Goal: Task Accomplishment & Management: Manage account settings

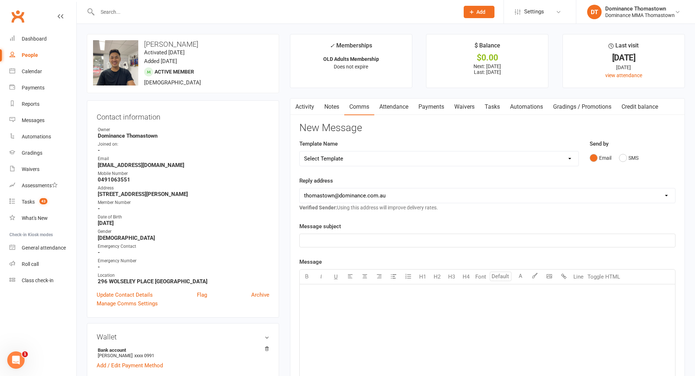
click at [115, 14] on input "text" at bounding box center [274, 12] width 359 height 10
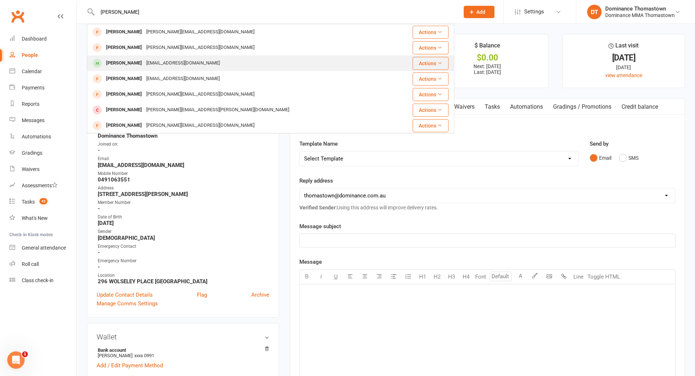
type input "[PERSON_NAME]"
click at [156, 61] on div "[EMAIL_ADDRESS][DOMAIN_NAME]" at bounding box center [183, 63] width 78 height 10
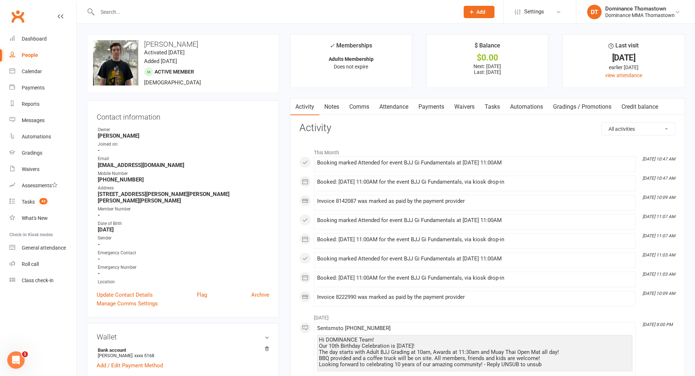
drag, startPoint x: 157, startPoint y: 14, endPoint x: 76, endPoint y: 13, distance: 81.1
click at [75, 2] on header "Prospect Member Non-attending contact Class / event Appointment Task Bulk messa…" at bounding box center [347, 2] width 695 height 0
click at [35, 203] on link "Tasks 43" at bounding box center [42, 202] width 67 height 16
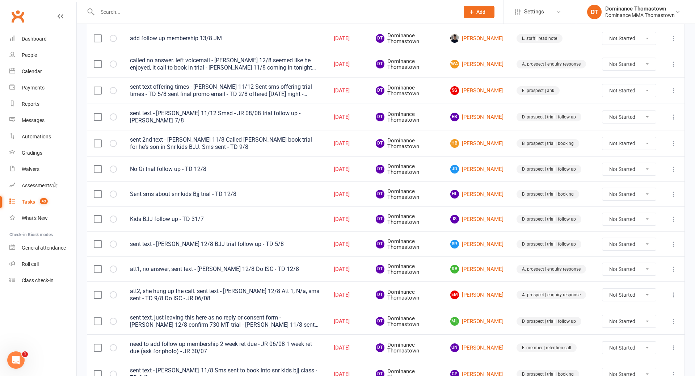
scroll to position [215, 0]
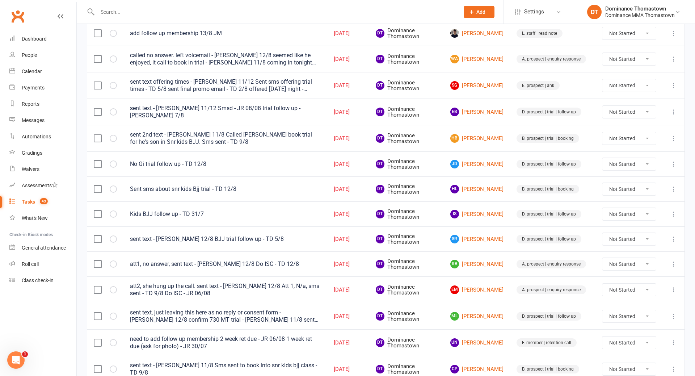
click at [140, 10] on input "text" at bounding box center [274, 12] width 359 height 10
click at [153, 12] on input "text" at bounding box center [274, 12] width 359 height 10
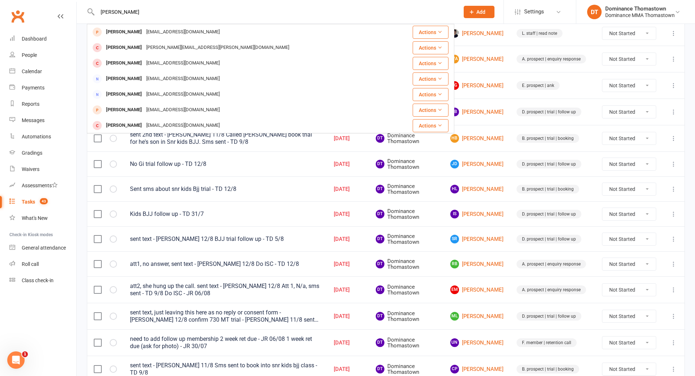
type input "[PERSON_NAME]"
click at [179, 31] on div "[EMAIL_ADDRESS][DOMAIN_NAME]" at bounding box center [183, 32] width 78 height 10
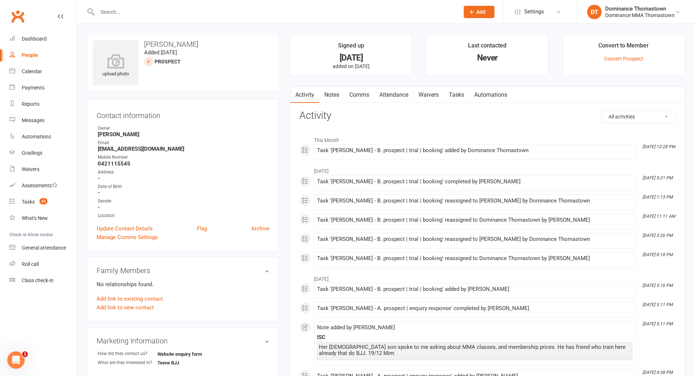
drag, startPoint x: 441, startPoint y: 99, endPoint x: 446, endPoint y: 99, distance: 4.7
click at [441, 99] on link "Waivers" at bounding box center [428, 95] width 30 height 17
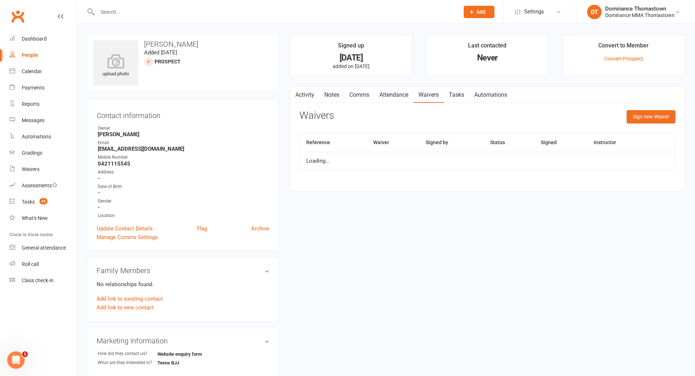
click at [451, 98] on link "Tasks" at bounding box center [456, 95] width 25 height 17
select select "incomplete"
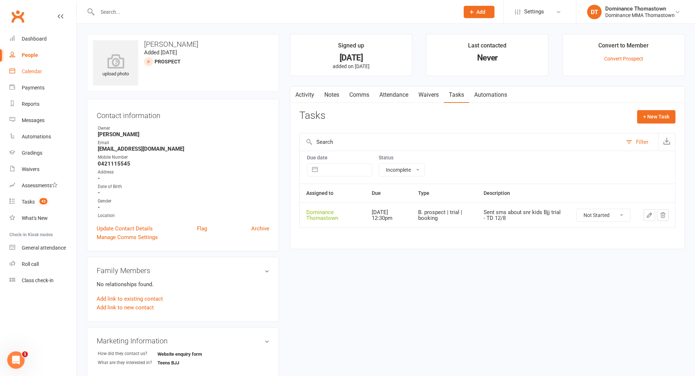
click at [40, 68] on link "Calendar" at bounding box center [42, 71] width 67 height 16
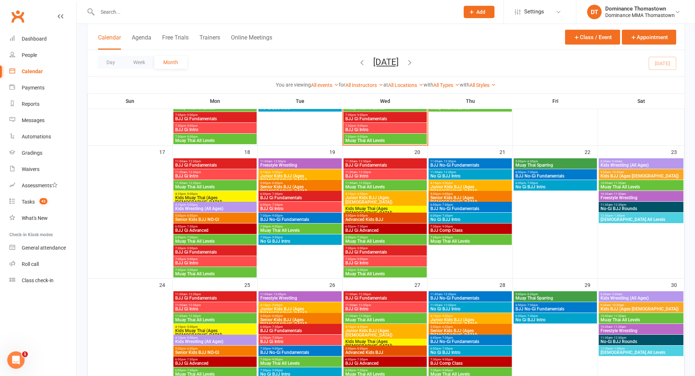
scroll to position [409, 0]
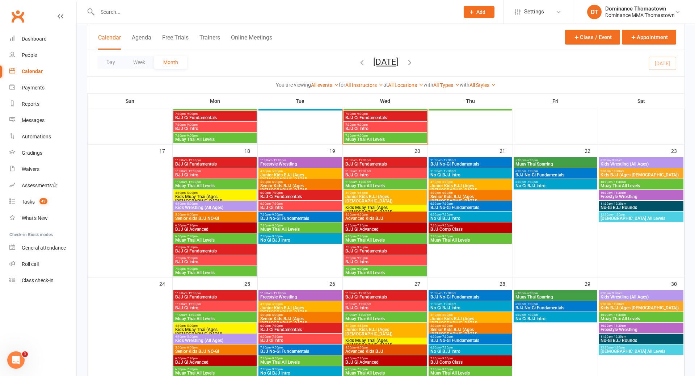
click at [199, 194] on span "Kids Muay Thai (Ages [DEMOGRAPHIC_DATA])" at bounding box center [215, 198] width 80 height 9
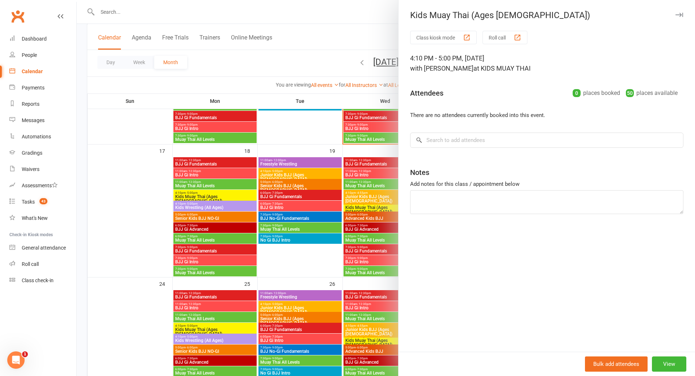
click at [199, 194] on div at bounding box center [386, 188] width 618 height 376
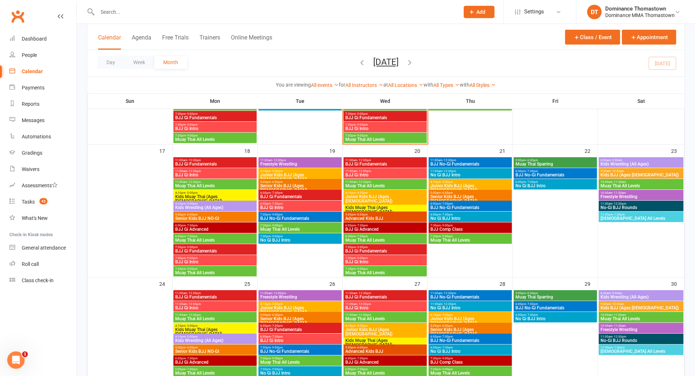
click at [373, 205] on span "Kids Muay Thai (Ages [DEMOGRAPHIC_DATA])" at bounding box center [385, 209] width 80 height 9
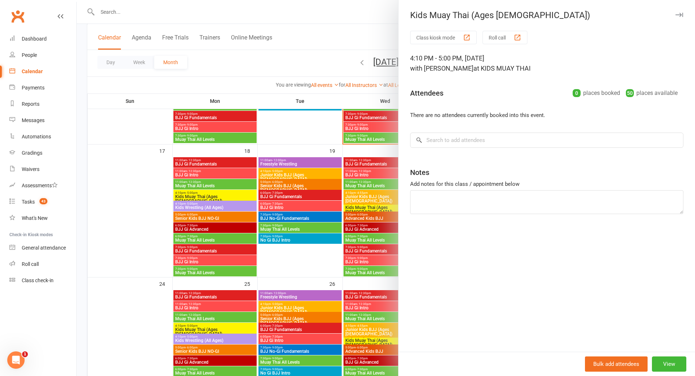
drag, startPoint x: 336, startPoint y: 212, endPoint x: 349, endPoint y: 213, distance: 13.4
click at [336, 212] on div at bounding box center [386, 188] width 618 height 376
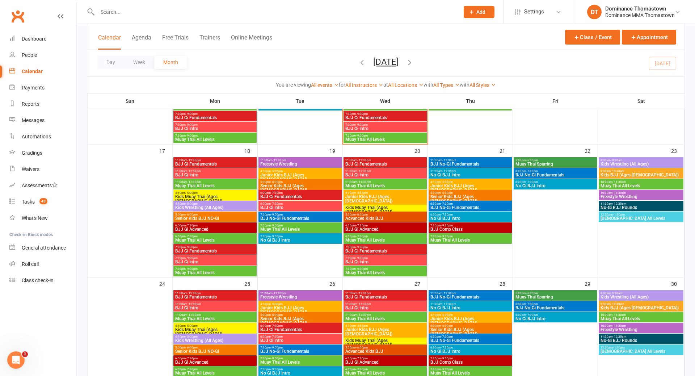
click at [262, 14] on input "text" at bounding box center [274, 12] width 359 height 10
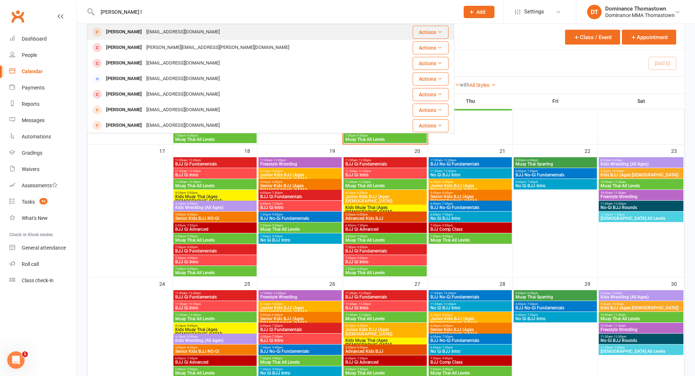
type input "[PERSON_NAME] l"
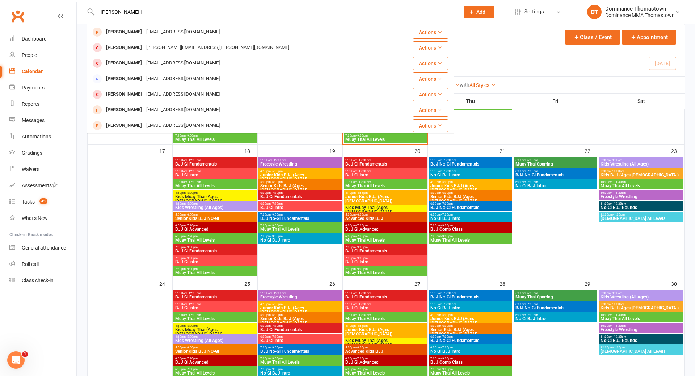
click at [182, 31] on div "[EMAIL_ADDRESS][DOMAIN_NAME]" at bounding box center [183, 32] width 78 height 10
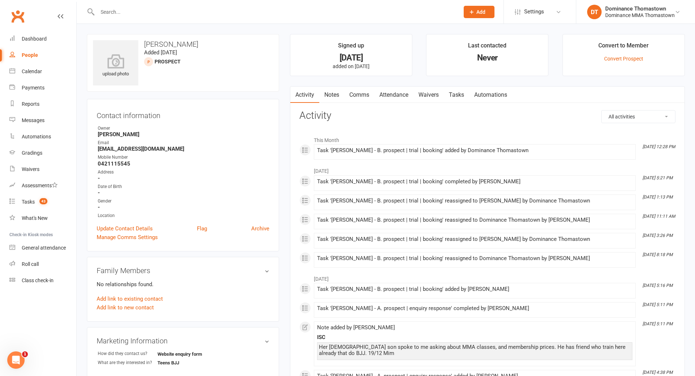
click at [462, 97] on link "Tasks" at bounding box center [456, 95] width 25 height 17
select select "incomplete"
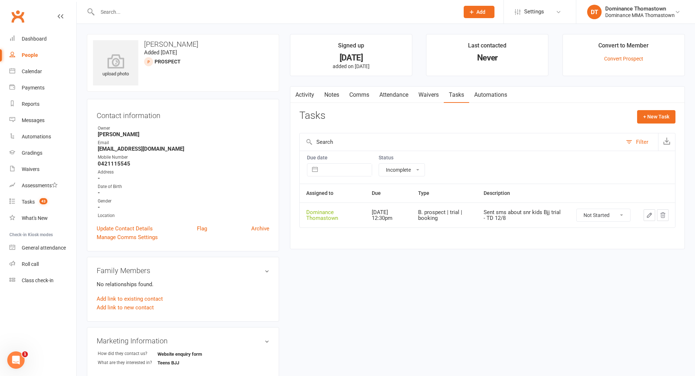
click at [649, 216] on icon "button" at bounding box center [649, 215] width 7 height 7
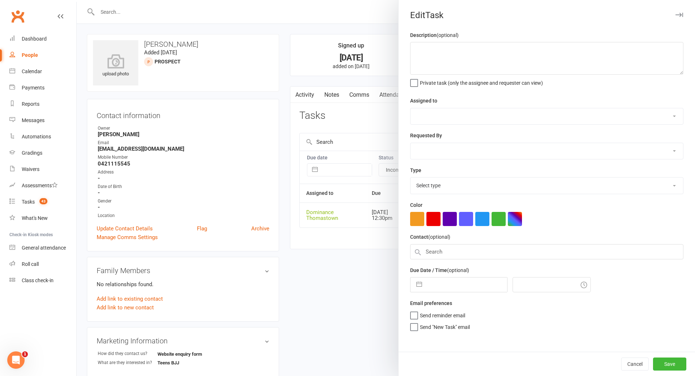
type textarea "Sent sms about snr kids Bjj trial - TD 12/8"
select select "12547"
type input "[DATE]"
type input "12:30pm"
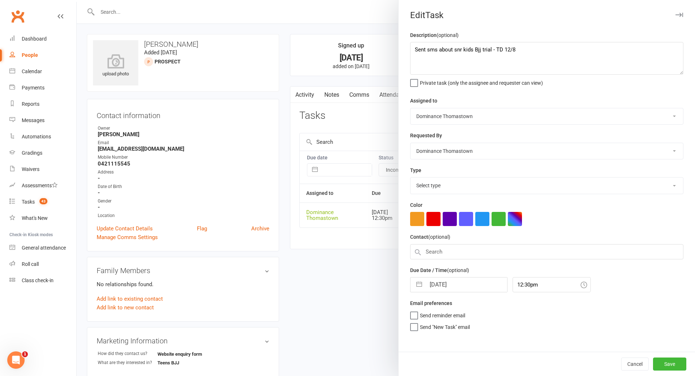
select select "3810"
drag, startPoint x: 414, startPoint y: 51, endPoint x: 424, endPoint y: 51, distance: 9.8
click at [415, 51] on textarea "Sent sms about snr kids Bjj trial - TD 12/8" at bounding box center [546, 58] width 273 height 33
type textarea "SMSd, interested in Muay thai for his kid - JR 13/08 Sent sms about snr kids Bj…"
select select "6"
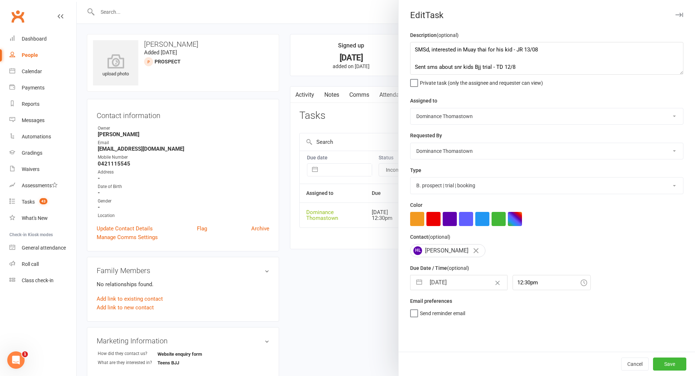
select select "2025"
select select "7"
select select "2025"
select select "8"
select select "2025"
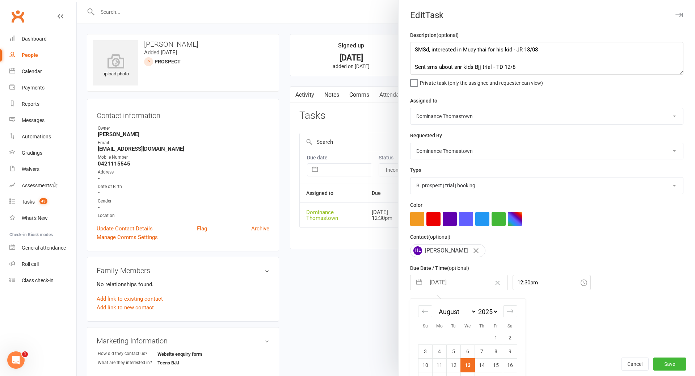
drag, startPoint x: 457, startPoint y: 285, endPoint x: 469, endPoint y: 296, distance: 16.1
click at [457, 285] on input "[DATE]" at bounding box center [466, 282] width 81 height 14
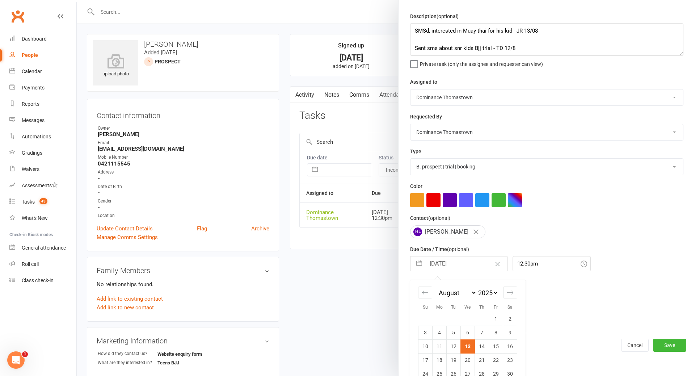
scroll to position [20, 0]
click at [482, 344] on td "14" at bounding box center [482, 345] width 14 height 14
type input "[DATE]"
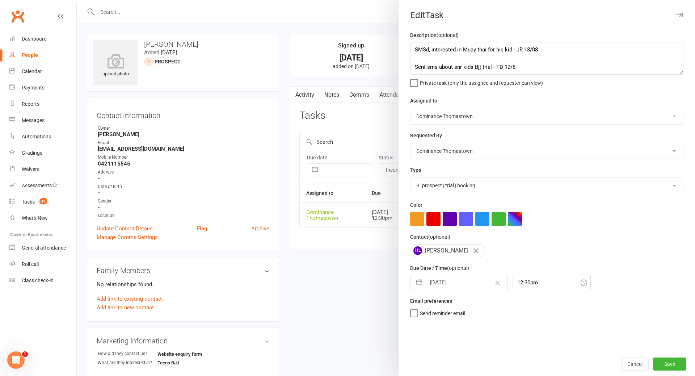
scroll to position [0, 0]
click at [671, 364] on button "Save" at bounding box center [669, 363] width 33 height 13
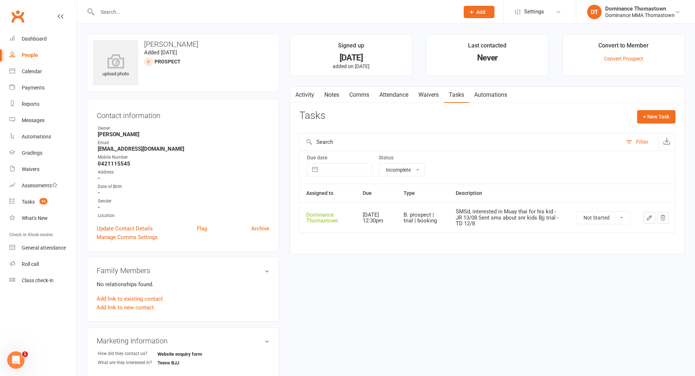
click at [150, 15] on input "text" at bounding box center [274, 12] width 359 height 10
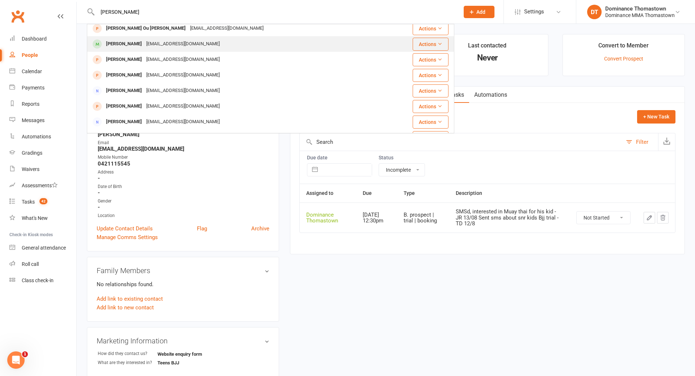
scroll to position [191, 0]
type input "[PERSON_NAME]"
click at [165, 40] on div "[EMAIL_ADDRESS][DOMAIN_NAME]" at bounding box center [183, 43] width 78 height 10
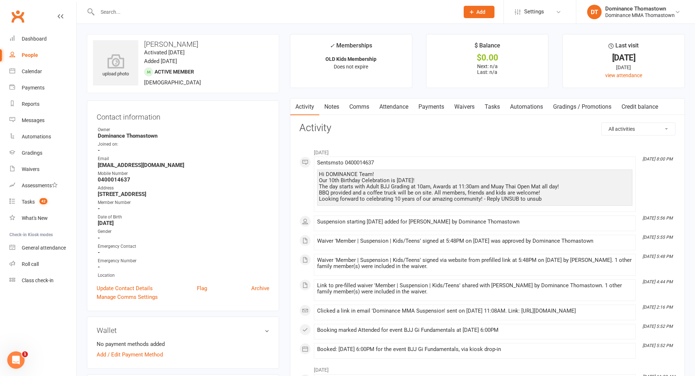
click at [431, 106] on link "Payments" at bounding box center [431, 106] width 36 height 17
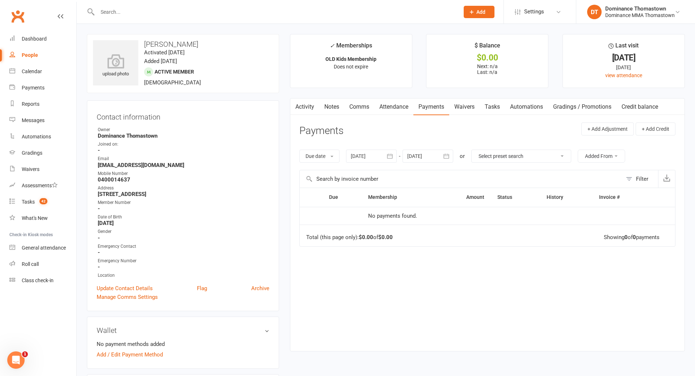
scroll to position [22, 0]
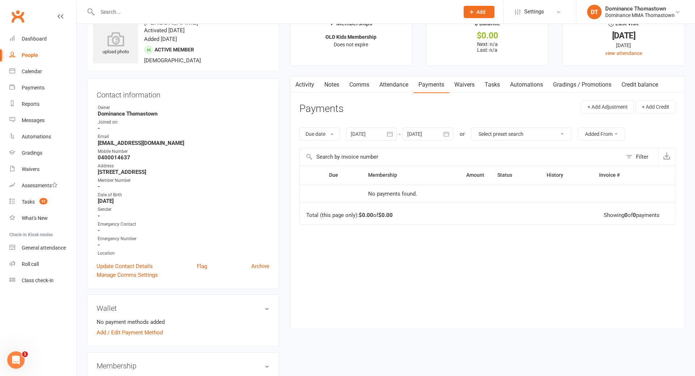
click at [382, 78] on link "Attendance" at bounding box center [393, 84] width 39 height 17
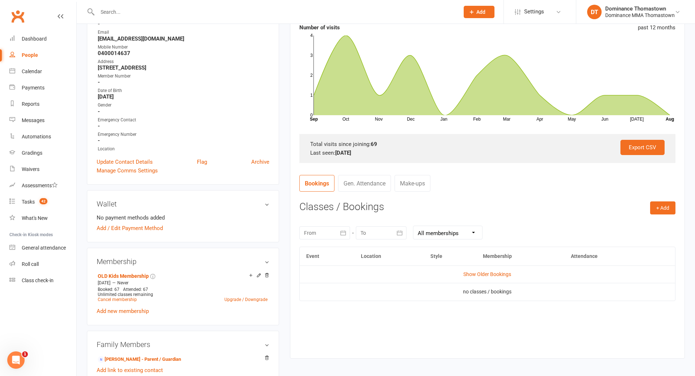
scroll to position [156, 0]
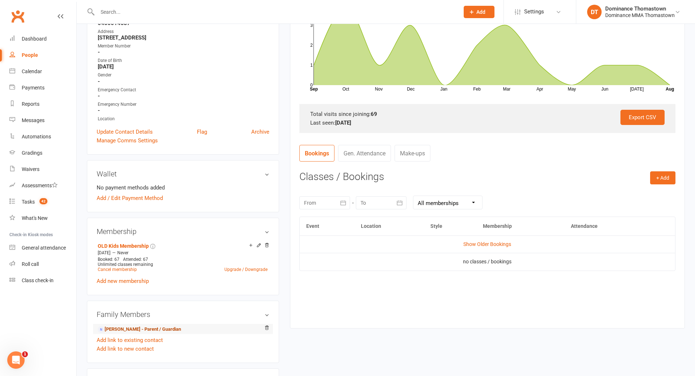
click at [165, 328] on link "[PERSON_NAME] - Parent / Guardian" at bounding box center [139, 329] width 83 height 8
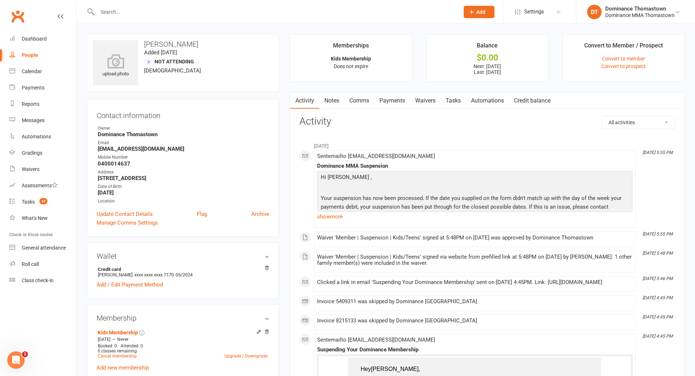
click at [429, 101] on link "Waivers" at bounding box center [425, 100] width 30 height 17
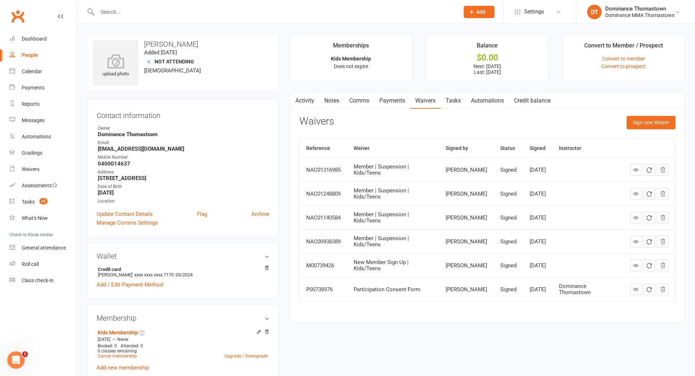
click at [396, 105] on link "Payments" at bounding box center [392, 100] width 36 height 17
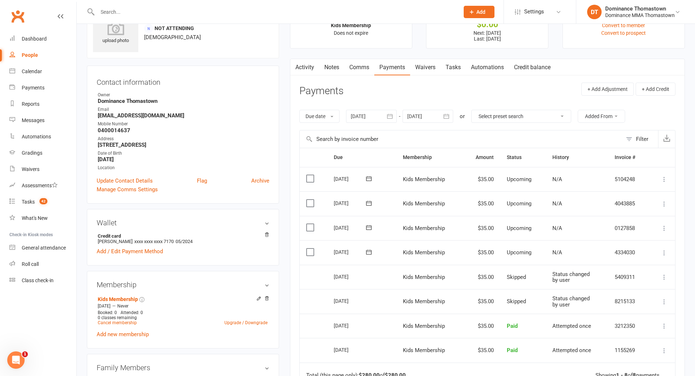
scroll to position [34, 0]
click at [49, 201] on link "Tasks 42" at bounding box center [42, 202] width 67 height 16
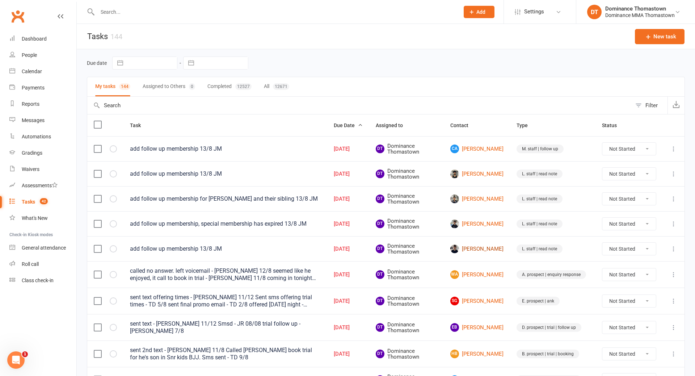
click at [481, 248] on link "[PERSON_NAME]" at bounding box center [476, 248] width 53 height 9
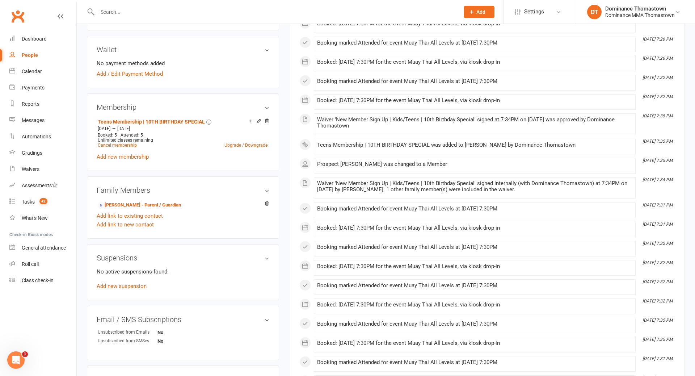
scroll to position [316, 0]
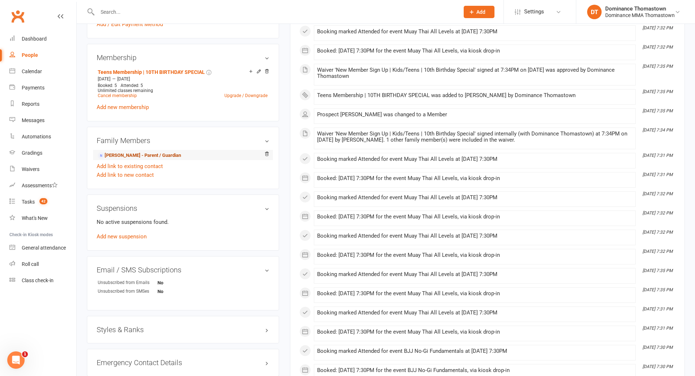
click at [146, 156] on link "[PERSON_NAME] - Parent / Guardian" at bounding box center [139, 156] width 83 height 8
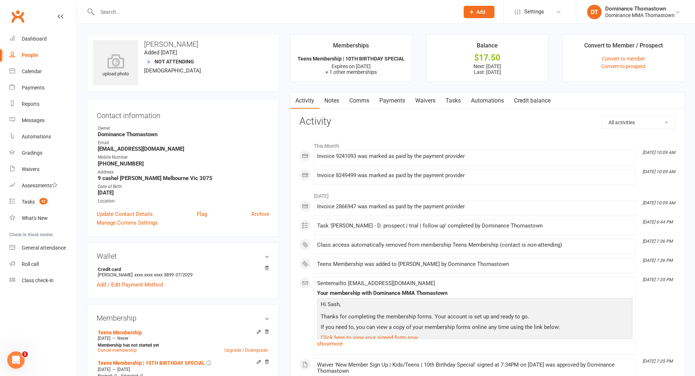
click at [399, 100] on link "Payments" at bounding box center [392, 100] width 36 height 17
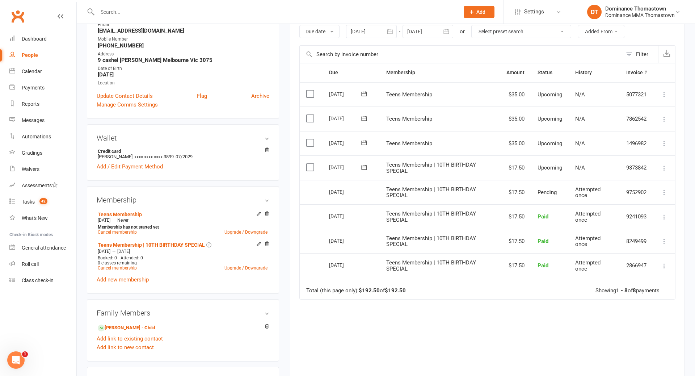
scroll to position [128, 0]
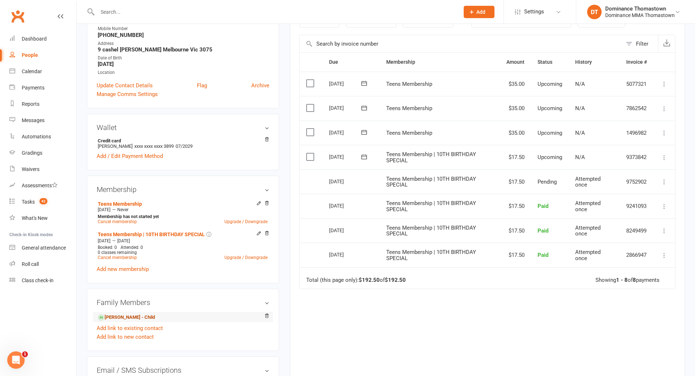
click at [141, 317] on link "[PERSON_NAME] - Child" at bounding box center [126, 317] width 57 height 8
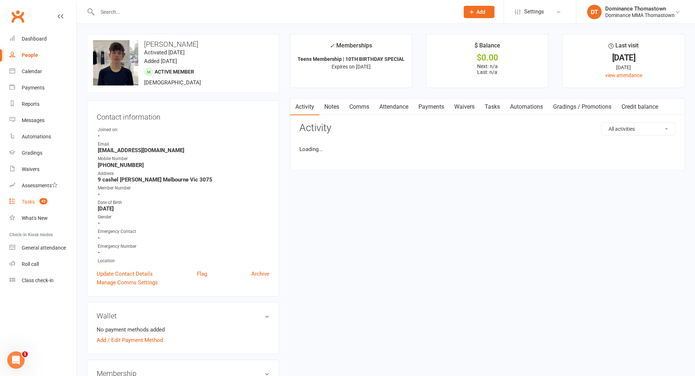
click at [43, 203] on span "42" at bounding box center [43, 201] width 8 height 6
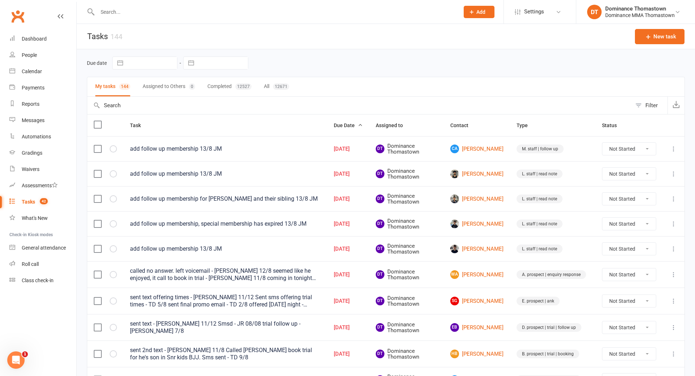
click at [137, 9] on input "text" at bounding box center [274, 12] width 359 height 10
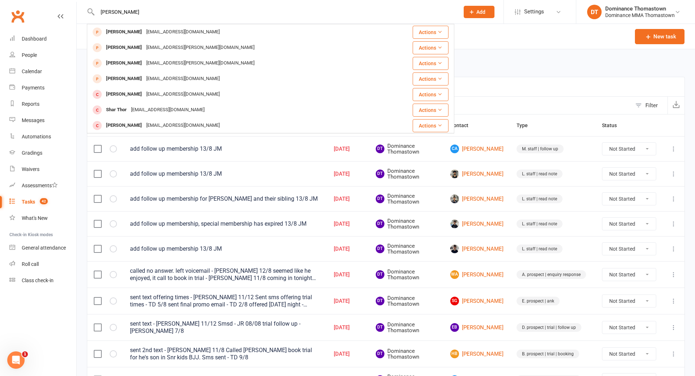
type input "[PERSON_NAME]"
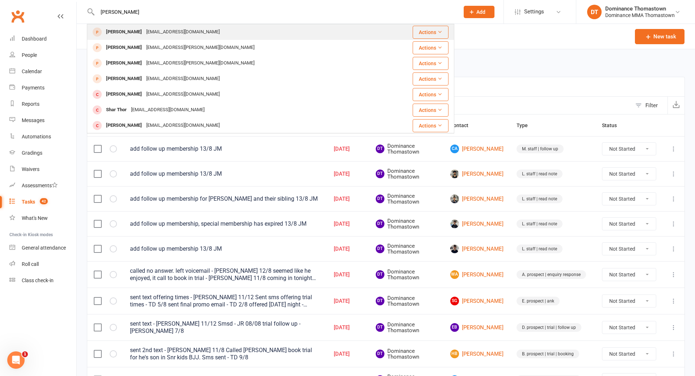
click at [180, 30] on div "[EMAIL_ADDRESS][DOMAIN_NAME]" at bounding box center [183, 32] width 78 height 10
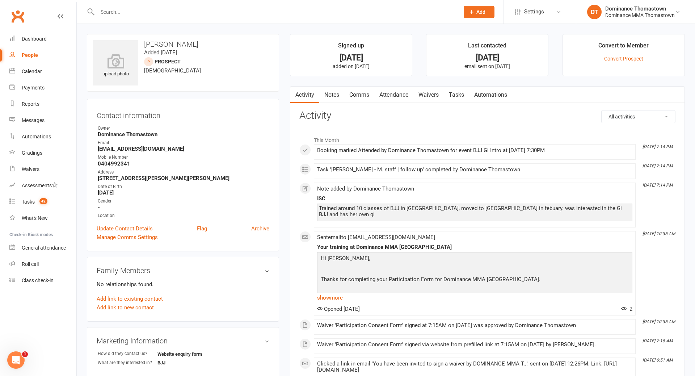
click at [458, 97] on link "Tasks" at bounding box center [456, 95] width 25 height 17
select select "incomplete"
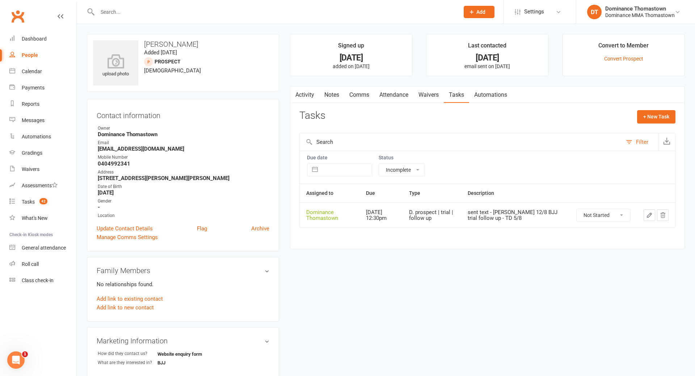
click at [646, 215] on button "button" at bounding box center [650, 215] width 12 height 12
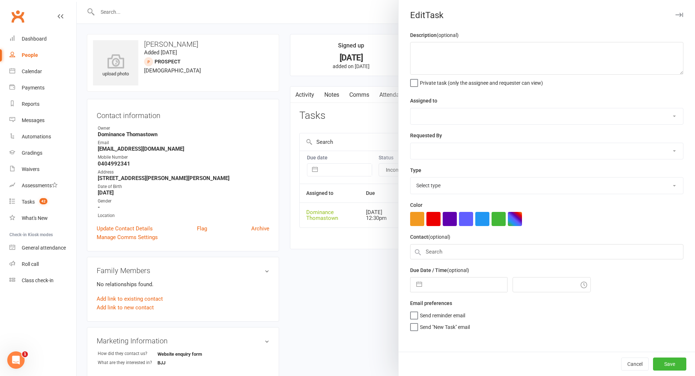
type textarea "sent text - [PERSON_NAME] 12/8 BJJ trial follow up - TD 5/8"
select select "12547"
type input "[DATE]"
type input "12:30pm"
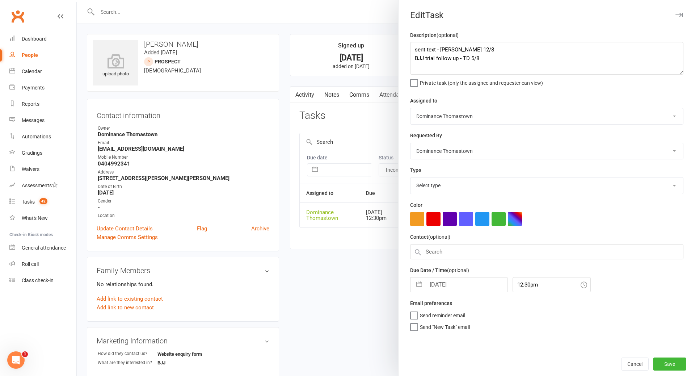
select select "3812"
click at [414, 51] on textarea "sent text - [PERSON_NAME] 12/8 BJJ trial follow up - TD 5/8" at bounding box center [546, 58] width 273 height 33
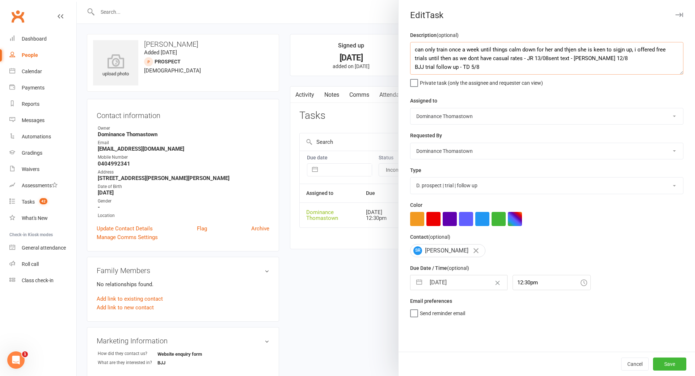
drag, startPoint x: 507, startPoint y: 60, endPoint x: 524, endPoint y: 67, distance: 19.0
click at [507, 60] on textarea "can only train once a week until things calm down for her and thjen she is keen…" at bounding box center [546, 58] width 273 height 33
type textarea "can only train once a week until things calm down for her and thjen she is keen…"
click at [469, 285] on input "[DATE]" at bounding box center [466, 282] width 81 height 14
select select "6"
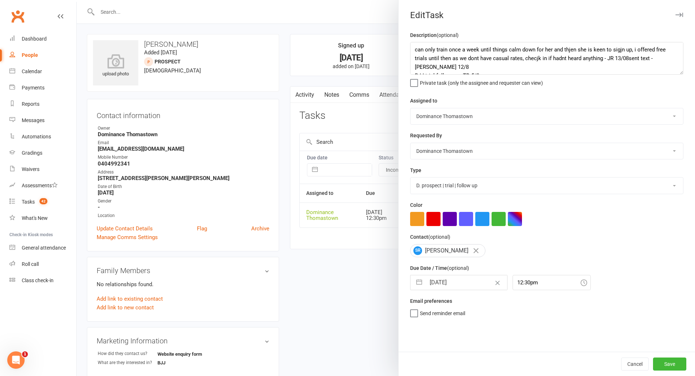
select select "2025"
select select "7"
select select "2025"
select select "8"
select select "2025"
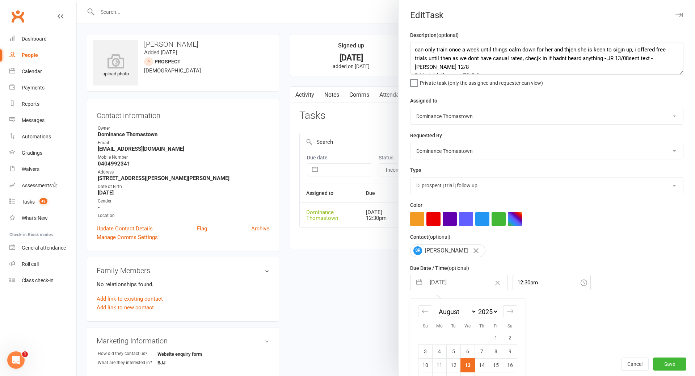
scroll to position [47, 0]
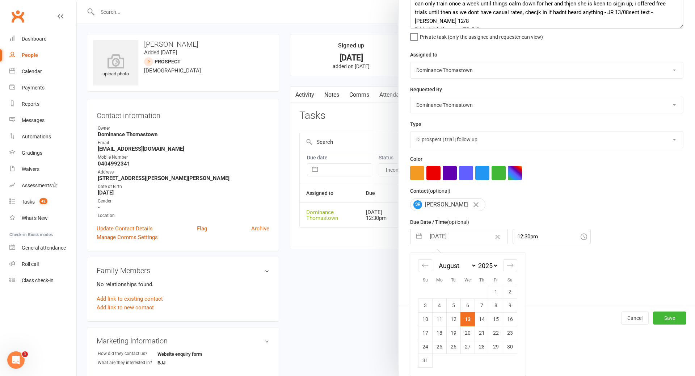
drag, startPoint x: 485, startPoint y: 321, endPoint x: 497, endPoint y: 322, distance: 12.8
click at [485, 321] on td "14" at bounding box center [482, 319] width 14 height 14
type input "[DATE]"
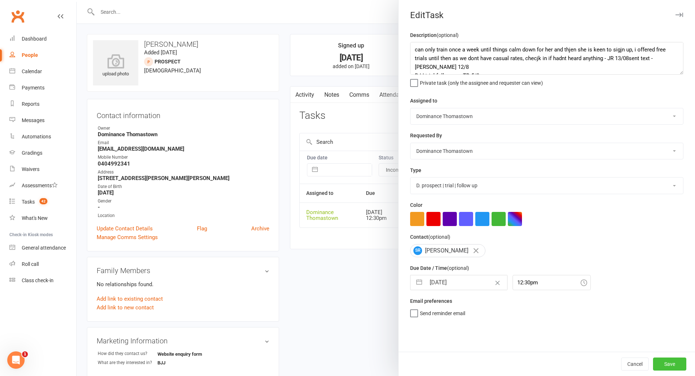
click at [667, 366] on button "Save" at bounding box center [669, 363] width 33 height 13
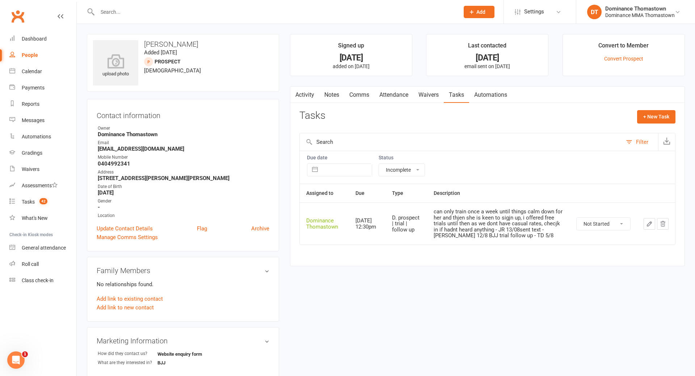
click at [646, 225] on button "button" at bounding box center [650, 224] width 12 height 12
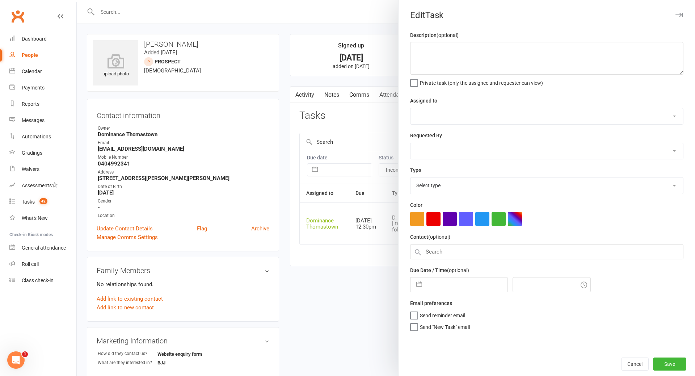
type textarea "can only train once a week until things calm down for her and thjen she is keen…"
select select "12547"
type input "[DATE]"
type input "12:30pm"
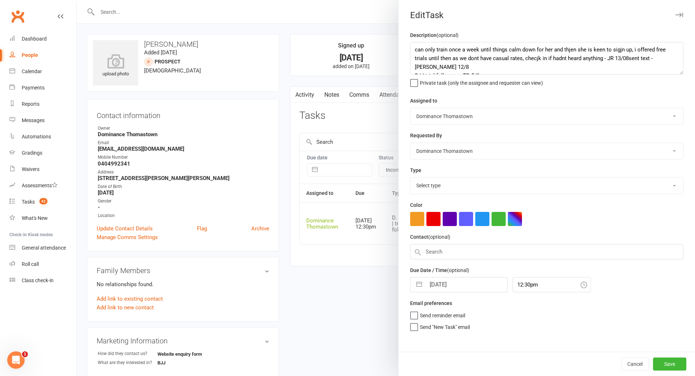
select select "3812"
select select "6"
select select "2025"
select select "7"
select select "2025"
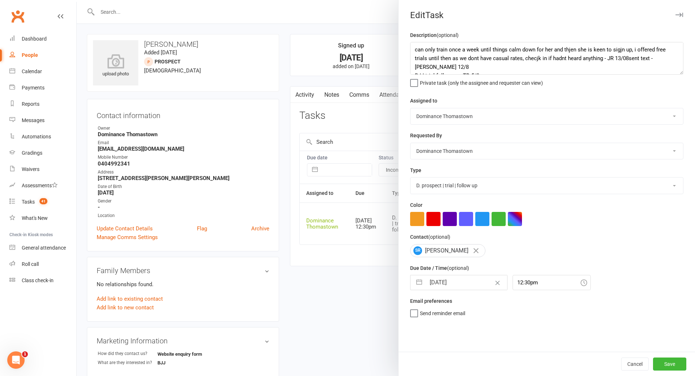
select select "8"
select select "2025"
click at [459, 281] on input "[DATE]" at bounding box center [466, 282] width 81 height 14
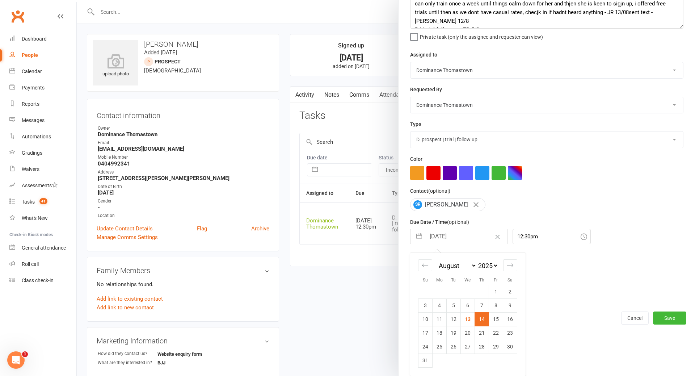
click at [513, 318] on td "16" at bounding box center [510, 319] width 14 height 14
type input "[DATE]"
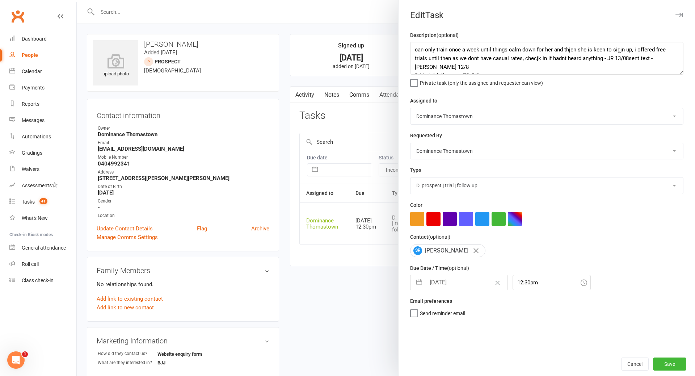
scroll to position [0, 0]
click at [663, 365] on button "Save" at bounding box center [669, 363] width 33 height 13
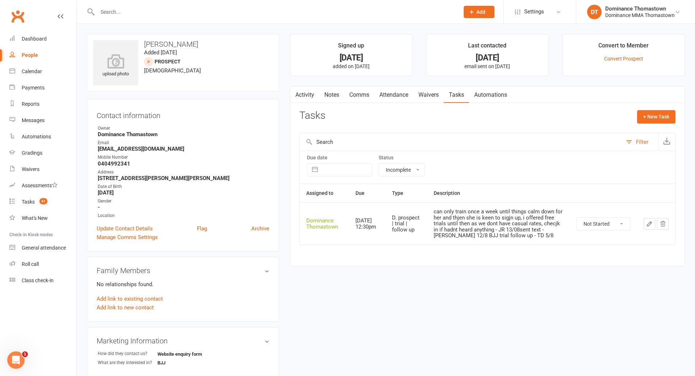
click at [123, 13] on input "text" at bounding box center [274, 12] width 359 height 10
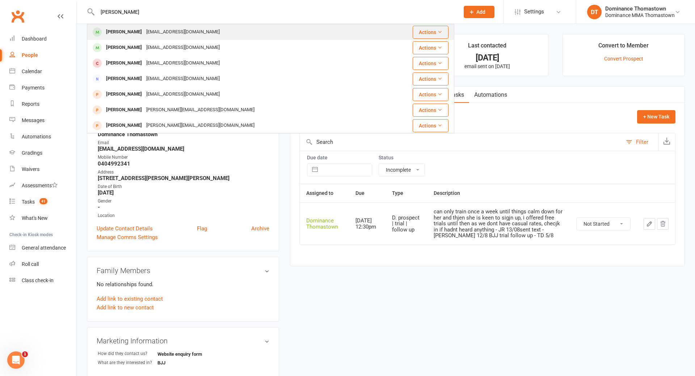
type input "[PERSON_NAME]"
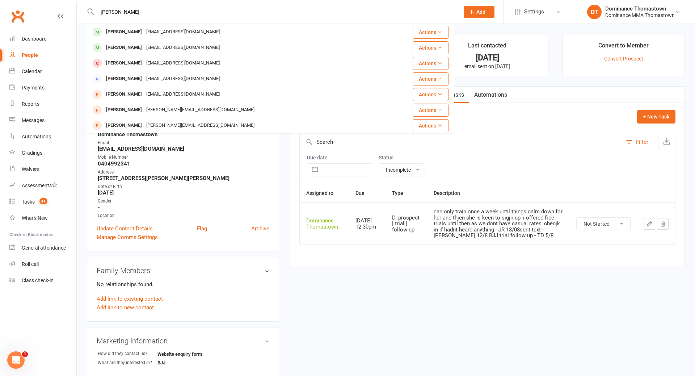
click at [125, 31] on div "[PERSON_NAME]" at bounding box center [124, 32] width 40 height 10
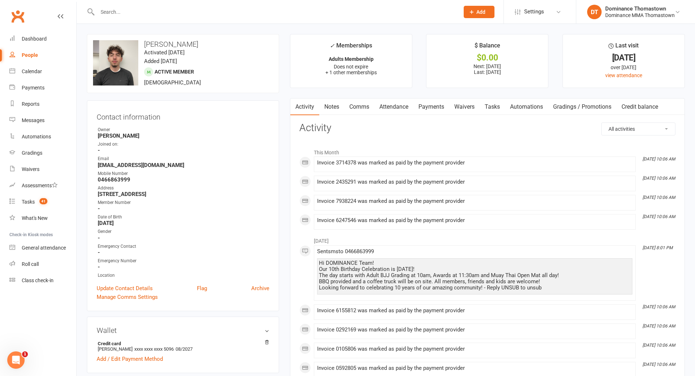
click at [466, 106] on link "Waivers" at bounding box center [464, 106] width 30 height 17
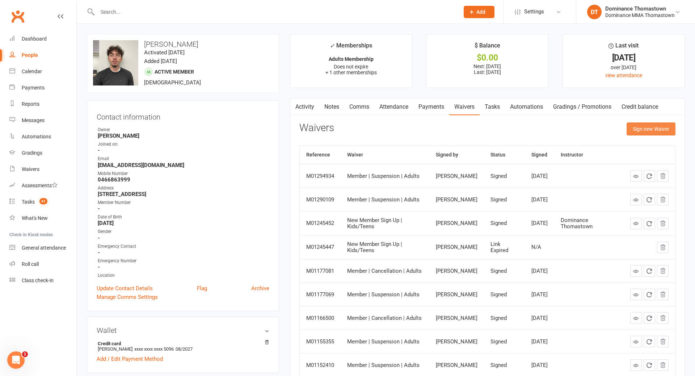
click at [667, 131] on button "Sign new Waiver" at bounding box center [651, 128] width 49 height 13
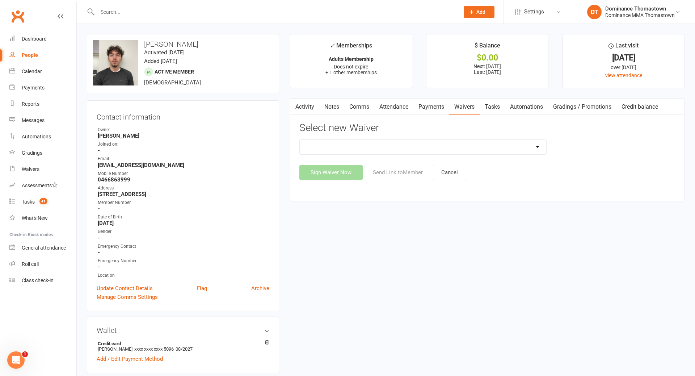
click at [527, 142] on select "Member | Cancellation | Adults Member | Injury Report Form (FOH staff use only)…" at bounding box center [423, 147] width 246 height 14
select select "8154"
click at [409, 173] on button "Send Link to Member" at bounding box center [397, 172] width 67 height 15
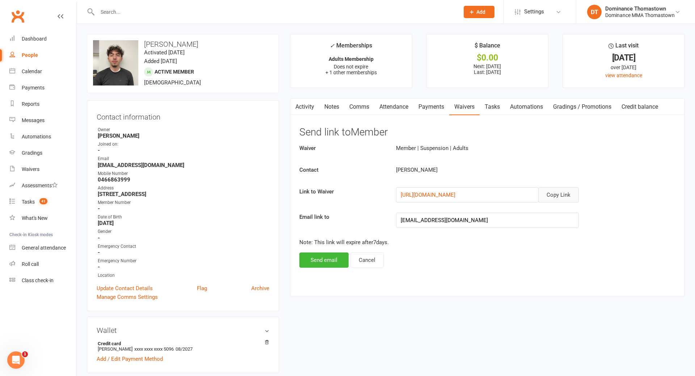
click at [562, 198] on button "Copy Link" at bounding box center [558, 194] width 41 height 15
drag, startPoint x: 355, startPoint y: 104, endPoint x: 361, endPoint y: 107, distance: 6.8
click at [358, 104] on link "Comms" at bounding box center [359, 106] width 30 height 17
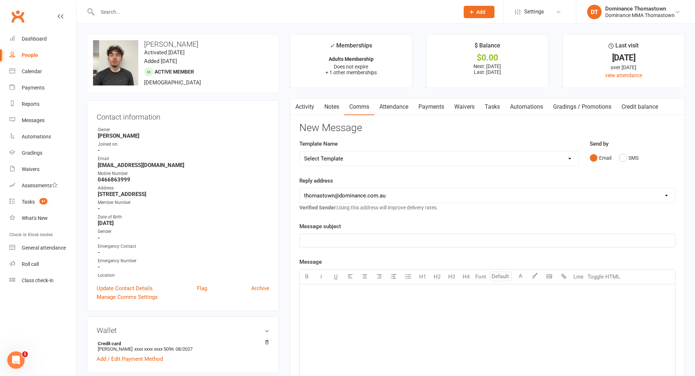
click at [467, 159] on select "Select Template [Email] MARKETING | 10TH BIRTHDAY SPECIAL | CANCELLED MEMBERS […" at bounding box center [439, 158] width 279 height 14
select select "7"
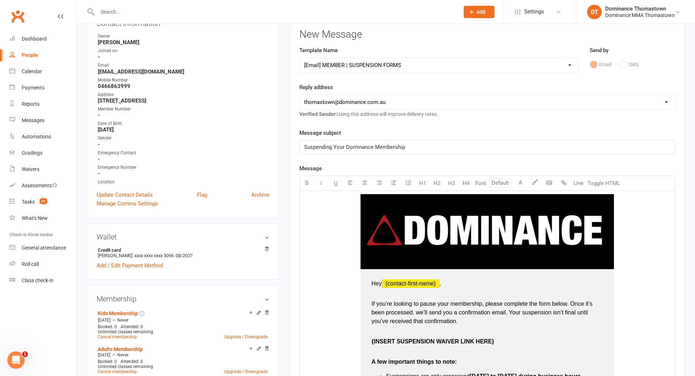
scroll to position [197, 0]
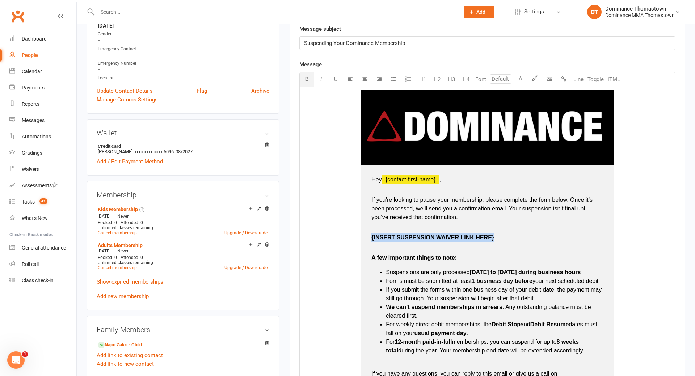
drag, startPoint x: 502, startPoint y: 239, endPoint x: 367, endPoint y: 241, distance: 135.8
click at [367, 241] on td "Hey ﻿ {contact-first-name} , If you’re looking to pause your membership, please…" at bounding box center [486, 296] width 253 height 262
type input "16"
drag, startPoint x: 476, startPoint y: 237, endPoint x: 359, endPoint y: 232, distance: 117.0
click at [359, 232] on td "﻿ Hey ﻿ {contact-first-name} , If you’re looking to pause your membership, plea…" at bounding box center [487, 307] width 365 height 435
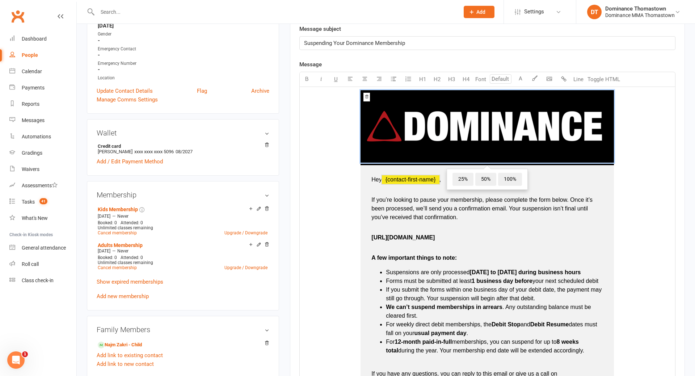
click at [489, 238] on p "[URL][DOMAIN_NAME]" at bounding box center [487, 241] width 232 height 17
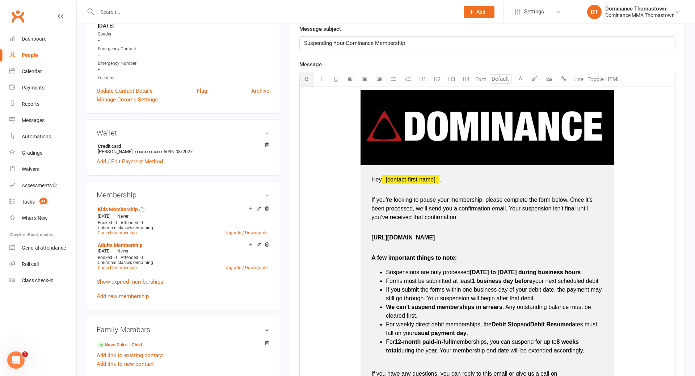
drag, startPoint x: 480, startPoint y: 239, endPoint x: 367, endPoint y: 232, distance: 113.2
click at [365, 233] on td "Hey ﻿ {contact-first-name} , If you’re looking to pause your membership, please…" at bounding box center [486, 296] width 253 height 262
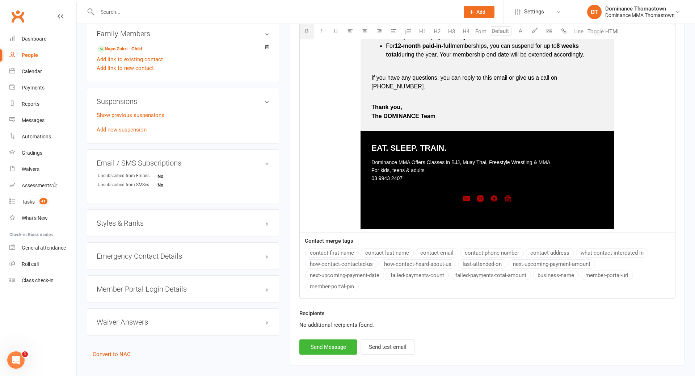
scroll to position [495, 0]
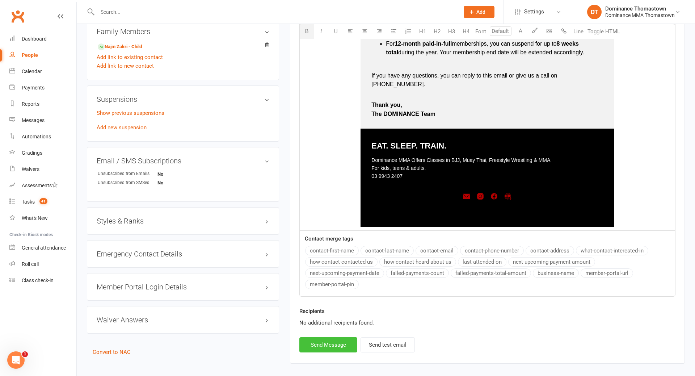
click at [341, 337] on button "Send Message" at bounding box center [328, 344] width 58 height 15
select select
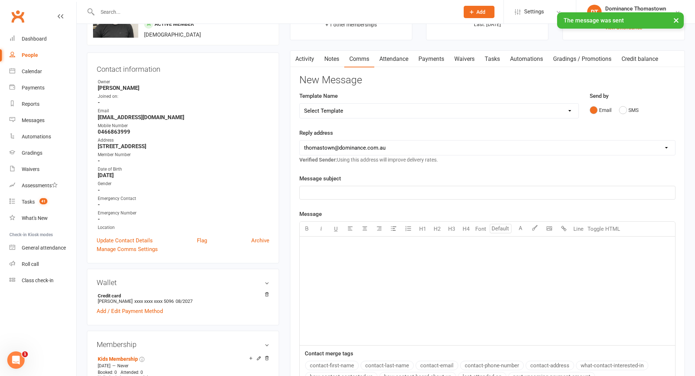
scroll to position [0, 0]
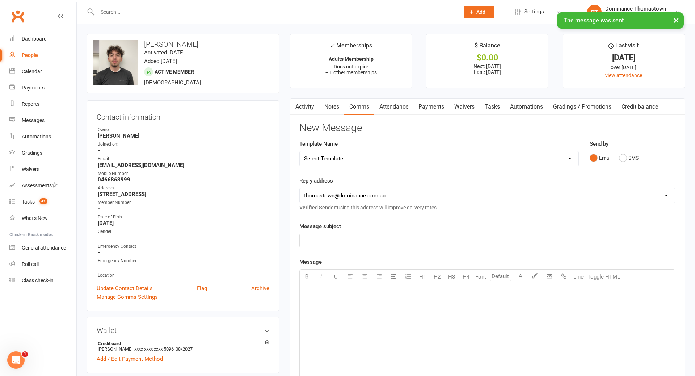
click at [471, 106] on link "Waivers" at bounding box center [464, 106] width 30 height 17
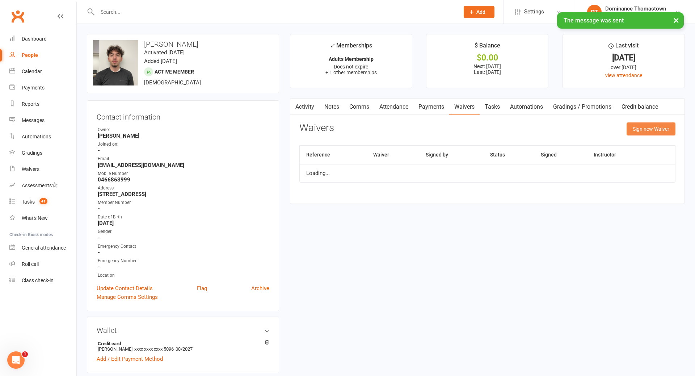
click at [643, 126] on button "Sign new Waiver" at bounding box center [651, 128] width 49 height 13
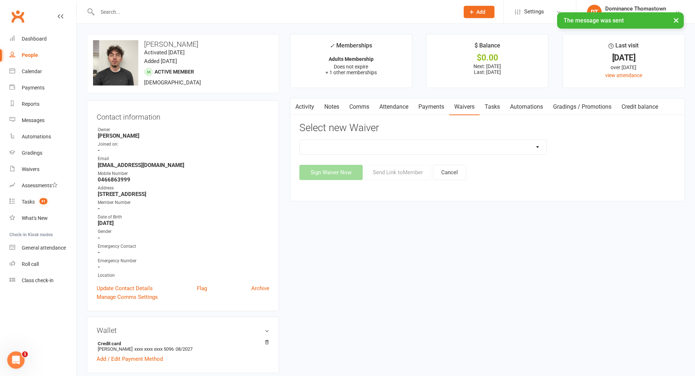
click at [457, 144] on select "Member | Cancellation | Adults Member | Injury Report Form (FOH staff use only)…" at bounding box center [423, 147] width 246 height 14
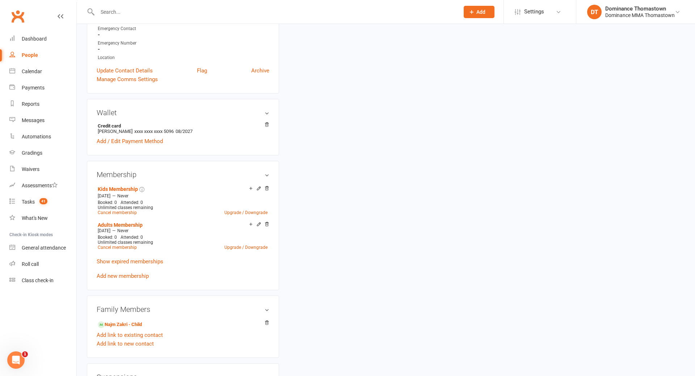
scroll to position [219, 0]
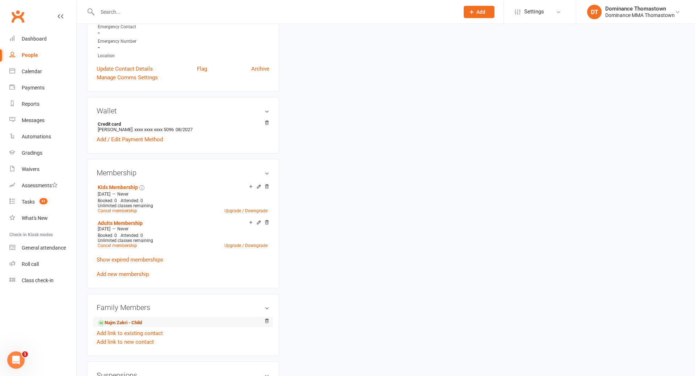
click at [136, 319] on link "Najm Zakri - Child" at bounding box center [120, 323] width 44 height 8
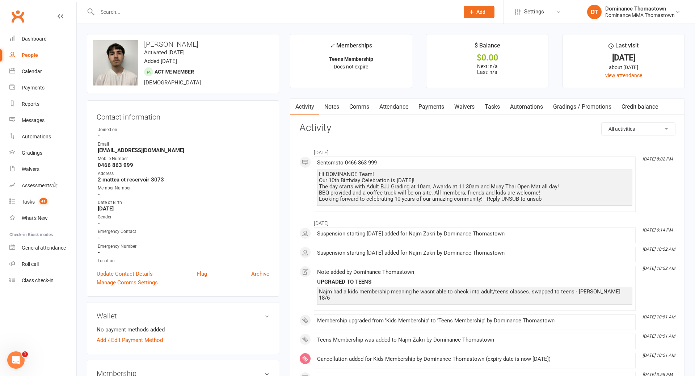
drag, startPoint x: 475, startPoint y: 104, endPoint x: 480, endPoint y: 107, distance: 6.6
click at [475, 104] on link "Waivers" at bounding box center [464, 106] width 30 height 17
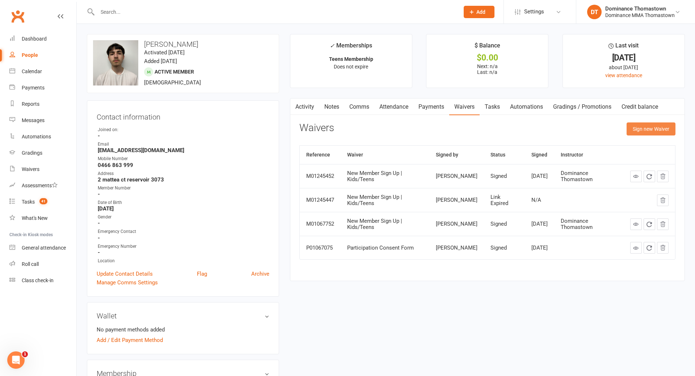
click at [649, 132] on button "Sign new Waiver" at bounding box center [651, 128] width 49 height 13
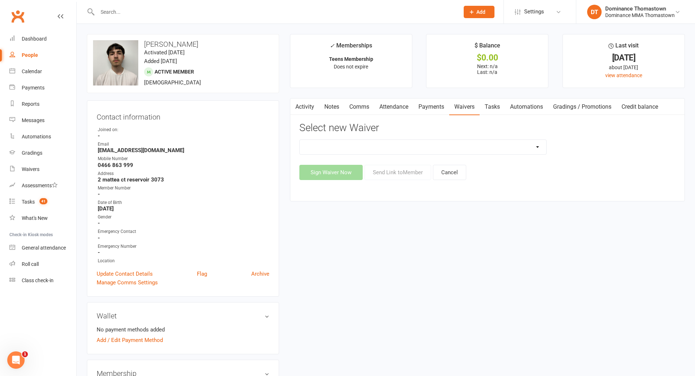
click at [507, 144] on select "Member | Cancellation | Adults Member | Injury Report Form (FOH staff use only)…" at bounding box center [423, 147] width 246 height 14
select select "8154"
click at [417, 174] on button "Send Link to Member" at bounding box center [397, 172] width 67 height 15
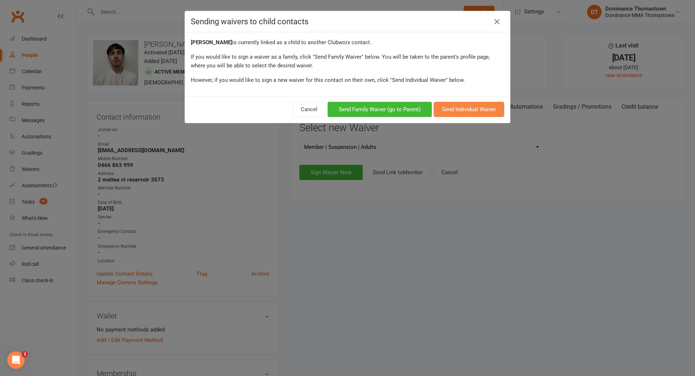
click at [458, 110] on button "Send Individual Waiver" at bounding box center [469, 109] width 71 height 15
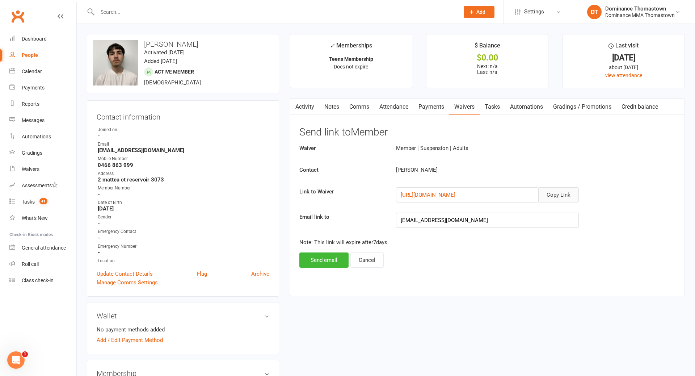
click at [558, 191] on button "Copy Link" at bounding box center [558, 194] width 41 height 15
click at [561, 195] on button "Copy Link" at bounding box center [558, 194] width 41 height 15
click at [360, 106] on link "Comms" at bounding box center [359, 106] width 30 height 17
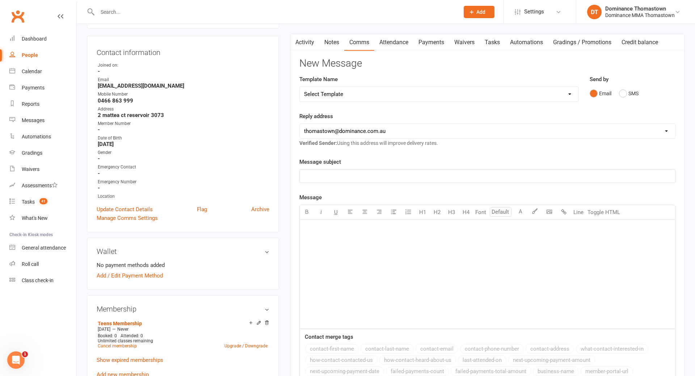
scroll to position [14, 0]
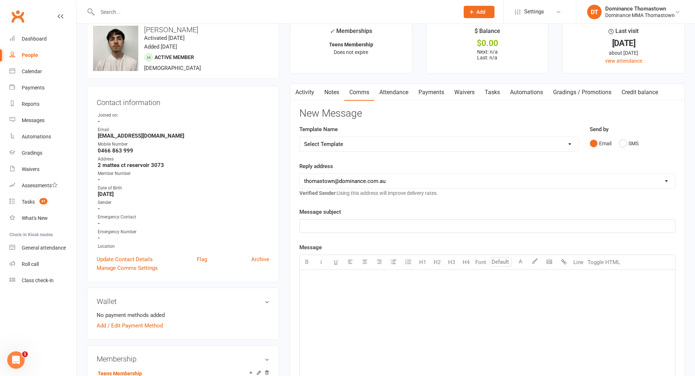
click at [383, 144] on select "Select Template [Email] MARKETING | 10TH BIRTHDAY SPECIAL | CANCELLED MEMBERS […" at bounding box center [439, 144] width 279 height 14
select select "7"
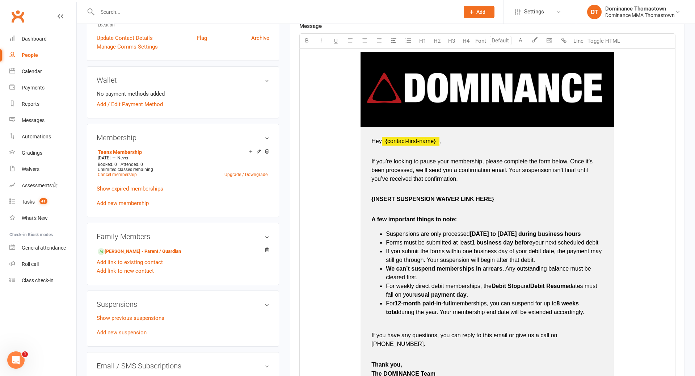
scroll to position [256, 0]
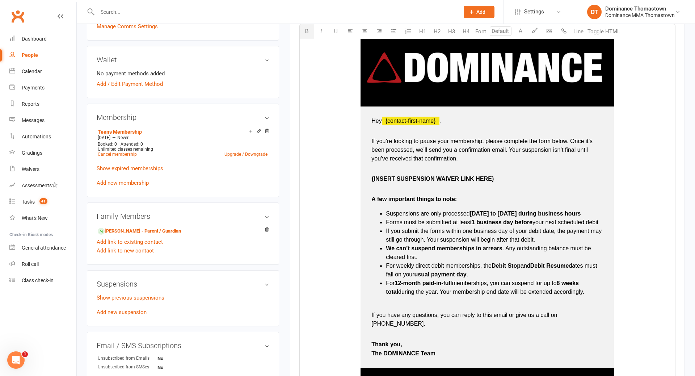
drag, startPoint x: 501, startPoint y: 176, endPoint x: 367, endPoint y: 178, distance: 133.9
click at [367, 178] on td "Hey ﻿ {contact-first-name} , If you’re looking to pause your membership, please…" at bounding box center [486, 237] width 253 height 262
drag, startPoint x: 496, startPoint y: 179, endPoint x: 370, endPoint y: 181, distance: 126.0
click at [371, 182] on td "Hey ﻿ {contact-first-name} , If you’re looking to pause your membership, please…" at bounding box center [486, 237] width 253 height 262
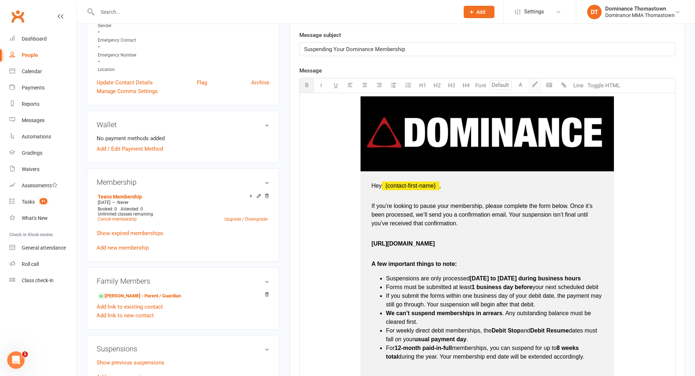
scroll to position [180, 0]
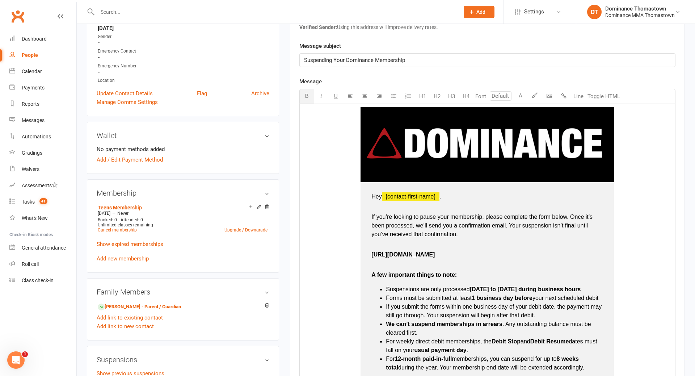
drag, startPoint x: 469, startPoint y: 256, endPoint x: 390, endPoint y: 243, distance: 80.0
click at [369, 252] on td "Hey ﻿ {contact-first-name} , If you’re looking to pause your membership, please…" at bounding box center [486, 313] width 253 height 262
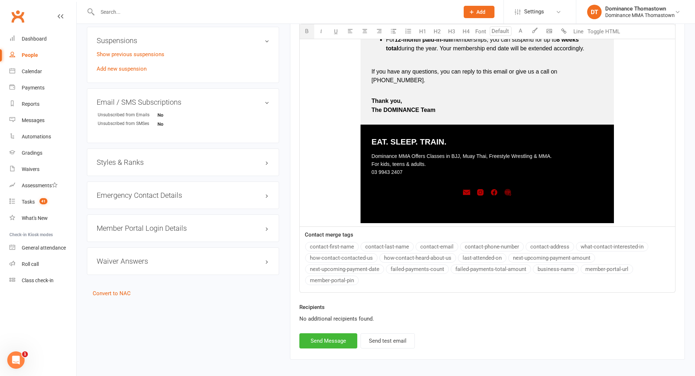
scroll to position [520, 0]
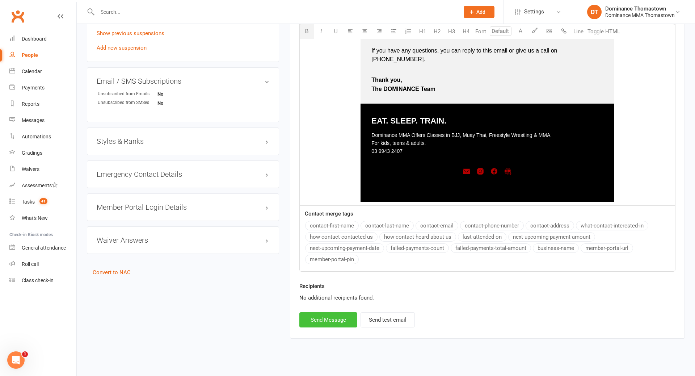
click at [344, 312] on button "Send Message" at bounding box center [328, 319] width 58 height 15
select select
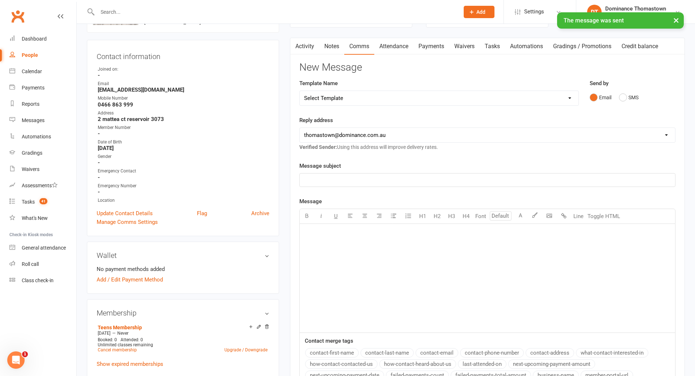
scroll to position [0, 0]
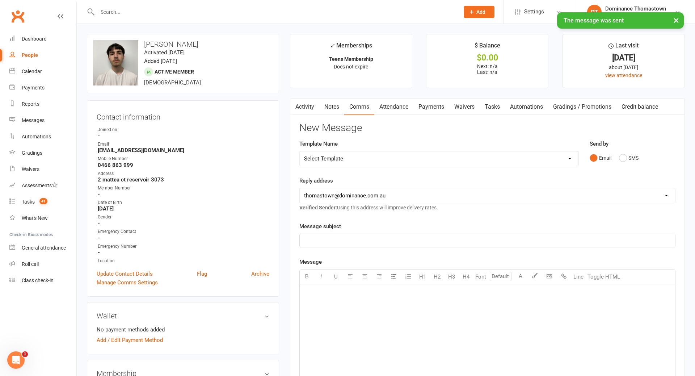
click at [494, 101] on link "Tasks" at bounding box center [492, 106] width 25 height 17
select select "incomplete"
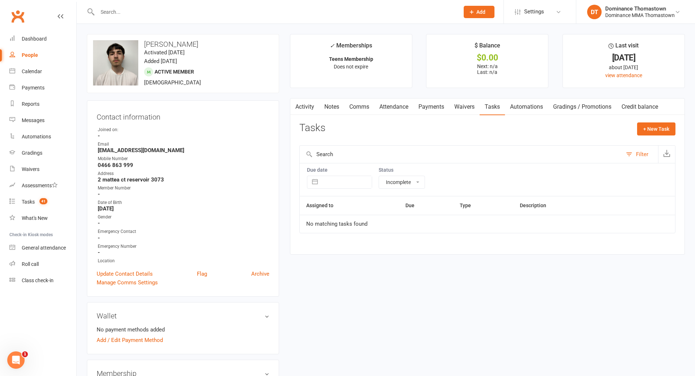
click at [128, 10] on input "text" at bounding box center [274, 12] width 359 height 10
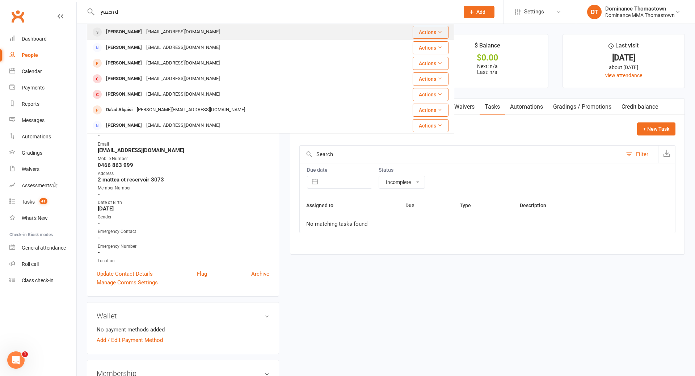
type input "yazen d"
click at [135, 27] on div "[PERSON_NAME]" at bounding box center [124, 32] width 40 height 10
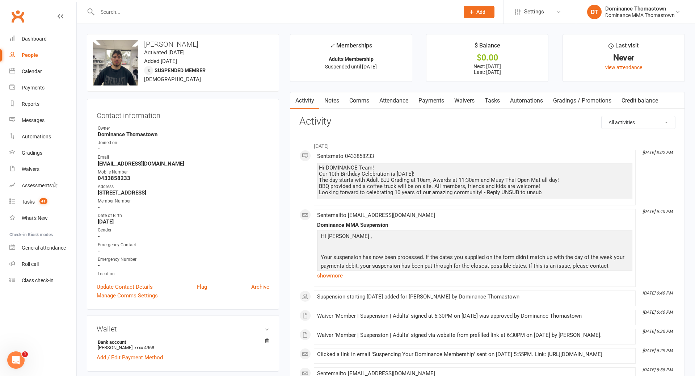
drag, startPoint x: 455, startPoint y: 103, endPoint x: 466, endPoint y: 104, distance: 11.2
click at [455, 103] on link "Waivers" at bounding box center [464, 100] width 30 height 17
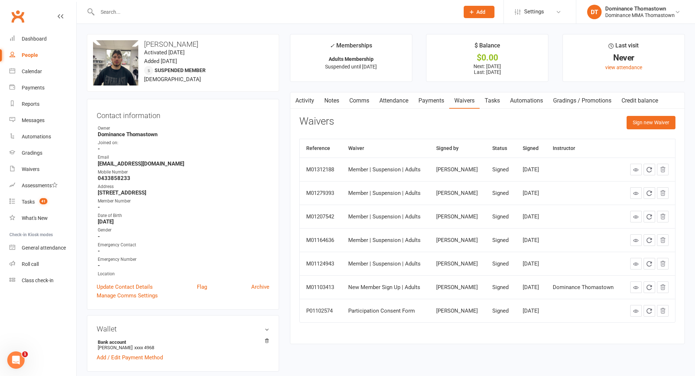
click at [438, 101] on link "Payments" at bounding box center [431, 100] width 36 height 17
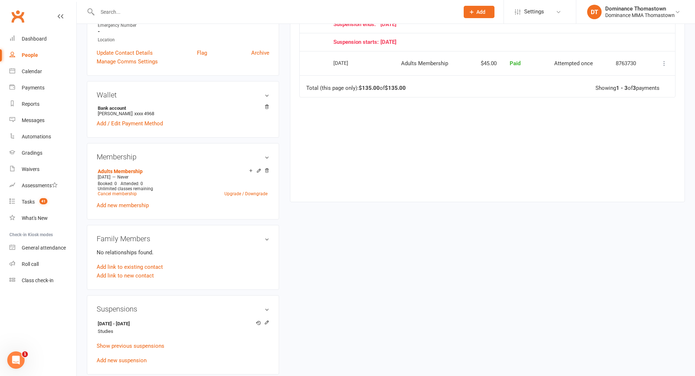
scroll to position [250, 0]
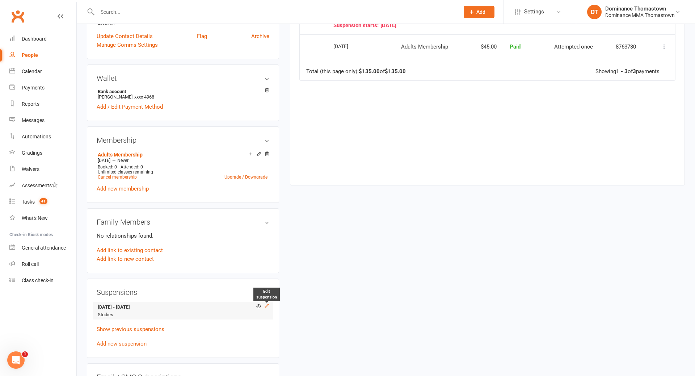
click at [266, 305] on icon at bounding box center [266, 305] width 3 height 3
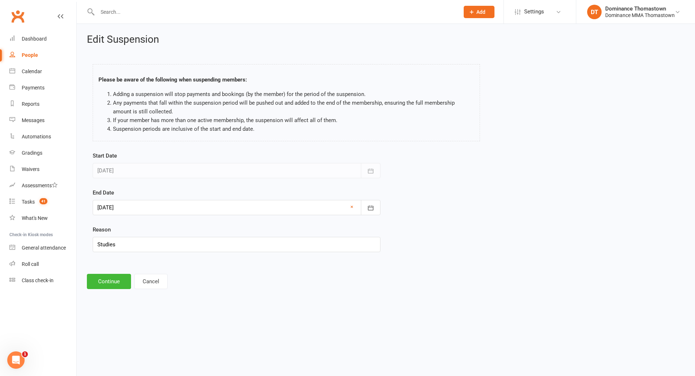
click at [198, 212] on div at bounding box center [237, 207] width 288 height 15
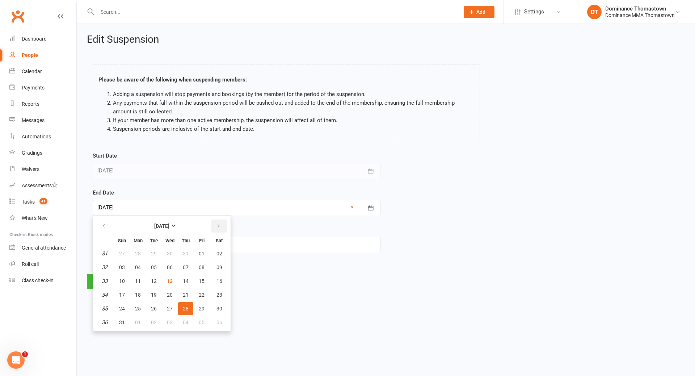
click at [221, 229] on button "button" at bounding box center [219, 225] width 16 height 13
click at [156, 307] on span "28" at bounding box center [154, 308] width 6 height 6
type input "[DATE]"
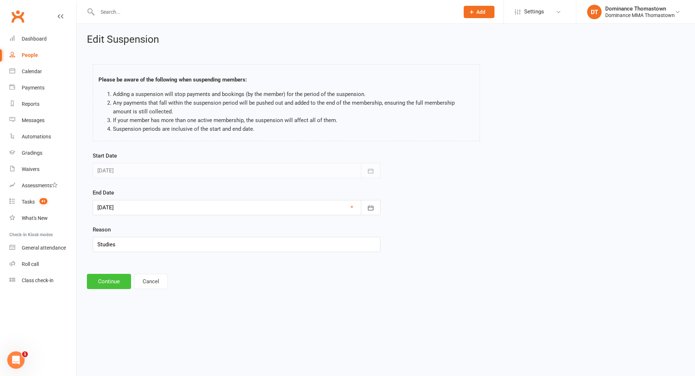
click at [123, 278] on button "Continue" at bounding box center [109, 281] width 44 height 15
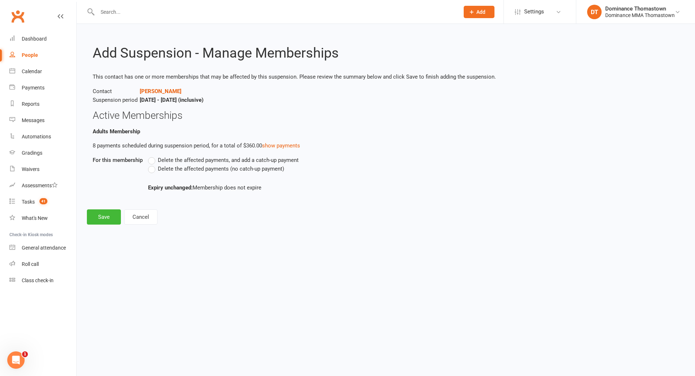
drag, startPoint x: 154, startPoint y: 169, endPoint x: 147, endPoint y: 173, distance: 8.4
click at [154, 169] on label "Delete the affected payments (no catch-up payment)" at bounding box center [216, 168] width 136 height 9
click at [153, 164] on input "Delete the affected payments (no catch-up payment)" at bounding box center [150, 164] width 5 height 0
click at [108, 218] on button "Save" at bounding box center [104, 216] width 34 height 15
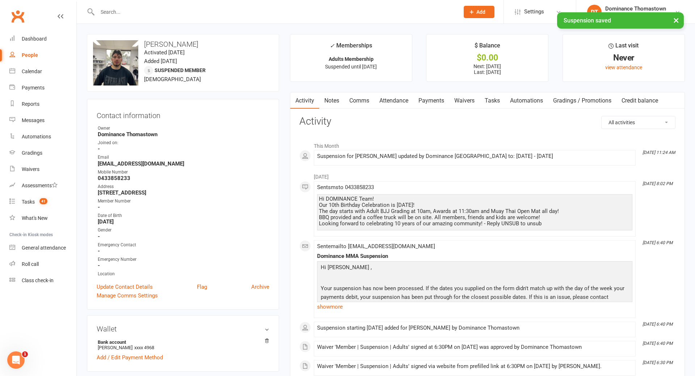
click at [437, 108] on link "Payments" at bounding box center [431, 100] width 36 height 17
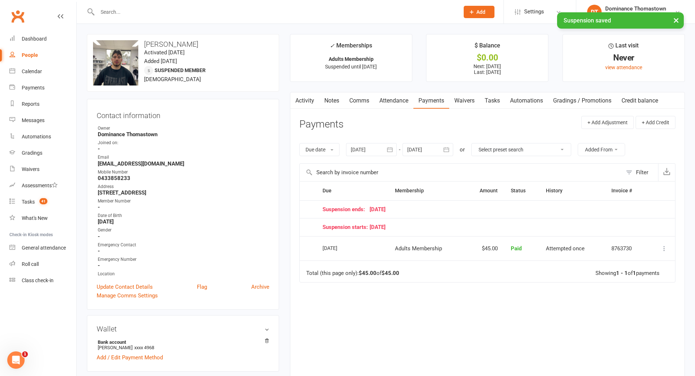
scroll to position [17, 0]
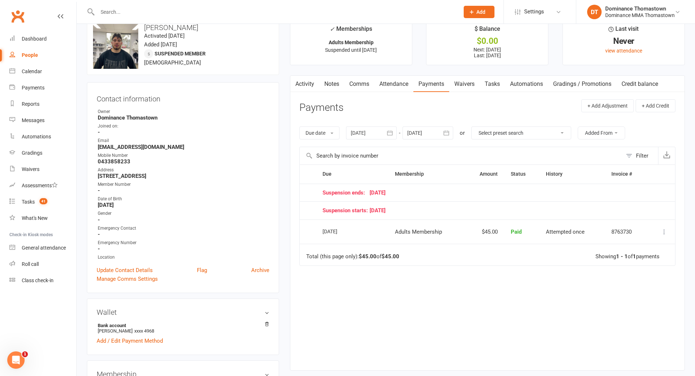
click at [506, 81] on div "Activity Notes Comms Attendance Payments Waivers Tasks Automations Gradings / P…" at bounding box center [476, 84] width 373 height 17
click at [497, 83] on link "Tasks" at bounding box center [492, 84] width 25 height 17
select select "incomplete"
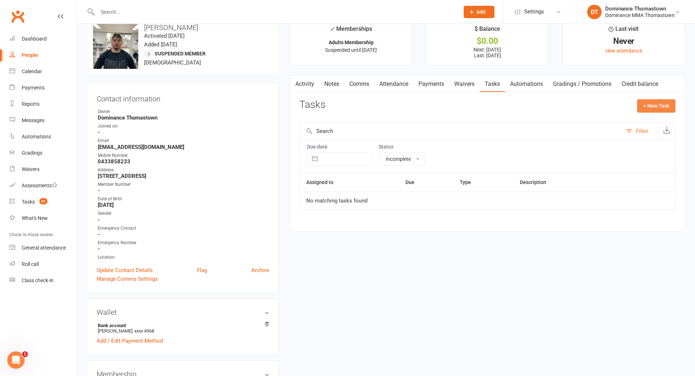
click at [643, 101] on button "+ New Task" at bounding box center [656, 105] width 38 height 13
select select "12547"
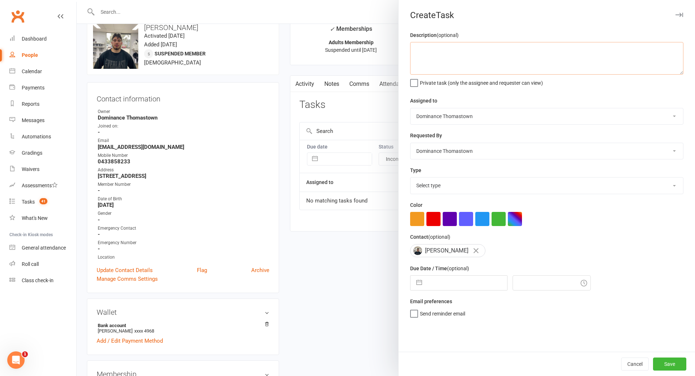
click at [439, 58] on textarea at bounding box center [546, 58] width 273 height 33
type textarea "R"
click at [637, 365] on button "Cancel" at bounding box center [635, 363] width 28 height 13
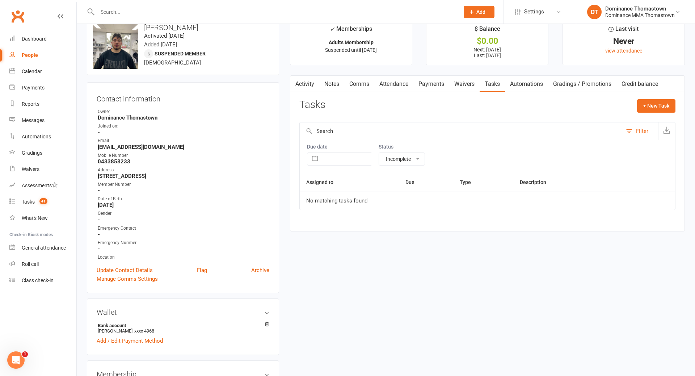
click at [286, 13] on input "text" at bounding box center [274, 12] width 359 height 10
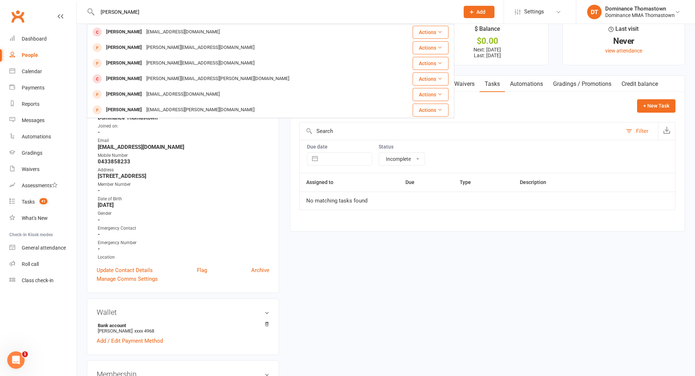
type input "[PERSON_NAME]"
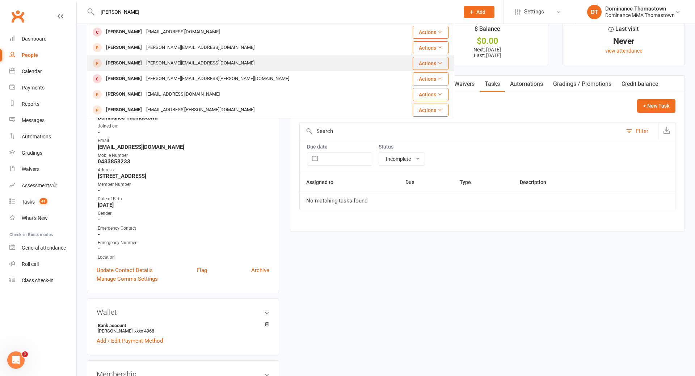
click at [155, 64] on div "[PERSON_NAME][EMAIL_ADDRESS][DOMAIN_NAME]" at bounding box center [200, 63] width 113 height 10
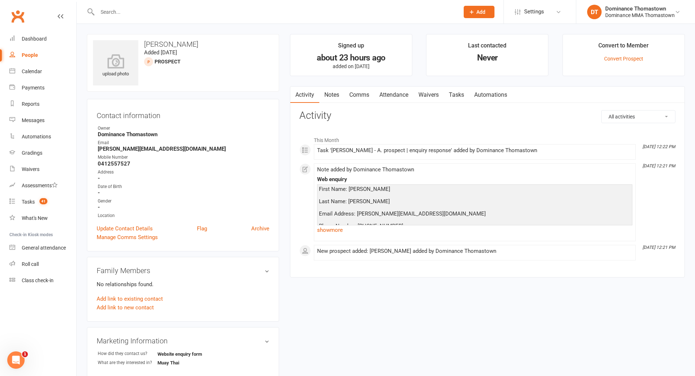
click at [461, 94] on link "Tasks" at bounding box center [456, 95] width 25 height 17
select select "incomplete"
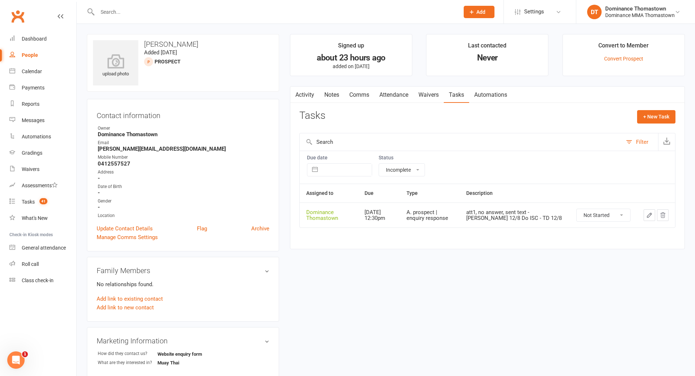
click at [646, 214] on icon "button" at bounding box center [649, 215] width 7 height 7
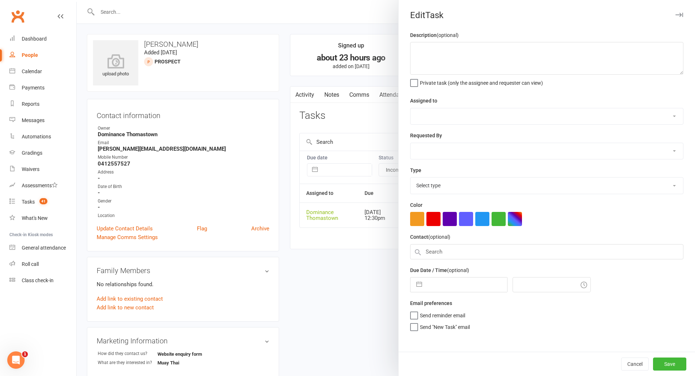
type textarea "att1, no answer, sent text - [PERSON_NAME] 12/8 Do ISC - TD 12/8"
select select "12547"
type input "[DATE]"
type input "12:30pm"
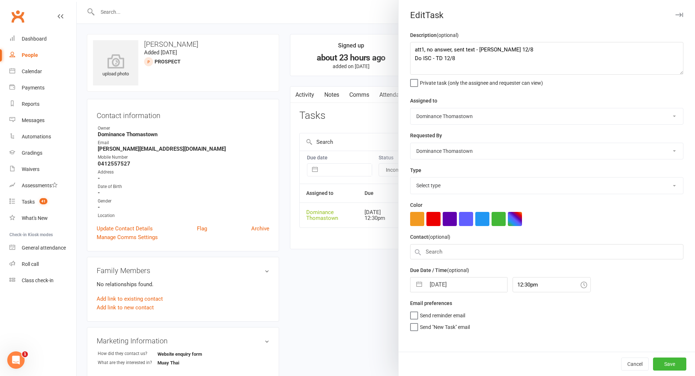
select select "3809"
click at [414, 50] on textarea "att1, no answer, sent text - [PERSON_NAME] 12/8 Do ISC - TD 12/8" at bounding box center [546, 58] width 273 height 33
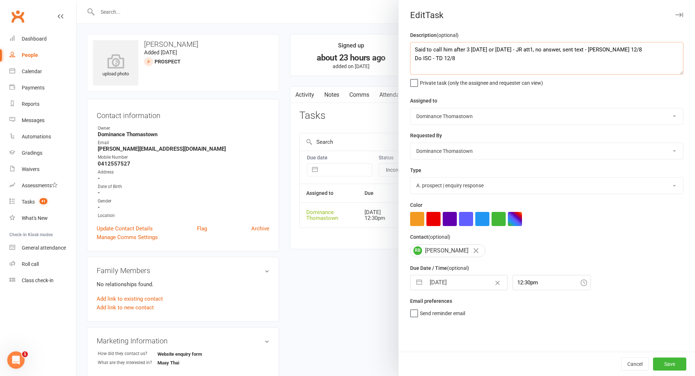
drag, startPoint x: 468, startPoint y: 50, endPoint x: 482, endPoint y: 55, distance: 14.9
click at [469, 50] on textarea "Said to call him after 3 [DATE] or [DATE] - JR att1, no answer, sent text - [PE…" at bounding box center [546, 58] width 273 height 33
click at [533, 50] on textarea "Said to call him after 3pm [DATE] or [DATE] - JR att1, no answer, sent text - […" at bounding box center [546, 58] width 273 height 33
drag, startPoint x: 538, startPoint y: 50, endPoint x: 547, endPoint y: 53, distance: 9.5
click at [539, 51] on textarea "Said to call him after 3pm [DATE] or [DATE] - JR att1, no answer, sent text - […" at bounding box center [546, 58] width 273 height 33
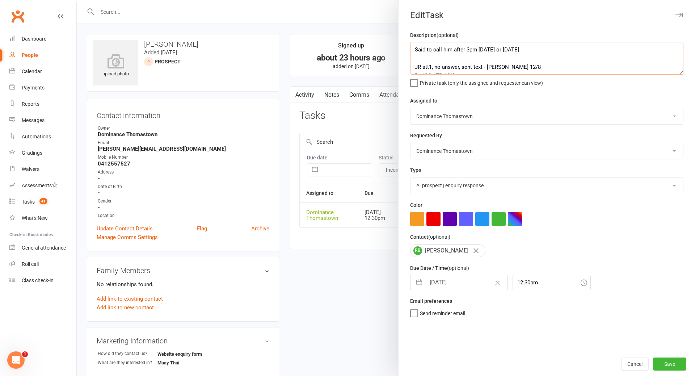
type textarea "Said to call him after 3pm [DATE] or [DATE] JR att1, no answer, sent text - [PE…"
click at [472, 280] on input "[DATE]" at bounding box center [466, 282] width 81 height 14
select select "6"
select select "2025"
select select "7"
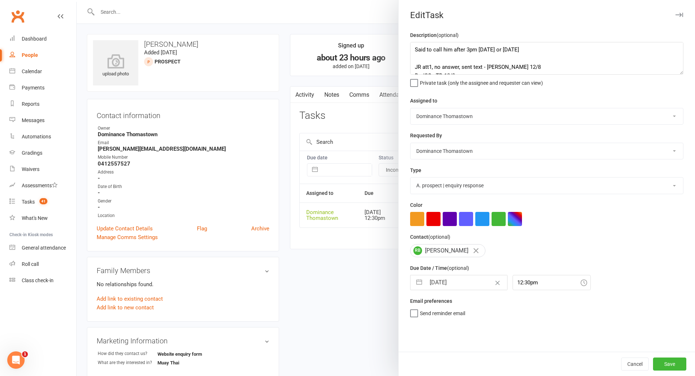
select select "2025"
select select "8"
select select "2025"
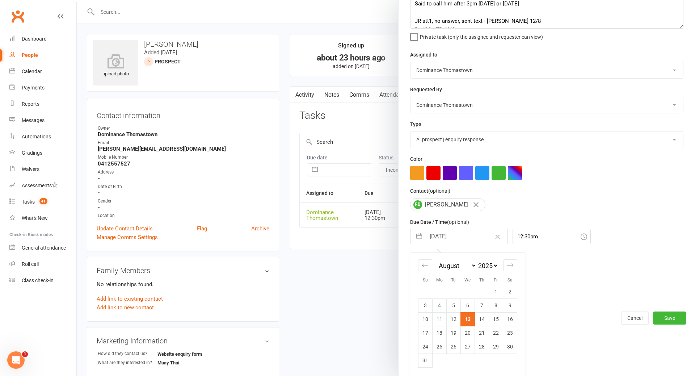
drag, startPoint x: 498, startPoint y: 319, endPoint x: 512, endPoint y: 321, distance: 13.6
click at [499, 319] on td "15" at bounding box center [496, 319] width 14 height 14
type input "[DATE]"
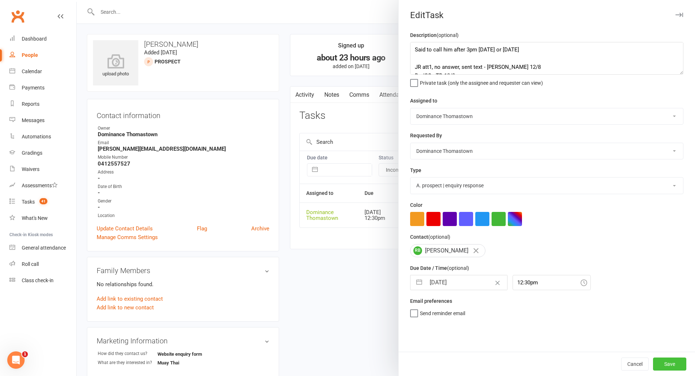
click at [673, 361] on button "Save" at bounding box center [669, 363] width 33 height 13
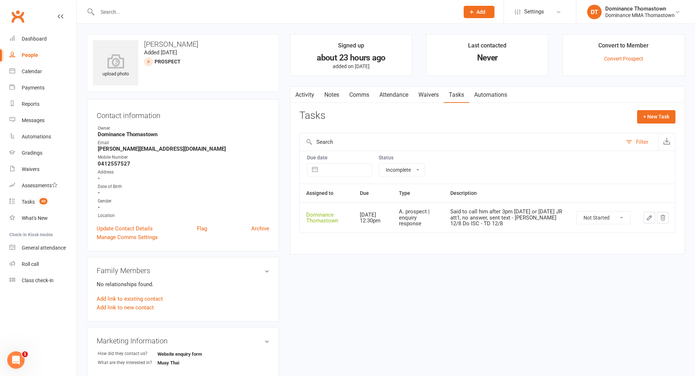
click at [117, 16] on input "text" at bounding box center [274, 12] width 359 height 10
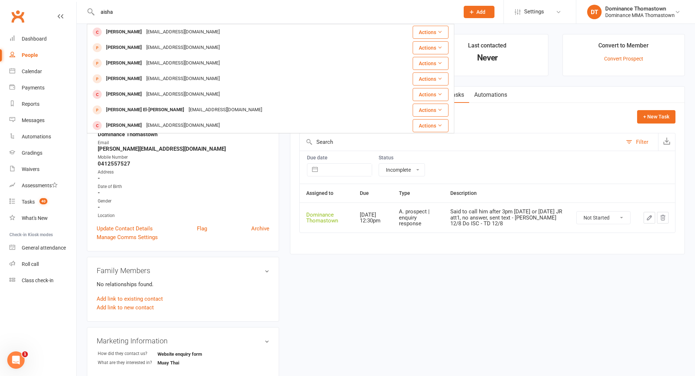
type input "aisha"
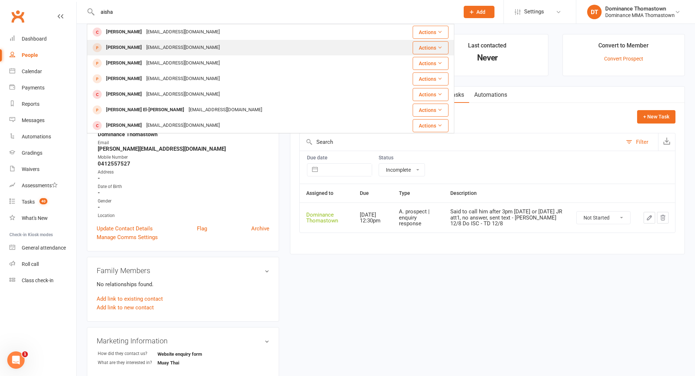
click at [171, 48] on div "[EMAIL_ADDRESS][DOMAIN_NAME]" at bounding box center [183, 47] width 78 height 10
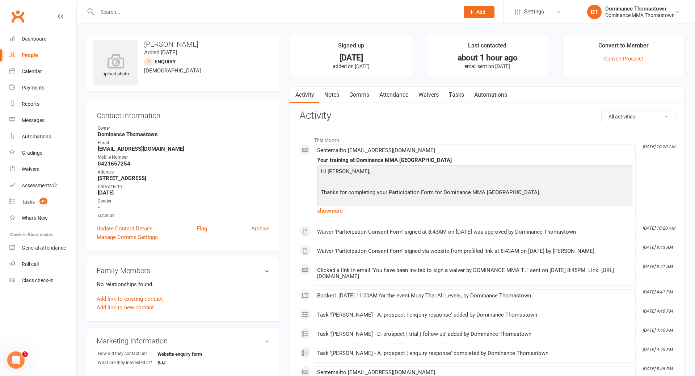
click at [454, 99] on link "Tasks" at bounding box center [456, 95] width 25 height 17
select select "incomplete"
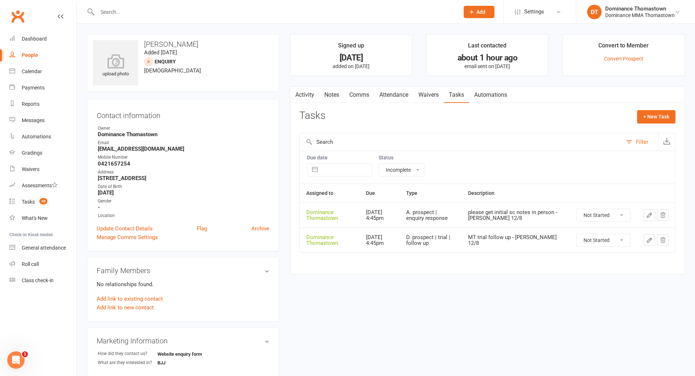
drag, startPoint x: 406, startPoint y: 94, endPoint x: 415, endPoint y: 105, distance: 14.4
click at [406, 94] on link "Attendance" at bounding box center [393, 95] width 39 height 17
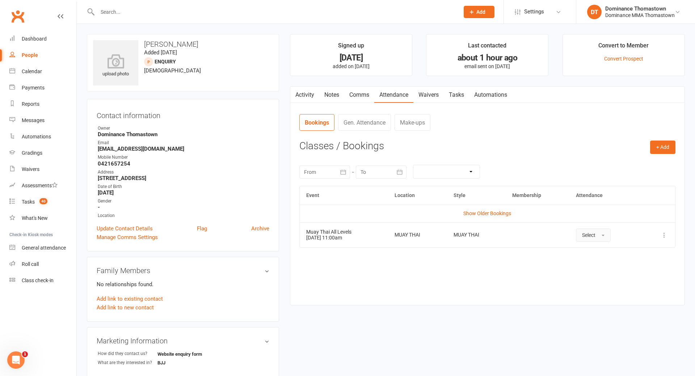
click at [608, 235] on button "Select" at bounding box center [593, 234] width 35 height 13
click at [600, 249] on span "Attended" at bounding box center [593, 251] width 22 height 7
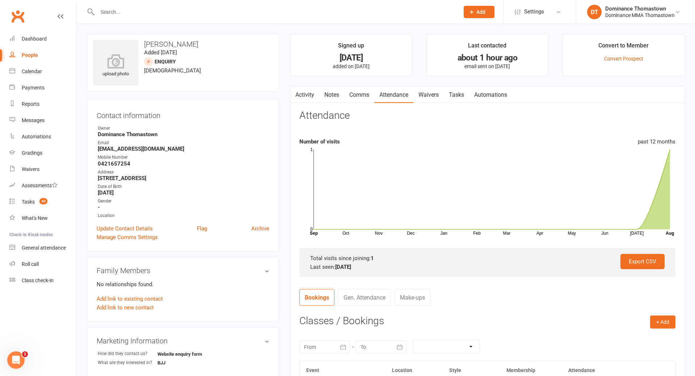
click at [122, 14] on input "text" at bounding box center [274, 12] width 359 height 10
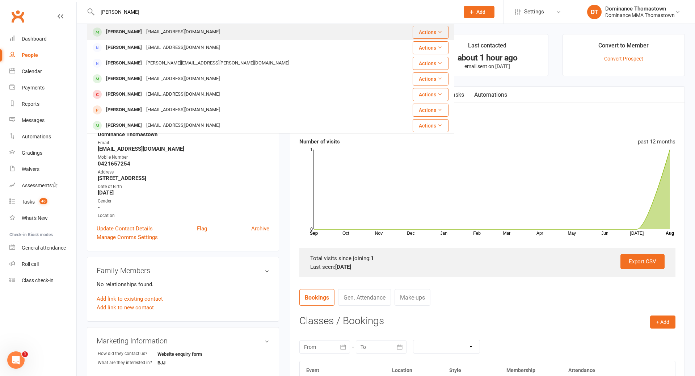
type input "[PERSON_NAME]"
click at [144, 34] on div "[EMAIL_ADDRESS][DOMAIN_NAME]" at bounding box center [183, 32] width 78 height 10
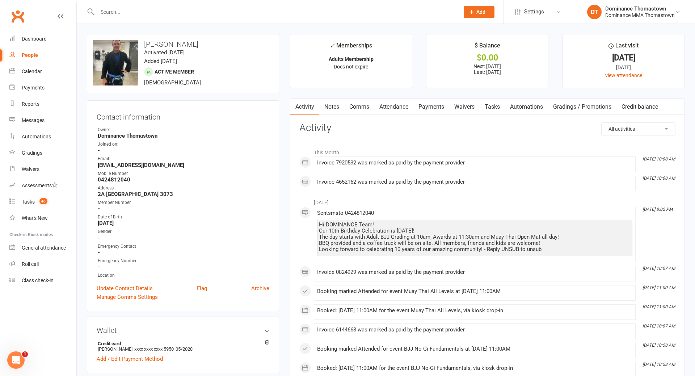
drag, startPoint x: 489, startPoint y: 106, endPoint x: 484, endPoint y: 107, distance: 5.2
click at [489, 106] on link "Tasks" at bounding box center [492, 106] width 25 height 17
select select "incomplete"
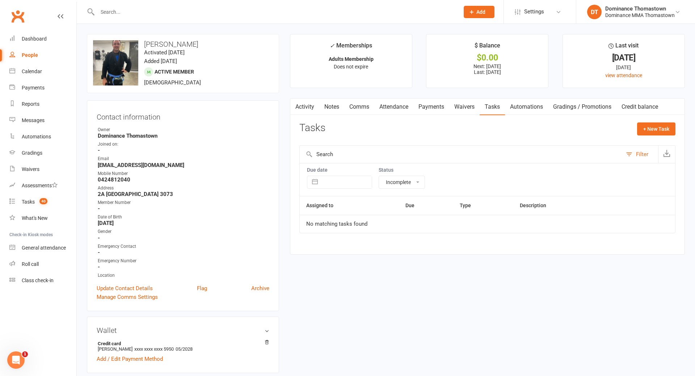
drag, startPoint x: 471, startPoint y: 105, endPoint x: 487, endPoint y: 105, distance: 15.6
click at [471, 105] on link "Waivers" at bounding box center [464, 106] width 30 height 17
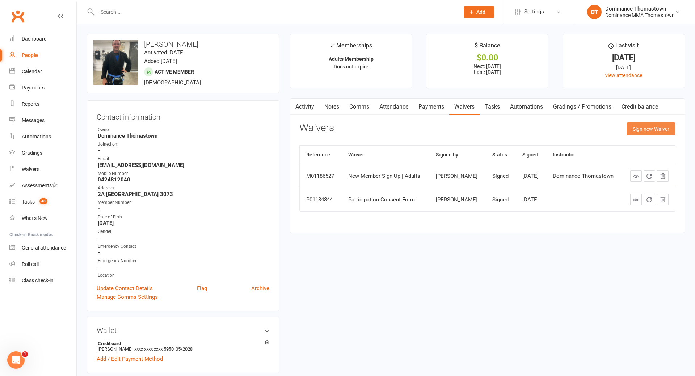
drag, startPoint x: 662, startPoint y: 125, endPoint x: 627, endPoint y: 130, distance: 35.5
click at [662, 125] on button "Sign new Waiver" at bounding box center [651, 128] width 49 height 13
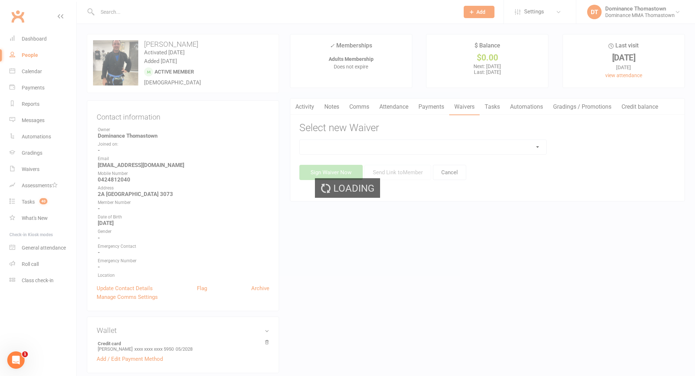
click at [506, 147] on select at bounding box center [423, 147] width 246 height 14
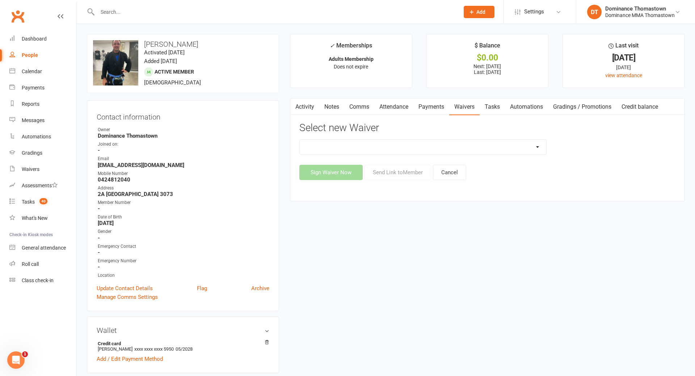
select select "8154"
click at [420, 168] on button "Send Link to Member" at bounding box center [397, 172] width 67 height 15
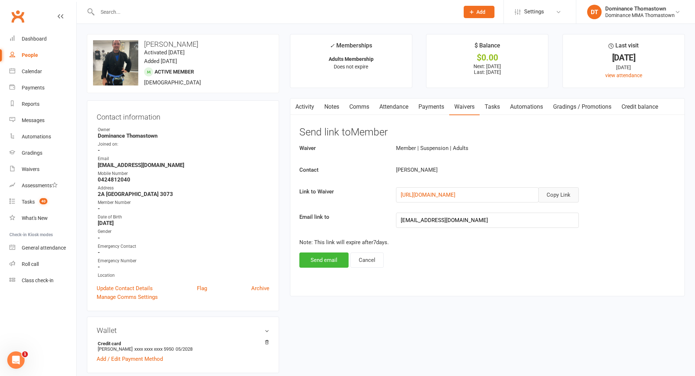
click at [570, 198] on button "Copy Link" at bounding box center [558, 194] width 41 height 15
drag, startPoint x: 361, startPoint y: 107, endPoint x: 395, endPoint y: 121, distance: 36.5
click at [363, 107] on link "Comms" at bounding box center [359, 106] width 30 height 17
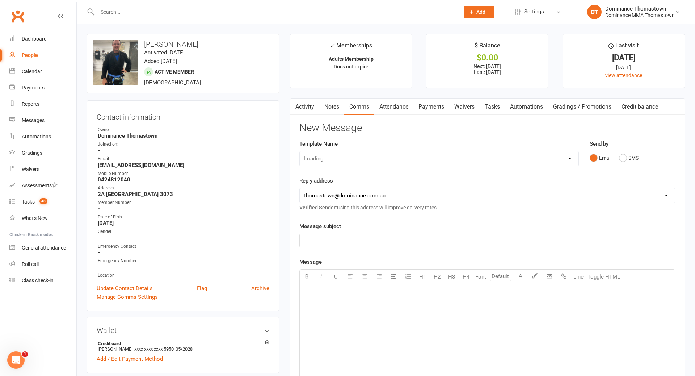
click at [545, 155] on select "Loading..." at bounding box center [439, 158] width 279 height 14
select select "7"
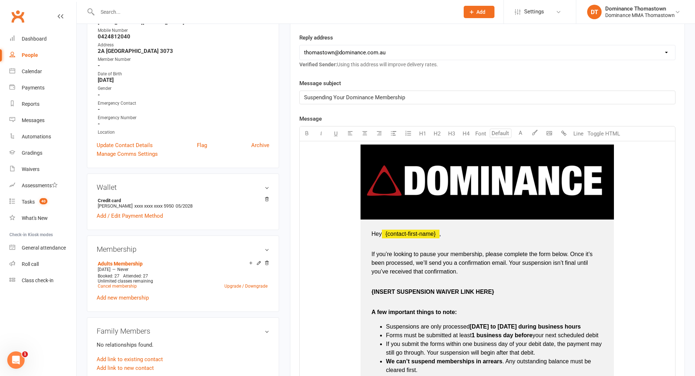
scroll to position [170, 0]
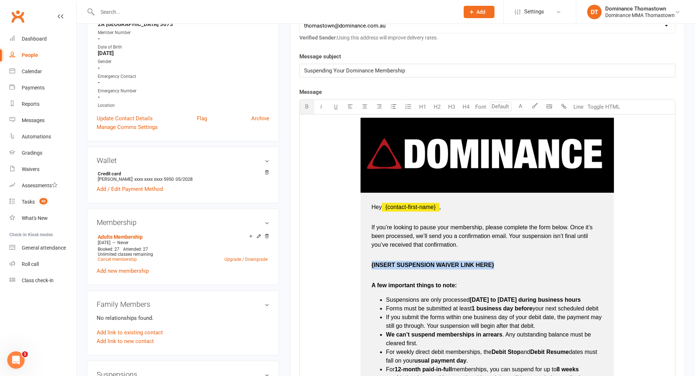
drag, startPoint x: 434, startPoint y: 263, endPoint x: 364, endPoint y: 263, distance: 69.9
click at [364, 263] on td "Hey ﻿ {contact-first-name} , If you’re looking to pause your membership, please…" at bounding box center [486, 324] width 253 height 262
drag, startPoint x: 459, startPoint y: 264, endPoint x: 369, endPoint y: 260, distance: 90.6
click at [366, 261] on td "Hey ﻿ {contact-first-name} , If you’re looking to pause your membership, please…" at bounding box center [486, 324] width 253 height 262
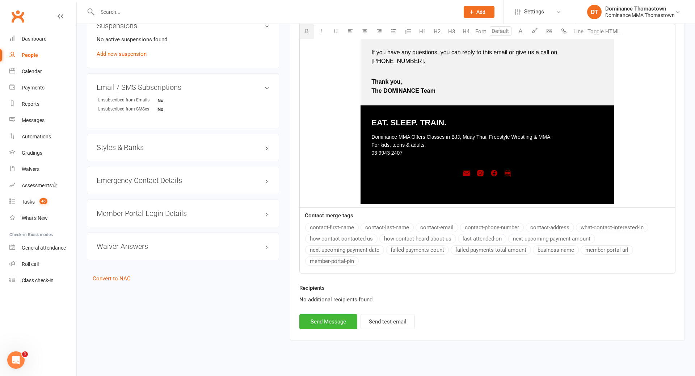
scroll to position [520, 0]
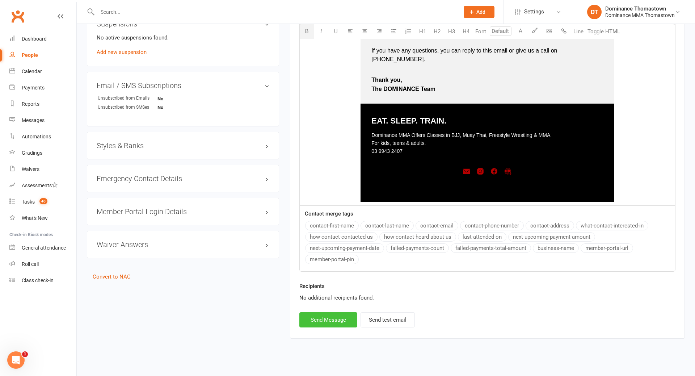
click at [348, 316] on button "Send Message" at bounding box center [328, 319] width 58 height 15
select select
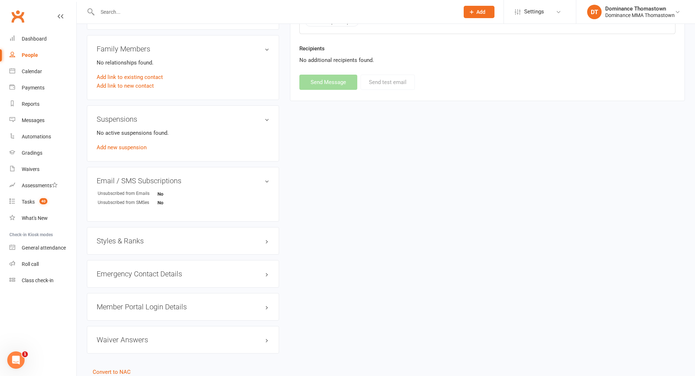
scroll to position [398, 0]
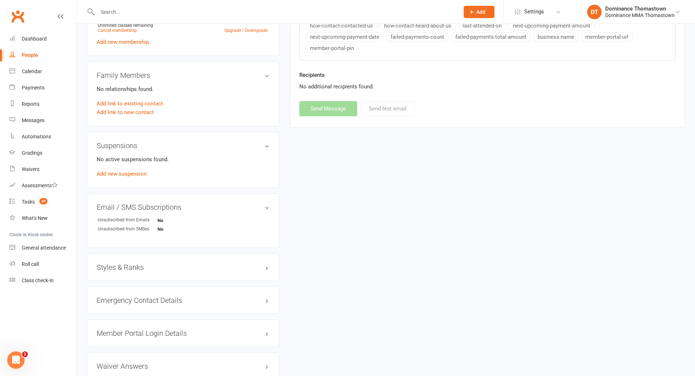
click at [118, 12] on input "text" at bounding box center [274, 12] width 359 height 10
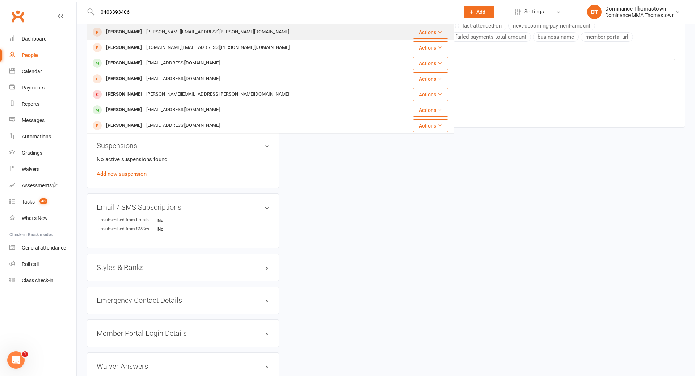
type input "0403393406"
click at [144, 28] on div "[PERSON_NAME][EMAIL_ADDRESS][PERSON_NAME][DOMAIN_NAME]" at bounding box center [217, 32] width 147 height 10
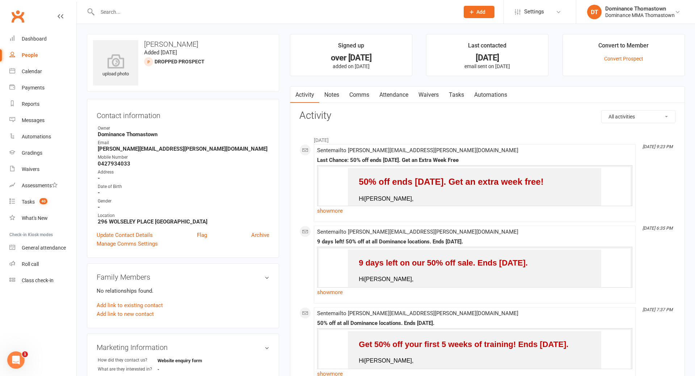
click at [179, 18] on div at bounding box center [270, 12] width 367 height 24
click at [162, 12] on input "text" at bounding box center [274, 12] width 359 height 10
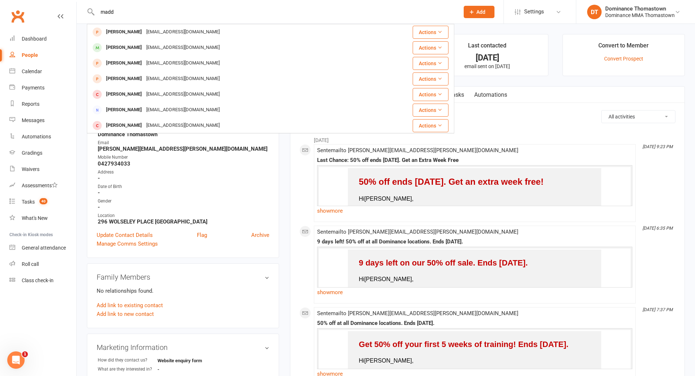
type input "madd"
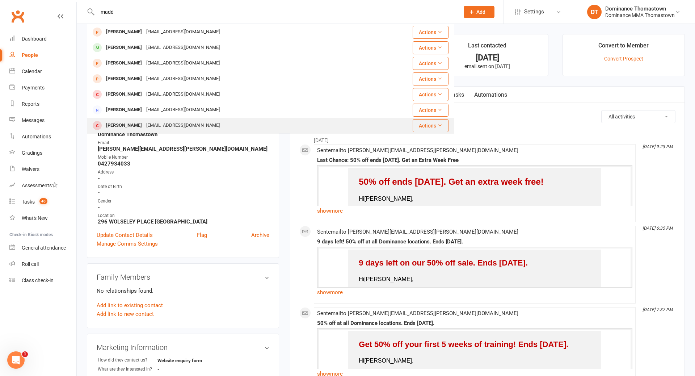
click at [229, 123] on div "[PERSON_NAME] [EMAIL_ADDRESS][DOMAIN_NAME]" at bounding box center [235, 125] width 295 height 15
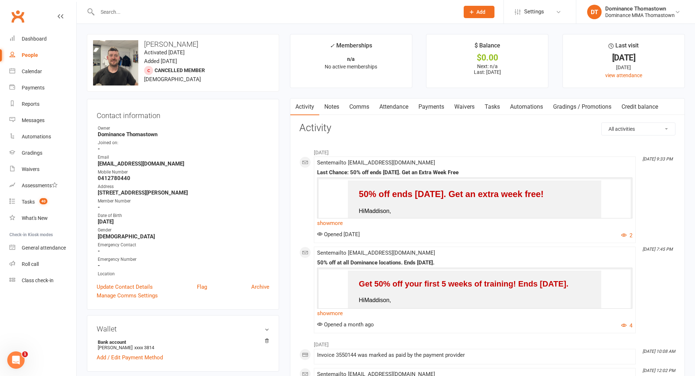
click at [495, 107] on link "Tasks" at bounding box center [492, 106] width 25 height 17
select select "incomplete"
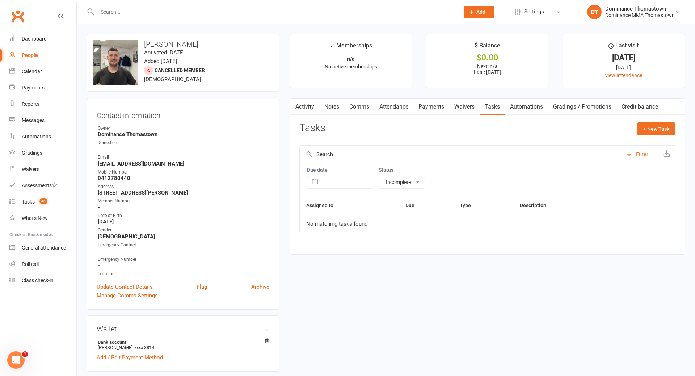
click at [432, 107] on link "Payments" at bounding box center [431, 106] width 36 height 17
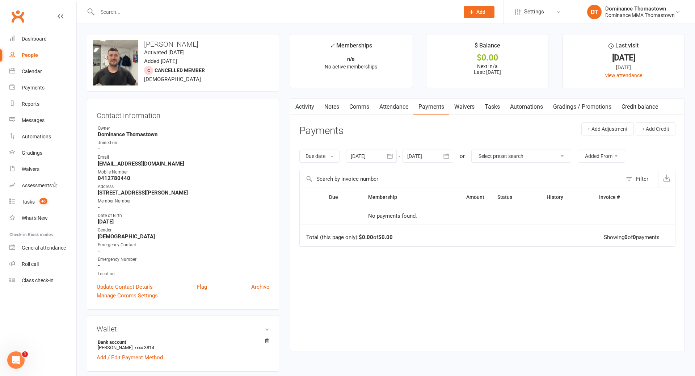
drag, startPoint x: 466, startPoint y: 107, endPoint x: 478, endPoint y: 107, distance: 12.3
click at [466, 107] on link "Waivers" at bounding box center [464, 106] width 30 height 17
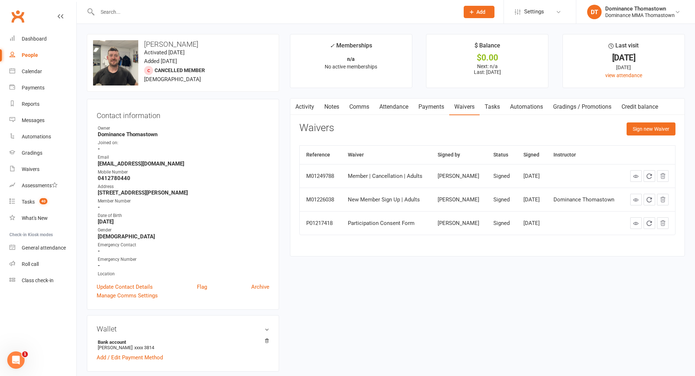
click at [489, 107] on link "Tasks" at bounding box center [492, 106] width 25 height 17
select select "incomplete"
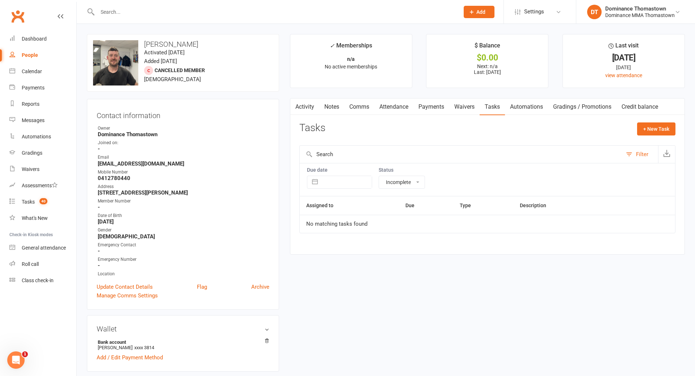
click at [345, 109] on link "Comms" at bounding box center [359, 106] width 30 height 17
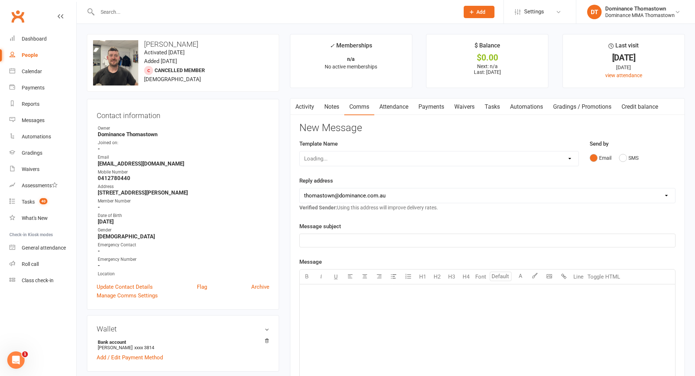
click at [339, 109] on link "Notes" at bounding box center [331, 106] width 25 height 17
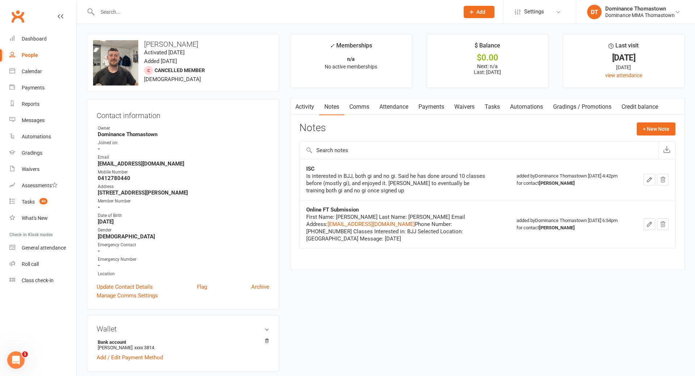
click at [493, 109] on link "Tasks" at bounding box center [492, 106] width 25 height 17
select select "incomplete"
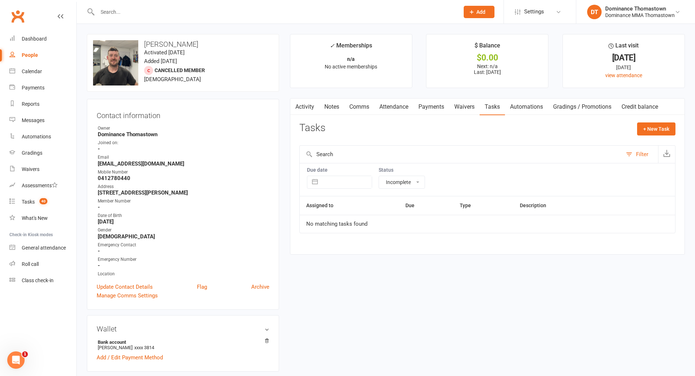
click at [404, 180] on select "All statuses Incomplete Not Started In Progress Waiting Complete" at bounding box center [402, 182] width 46 height 12
select select
select select "finished"
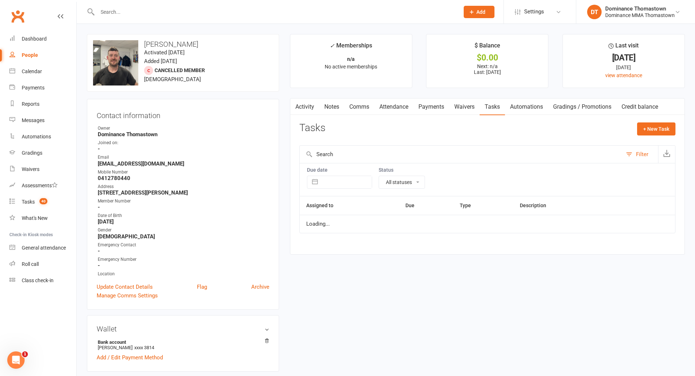
select select "finished"
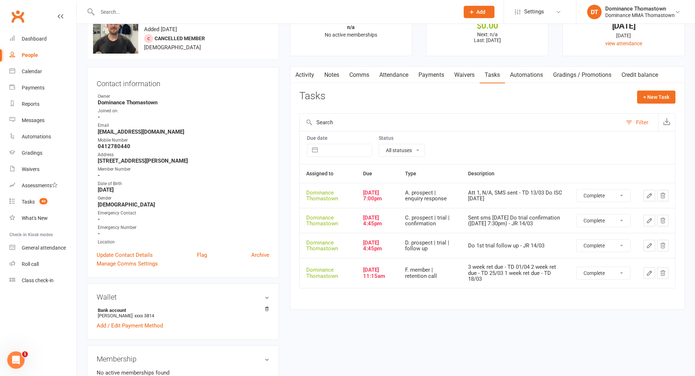
scroll to position [34, 0]
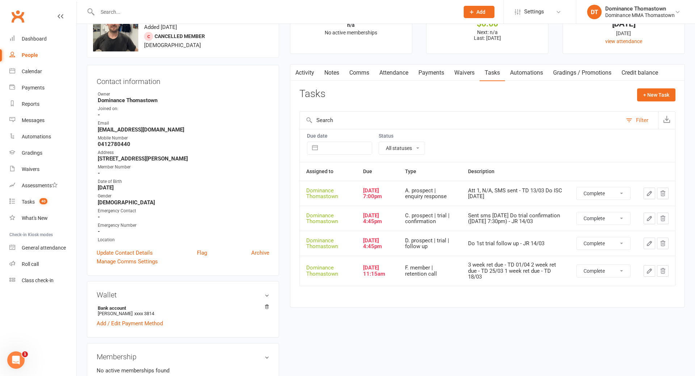
click at [416, 148] on select "All statuses Incomplete Not Started In Progress Waiting Complete" at bounding box center [402, 148] width 46 height 12
select select "incomplete"
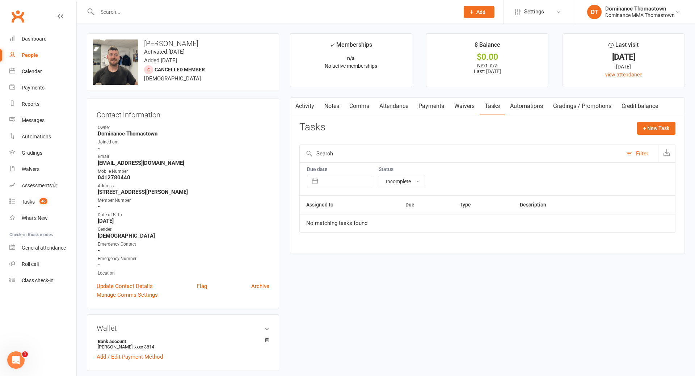
scroll to position [0, 0]
click at [155, 13] on input "text" at bounding box center [274, 12] width 359 height 10
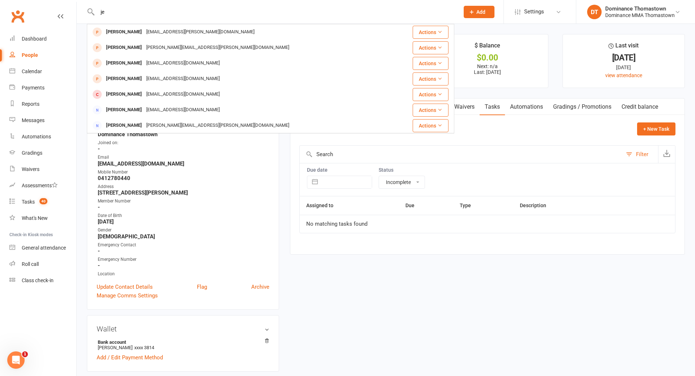
type input "j"
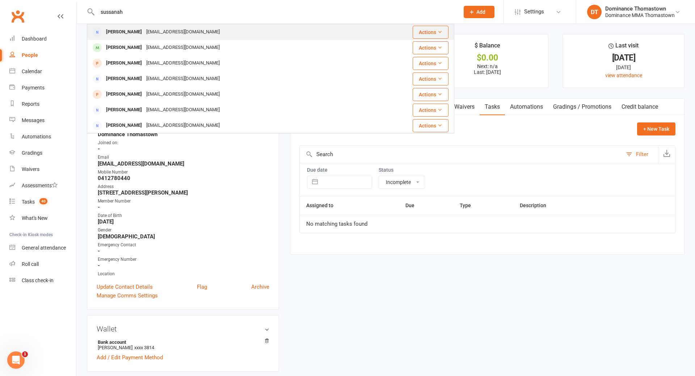
type input "sussanah"
click at [168, 30] on div "[EMAIL_ADDRESS][DOMAIN_NAME]" at bounding box center [183, 32] width 78 height 10
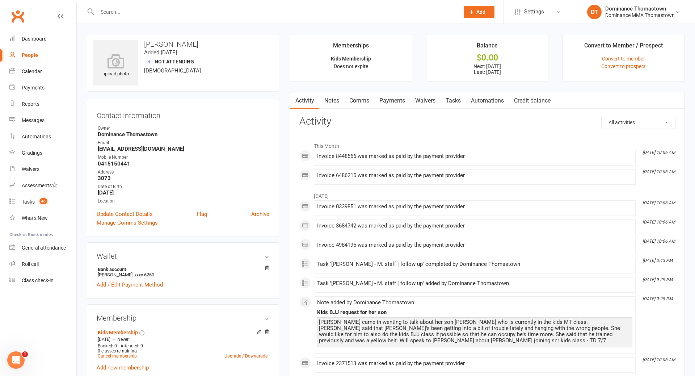
click at [439, 105] on link "Waivers" at bounding box center [425, 100] width 30 height 17
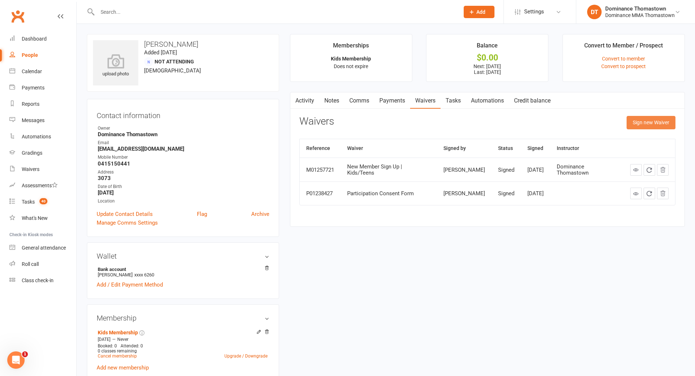
click at [656, 123] on button "Sign new Waiver" at bounding box center [651, 122] width 49 height 13
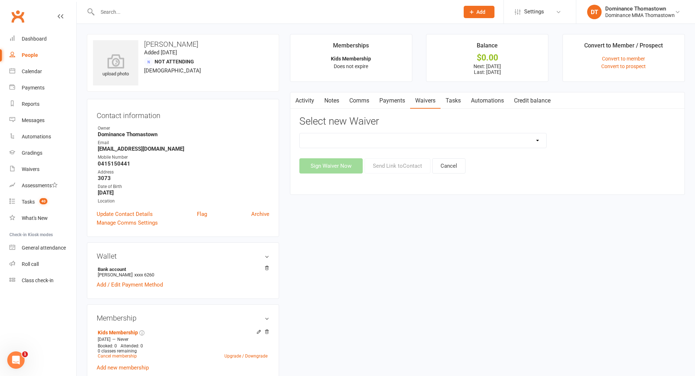
drag, startPoint x: 532, startPoint y: 132, endPoint x: 533, endPoint y: 136, distance: 4.4
click at [532, 132] on div "Select new Waiver Member | Cancellation | Adults Member | Cancellation | Kids/T…" at bounding box center [487, 145] width 376 height 58
click at [532, 137] on select "Member | Cancellation | Adults Member | Cancellation | Kids/Teens Member | Inju…" at bounding box center [423, 140] width 246 height 14
select select "8153"
click at [420, 167] on button "Send Link to Contact" at bounding box center [397, 165] width 66 height 15
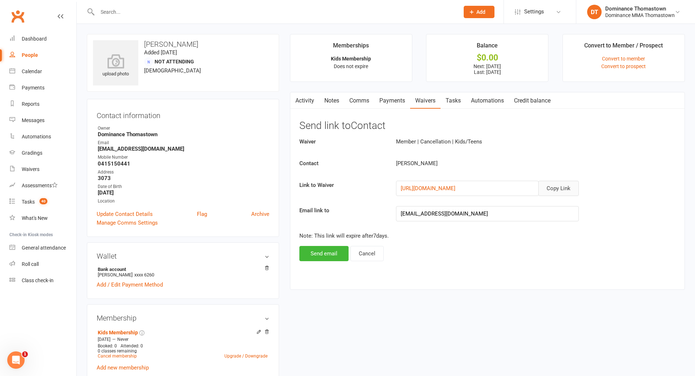
click at [561, 189] on button "Copy Link" at bounding box center [558, 188] width 41 height 15
click at [335, 101] on link "Notes" at bounding box center [331, 100] width 25 height 17
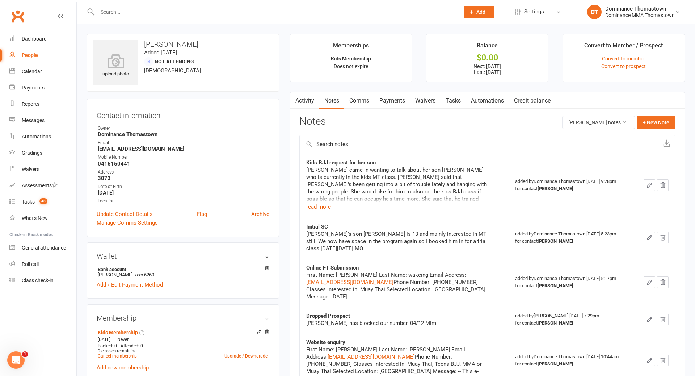
drag, startPoint x: 360, startPoint y: 101, endPoint x: 379, endPoint y: 114, distance: 22.8
click at [360, 101] on link "Comms" at bounding box center [359, 100] width 30 height 17
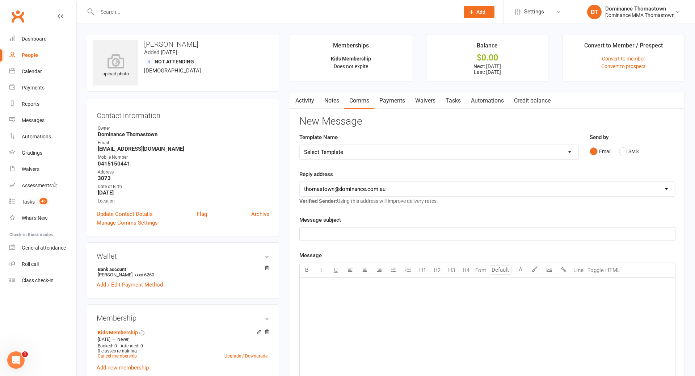
click at [408, 155] on select "Select Template [Email] MARKETING | 10TH BIRTHDAY SPECIAL | CANCELLED MEMBERS […" at bounding box center [439, 152] width 279 height 14
select select "7"
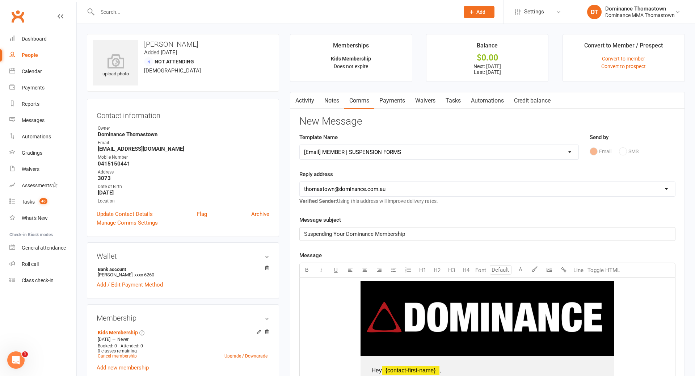
click at [430, 99] on link "Waivers" at bounding box center [425, 100] width 30 height 17
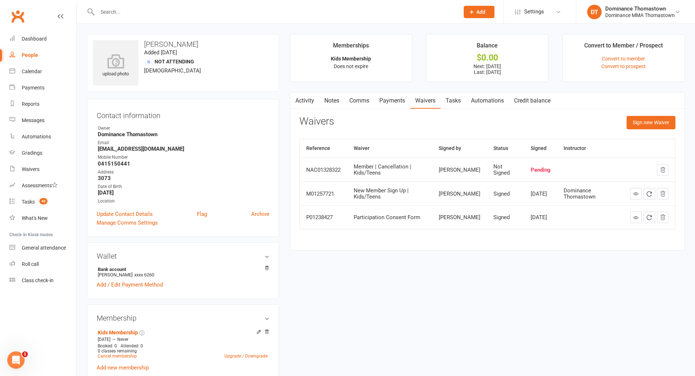
click at [354, 100] on link "Comms" at bounding box center [359, 100] width 30 height 17
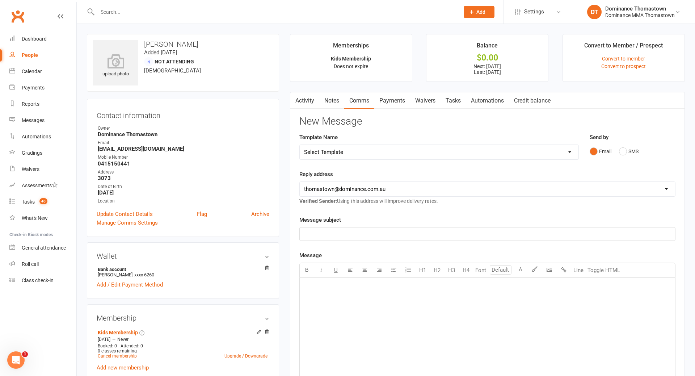
click at [408, 153] on select "Select Template [Email] MARKETING | 10TH BIRTHDAY SPECIAL | CANCELLED MEMBERS […" at bounding box center [439, 152] width 279 height 14
select select "6"
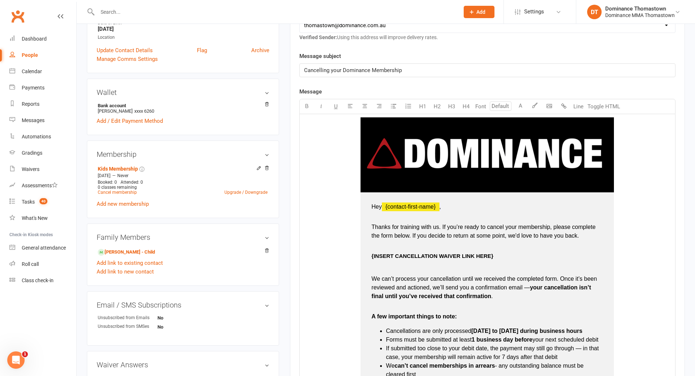
scroll to position [175, 0]
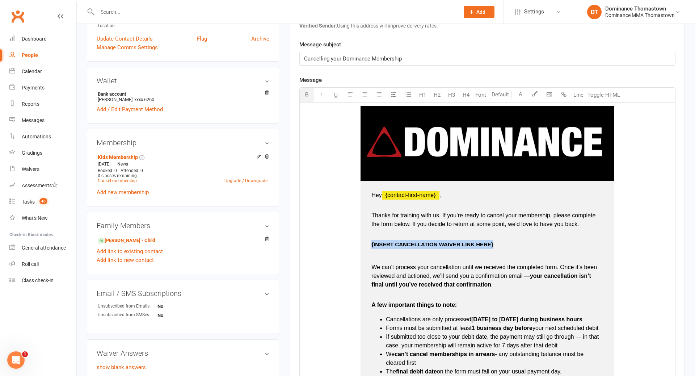
drag, startPoint x: 501, startPoint y: 244, endPoint x: 371, endPoint y: 245, distance: 129.6
click at [371, 245] on p "{INSERT CANCELLATION WAIVER LINK HERE}" at bounding box center [487, 244] width 232 height 9
drag, startPoint x: 442, startPoint y: 248, endPoint x: 371, endPoint y: 245, distance: 71.0
click at [371, 245] on td "Hey ﻿ {contact-first-name} , Thanks for training with us. If you’re ready to ca…" at bounding box center [486, 311] width 253 height 261
copy span "[URL][DOMAIN_NAME]"
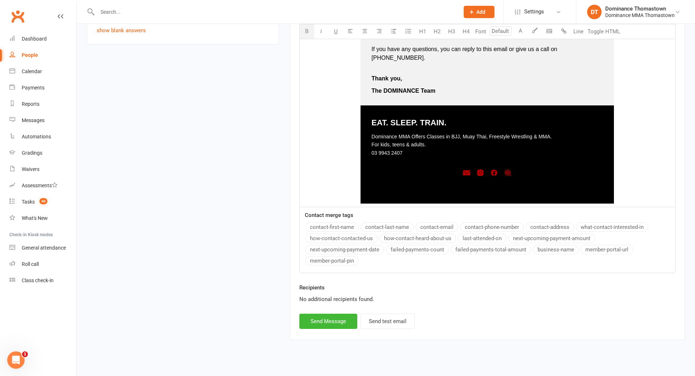
scroll to position [514, 0]
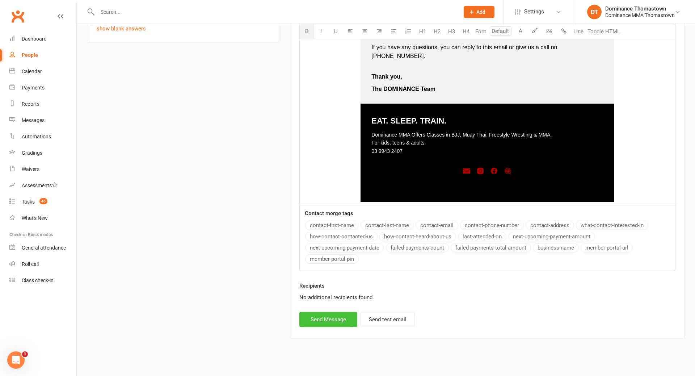
click at [346, 312] on button "Send Message" at bounding box center [328, 319] width 58 height 15
select select
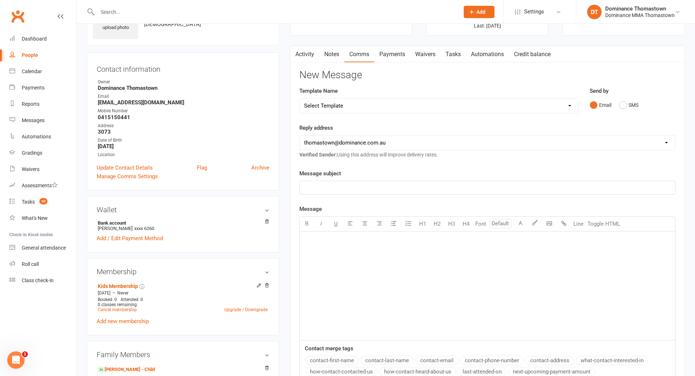
scroll to position [0, 0]
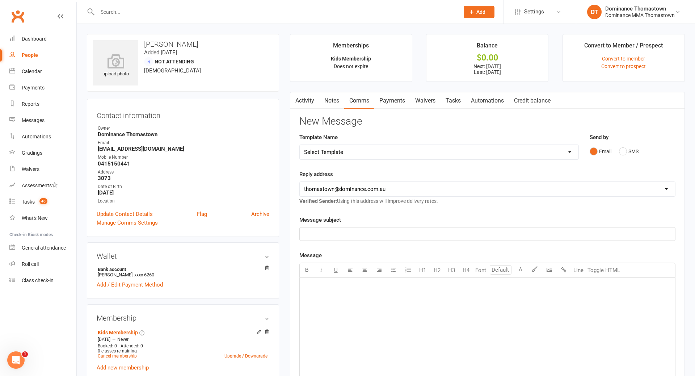
click at [425, 98] on link "Waivers" at bounding box center [425, 100] width 30 height 17
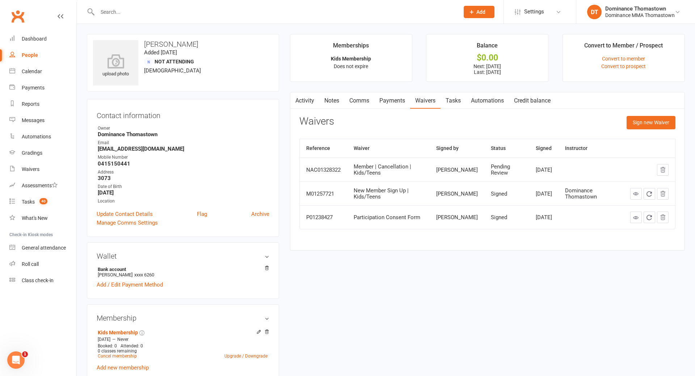
click at [460, 98] on link "Tasks" at bounding box center [452, 100] width 25 height 17
select select "incomplete"
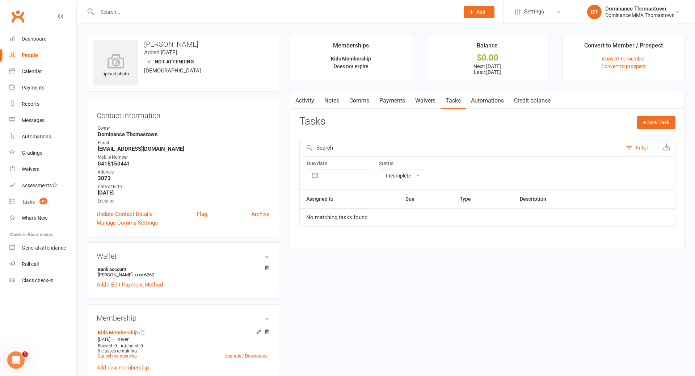
click at [148, 12] on input "text" at bounding box center [274, 12] width 359 height 10
type input "h"
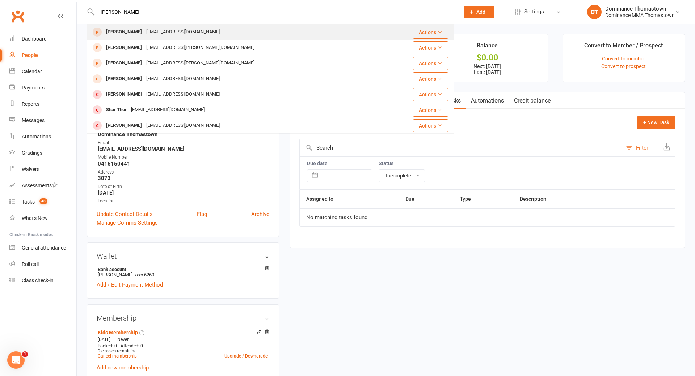
type input "[PERSON_NAME]"
click at [156, 32] on div "[EMAIL_ADDRESS][DOMAIN_NAME]" at bounding box center [183, 32] width 78 height 10
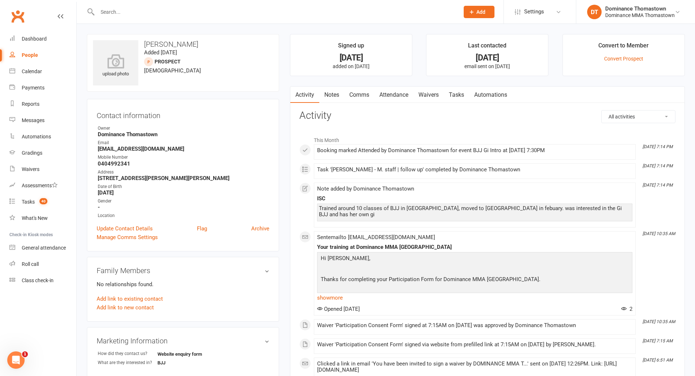
drag, startPoint x: 395, startPoint y: 91, endPoint x: 398, endPoint y: 95, distance: 5.1
click at [395, 92] on link "Attendance" at bounding box center [393, 95] width 39 height 17
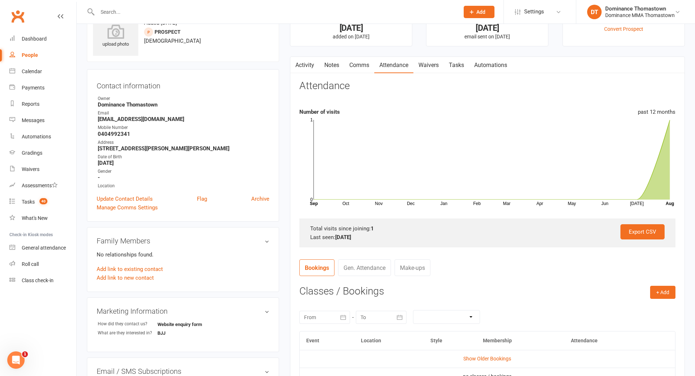
scroll to position [205, 0]
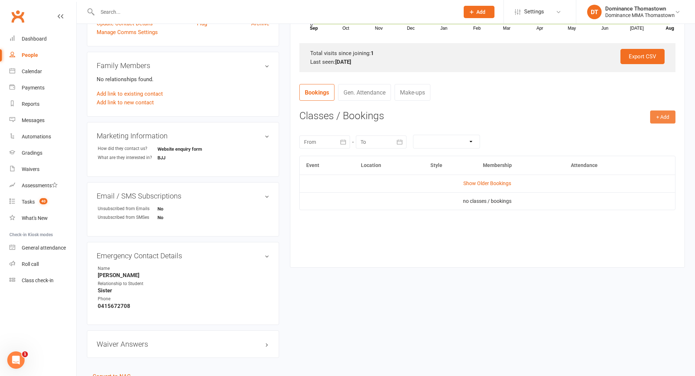
click at [651, 121] on button "+ Add" at bounding box center [662, 116] width 25 height 13
click at [623, 131] on link "Book Event" at bounding box center [639, 133] width 72 height 14
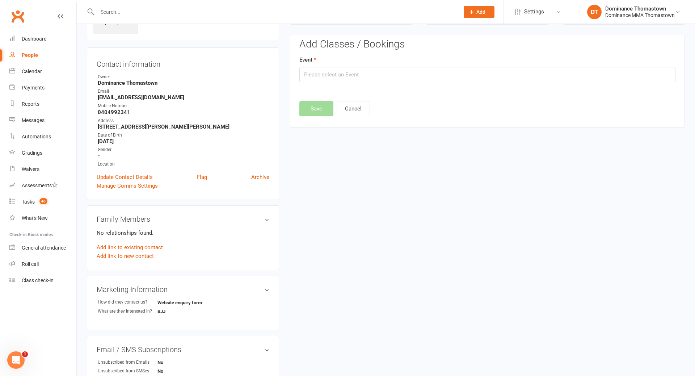
scroll to position [50, 0]
click at [369, 77] on input "text" at bounding box center [487, 76] width 376 height 15
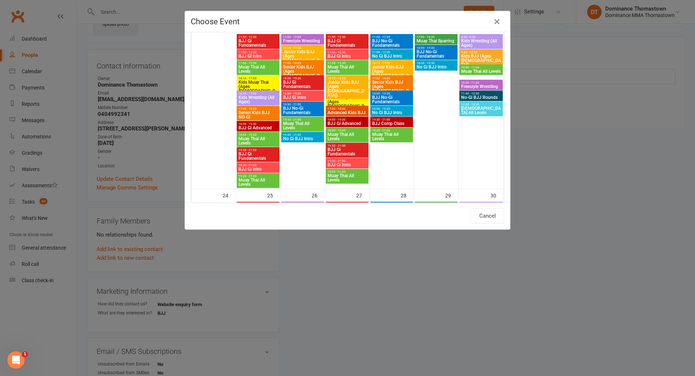
scroll to position [590, 0]
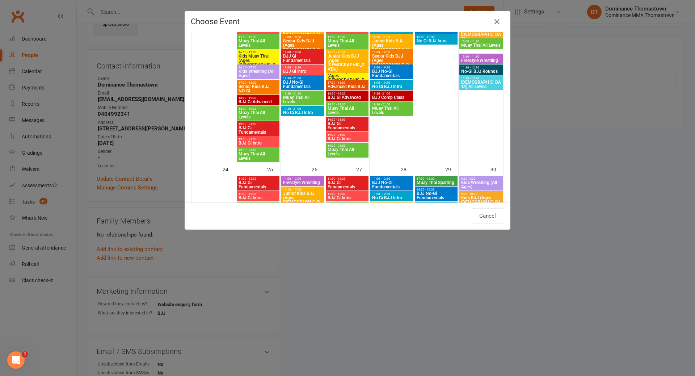
click at [260, 142] on span "BJJ Gi Intro" at bounding box center [258, 143] width 40 height 4
type input "BJJ Gi Intro - [DATE] 7:30:00 PM"
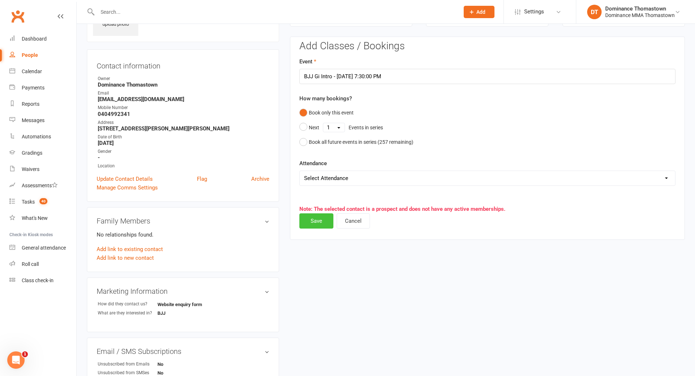
click at [321, 220] on button "Save" at bounding box center [316, 220] width 34 height 15
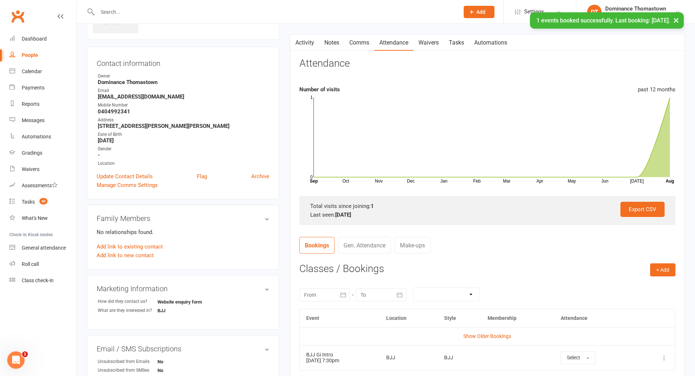
scroll to position [0, 0]
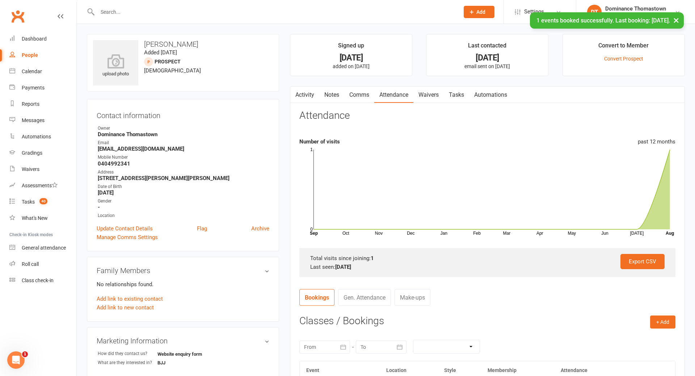
drag, startPoint x: 451, startPoint y: 94, endPoint x: 462, endPoint y: 104, distance: 14.9
click at [451, 95] on link "Tasks" at bounding box center [456, 95] width 25 height 17
select select "incomplete"
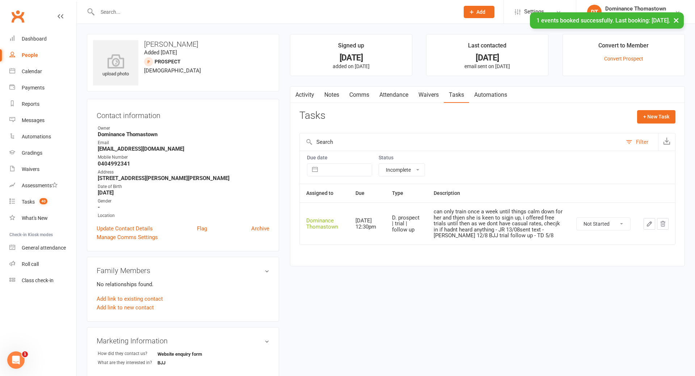
click at [620, 224] on select "Not Started In Progress Waiting Complete" at bounding box center [604, 224] width 54 height 12
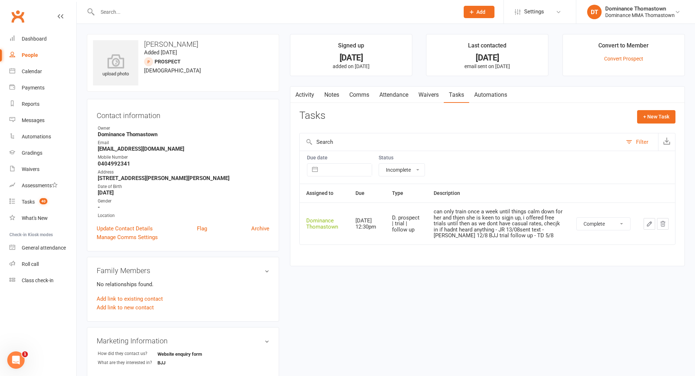
select select "unstarted"
click at [658, 116] on button "+ New Task" at bounding box center [656, 116] width 38 height 13
select select "12547"
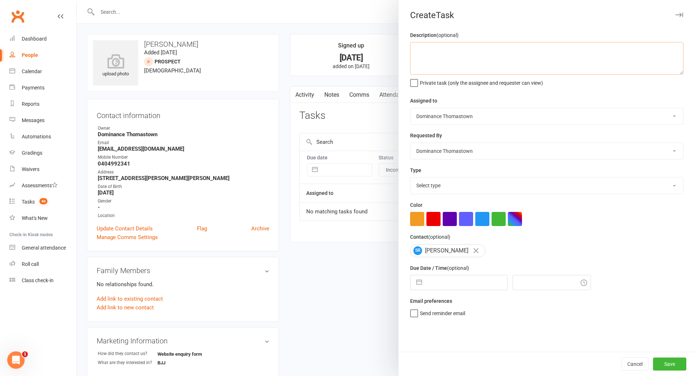
click at [515, 56] on textarea at bounding box center [546, 58] width 273 height 33
drag, startPoint x: 467, startPoint y: 49, endPoint x: 504, endPoint y: 61, distance: 39.3
click at [467, 49] on textarea "Do 2nd trial follow up - JR" at bounding box center [546, 58] width 273 height 33
click at [685, 49] on div "Description (optional) Do 2nd trial follow up (said we can give her free trials…" at bounding box center [546, 191] width 296 height 321
click at [678, 50] on textarea "Do 2nd trial follow up (said we can give her free trials once a week until she …" at bounding box center [546, 58] width 273 height 33
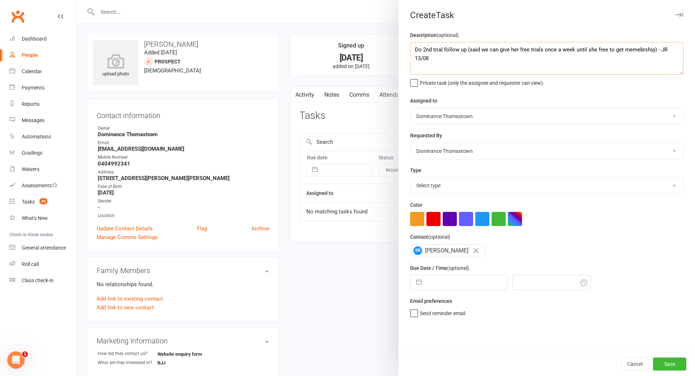
type textarea "Do 2nd trial follow up (said we can give her free trials once a week until she …"
click at [466, 283] on input "text" at bounding box center [466, 282] width 81 height 14
select select "6"
select select "2025"
select select "7"
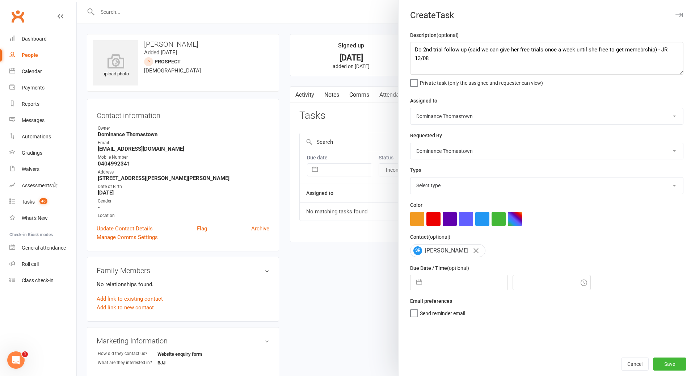
select select "2025"
select select "8"
select select "2025"
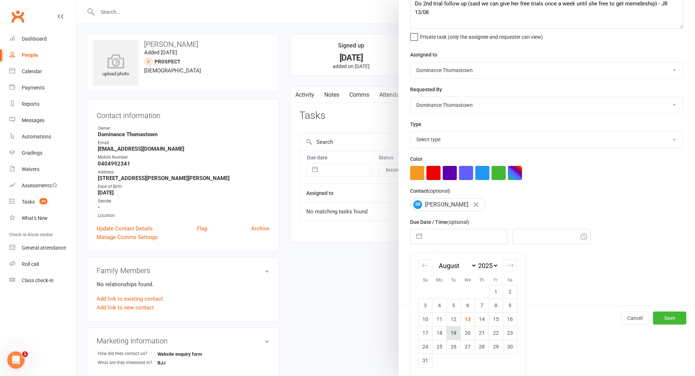
drag, startPoint x: 447, startPoint y: 329, endPoint x: 484, endPoint y: 336, distance: 36.7
click at [448, 330] on td "19" at bounding box center [454, 333] width 14 height 14
type input "[DATE]"
type input "12:15pm"
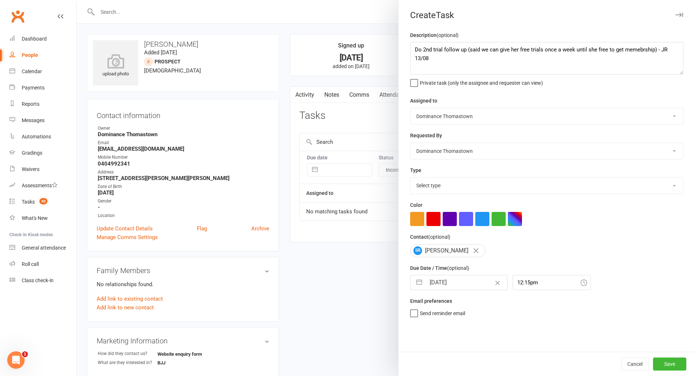
click at [473, 181] on select "Select type A. prospect | enquiry response B. prospect | trial | booking [PERSO…" at bounding box center [546, 185] width 273 height 16
select select "3812"
click at [659, 361] on button "Save" at bounding box center [669, 363] width 33 height 13
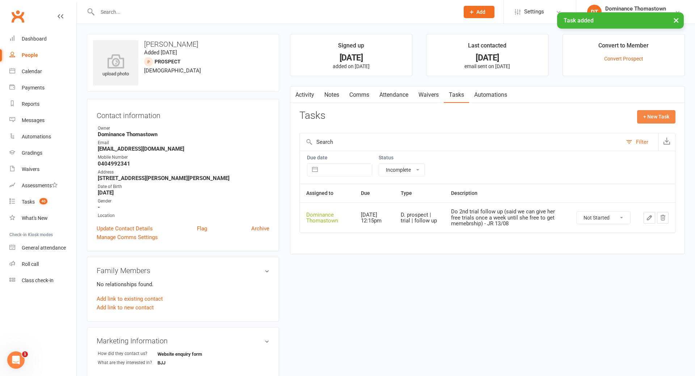
click at [644, 114] on button "+ New Task" at bounding box center [656, 116] width 38 height 13
select select "12547"
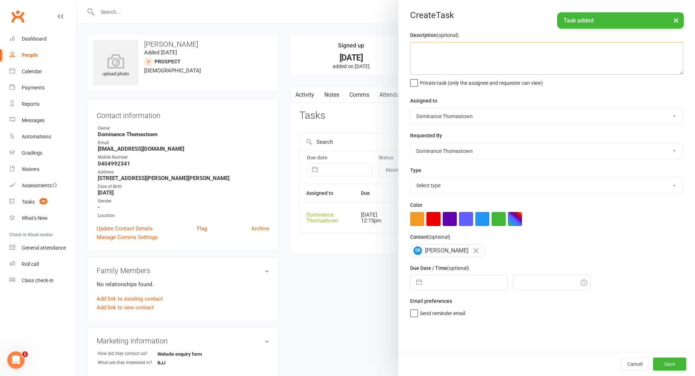
click at [513, 55] on textarea at bounding box center [546, 58] width 273 height 33
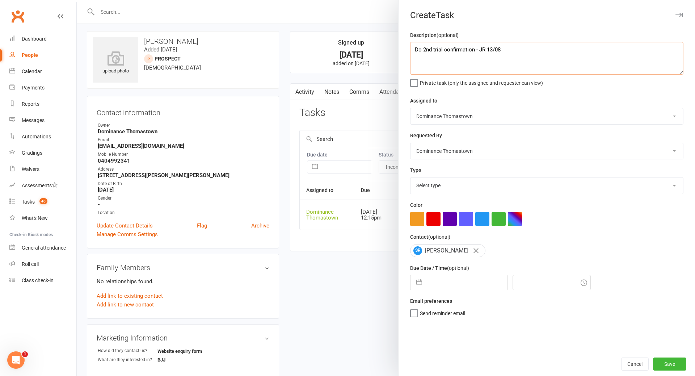
type textarea "Do 2nd trial confirmation - JR 13/08"
click at [476, 177] on div "Type Select type A. prospect | enquiry response B. prospect | trial | booking […" at bounding box center [546, 180] width 273 height 28
click at [478, 191] on select "Select type A. prospect | enquiry response B. prospect | trial | booking [PERSO…" at bounding box center [546, 185] width 273 height 16
select select "3811"
click at [469, 290] on input "text" at bounding box center [466, 282] width 81 height 14
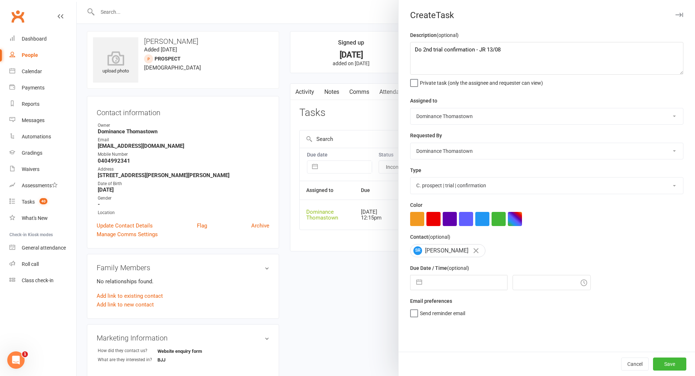
select select "6"
select select "2025"
select select "7"
select select "2025"
select select "8"
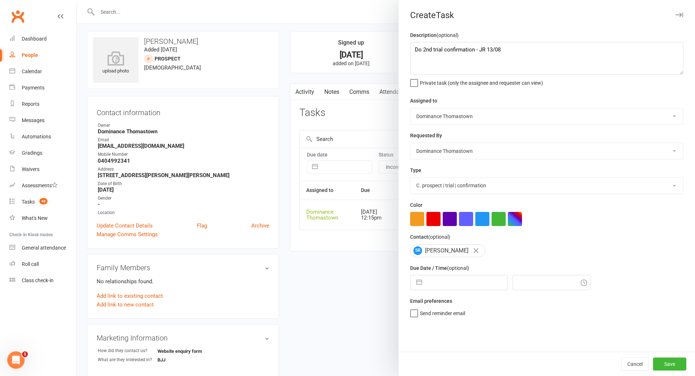
select select "2025"
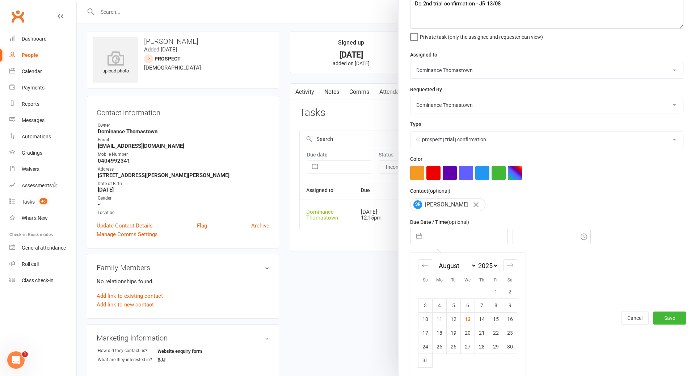
drag, startPoint x: 509, startPoint y: 317, endPoint x: 524, endPoint y: 321, distance: 16.3
click at [510, 317] on td "16" at bounding box center [510, 319] width 14 height 14
type input "[DATE]"
type input "12:15pm"
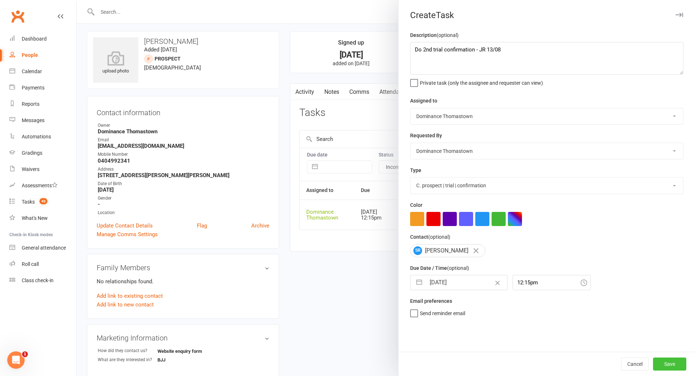
click at [664, 359] on button "Save" at bounding box center [669, 363] width 33 height 13
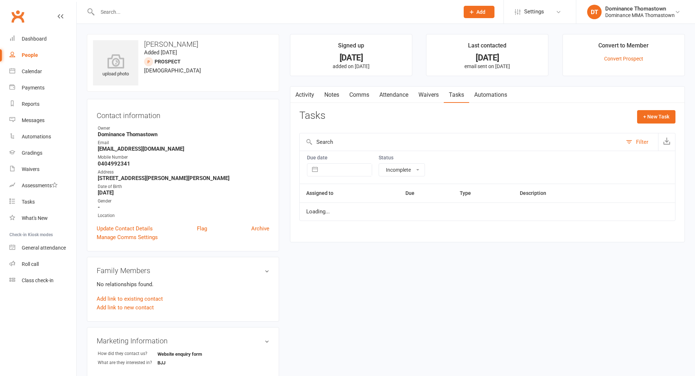
select select "incomplete"
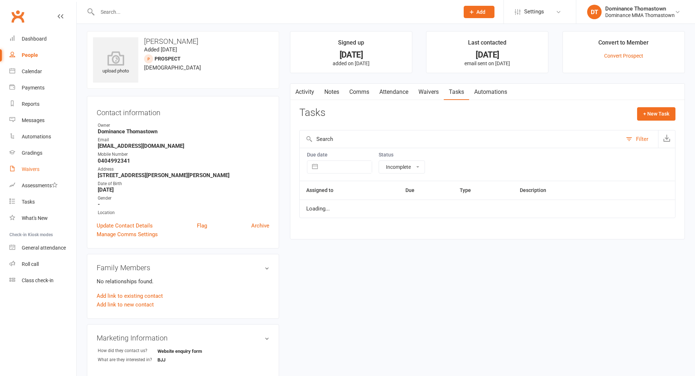
scroll to position [3, 0]
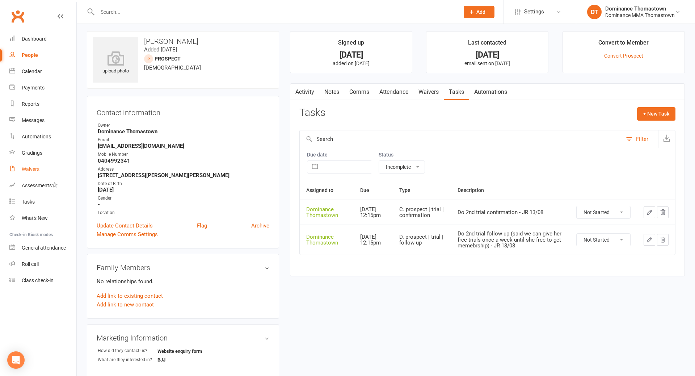
click at [45, 168] on link "Waivers" at bounding box center [42, 169] width 67 height 16
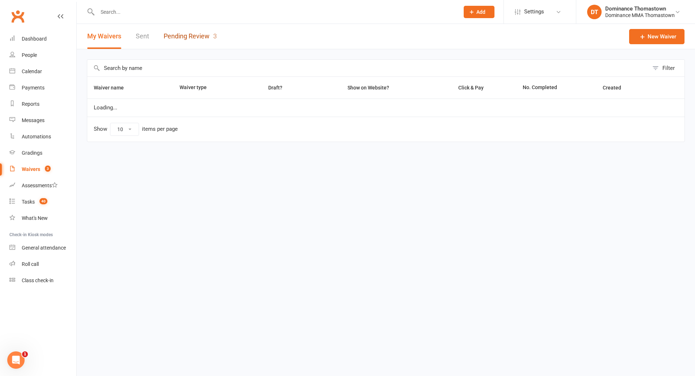
click at [182, 37] on link "Pending Review 3" at bounding box center [190, 36] width 53 height 25
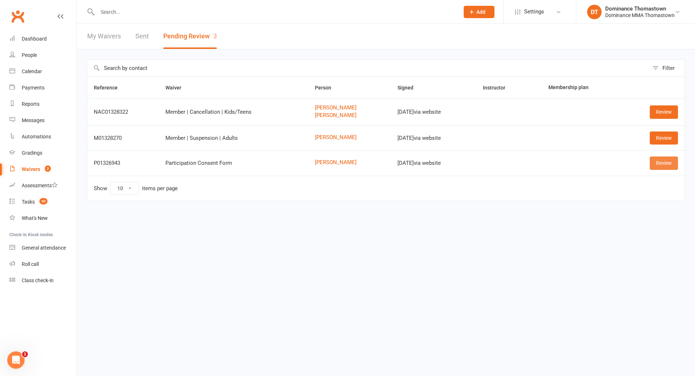
click at [664, 164] on link "Review" at bounding box center [664, 162] width 28 height 13
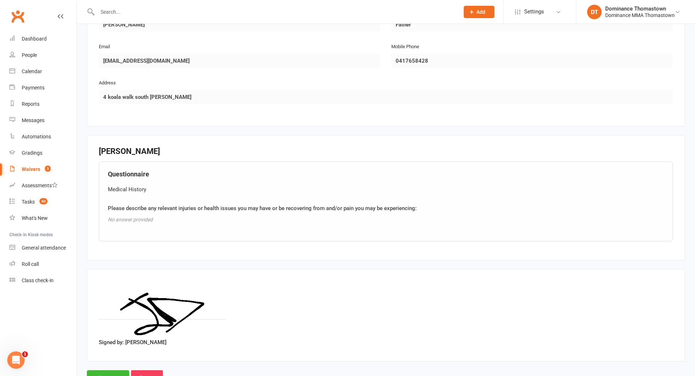
scroll to position [411, 0]
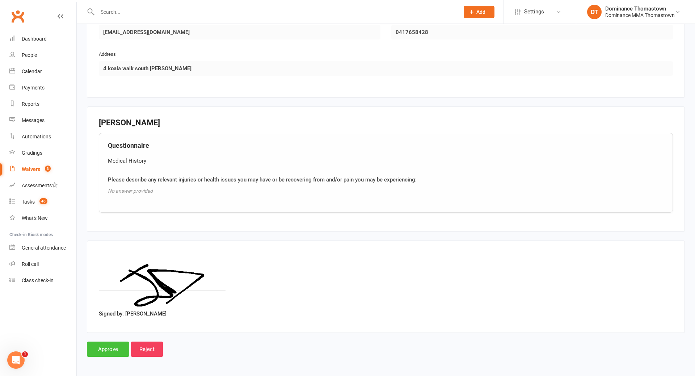
click at [117, 345] on input "Approve" at bounding box center [108, 348] width 42 height 15
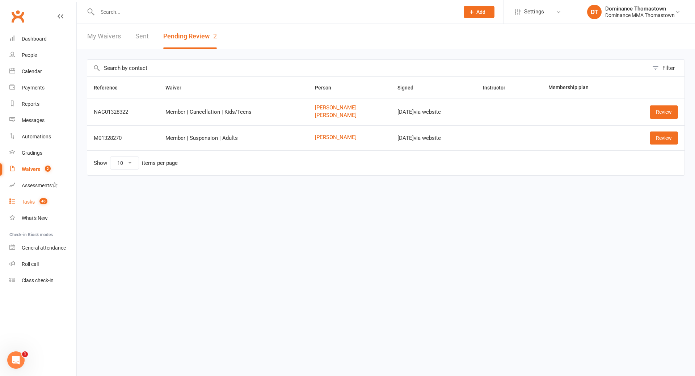
click at [58, 202] on link "Tasks 40" at bounding box center [42, 202] width 67 height 16
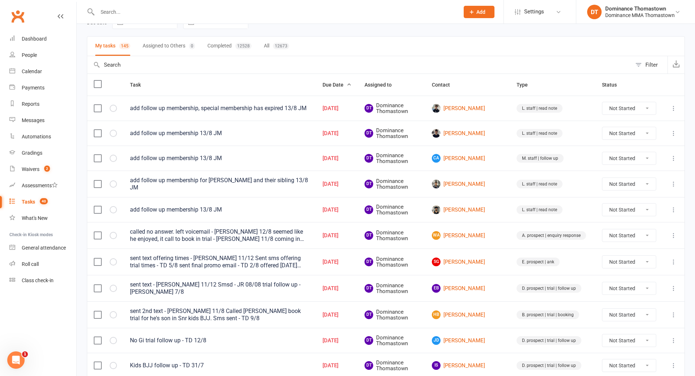
scroll to position [44, 0]
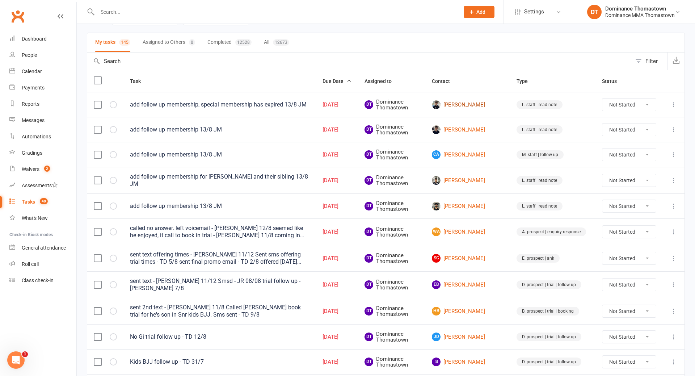
click at [477, 104] on link "[PERSON_NAME]" at bounding box center [468, 104] width 72 height 9
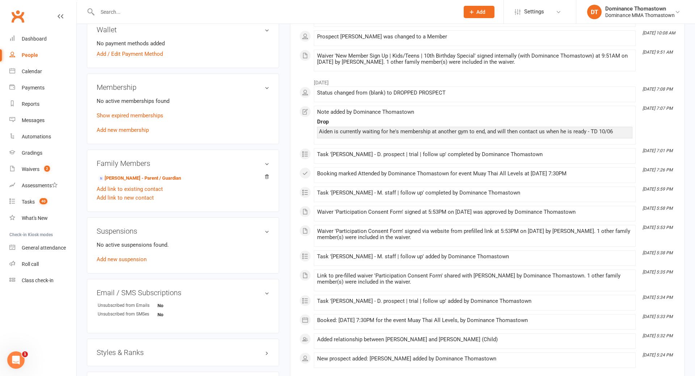
scroll to position [332, 0]
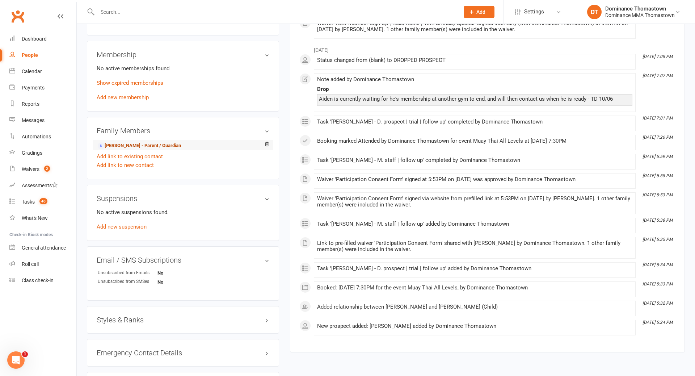
click at [166, 145] on link "Vicky Stavros - Parent / Guardian" at bounding box center [139, 146] width 83 height 8
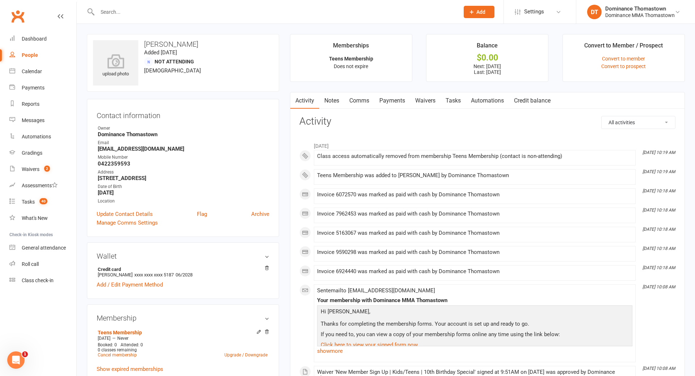
click at [397, 100] on link "Payments" at bounding box center [392, 100] width 36 height 17
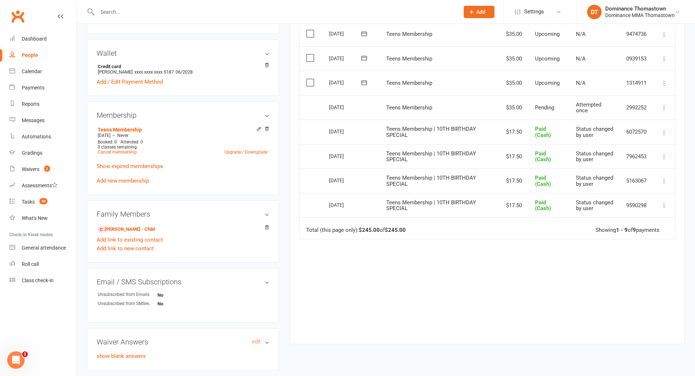
scroll to position [239, 0]
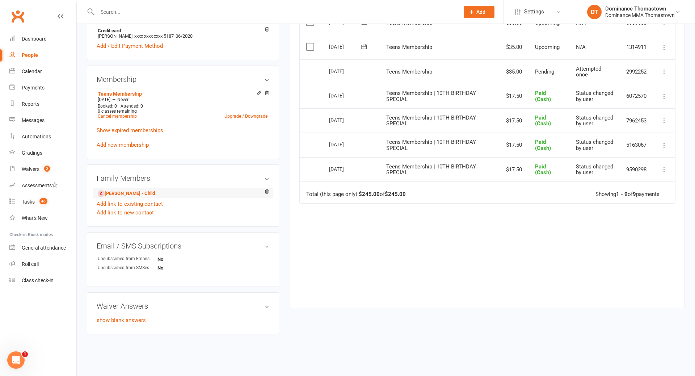
click at [143, 196] on li "Aidan Cominotto - Child" at bounding box center [183, 192] width 173 height 10
click at [142, 191] on link "Aidan Cominotto - Child" at bounding box center [126, 194] width 57 height 8
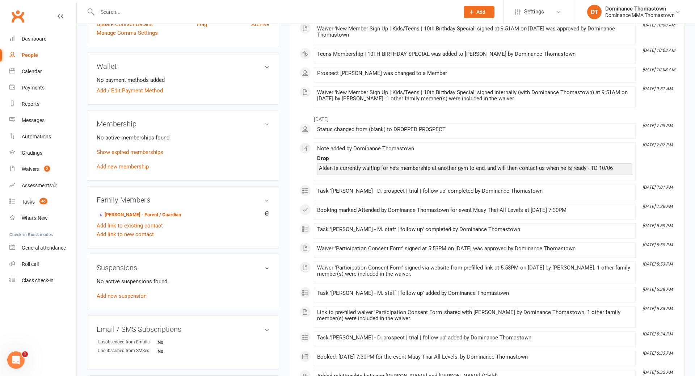
scroll to position [244, 0]
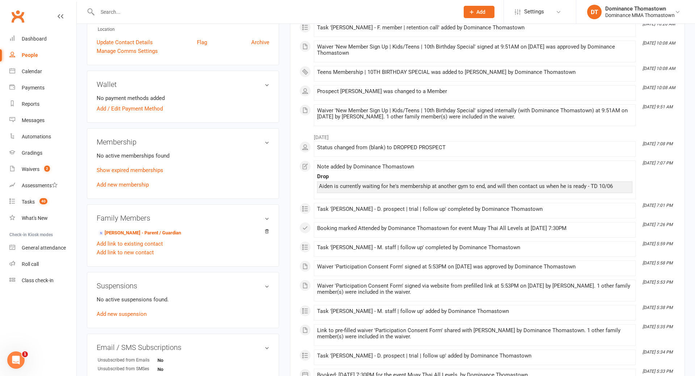
click at [138, 182] on link "Add new membership" at bounding box center [123, 184] width 52 height 7
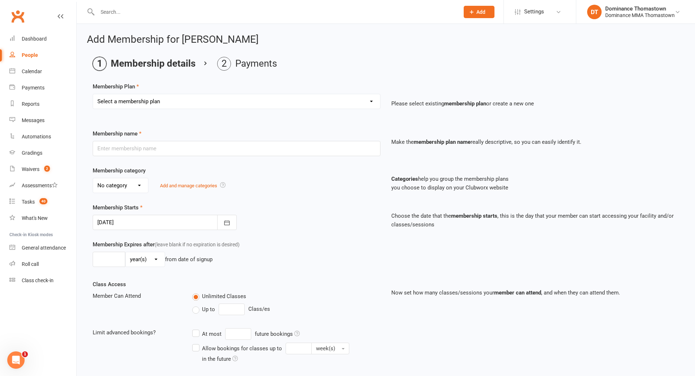
click at [177, 99] on select "Select a membership plan Kids Membership Adults Membership Paid in Full | Kids …" at bounding box center [236, 101] width 287 height 14
select select "5"
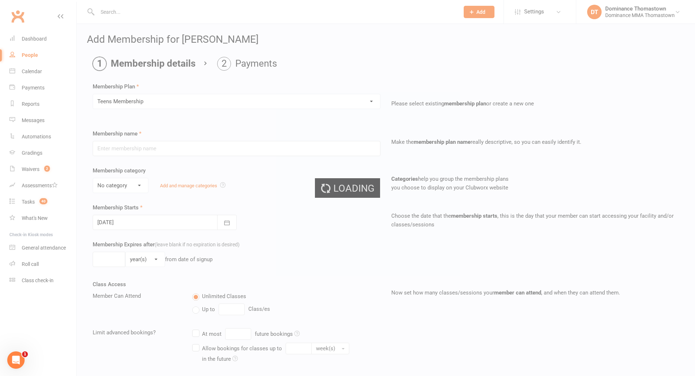
type input "Teens Membership"
select select "3"
type input "0"
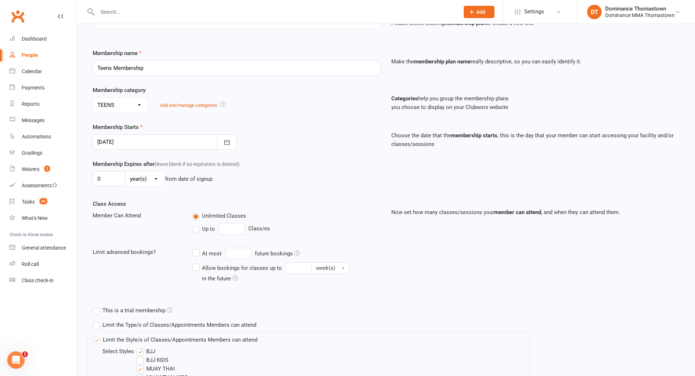
scroll to position [151, 0]
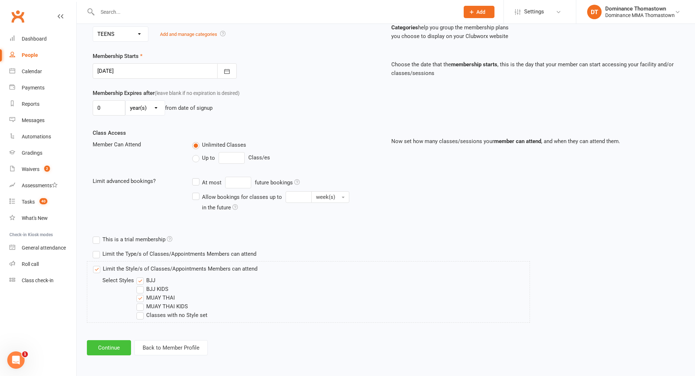
click at [123, 345] on button "Continue" at bounding box center [109, 347] width 44 height 15
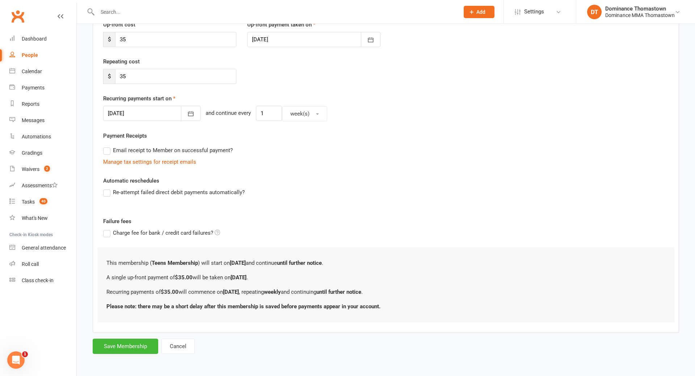
scroll to position [0, 0]
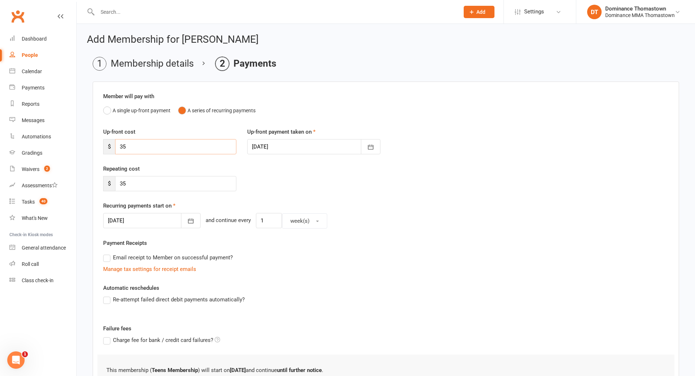
drag, startPoint x: 160, startPoint y: 154, endPoint x: 114, endPoint y: 149, distance: 47.0
click at [114, 148] on div "$ 35" at bounding box center [169, 146] width 133 height 15
type input "0"
drag, startPoint x: 139, startPoint y: 184, endPoint x: 116, endPoint y: 184, distance: 23.2
click at [116, 184] on input "35" at bounding box center [175, 183] width 121 height 15
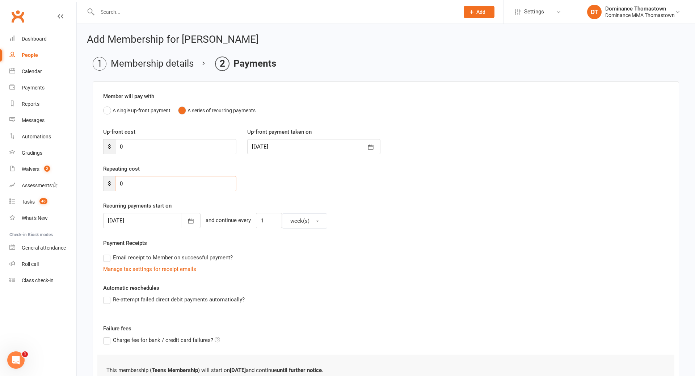
scroll to position [64, 0]
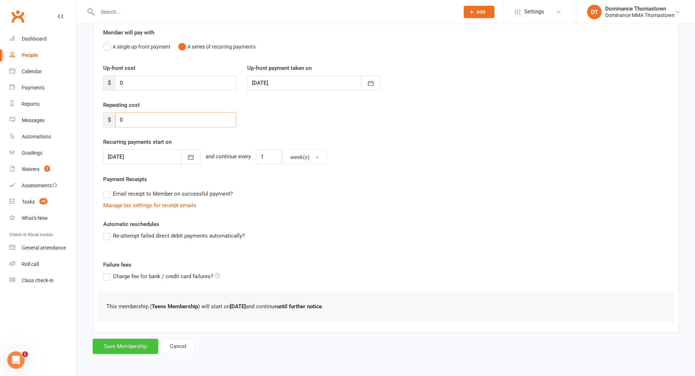
type input "0"
click at [139, 344] on button "Save Membership" at bounding box center [126, 345] width 66 height 15
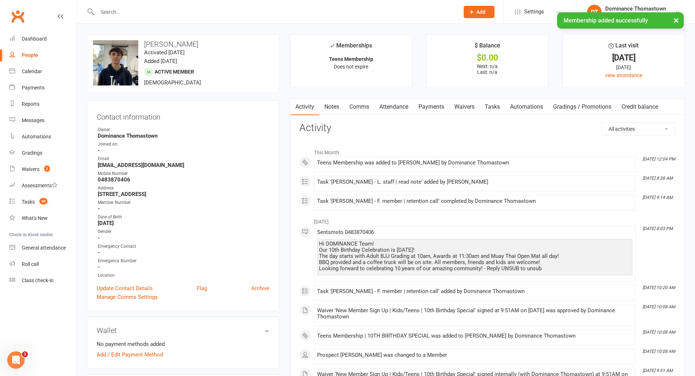
click at [449, 106] on link "Payments" at bounding box center [431, 106] width 36 height 17
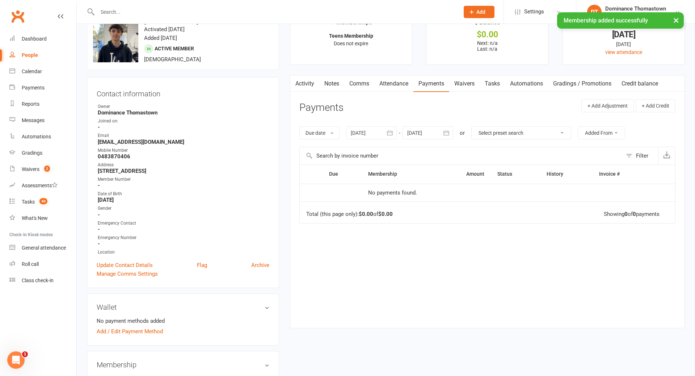
scroll to position [22, 0]
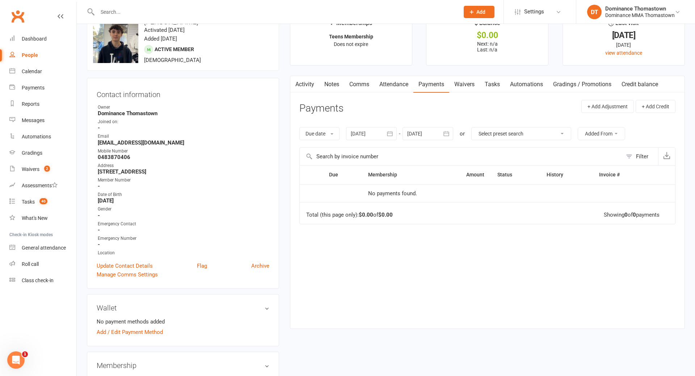
click at [484, 81] on link "Tasks" at bounding box center [492, 84] width 25 height 17
select select "incomplete"
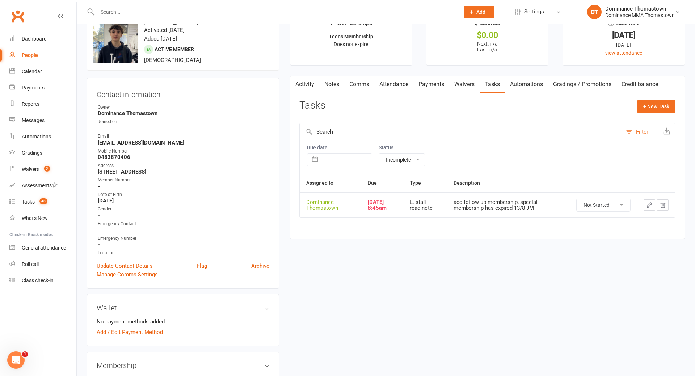
click at [623, 202] on select "Not Started In Progress Waiting Complete" at bounding box center [604, 205] width 54 height 12
select select "unstarted"
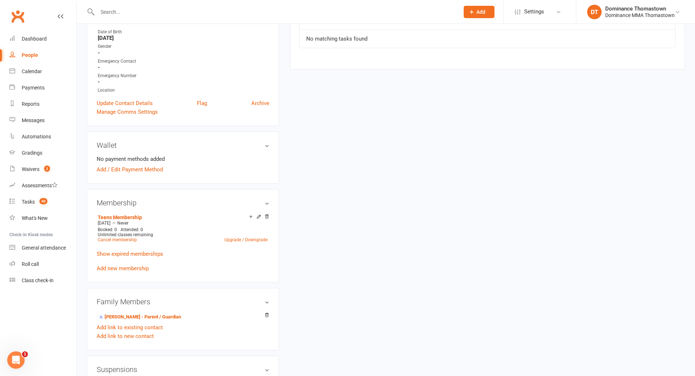
scroll to position [186, 0]
click at [57, 200] on link "Tasks 39" at bounding box center [42, 202] width 67 height 16
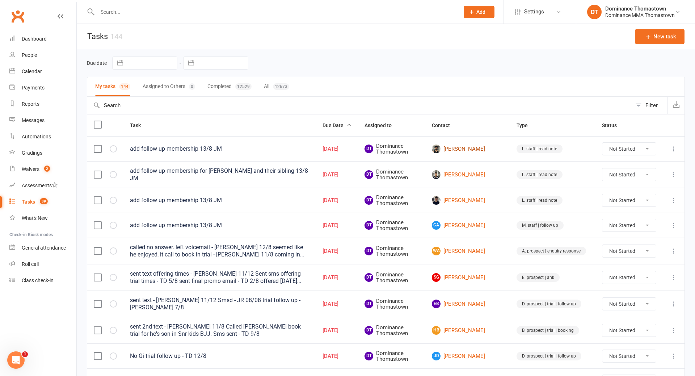
click at [473, 147] on link "[PERSON_NAME]" at bounding box center [468, 148] width 72 height 9
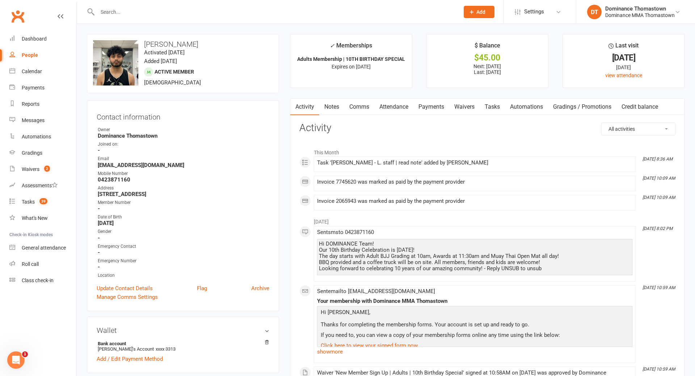
click at [443, 109] on link "Payments" at bounding box center [431, 106] width 36 height 17
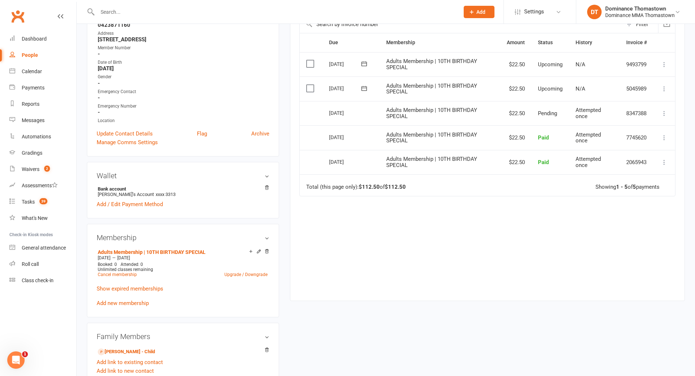
scroll to position [154, 0]
click at [134, 301] on link "Add new membership" at bounding box center [123, 303] width 52 height 7
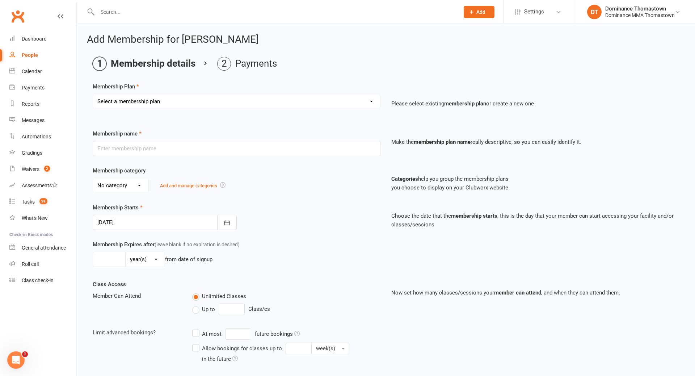
click at [161, 106] on select "Select a membership plan Kids Membership Adults Membership Paid in Full | Kids …" at bounding box center [236, 101] width 287 height 14
select select "1"
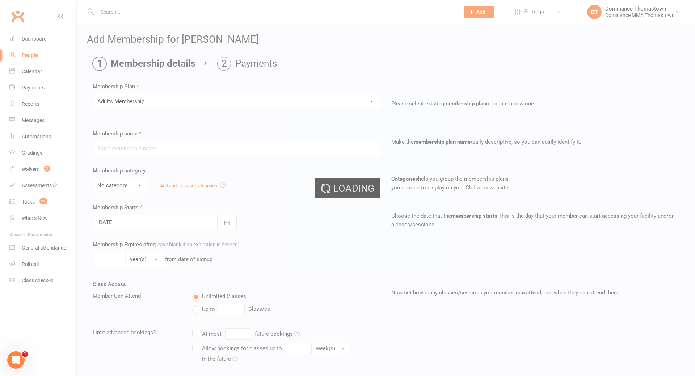
type input "Adults Membership"
select select "0"
type input "0"
select select "0"
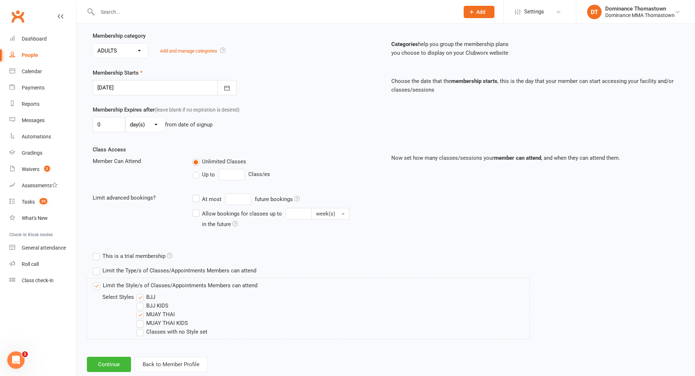
scroll to position [134, 0]
click at [155, 90] on div at bounding box center [165, 88] width 144 height 15
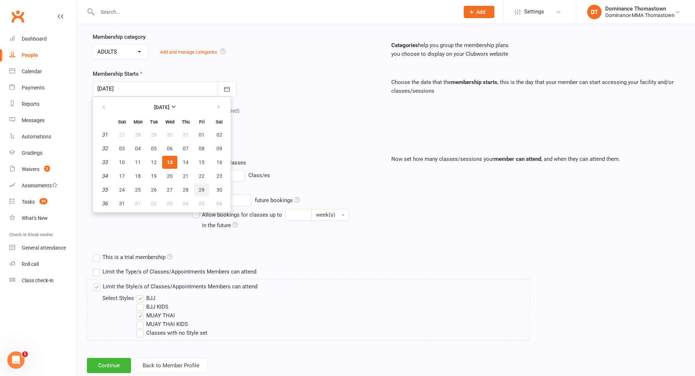
click at [200, 188] on span "29" at bounding box center [202, 190] width 6 height 6
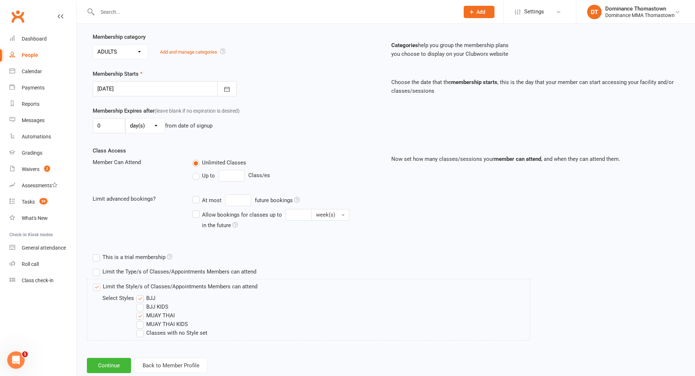
scroll to position [151, 0]
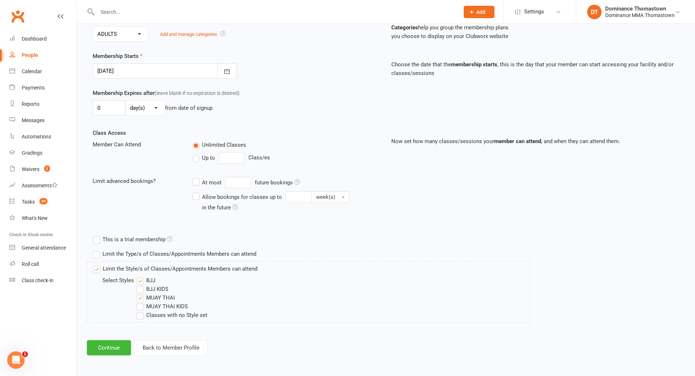
click at [151, 73] on div at bounding box center [165, 70] width 144 height 15
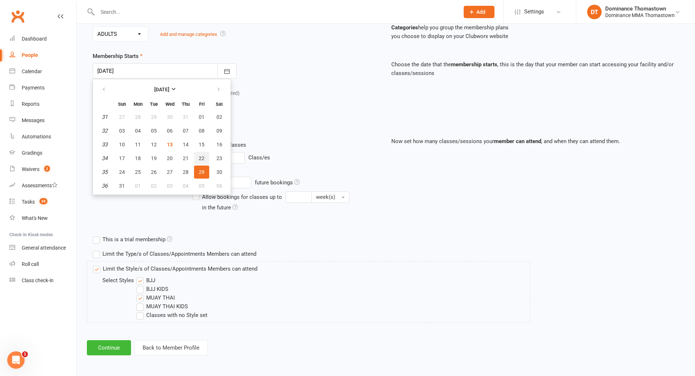
click at [201, 153] on button "22" at bounding box center [201, 158] width 15 height 13
type input "[DATE]"
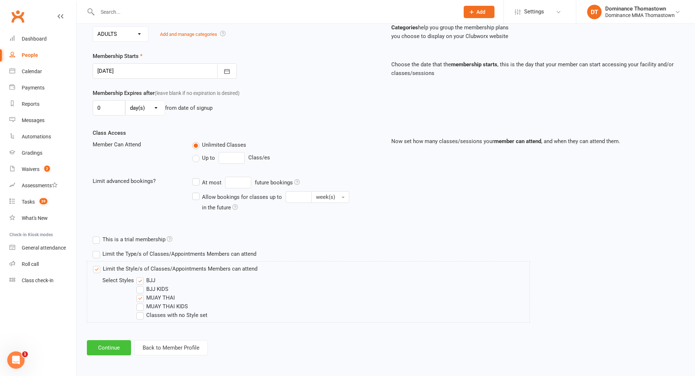
click at [118, 349] on button "Continue" at bounding box center [109, 347] width 44 height 15
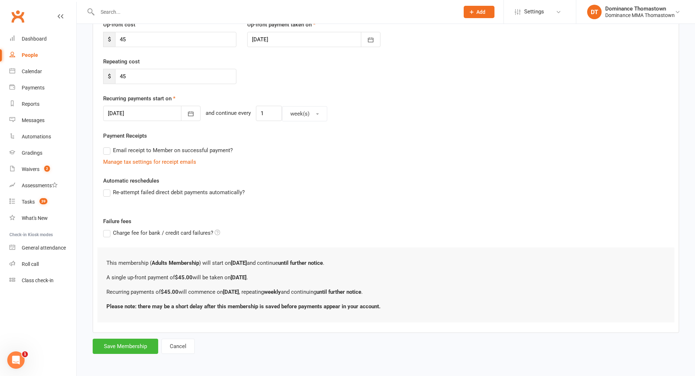
scroll to position [0, 0]
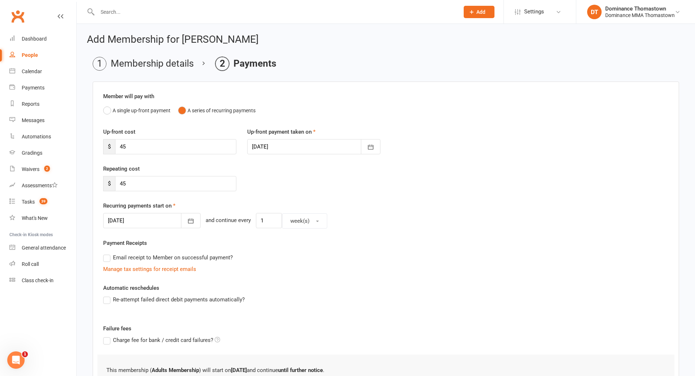
click at [270, 146] on div at bounding box center [313, 146] width 133 height 15
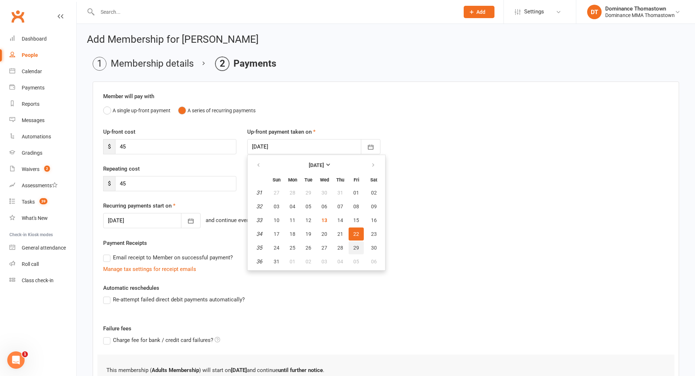
click at [355, 249] on span "29" at bounding box center [356, 248] width 6 height 6
type input "[DATE]"
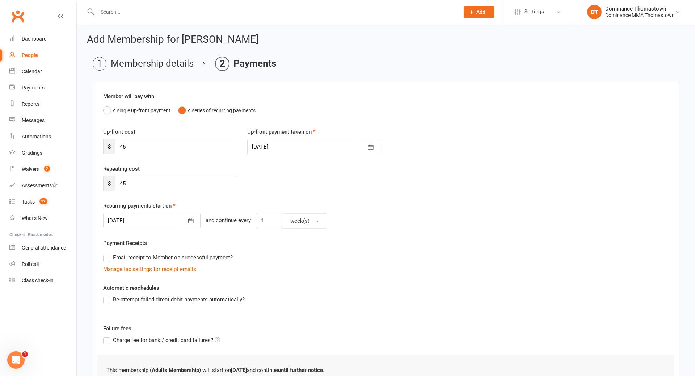
click at [154, 221] on div at bounding box center [151, 220] width 97 height 15
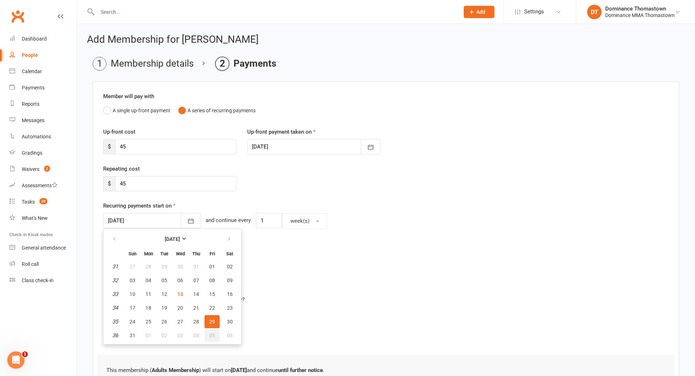
click at [217, 332] on button "05" at bounding box center [211, 335] width 15 height 13
type input "[DATE]"
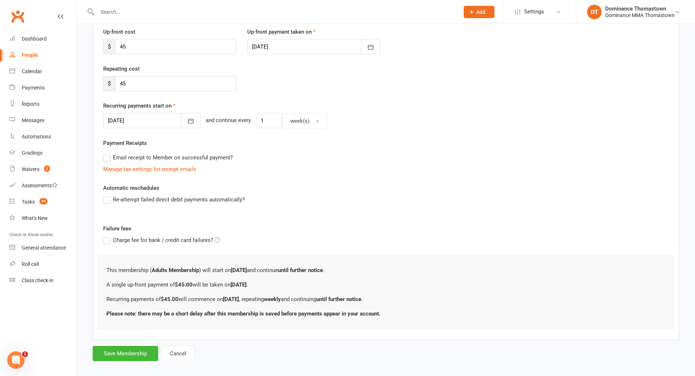
scroll to position [107, 0]
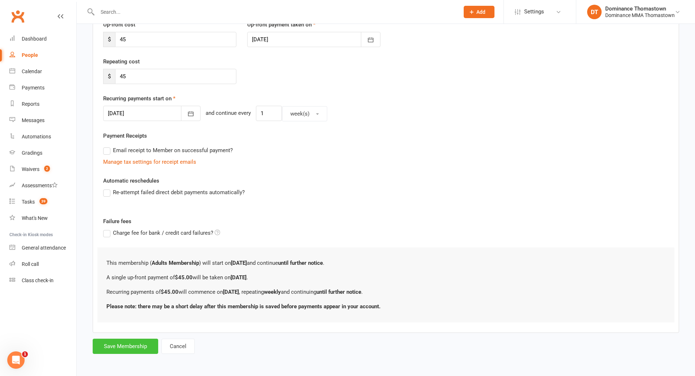
click at [150, 344] on button "Save Membership" at bounding box center [126, 345] width 66 height 15
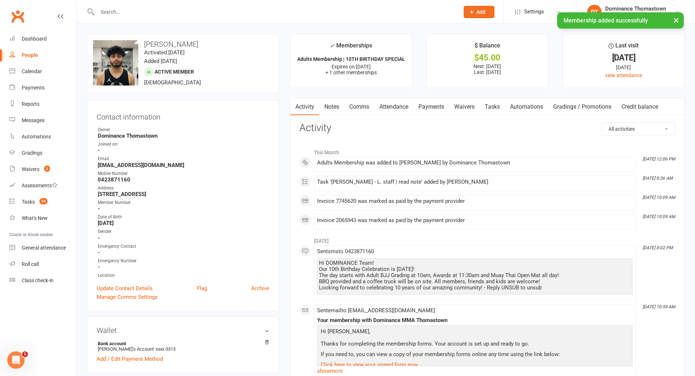
click at [438, 104] on link "Payments" at bounding box center [431, 106] width 36 height 17
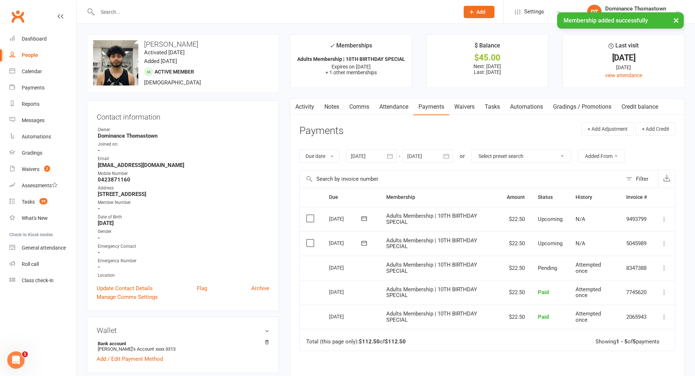
drag, startPoint x: 437, startPoint y: 154, endPoint x: 472, endPoint y: 174, distance: 40.2
click at [439, 155] on div at bounding box center [427, 155] width 51 height 13
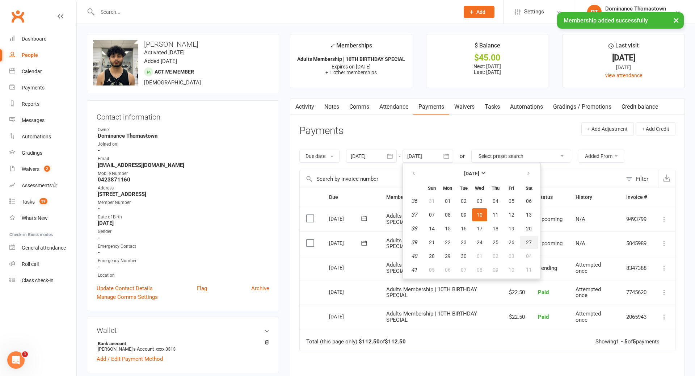
click at [525, 244] on button "27" at bounding box center [529, 242] width 18 height 13
type input "27 Sep 2025"
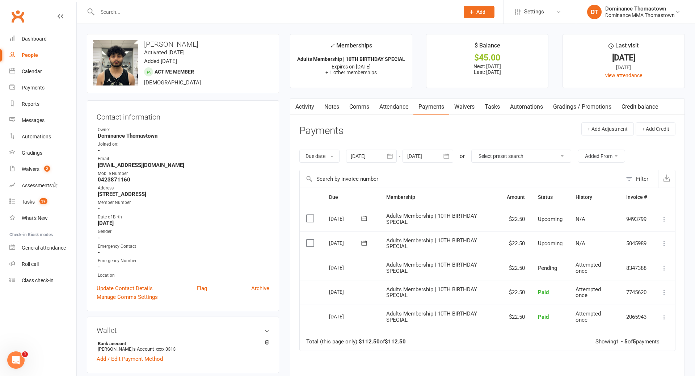
click at [491, 105] on link "Tasks" at bounding box center [492, 106] width 25 height 17
select select "incomplete"
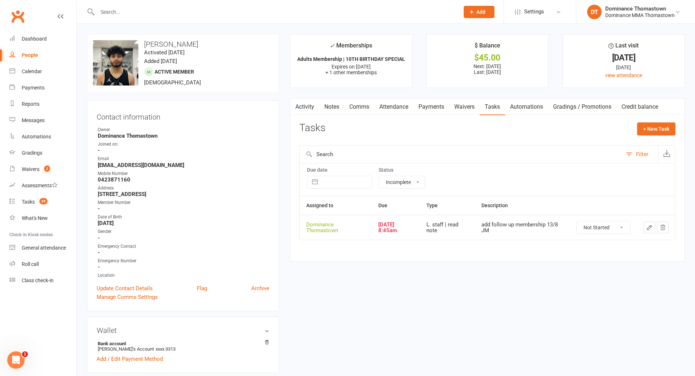
click at [610, 229] on select "Not Started In Progress Waiting Complete" at bounding box center [604, 227] width 54 height 12
select select "unstarted"
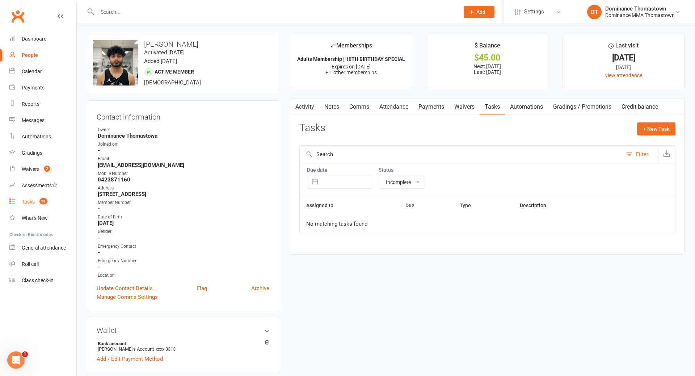
click at [48, 201] on link "Tasks 39" at bounding box center [42, 202] width 67 height 16
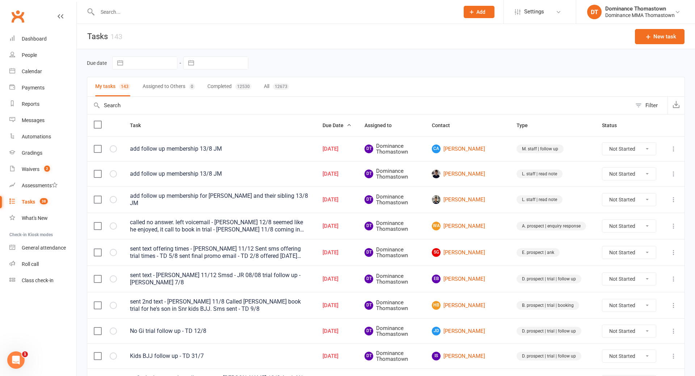
scroll to position [5, 0]
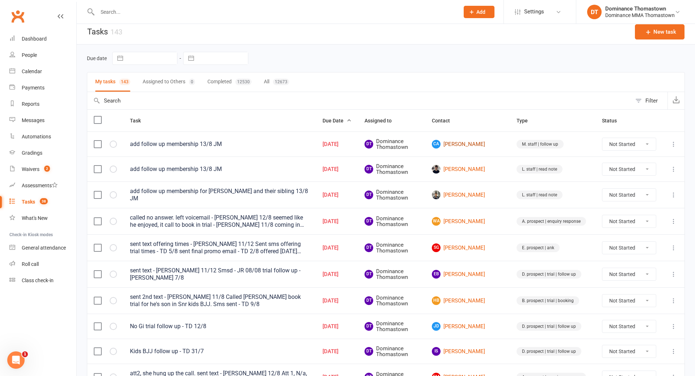
click at [484, 145] on link "CA Caleb Akom" at bounding box center [468, 144] width 72 height 9
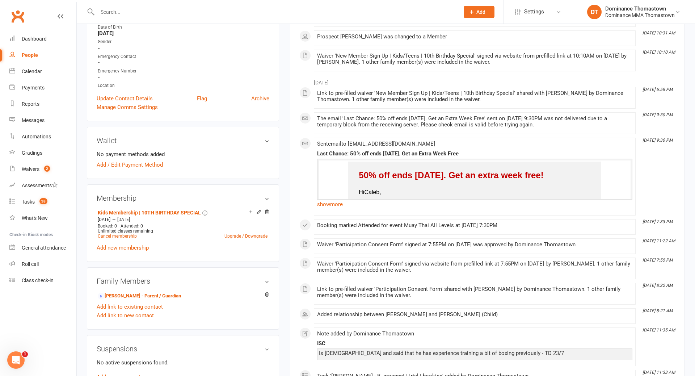
scroll to position [202, 0]
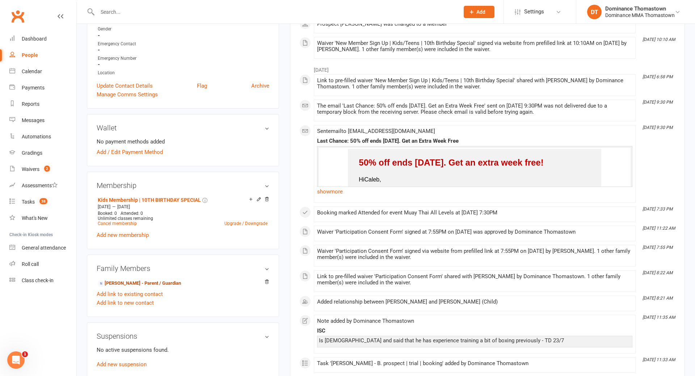
click at [165, 282] on link "Joanne Akom - Parent / Guardian" at bounding box center [139, 283] width 83 height 8
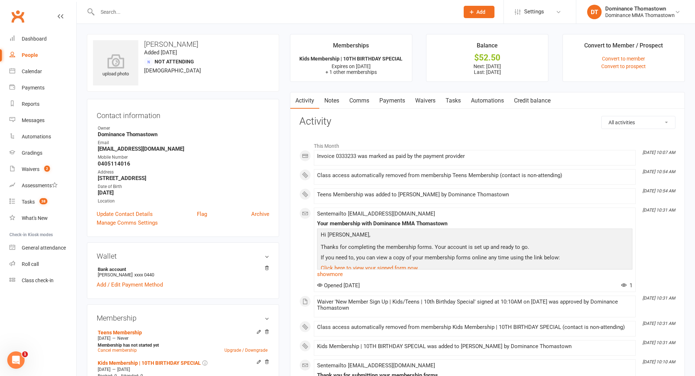
click at [409, 96] on link "Payments" at bounding box center [392, 100] width 36 height 17
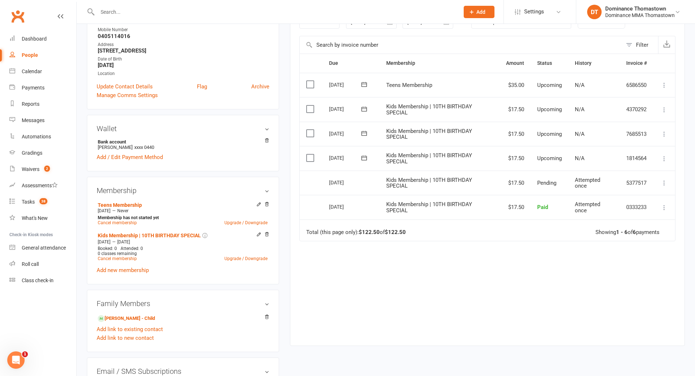
scroll to position [130, 0]
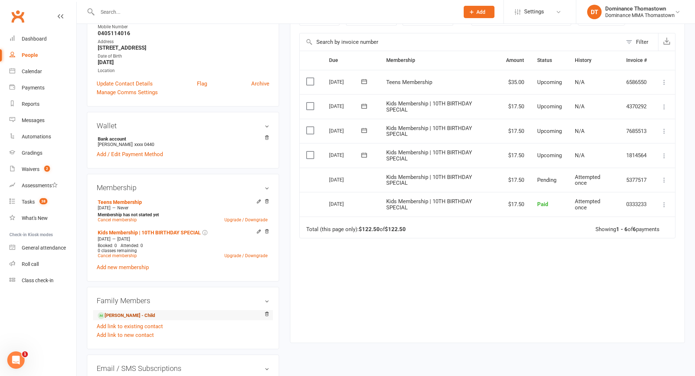
click at [138, 316] on link "Caleb Akom - Child" at bounding box center [126, 316] width 57 height 8
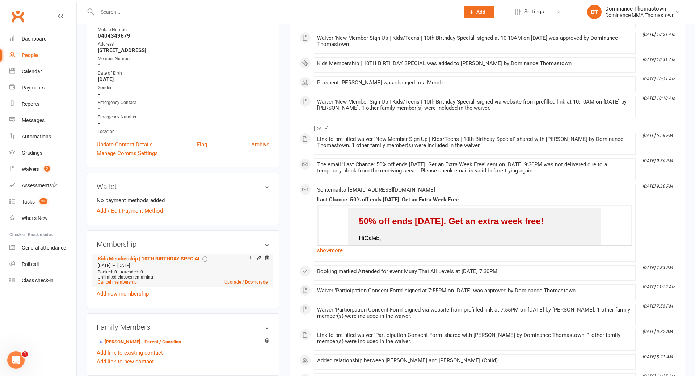
scroll to position [161, 0]
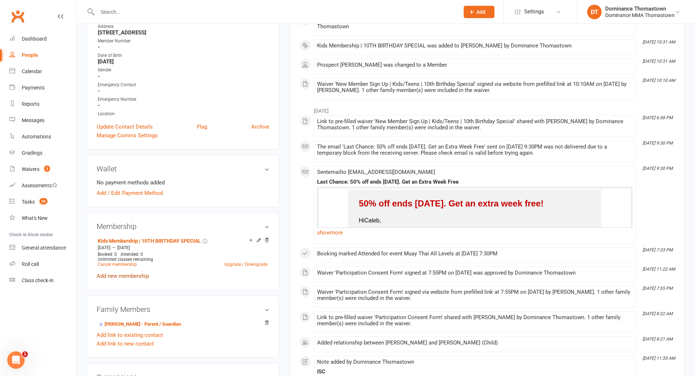
click at [138, 274] on link "Add new membership" at bounding box center [123, 276] width 52 height 7
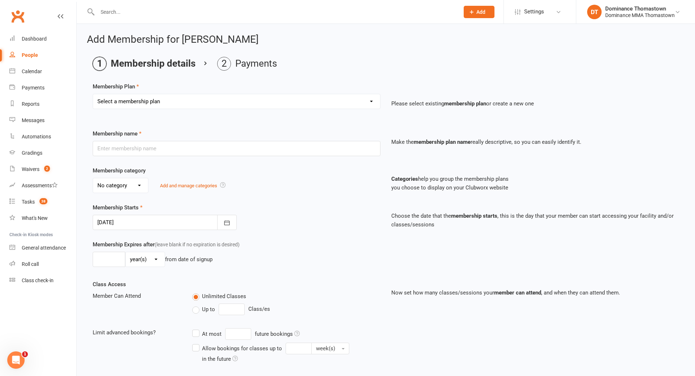
click at [138, 96] on select "Select a membership plan Kids Membership Adults Membership Paid in Full | Kids …" at bounding box center [236, 101] width 287 height 14
select select "5"
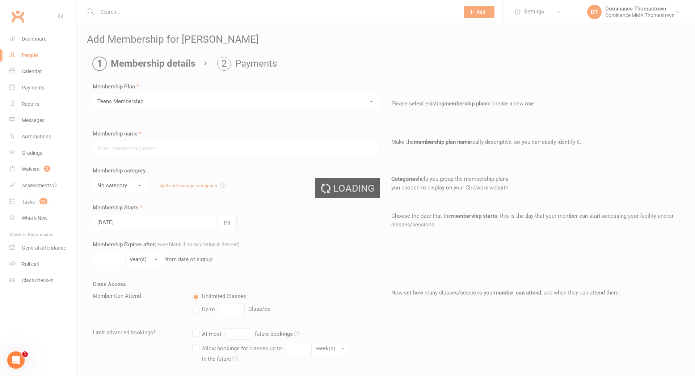
type input "Teens Membership"
select select "3"
type input "0"
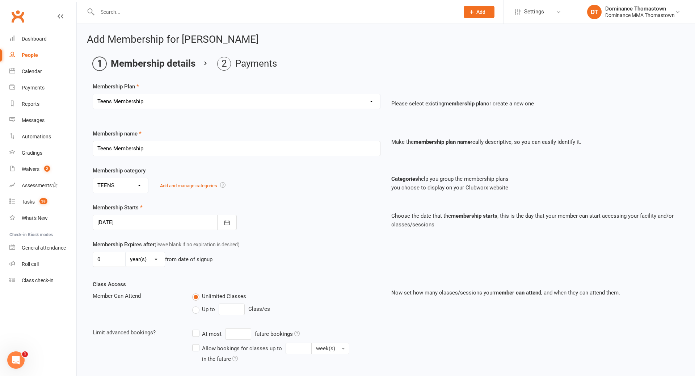
drag, startPoint x: 166, startPoint y: 224, endPoint x: 162, endPoint y: 222, distance: 4.7
click at [166, 224] on div at bounding box center [165, 222] width 144 height 15
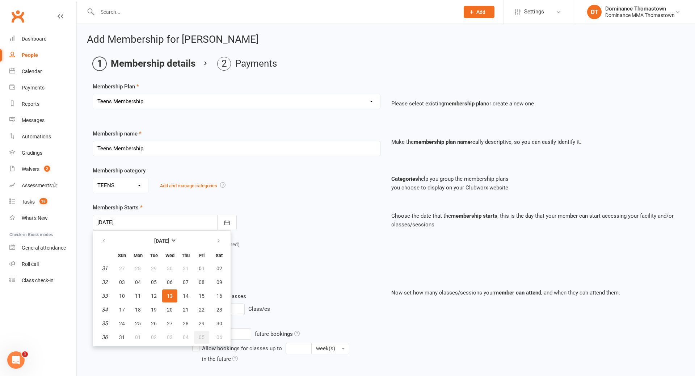
click at [200, 337] on span "05" at bounding box center [202, 337] width 6 height 6
type input "[DATE]"
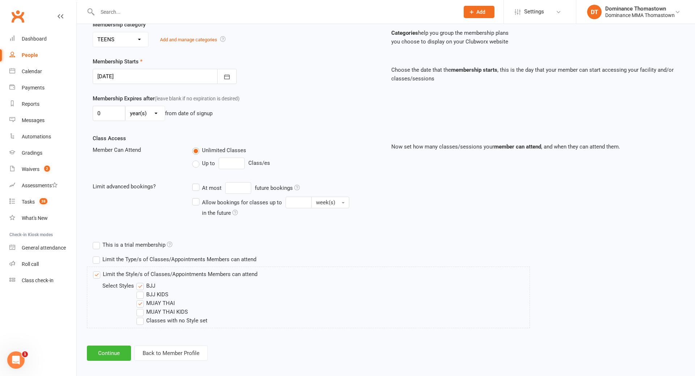
scroll to position [151, 0]
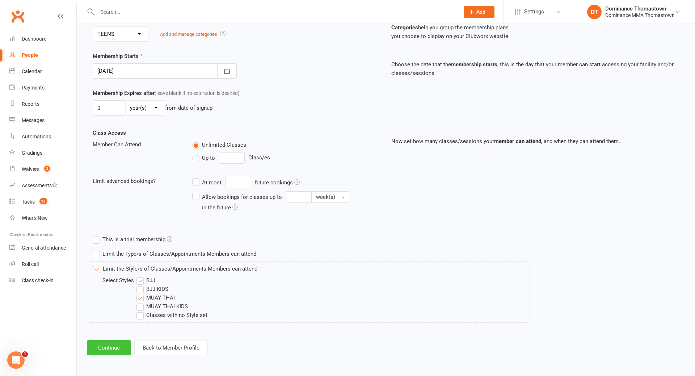
click at [121, 353] on button "Continue" at bounding box center [109, 347] width 44 height 15
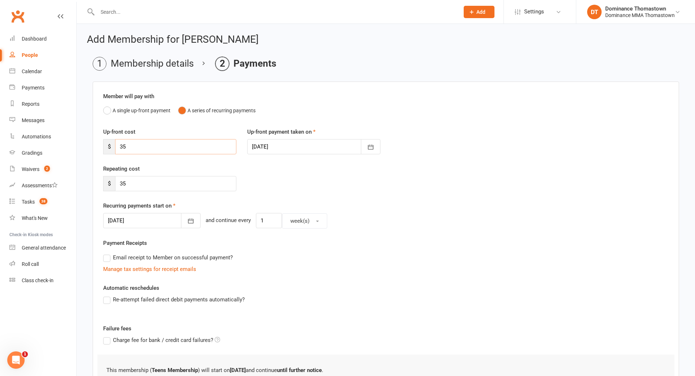
drag, startPoint x: 161, startPoint y: 142, endPoint x: 122, endPoint y: 144, distance: 39.9
click at [122, 144] on input "35" at bounding box center [175, 146] width 121 height 15
drag, startPoint x: 133, startPoint y: 145, endPoint x: 114, endPoint y: 144, distance: 19.6
click at [114, 144] on div "$ 35" at bounding box center [169, 146] width 133 height 15
type input "0"
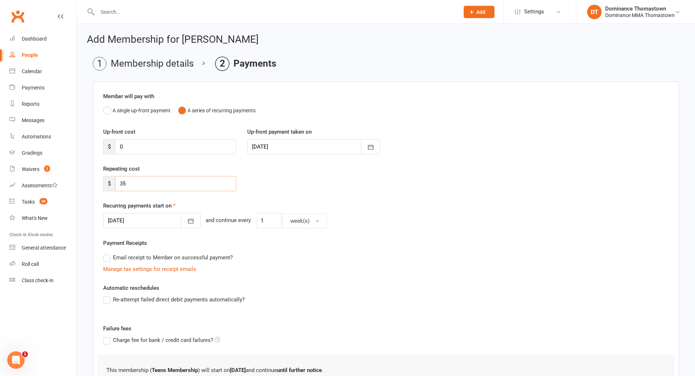
drag, startPoint x: 140, startPoint y: 177, endPoint x: 115, endPoint y: 178, distance: 24.6
click at [116, 178] on input "35" at bounding box center [175, 183] width 121 height 15
drag, startPoint x: 139, startPoint y: 185, endPoint x: 111, endPoint y: 183, distance: 28.0
click at [113, 183] on div "$ 35" at bounding box center [169, 183] width 133 height 15
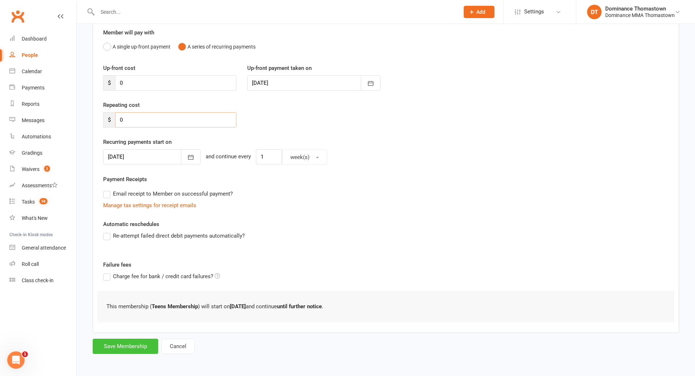
type input "0"
click at [138, 344] on button "Save Membership" at bounding box center [126, 345] width 66 height 15
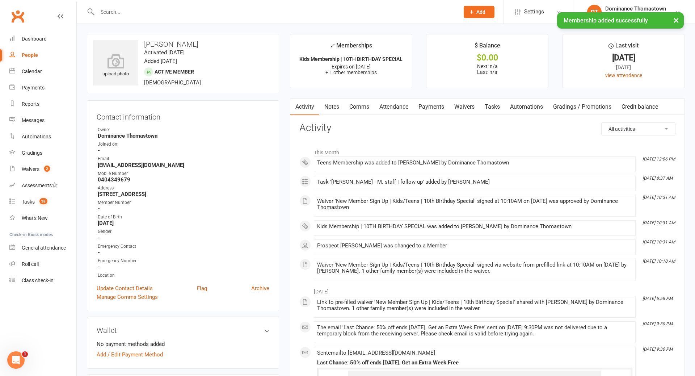
click at [498, 111] on link "Tasks" at bounding box center [492, 106] width 25 height 17
select select "incomplete"
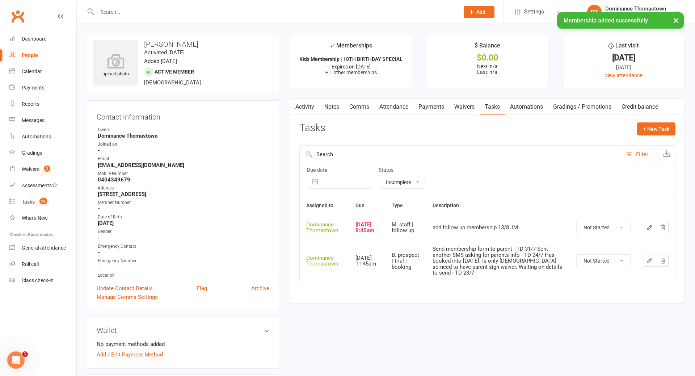
click at [608, 233] on select "Not Started In Progress Waiting Complete" at bounding box center [604, 227] width 54 height 12
select select "unstarted"
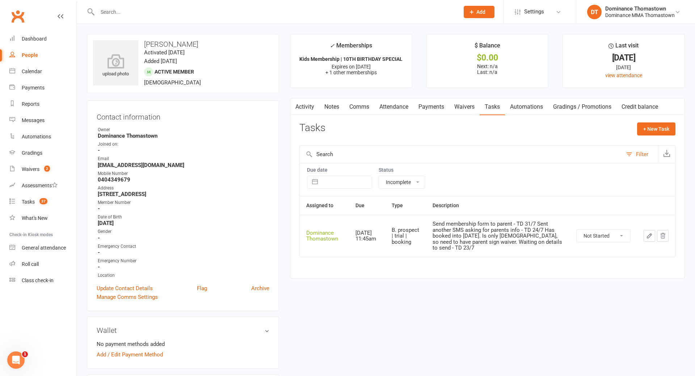
click at [470, 110] on link "Waivers" at bounding box center [464, 106] width 30 height 17
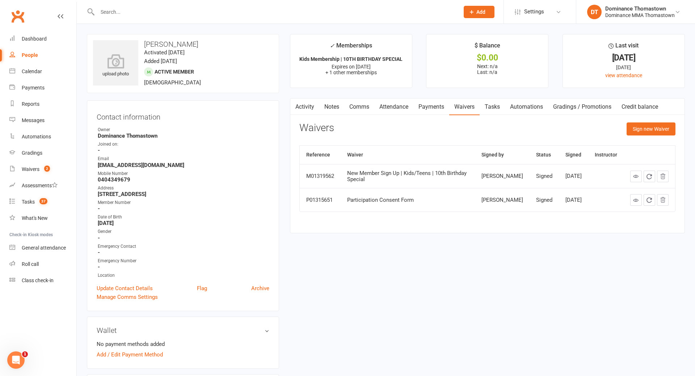
click at [495, 109] on link "Tasks" at bounding box center [492, 106] width 25 height 17
select select "incomplete"
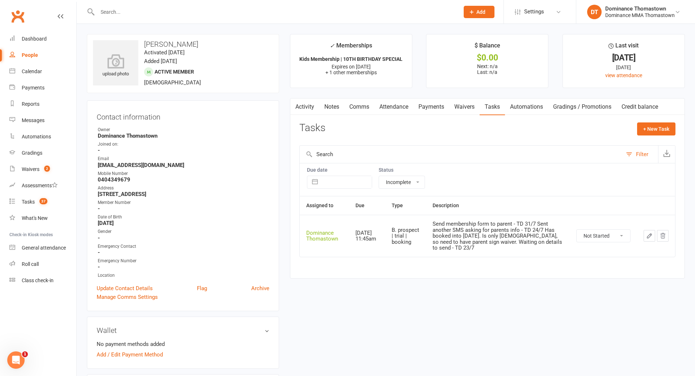
click at [598, 235] on select "Not Started In Progress Waiting Complete" at bounding box center [604, 235] width 54 height 12
select select "unstarted"
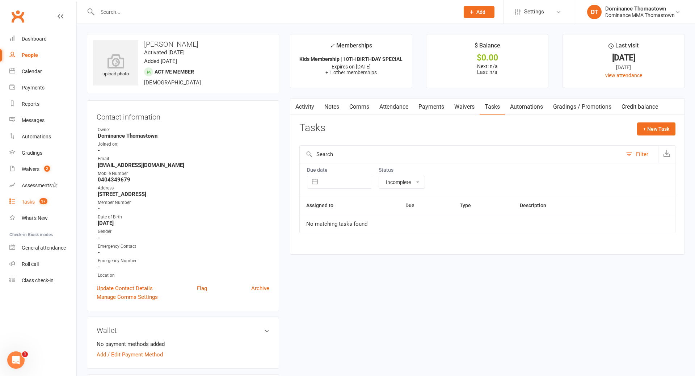
click at [35, 202] on link "Tasks 37" at bounding box center [42, 202] width 67 height 16
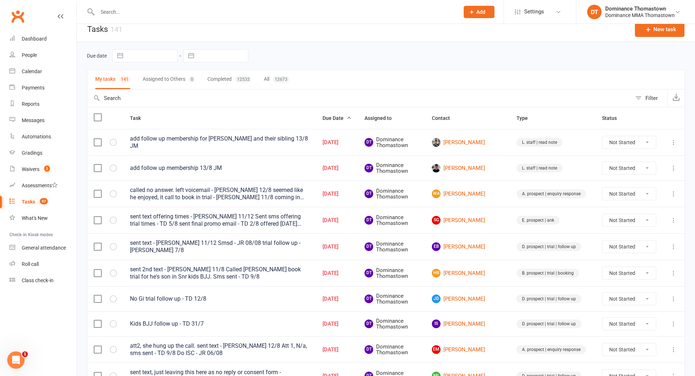
scroll to position [8, 0]
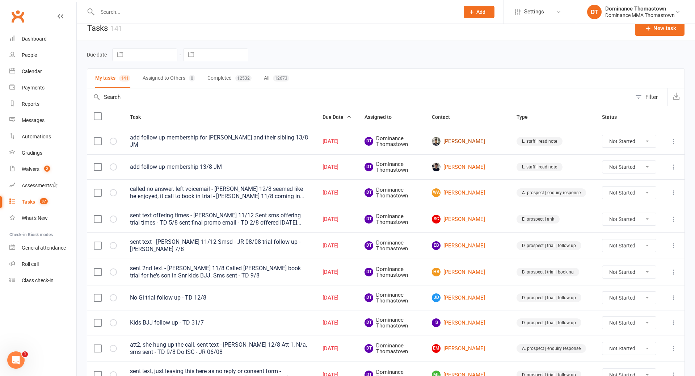
click at [482, 140] on link "[PERSON_NAME]" at bounding box center [468, 141] width 72 height 9
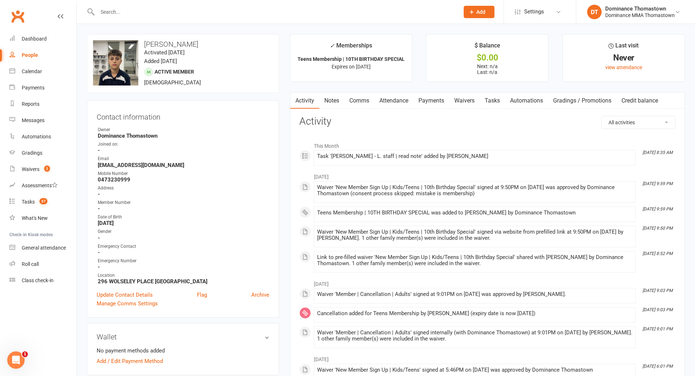
click at [443, 102] on link "Payments" at bounding box center [431, 100] width 36 height 17
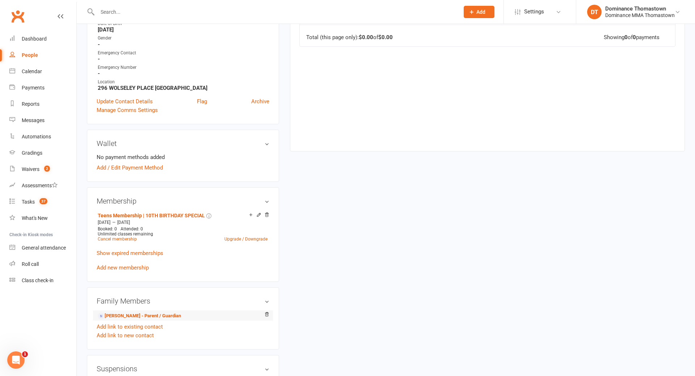
scroll to position [216, 0]
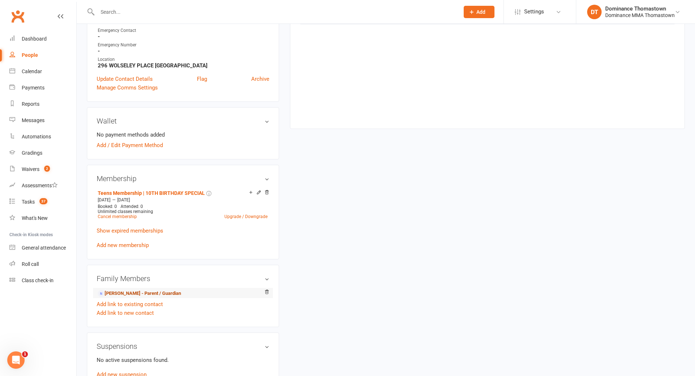
click at [143, 290] on link "Taregh Noori - Parent / Guardian" at bounding box center [139, 294] width 83 height 8
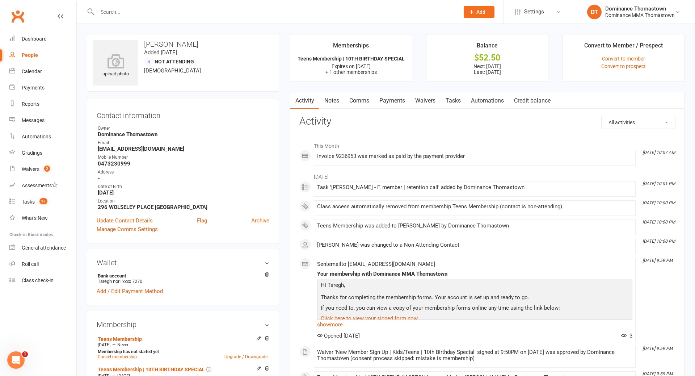
click at [404, 104] on link "Payments" at bounding box center [392, 100] width 36 height 17
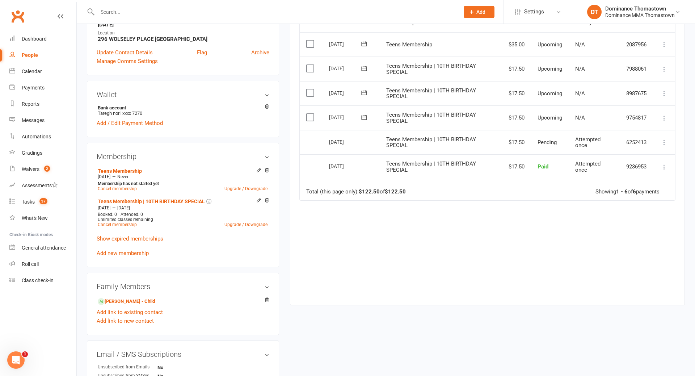
scroll to position [181, 0]
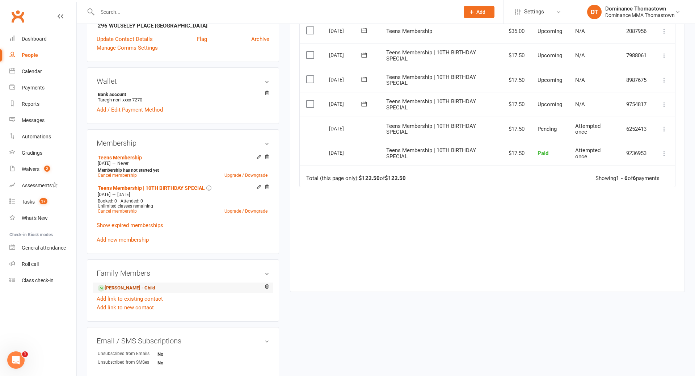
click at [140, 287] on link "Abu Noori - Child" at bounding box center [126, 288] width 57 height 8
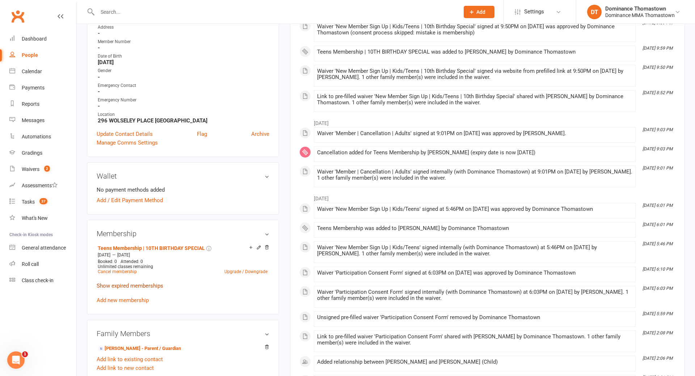
scroll to position [162, 0]
click at [141, 297] on link "Add new membership" at bounding box center [123, 299] width 52 height 7
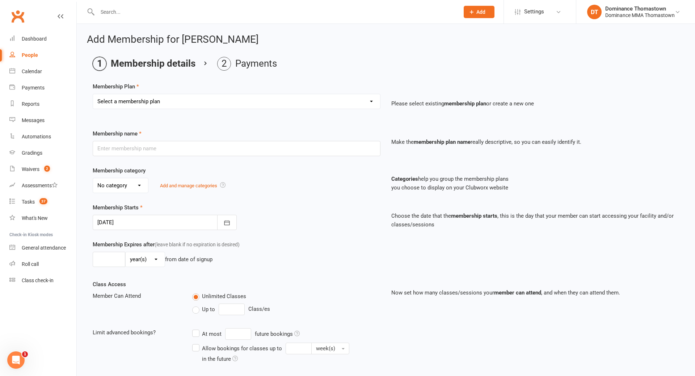
click at [264, 105] on select "Select a membership plan Kids Membership Adults Membership Paid in Full | Kids …" at bounding box center [236, 101] width 287 height 14
select select "5"
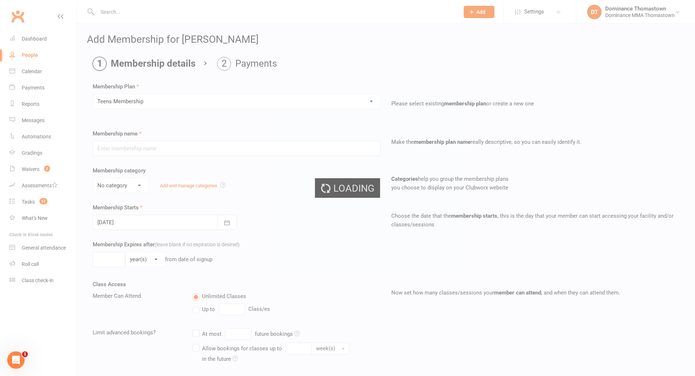
type input "Teens Membership"
select select "3"
type input "0"
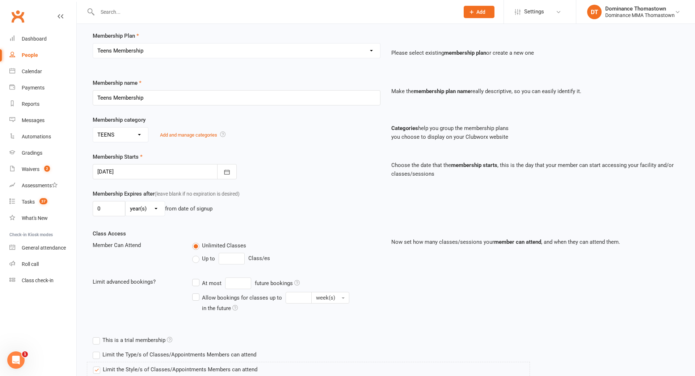
scroll to position [70, 0]
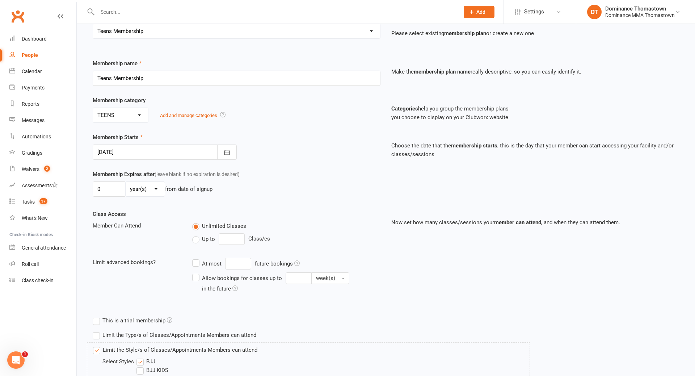
drag, startPoint x: 172, startPoint y: 152, endPoint x: 174, endPoint y: 158, distance: 6.0
click at [172, 153] on div at bounding box center [165, 151] width 144 height 15
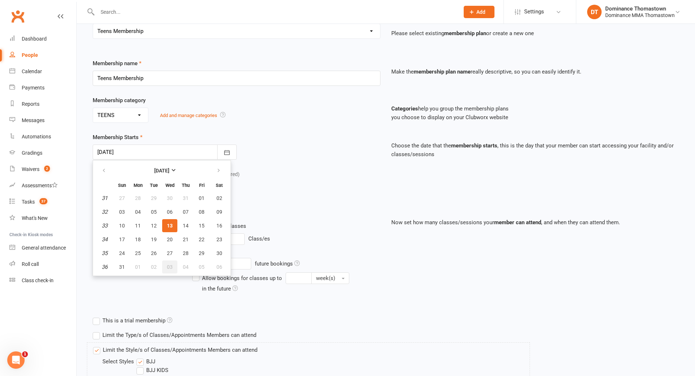
click at [172, 267] on span "03" at bounding box center [170, 267] width 6 height 6
type input "[DATE]"
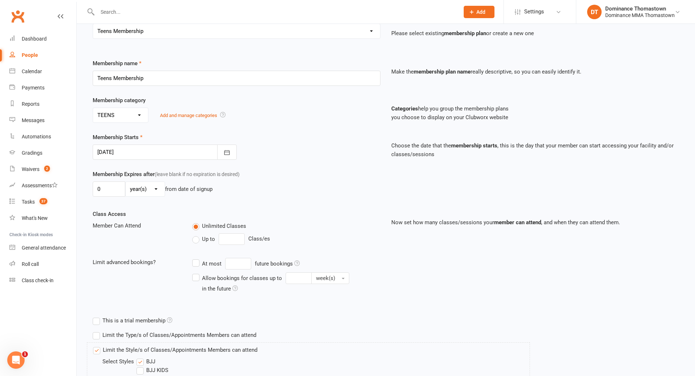
scroll to position [151, 0]
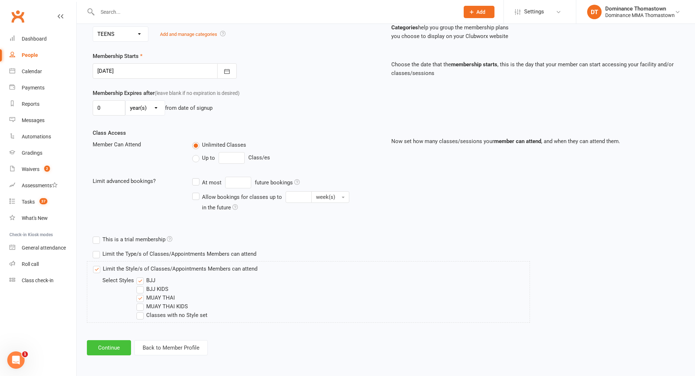
click at [118, 347] on button "Continue" at bounding box center [109, 347] width 44 height 15
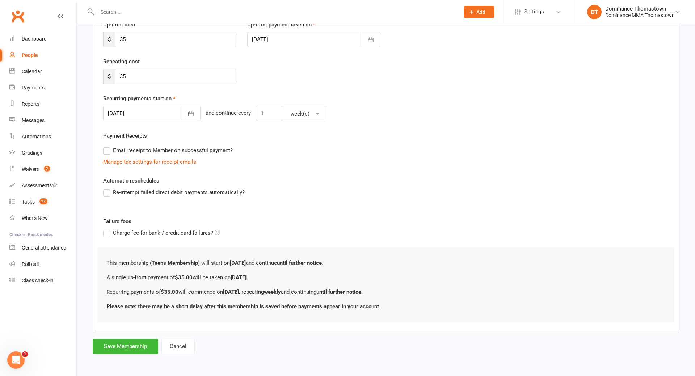
scroll to position [0, 0]
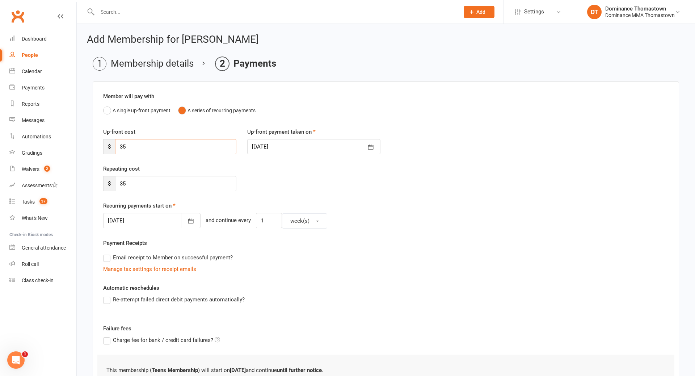
drag, startPoint x: 158, startPoint y: 147, endPoint x: 127, endPoint y: 144, distance: 31.3
click at [127, 144] on input "35" at bounding box center [175, 146] width 121 height 15
drag, startPoint x: 132, startPoint y: 144, endPoint x: 101, endPoint y: 143, distance: 30.8
click at [101, 143] on div "Up-front cost $ 35" at bounding box center [170, 140] width 144 height 27
type input "0"
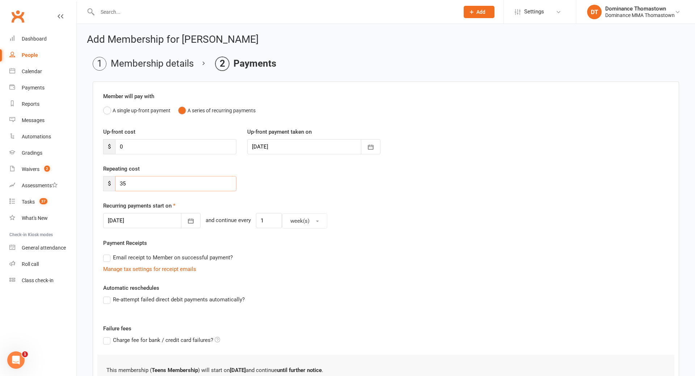
drag, startPoint x: 122, startPoint y: 183, endPoint x: 107, endPoint y: 182, distance: 15.2
click at [107, 182] on div "$ 35" at bounding box center [169, 183] width 133 height 15
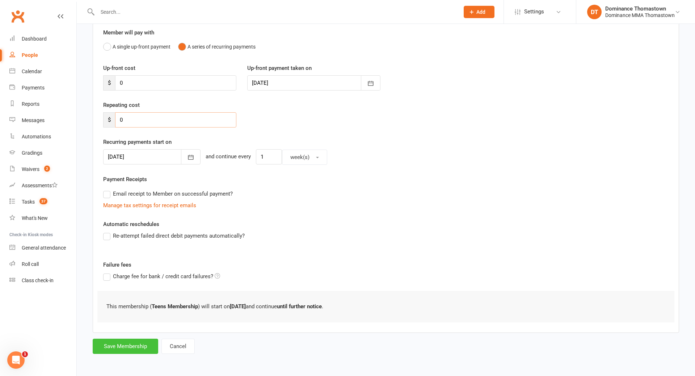
type input "0"
click at [138, 344] on button "Save Membership" at bounding box center [126, 345] width 66 height 15
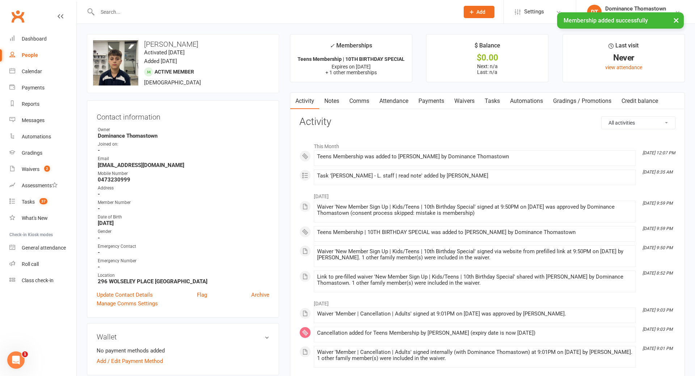
click at [494, 95] on link "Tasks" at bounding box center [492, 101] width 25 height 17
select select "incomplete"
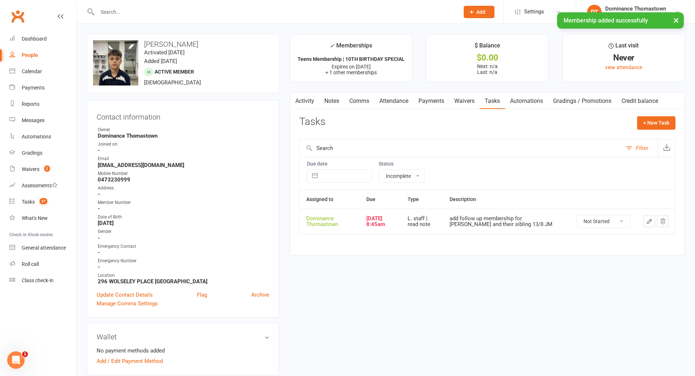
click at [611, 218] on select "Not Started In Progress Waiting Complete" at bounding box center [604, 221] width 54 height 12
select select "unstarted"
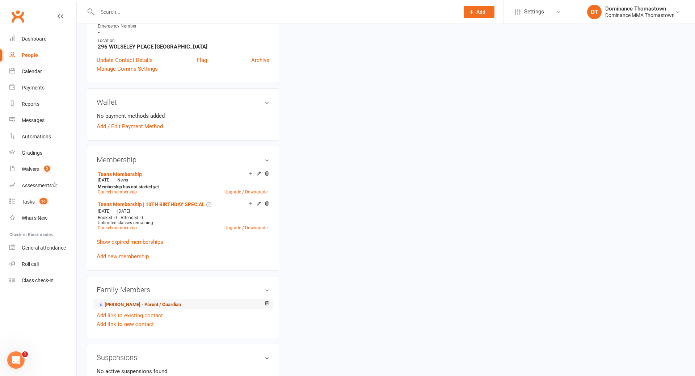
scroll to position [236, 0]
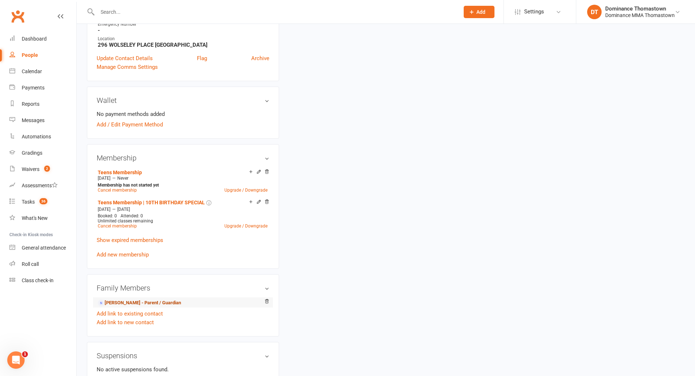
click at [148, 303] on link "Taregh Noori - Parent / Guardian" at bounding box center [139, 303] width 83 height 8
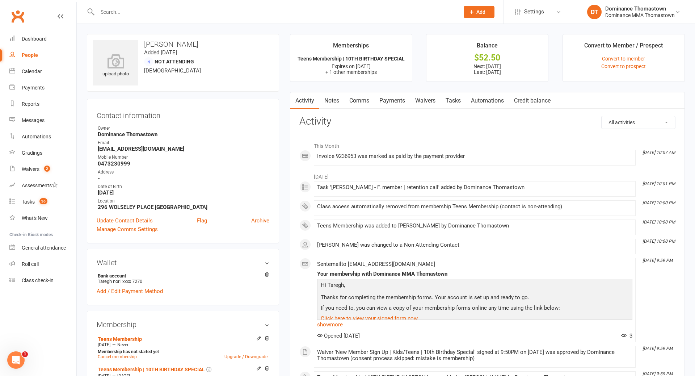
click at [403, 99] on link "Payments" at bounding box center [392, 100] width 36 height 17
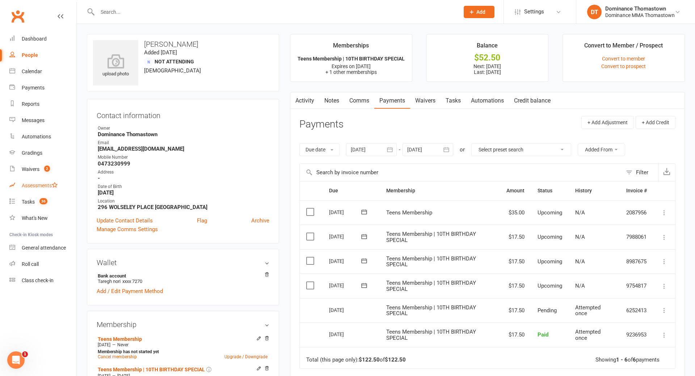
drag, startPoint x: 31, startPoint y: 188, endPoint x: 34, endPoint y: 193, distance: 5.2
click at [31, 189] on link "Assessments" at bounding box center [42, 185] width 67 height 16
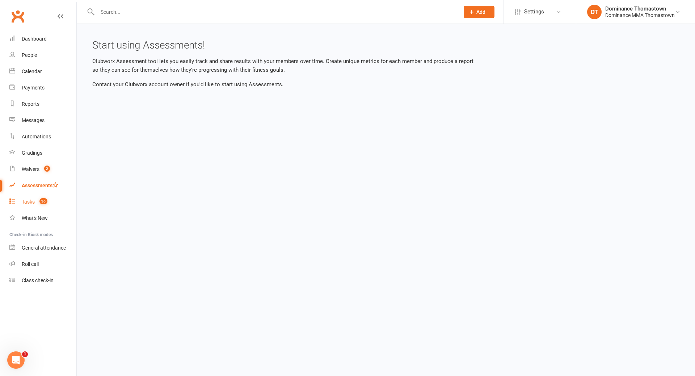
click at [37, 199] on count-badge "36" at bounding box center [42, 202] width 12 height 6
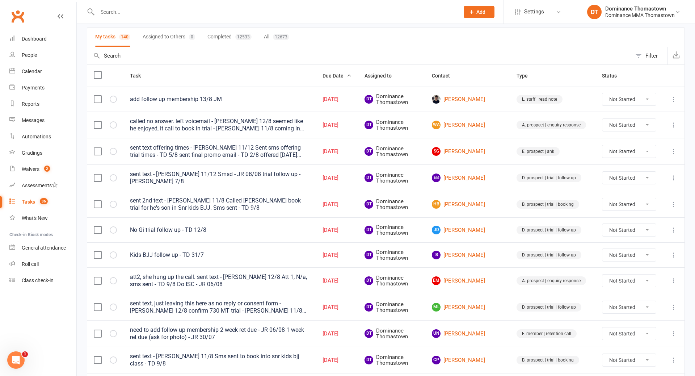
scroll to position [51, 0]
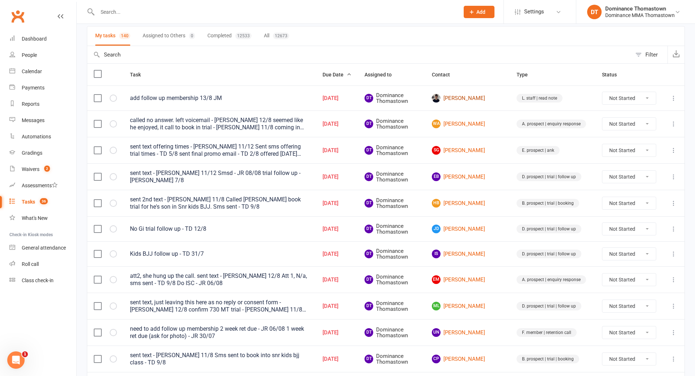
click at [486, 101] on link "[PERSON_NAME]" at bounding box center [468, 98] width 72 height 9
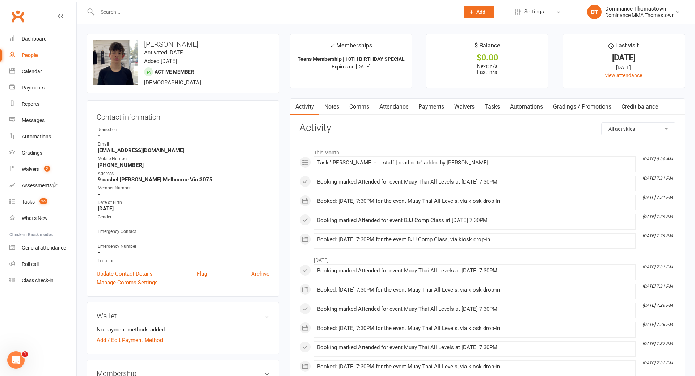
click at [495, 110] on link "Tasks" at bounding box center [492, 106] width 25 height 17
select select "incomplete"
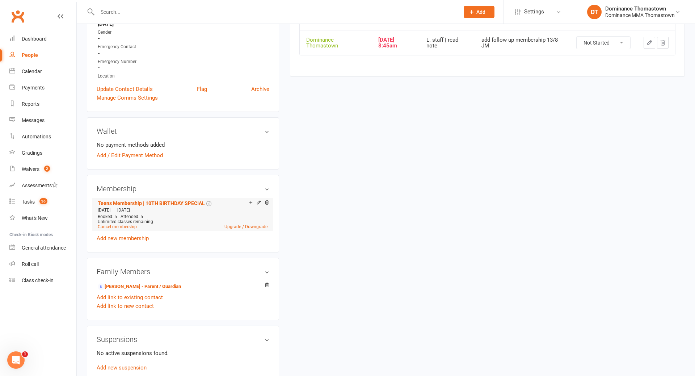
scroll to position [189, 0]
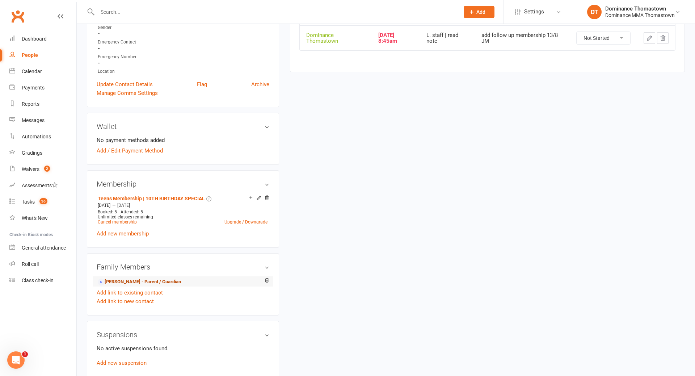
click at [155, 279] on link "[PERSON_NAME] - Parent / Guardian" at bounding box center [139, 282] width 83 height 8
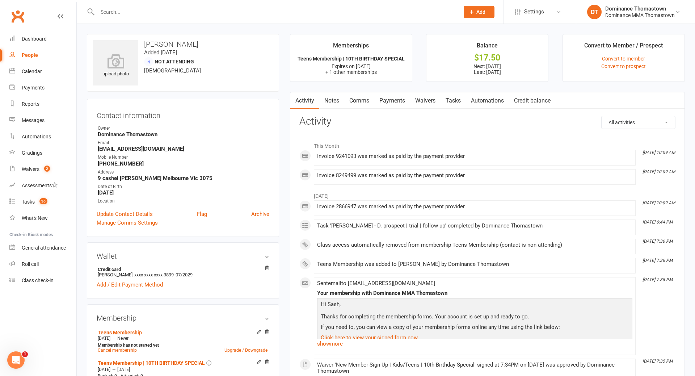
click at [443, 100] on link "Tasks" at bounding box center [452, 100] width 25 height 17
select select "incomplete"
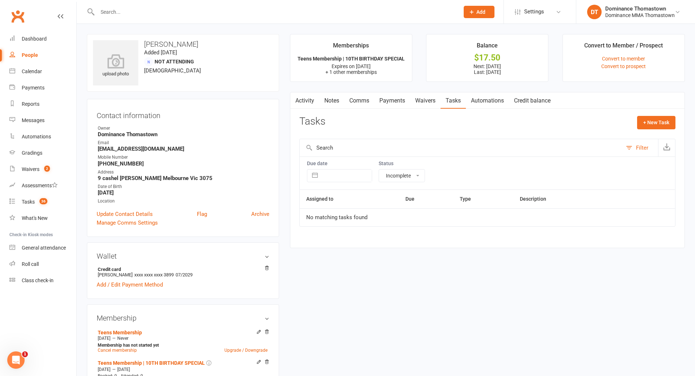
click at [427, 100] on link "Waivers" at bounding box center [425, 100] width 30 height 17
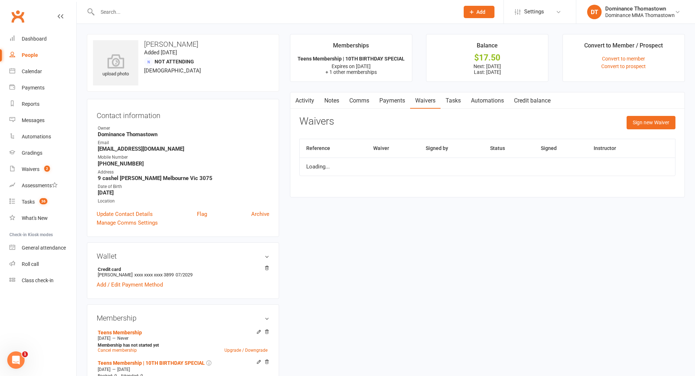
click at [403, 102] on link "Payments" at bounding box center [392, 100] width 36 height 17
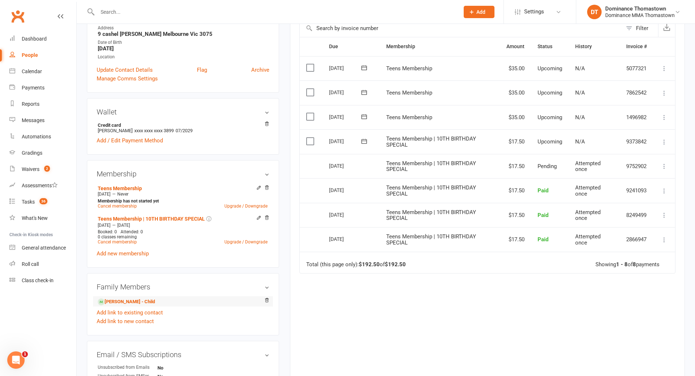
scroll to position [177, 0]
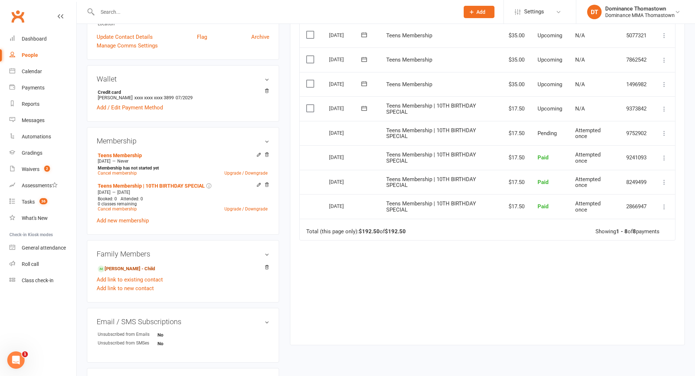
click at [153, 265] on link "[PERSON_NAME] - Child" at bounding box center [126, 269] width 57 height 8
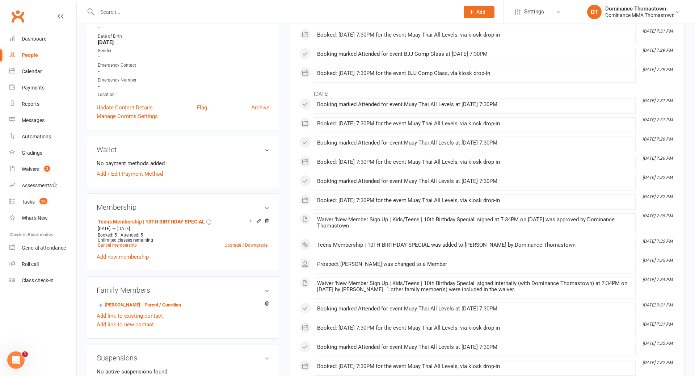
scroll to position [176, 0]
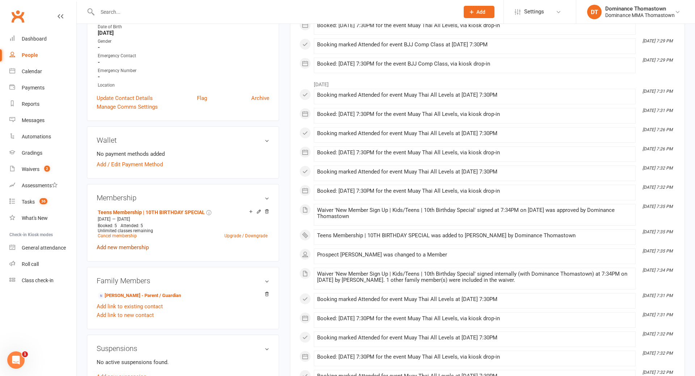
click at [144, 247] on link "Add new membership" at bounding box center [123, 247] width 52 height 7
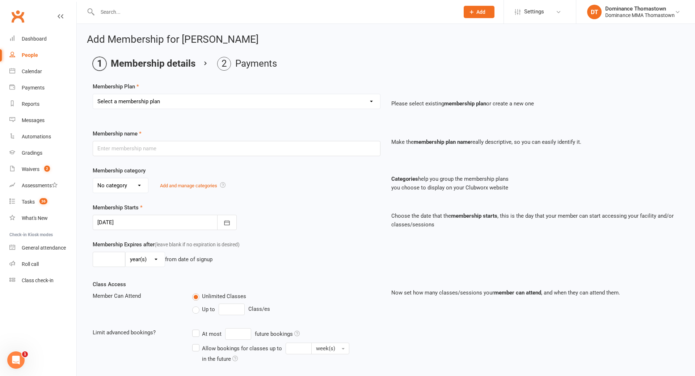
click at [188, 102] on select "Select a membership plan Kids Membership Adults Membership Paid in Full | Kids …" at bounding box center [236, 101] width 287 height 14
select select "5"
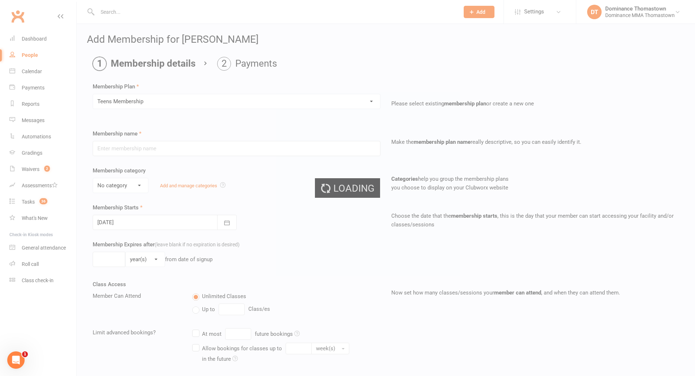
type input "Teens Membership"
select select "3"
type input "0"
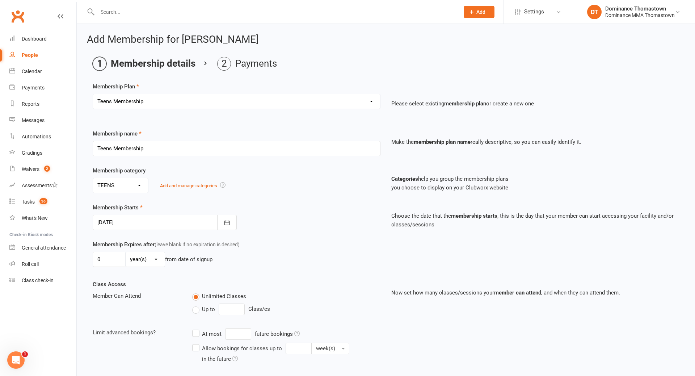
click at [151, 219] on div at bounding box center [165, 222] width 144 height 15
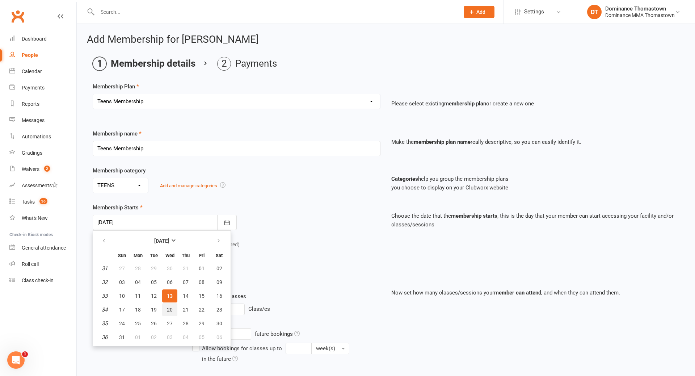
click at [168, 310] on span "20" at bounding box center [170, 310] width 6 height 6
type input "20 Aug 2025"
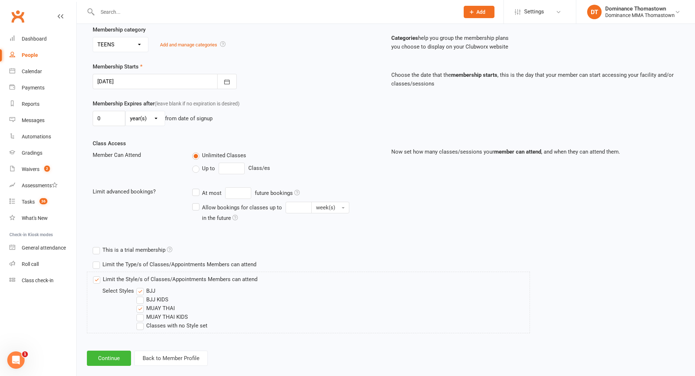
scroll to position [151, 0]
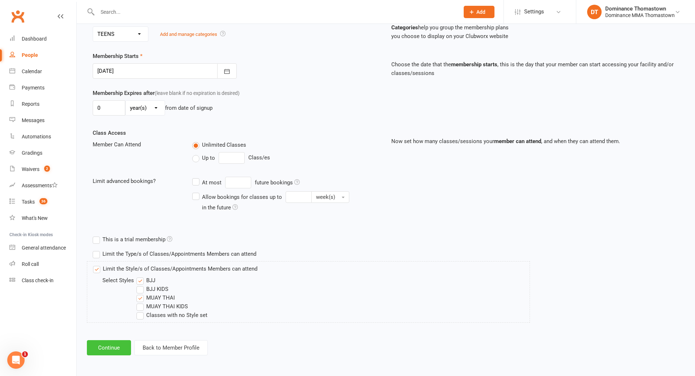
click at [127, 345] on button "Continue" at bounding box center [109, 347] width 44 height 15
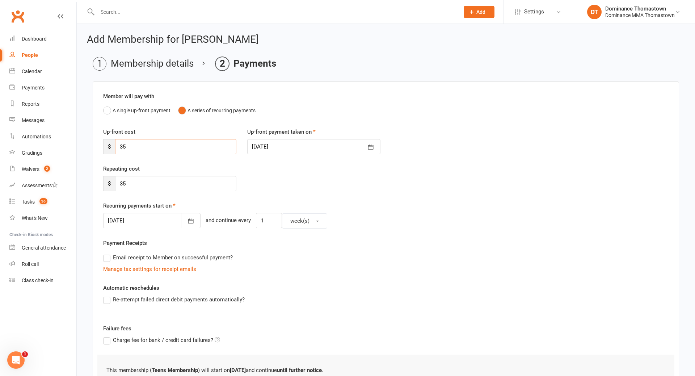
drag, startPoint x: 140, startPoint y: 144, endPoint x: 113, endPoint y: 147, distance: 27.2
click at [113, 147] on div "$ 35" at bounding box center [169, 146] width 133 height 15
type input "0"
drag, startPoint x: 139, startPoint y: 184, endPoint x: 105, endPoint y: 180, distance: 33.9
click at [106, 183] on div "$ 35" at bounding box center [169, 183] width 133 height 15
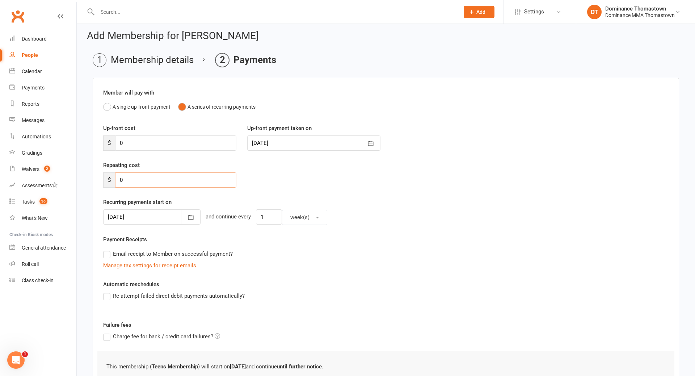
scroll to position [64, 0]
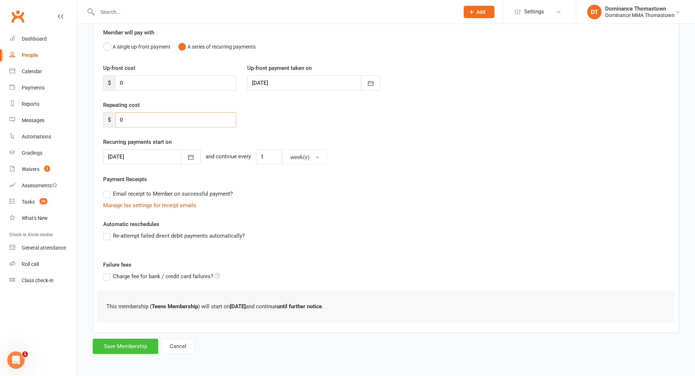
type input "0"
click at [138, 348] on button "Save Membership" at bounding box center [126, 345] width 66 height 15
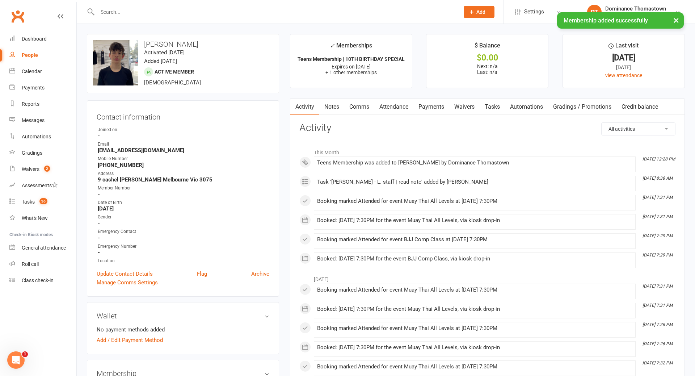
drag, startPoint x: 492, startPoint y: 103, endPoint x: 516, endPoint y: 114, distance: 26.9
click at [492, 103] on link "Tasks" at bounding box center [492, 106] width 25 height 17
select select "incomplete"
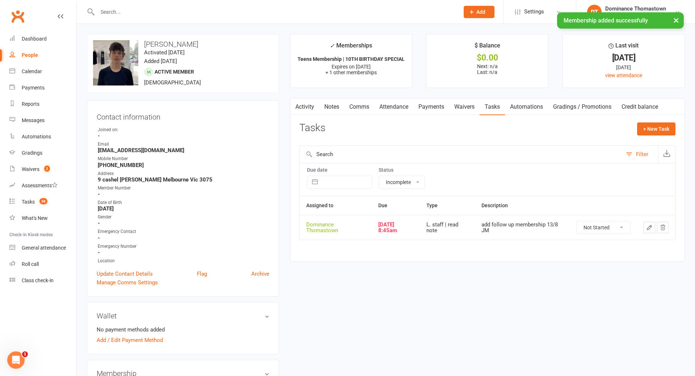
click at [615, 228] on select "Not Started In Progress Waiting Complete" at bounding box center [604, 227] width 54 height 12
select select "unstarted"
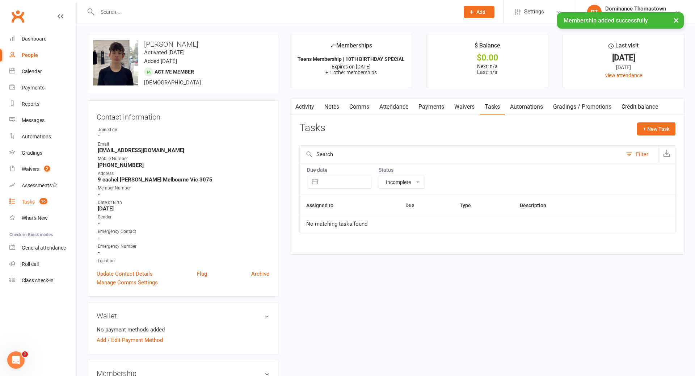
click at [45, 203] on span "36" at bounding box center [43, 201] width 8 height 6
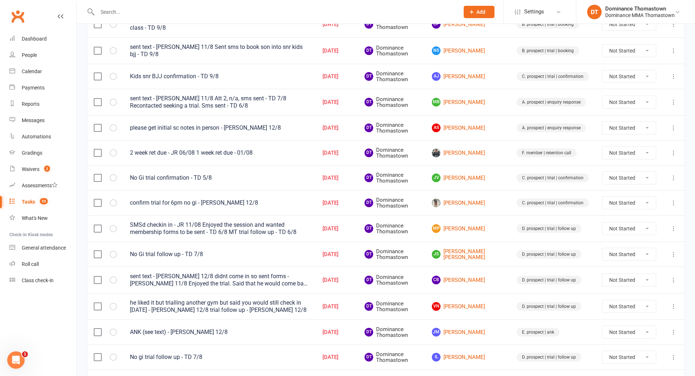
scroll to position [363, 0]
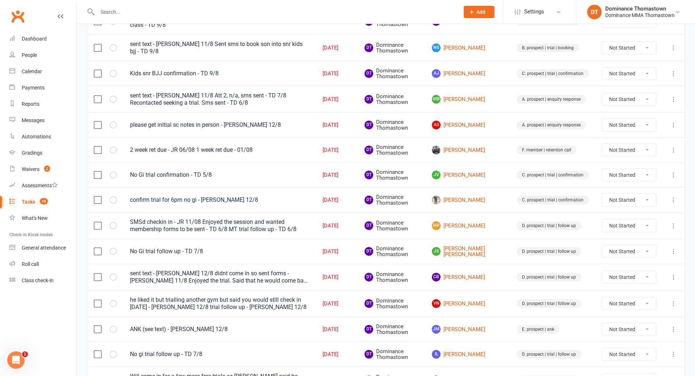
drag, startPoint x: 144, startPoint y: 12, endPoint x: 149, endPoint y: 12, distance: 5.1
click at [147, 12] on input "text" at bounding box center [274, 12] width 359 height 10
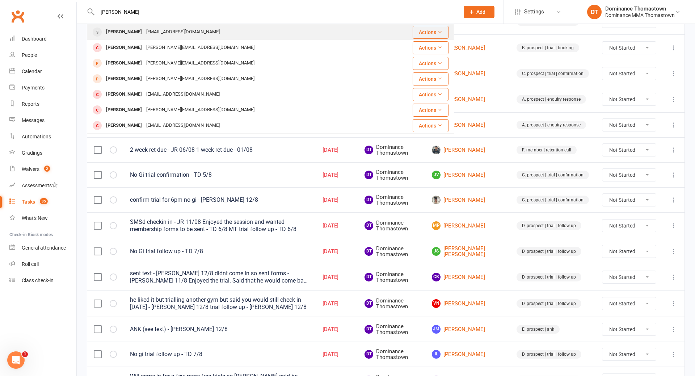
type input "alex tran"
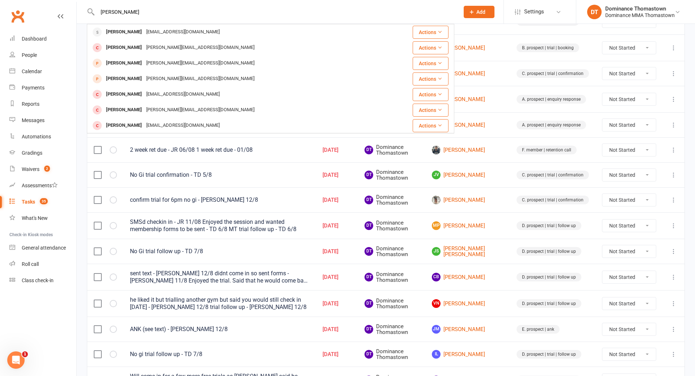
click at [171, 31] on div "alextrahn@gmail.com" at bounding box center [183, 32] width 78 height 10
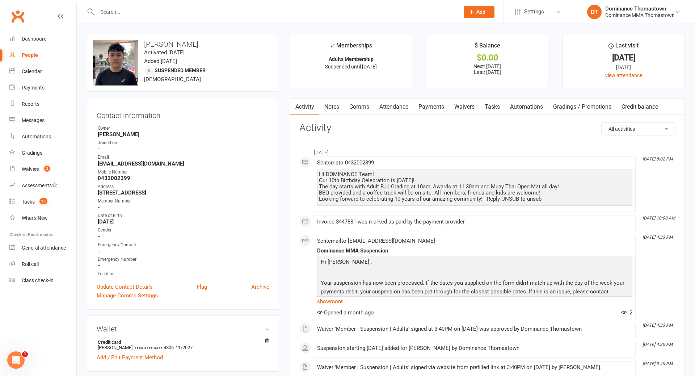
click at [476, 108] on link "Waivers" at bounding box center [464, 106] width 30 height 17
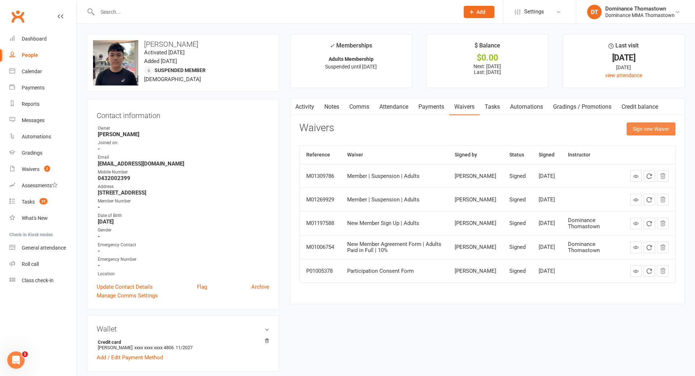
click at [653, 128] on button "Sign new Waiver" at bounding box center [651, 128] width 49 height 13
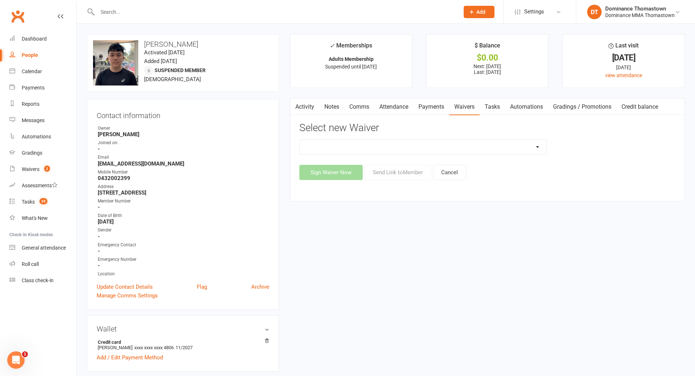
click at [533, 145] on select "Member | Cancellation | Adults Member | Injury Report Form (FOH staff use only)…" at bounding box center [423, 147] width 246 height 14
select select "8152"
drag, startPoint x: 420, startPoint y: 175, endPoint x: 435, endPoint y: 175, distance: 14.8
click at [421, 175] on button "Send Link to Member" at bounding box center [397, 172] width 67 height 15
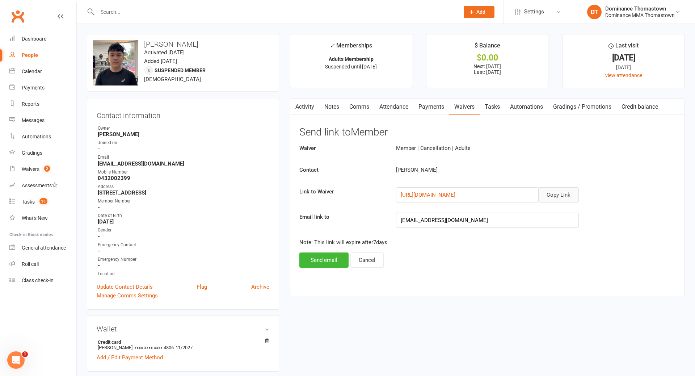
click at [559, 190] on button "Copy Link" at bounding box center [558, 194] width 41 height 15
click at [425, 111] on link "Payments" at bounding box center [431, 106] width 36 height 17
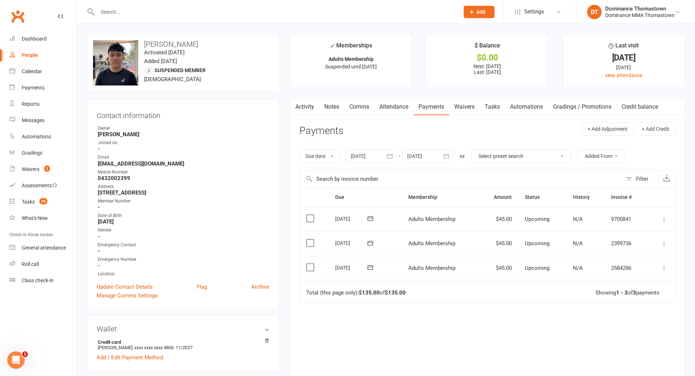
click at [360, 111] on link "Comms" at bounding box center [359, 106] width 30 height 17
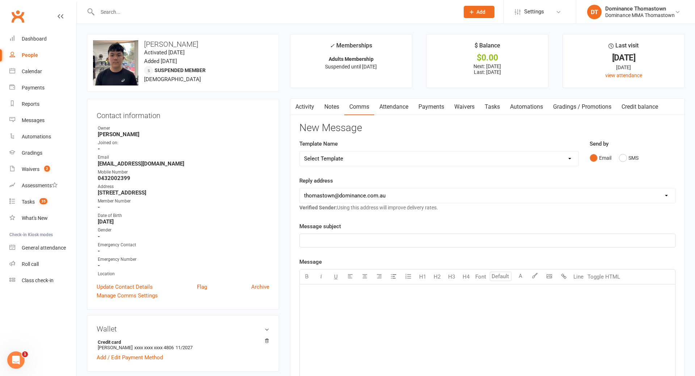
click at [530, 163] on select "Select Template [Email] MARKETING | 10TH BIRTHDAY SPECIAL | CANCELLED MEMBERS […" at bounding box center [439, 158] width 279 height 14
select select "6"
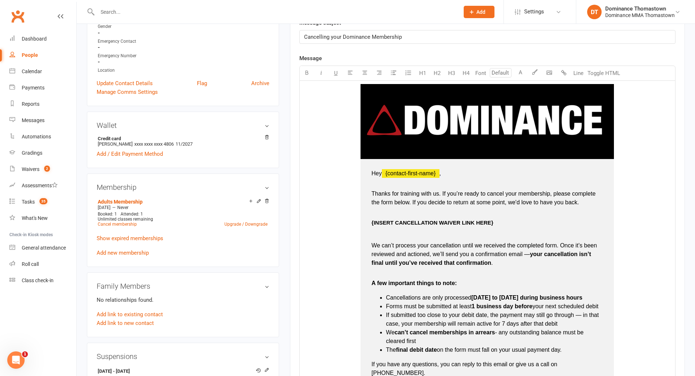
scroll to position [232, 0]
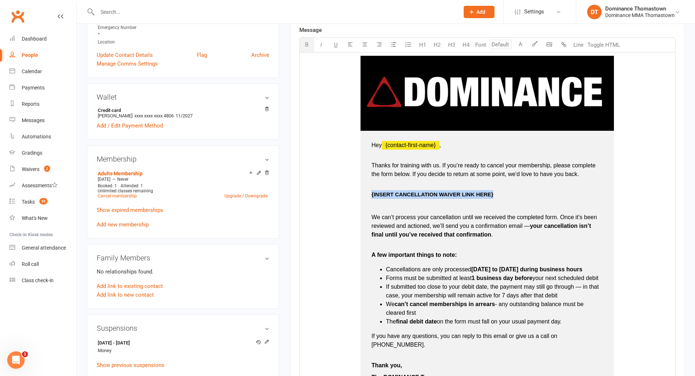
drag, startPoint x: 478, startPoint y: 196, endPoint x: 366, endPoint y: 198, distance: 112.6
click at [366, 198] on td "Hey ﻿ {contact-first-name} , Thanks for training with us. If you’re ready to ca…" at bounding box center [486, 261] width 253 height 261
drag, startPoint x: 465, startPoint y: 194, endPoint x: 366, endPoint y: 195, distance: 98.5
click at [366, 195] on td "Hey ﻿ {contact-first-name} , Thanks for training with us. If you’re ready to ca…" at bounding box center [486, 261] width 253 height 261
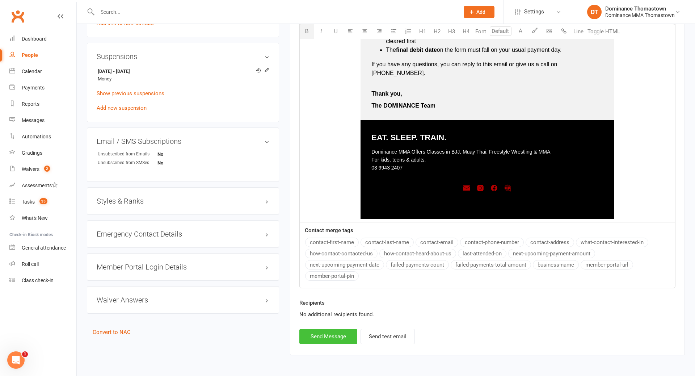
scroll to position [510, 0]
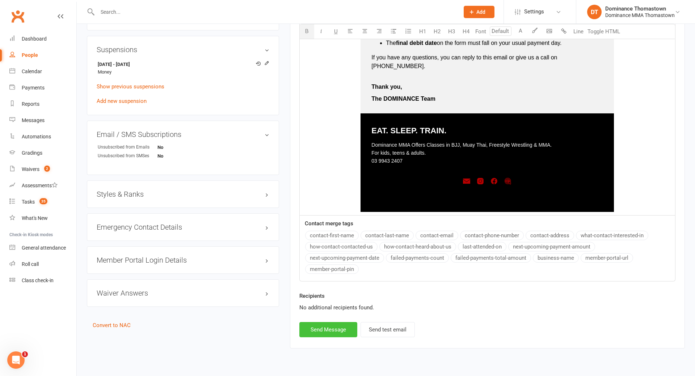
click at [339, 322] on button "Send Message" at bounding box center [328, 329] width 58 height 15
select select
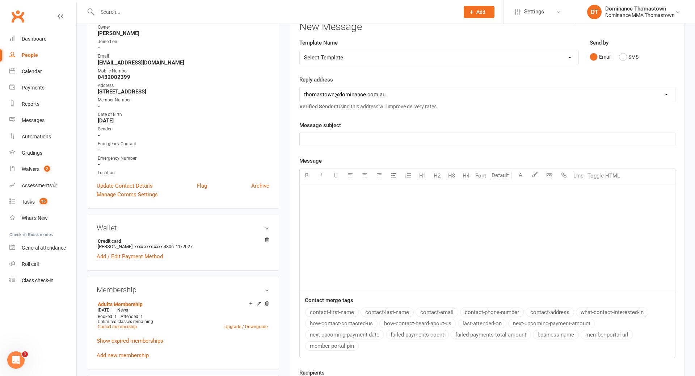
scroll to position [0, 0]
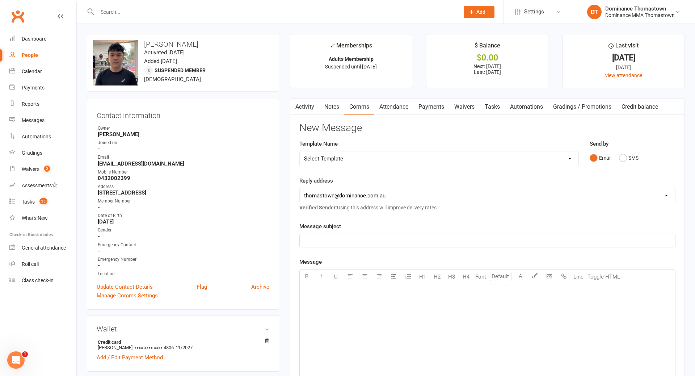
click at [271, 13] on input "text" at bounding box center [274, 12] width 359 height 10
click at [484, 110] on link "Tasks" at bounding box center [492, 106] width 25 height 17
select select "incomplete"
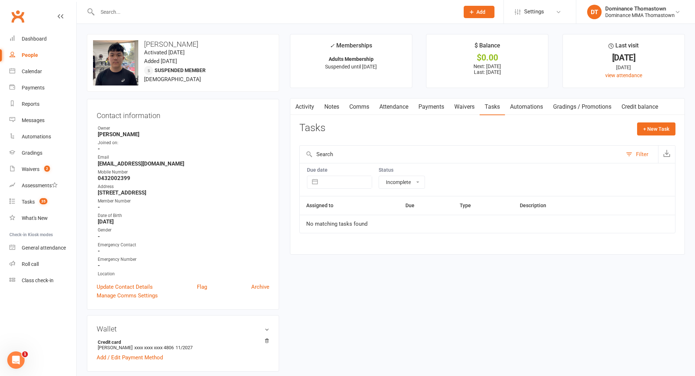
click at [240, 12] on input "text" at bounding box center [274, 12] width 359 height 10
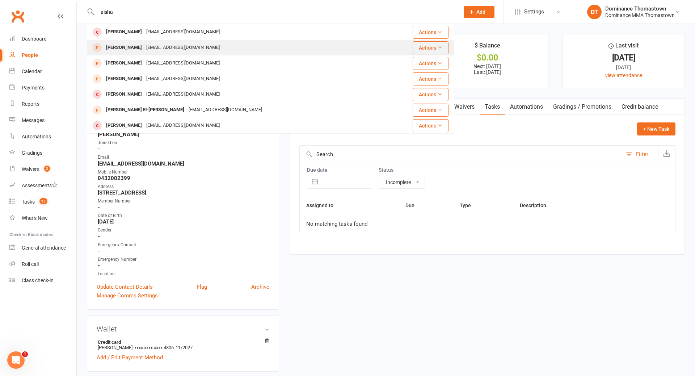
type input "aisha"
click at [164, 46] on div "[EMAIL_ADDRESS][DOMAIN_NAME]" at bounding box center [183, 47] width 78 height 10
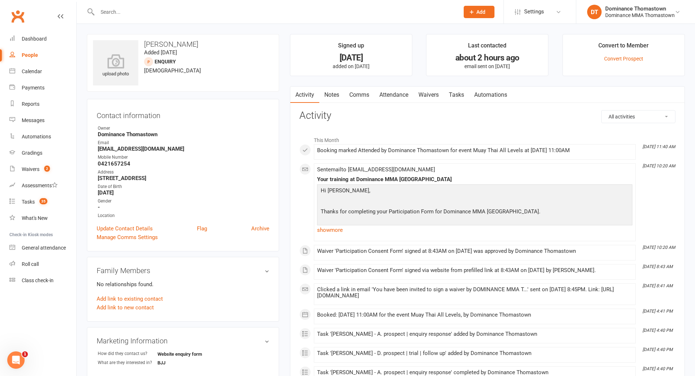
drag, startPoint x: 462, startPoint y: 102, endPoint x: 471, endPoint y: 109, distance: 11.8
click at [462, 102] on link "Tasks" at bounding box center [456, 95] width 25 height 17
select select "incomplete"
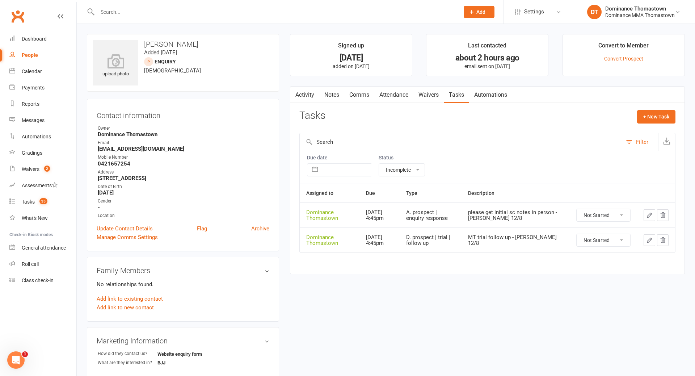
click at [645, 216] on button "button" at bounding box center [650, 215] width 12 height 12
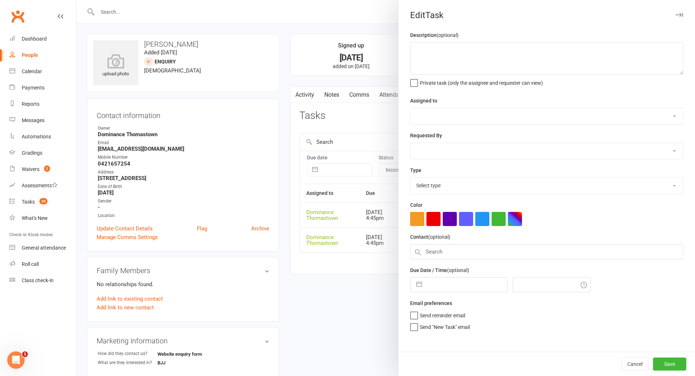
type textarea "please get initial sc notes in person - [PERSON_NAME] 12/8"
select select "12547"
type input "[DATE]"
type input "4:45pm"
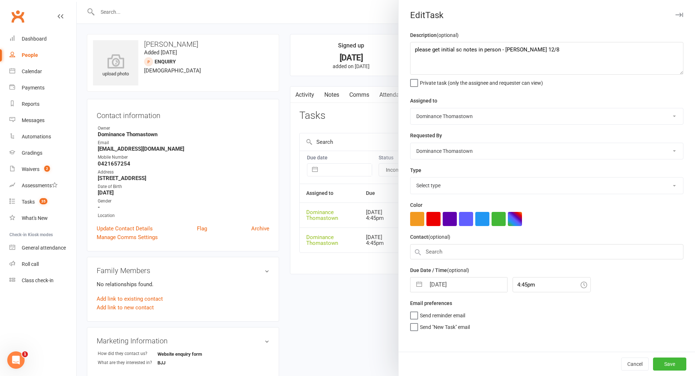
select select "3809"
drag, startPoint x: 412, startPoint y: 51, endPoint x: 433, endPoint y: 55, distance: 21.2
click at [413, 51] on textarea "please get initial sc notes in person - [PERSON_NAME] 12/8" at bounding box center [546, 58] width 273 height 33
type textarea "Offerefd please get initial sc notes in person - Ellen 12/8"
click at [330, 96] on div at bounding box center [386, 188] width 618 height 376
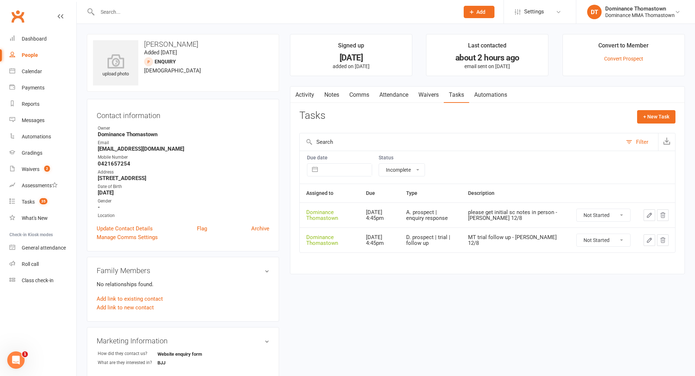
click at [591, 211] on select "Not Started In Progress Waiting Complete" at bounding box center [604, 215] width 54 height 12
select select "unstarted"
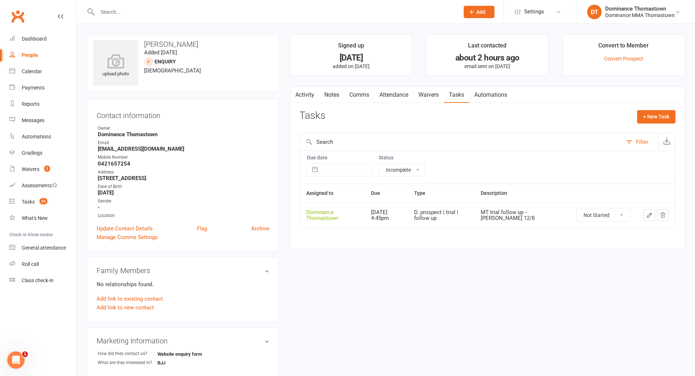
click at [645, 218] on button "button" at bounding box center [650, 215] width 12 height 12
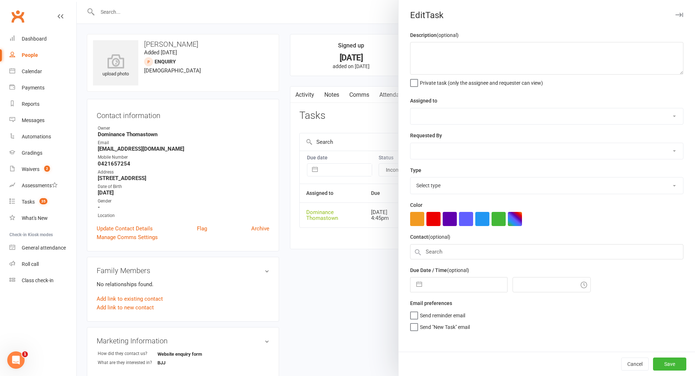
type textarea "MT trial follow up - [PERSON_NAME] 12/8"
select select "12547"
type input "[DATE]"
type input "4:45pm"
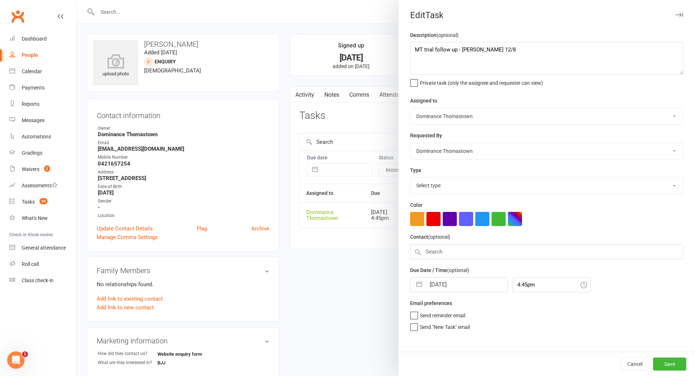
select select "3812"
click at [417, 49] on textarea "MT trial follow up - [PERSON_NAME] 12/8" at bounding box center [546, 58] width 273 height 33
drag, startPoint x: 416, startPoint y: 49, endPoint x: 430, endPoint y: 52, distance: 14.9
click at [416, 49] on textarea "MT trial follow up - [PERSON_NAME] 12/8" at bounding box center [546, 58] width 273 height 33
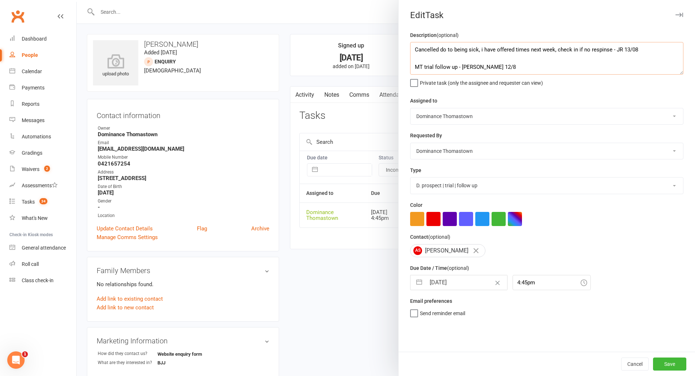
type textarea "Cancelled do to being sick, i have offered times next week, check in if no resp…"
click at [469, 278] on input "[DATE]" at bounding box center [466, 282] width 81 height 14
select select "6"
select select "2025"
select select "7"
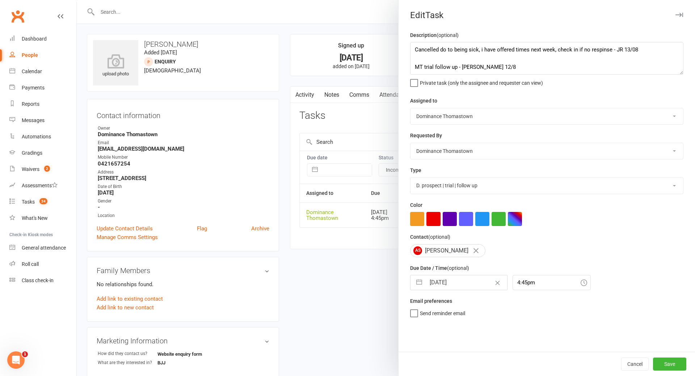
select select "2025"
select select "8"
select select "2025"
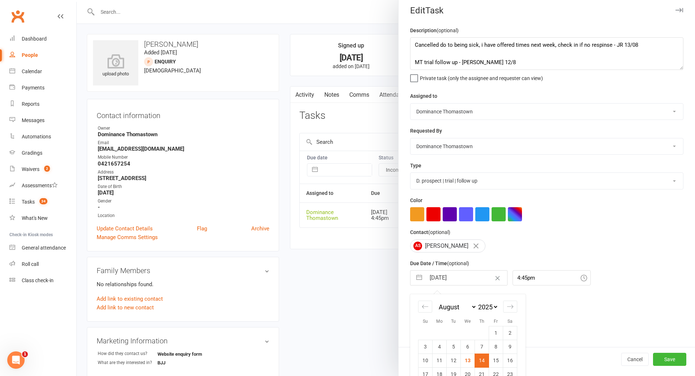
drag, startPoint x: 499, startPoint y: 363, endPoint x: 537, endPoint y: 364, distance: 38.4
click at [499, 363] on td "15" at bounding box center [496, 360] width 14 height 14
type input "[DATE]"
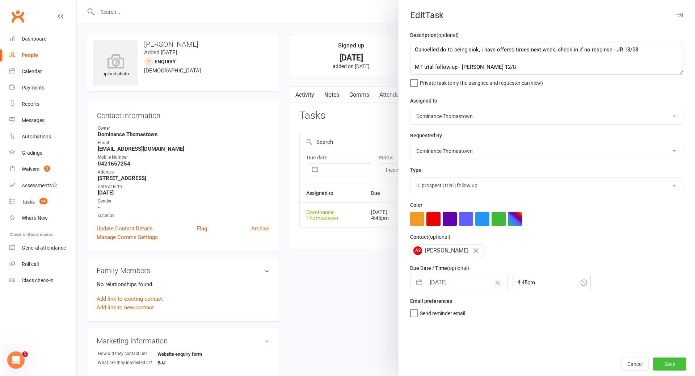
click at [680, 364] on button "Save" at bounding box center [669, 363] width 33 height 13
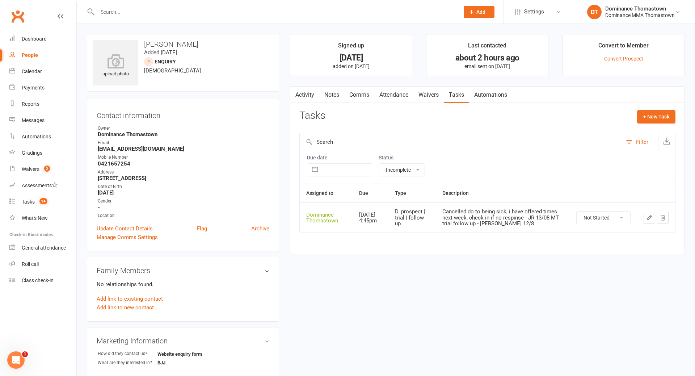
click at [648, 217] on icon "button" at bounding box center [649, 217] width 4 height 4
type textarea "Cancelled do to being sick, i have offered times next week, check in if no resp…"
select select "12547"
type input "[DATE]"
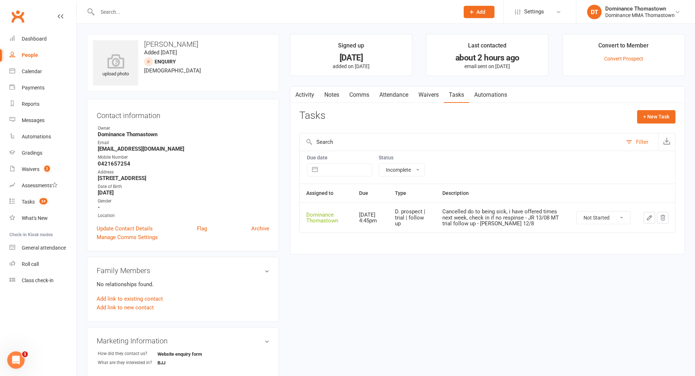
type input "4:45pm"
select select "3812"
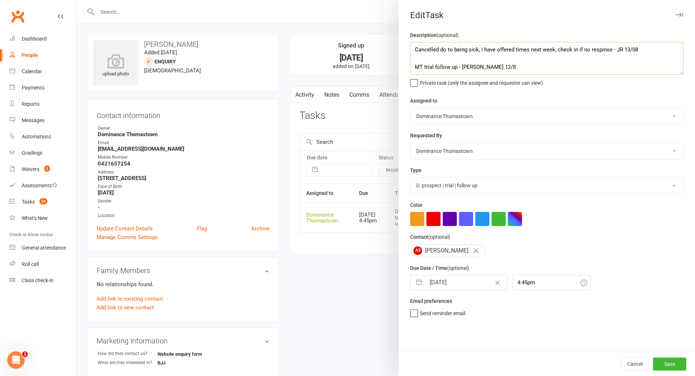
click at [446, 50] on textarea "Cancelled do to being sick, i have offered times next week, check in if no resp…" at bounding box center [546, 58] width 273 height 33
type textarea "Cancelled due to being sick, i have offered times next week, check in if no res…"
click at [659, 362] on button "Save" at bounding box center [669, 363] width 33 height 13
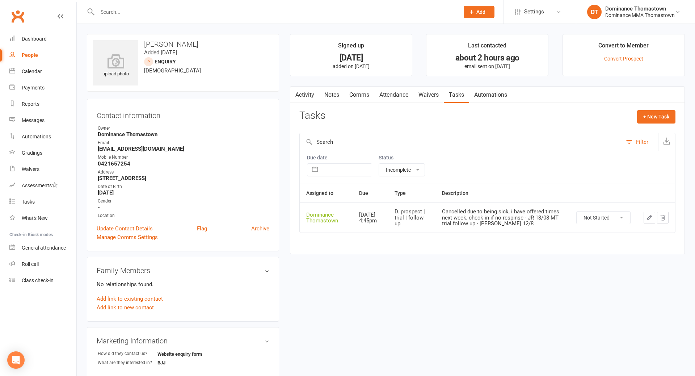
select select "incomplete"
click at [46, 201] on span "34" at bounding box center [43, 201] width 8 height 6
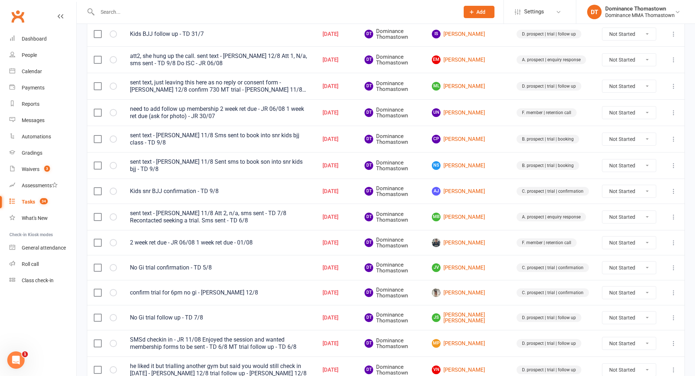
scroll to position [253, 0]
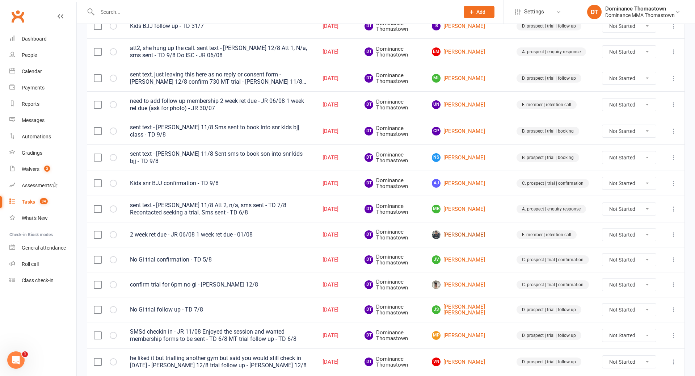
click at [475, 230] on link "[PERSON_NAME]" at bounding box center [468, 234] width 72 height 9
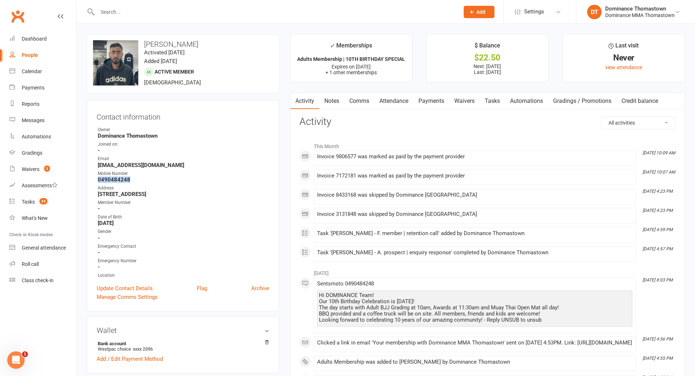
drag, startPoint x: 128, startPoint y: 179, endPoint x: 88, endPoint y: 179, distance: 40.5
click at [89, 179] on div "Contact information Owner Dominance Thomastown Joined on: - Email hassanawais01…" at bounding box center [183, 205] width 192 height 211
copy strong "0490484248"
click at [191, 12] on input "text" at bounding box center [274, 12] width 359 height 10
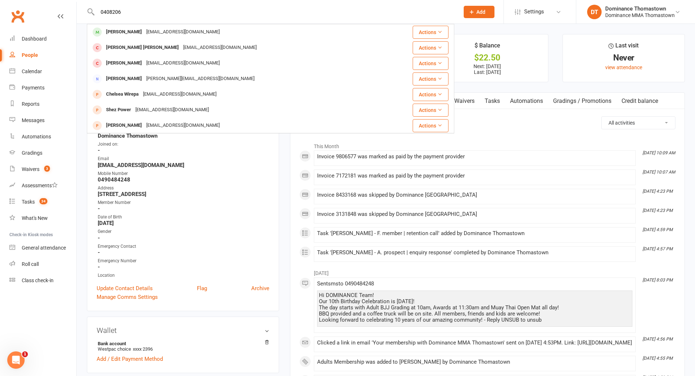
type input "0408206"
click at [136, 34] on div "Damian Filiposki" at bounding box center [124, 32] width 40 height 10
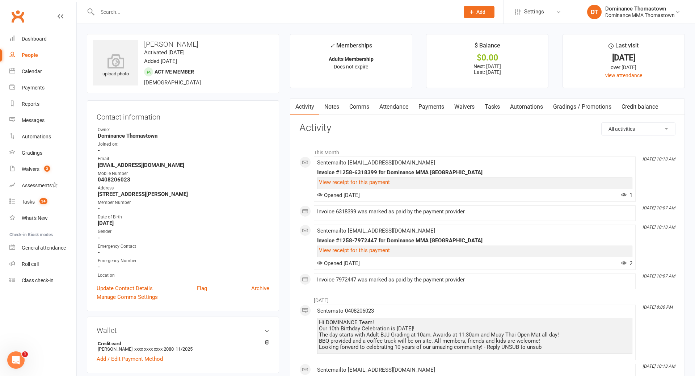
click at [496, 105] on link "Tasks" at bounding box center [492, 106] width 25 height 17
select select "incomplete"
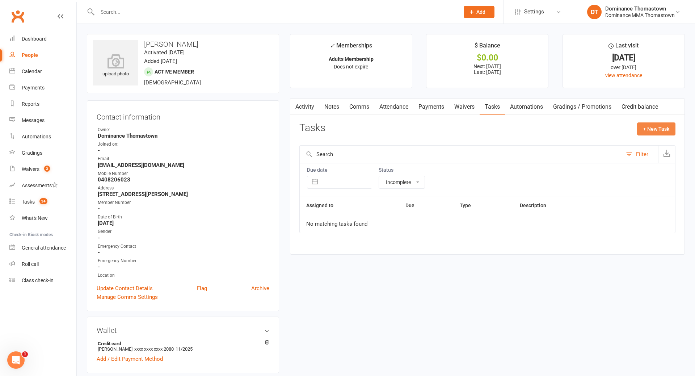
click at [653, 131] on button "+ New Task" at bounding box center [656, 128] width 38 height 13
select select "12547"
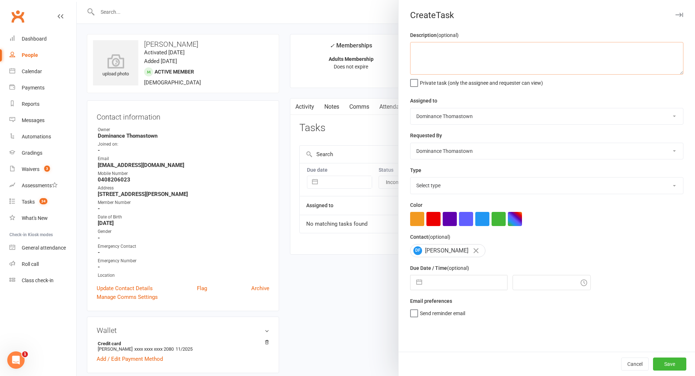
click at [479, 68] on textarea at bounding box center [546, 58] width 273 height 33
type textarea "E"
type textarea "H"
type textarea "E"
type textarea "FOR ELLEN, he has requested to resend 12 month invoice - JR 13/08"
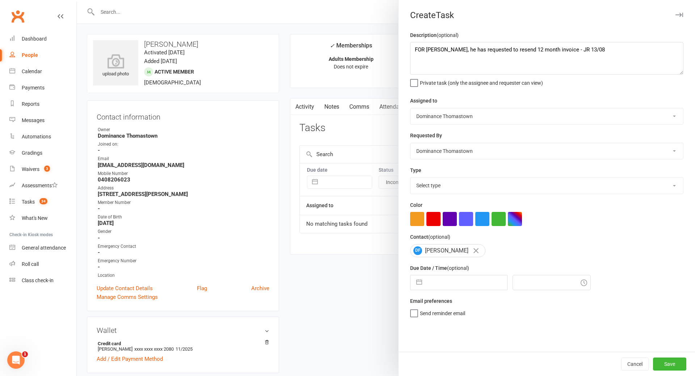
click at [468, 188] on select "Select type A. prospect | enquiry response B. prospect | trial | booking [PERSO…" at bounding box center [546, 185] width 273 height 16
select select "3858"
click at [463, 284] on input "text" at bounding box center [466, 282] width 81 height 14
select select "6"
select select "2025"
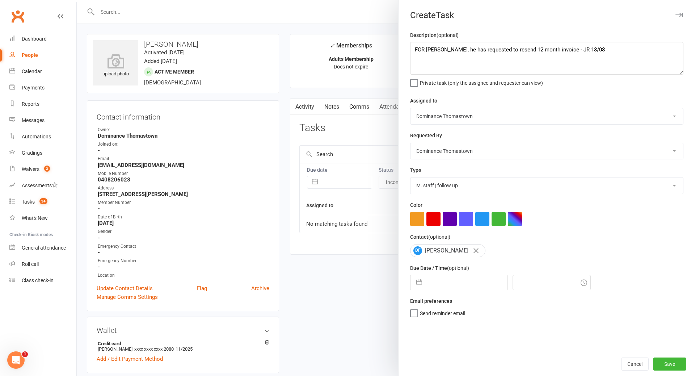
select select "7"
select select "2025"
select select "8"
select select "2025"
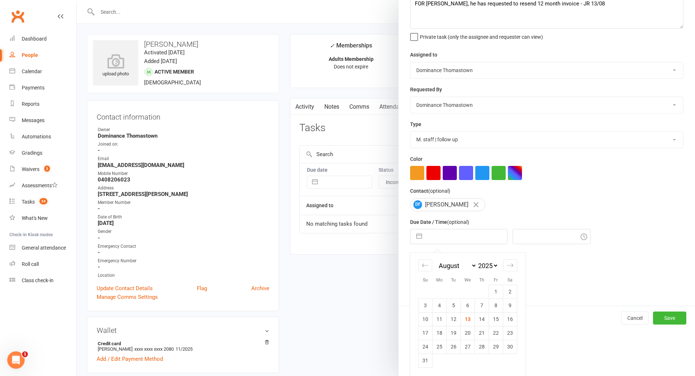
drag, startPoint x: 470, startPoint y: 320, endPoint x: 482, endPoint y: 320, distance: 12.3
click at [471, 320] on td "13" at bounding box center [468, 319] width 14 height 14
type input "[DATE]"
type input "12:45pm"
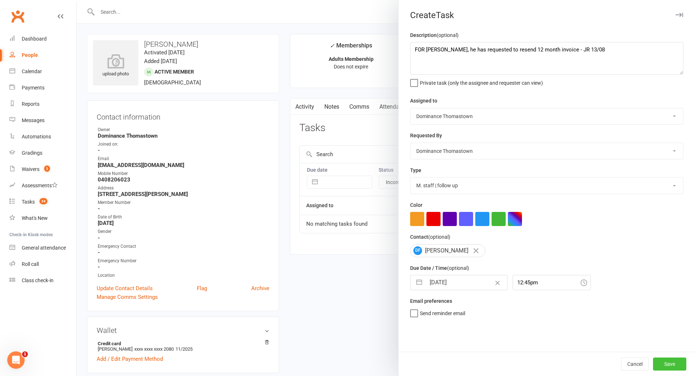
click at [683, 365] on button "Save" at bounding box center [669, 363] width 33 height 13
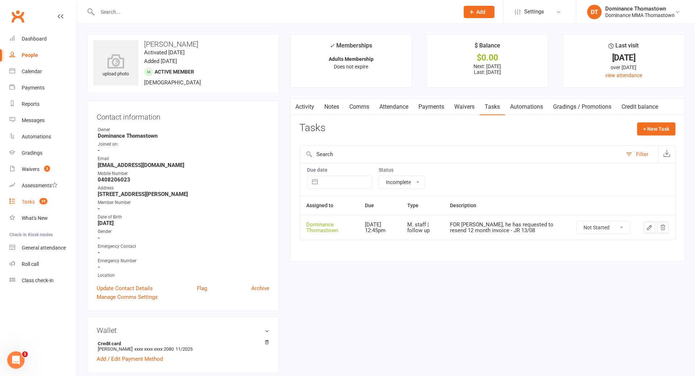
click at [55, 203] on link "Tasks 35" at bounding box center [42, 202] width 67 height 16
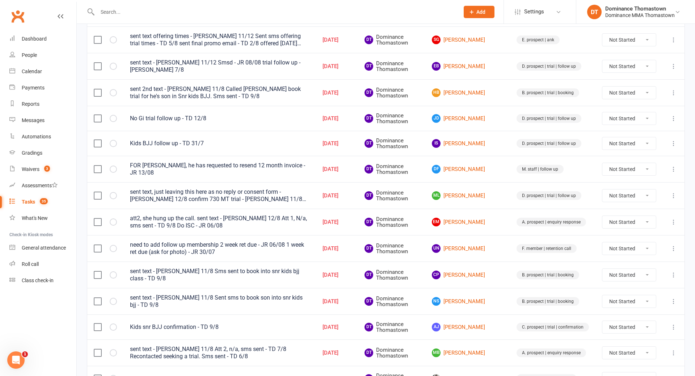
scroll to position [149, 0]
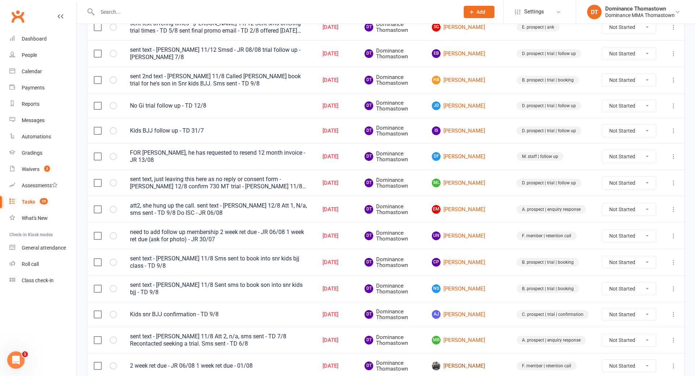
click at [473, 361] on link "[PERSON_NAME]" at bounding box center [468, 365] width 72 height 9
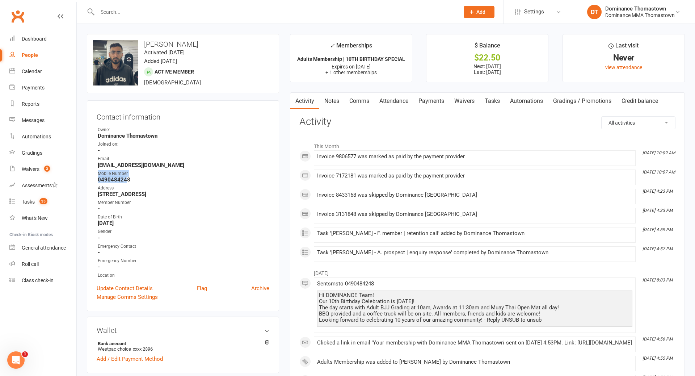
drag, startPoint x: 98, startPoint y: 176, endPoint x: 92, endPoint y: 176, distance: 6.5
click at [91, 176] on div "Contact information Owner Dominance Thomastown Joined on: - Email hassanawais01…" at bounding box center [183, 205] width 192 height 211
click at [132, 178] on strong "0490484248" at bounding box center [184, 179] width 172 height 7
drag, startPoint x: 111, startPoint y: 179, endPoint x: 96, endPoint y: 179, distance: 14.5
click at [96, 179] on div "Contact information Owner Dominance Thomastown Joined on: - Email hassanawais01…" at bounding box center [183, 205] width 192 height 211
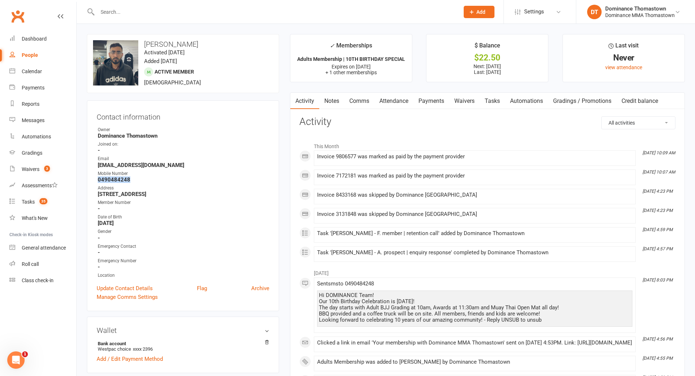
copy strong "0490484248"
click at [166, 14] on input "text" at bounding box center [274, 12] width 359 height 10
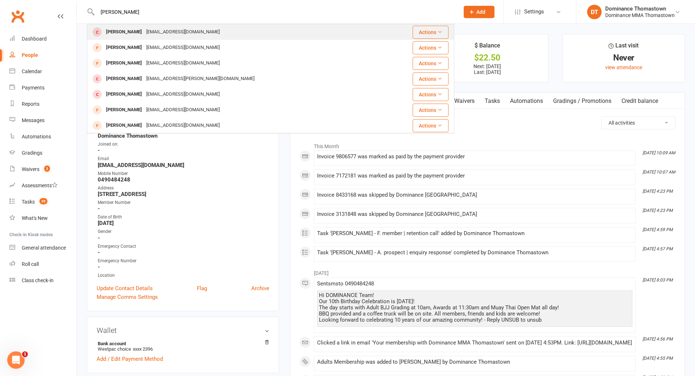
type input "maddison cantwell"
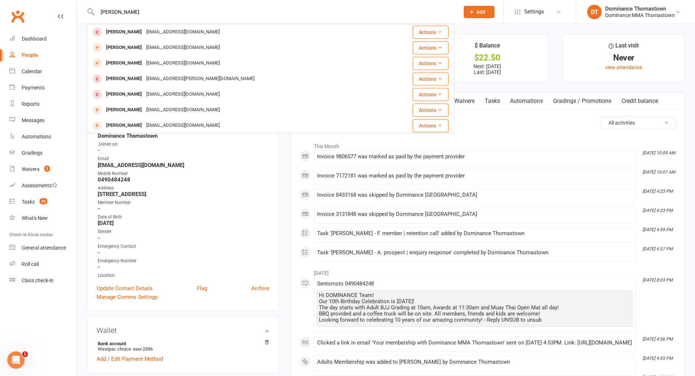
click at [164, 29] on div "[EMAIL_ADDRESS][DOMAIN_NAME]" at bounding box center [183, 32] width 78 height 10
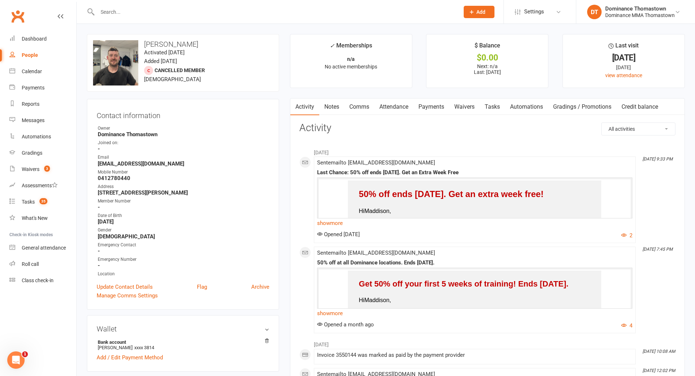
click at [493, 108] on link "Tasks" at bounding box center [492, 106] width 25 height 17
select select "incomplete"
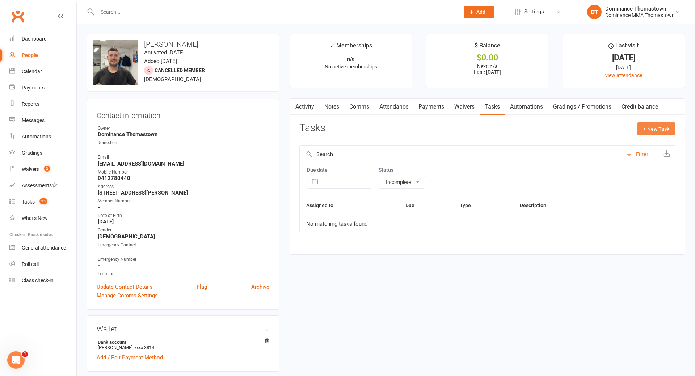
click at [666, 124] on button "+ New Task" at bounding box center [656, 128] width 38 height 13
select select "12547"
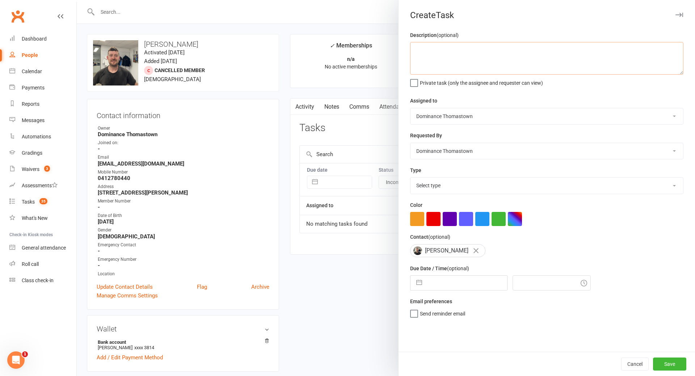
click at [531, 64] on textarea at bounding box center [546, 58] width 273 height 33
type textarea "H"
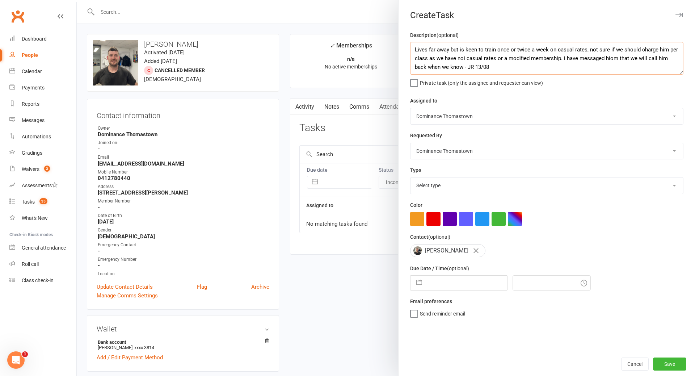
type textarea "Lives far away but is keen to train once or twice a week on casual rates, not s…"
click at [463, 187] on select "Select type A. prospect | enquiry response B. prospect | trial | booking [PERSO…" at bounding box center [546, 185] width 273 height 16
select select "3858"
select select "6"
select select "2025"
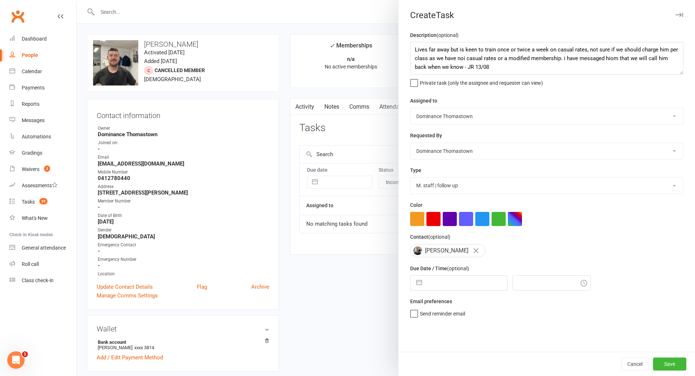
select select "7"
select select "2025"
select select "8"
select select "2025"
click at [470, 288] on input "text" at bounding box center [466, 282] width 81 height 14
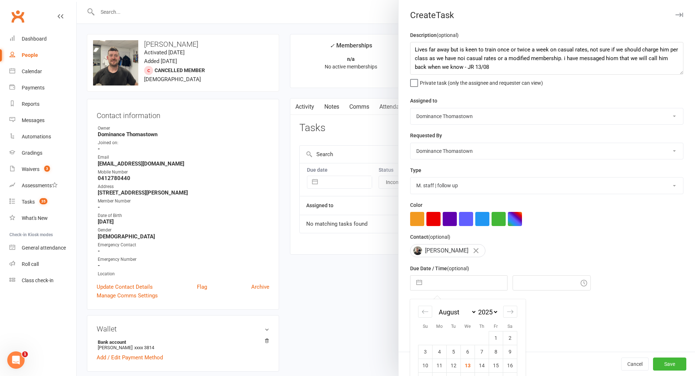
click at [467, 362] on td "13" at bounding box center [468, 365] width 14 height 14
type input "[DATE]"
type input "12:45pm"
click at [663, 365] on button "Save" at bounding box center [669, 363] width 33 height 13
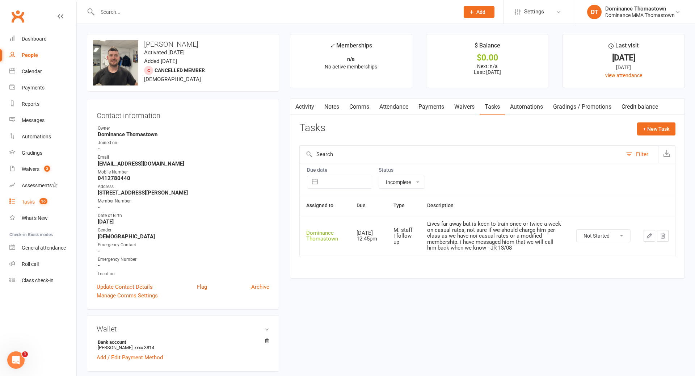
click at [31, 203] on div "Tasks" at bounding box center [28, 202] width 13 height 6
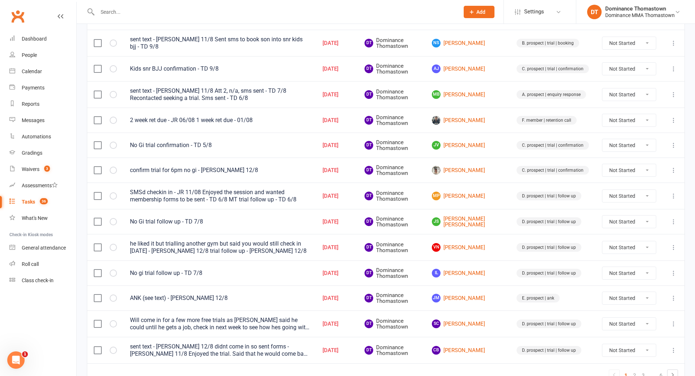
scroll to position [407, 0]
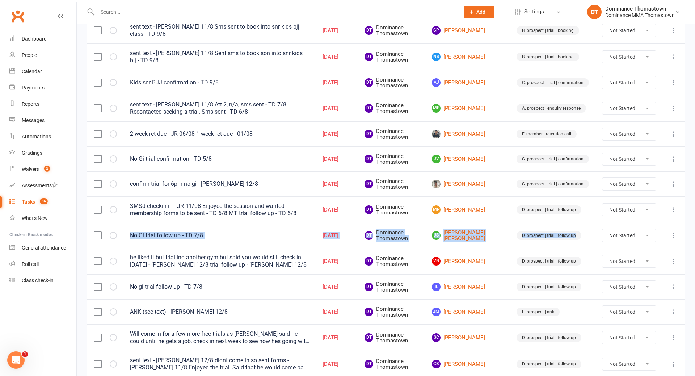
drag, startPoint x: 209, startPoint y: 222, endPoint x: 138, endPoint y: 134, distance: 113.1
click at [208, 220] on tbody "called no answer. left voicemail - Ellen 12/8 seemed like he enjoyed, it call t…" at bounding box center [385, 53] width 597 height 648
click at [488, 130] on link "[PERSON_NAME]" at bounding box center [468, 134] width 72 height 9
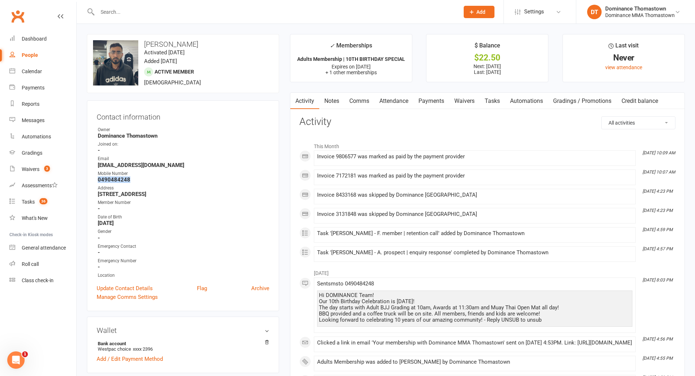
drag, startPoint x: 134, startPoint y: 177, endPoint x: 94, endPoint y: 177, distance: 40.5
click at [96, 177] on div "Contact information Owner Dominance Thomastown Joined on: - Email hassanawais01…" at bounding box center [183, 205] width 192 height 211
copy strong "0490484248"
drag, startPoint x: 492, startPoint y: 101, endPoint x: 498, endPoint y: 103, distance: 6.2
click at [494, 101] on link "Tasks" at bounding box center [492, 101] width 25 height 17
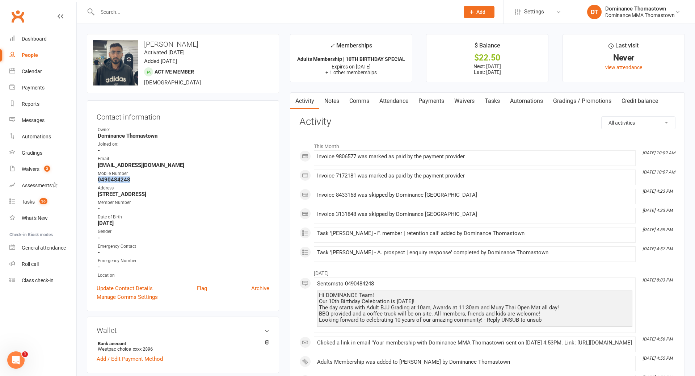
select select "incomplete"
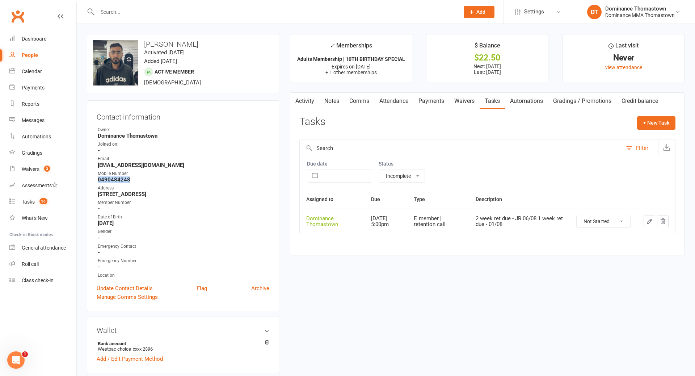
click at [365, 99] on link "Comms" at bounding box center [359, 101] width 30 height 17
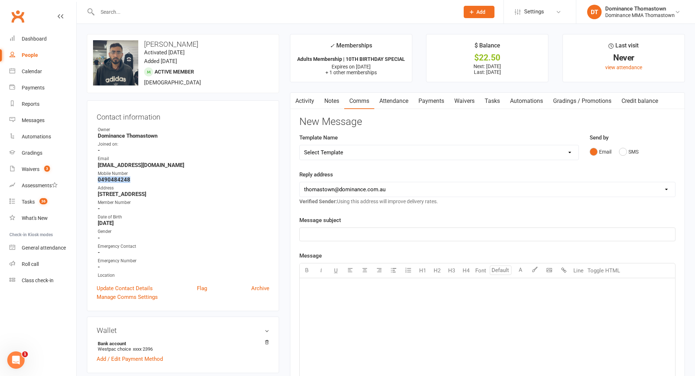
click at [525, 153] on select "Select Template [Email] MARKETING | 10TH BIRTHDAY SPECIAL | CANCELLED MEMBERS […" at bounding box center [439, 152] width 279 height 14
click at [55, 206] on link "Tasks 36" at bounding box center [42, 202] width 67 height 16
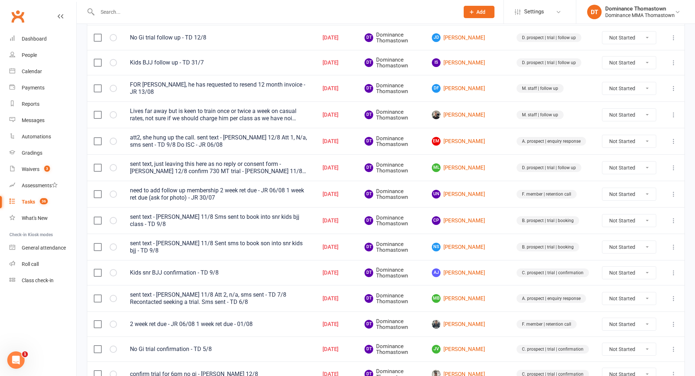
scroll to position [218, 0]
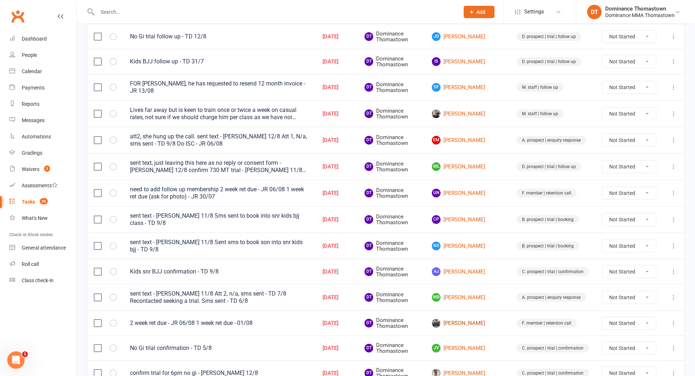
click at [479, 319] on link "[PERSON_NAME]" at bounding box center [468, 323] width 72 height 9
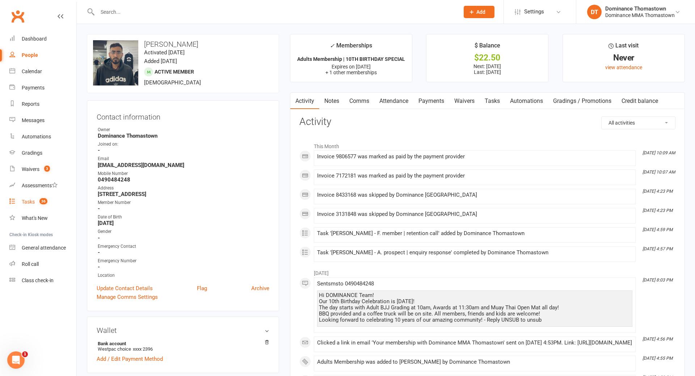
click at [34, 206] on link "Tasks 36" at bounding box center [42, 202] width 67 height 16
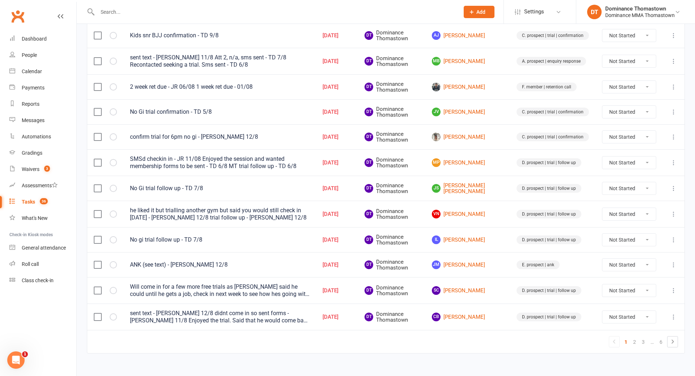
scroll to position [456, 0]
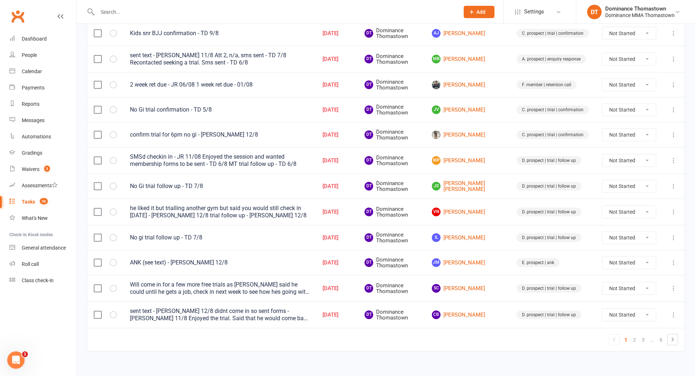
click at [629, 334] on link "1" at bounding box center [625, 339] width 9 height 10
click at [631, 334] on link "2" at bounding box center [634, 339] width 9 height 10
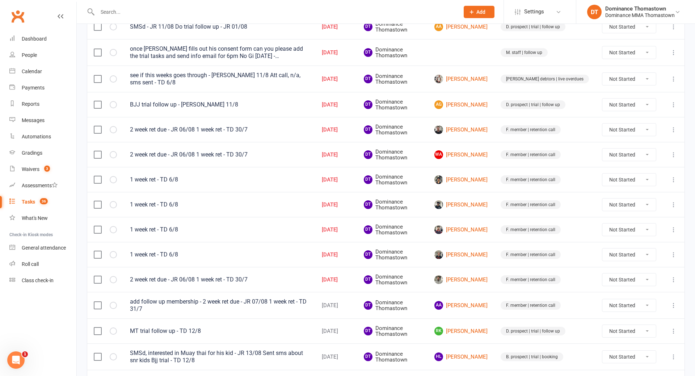
scroll to position [122, 0]
click at [473, 130] on link "Nicholas Richards" at bounding box center [460, 130] width 53 height 9
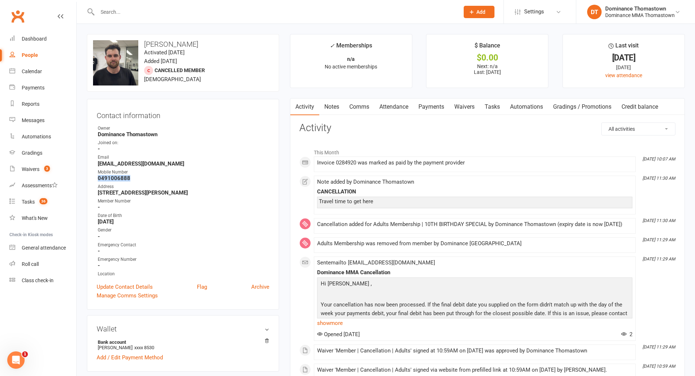
drag, startPoint x: 133, startPoint y: 176, endPoint x: 93, endPoint y: 179, distance: 39.9
click at [93, 179] on div "Contact information Owner Dominance Thomastown Joined on: - Email ricknichards1…" at bounding box center [183, 204] width 192 height 211
copy strong "0491006888"
click at [489, 108] on link "Tasks" at bounding box center [492, 106] width 25 height 17
select select "incomplete"
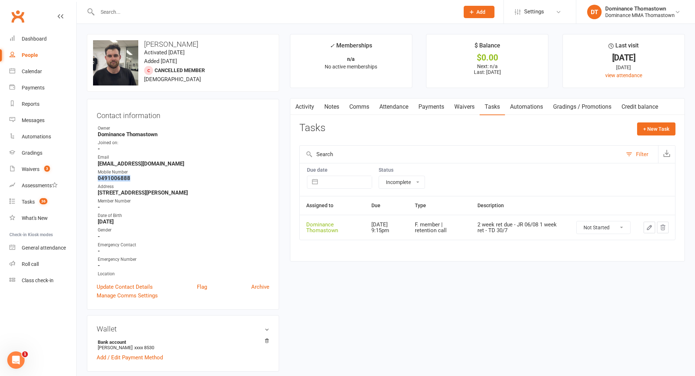
click at [617, 225] on select "Not Started In Progress Waiting Complete" at bounding box center [604, 227] width 54 height 12
click at [663, 228] on icon "button" at bounding box center [662, 227] width 7 height 7
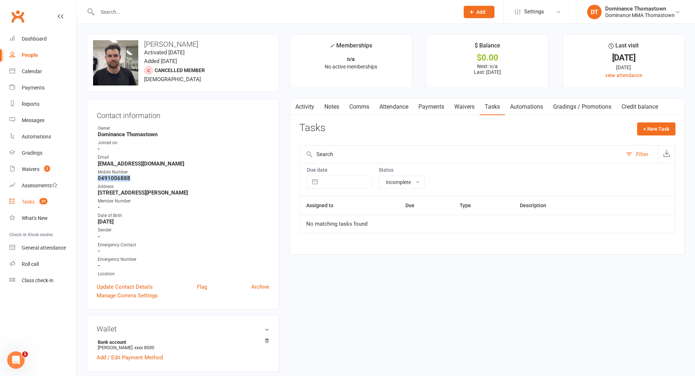
click at [47, 203] on count-badge "35" at bounding box center [42, 202] width 12 height 6
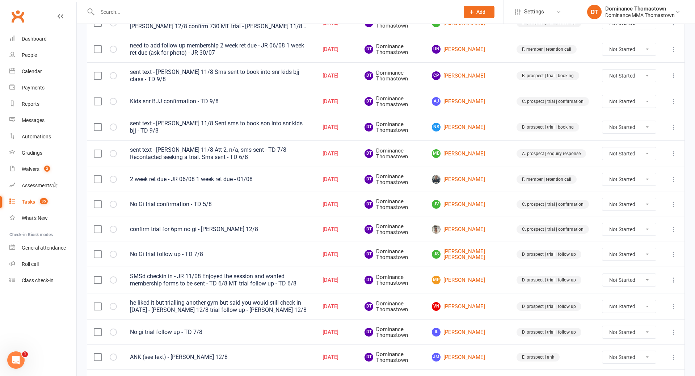
scroll to position [456, 0]
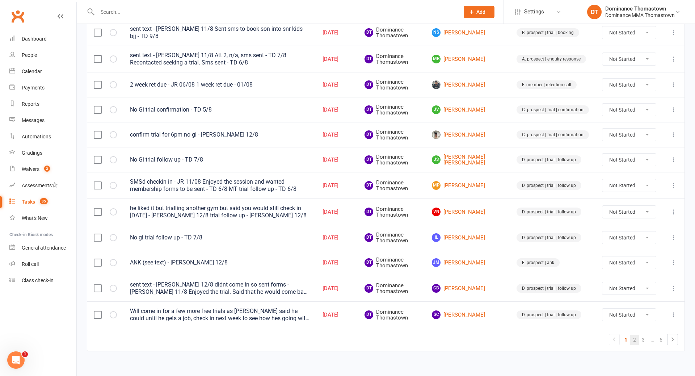
click at [634, 334] on link "2" at bounding box center [634, 339] width 9 height 10
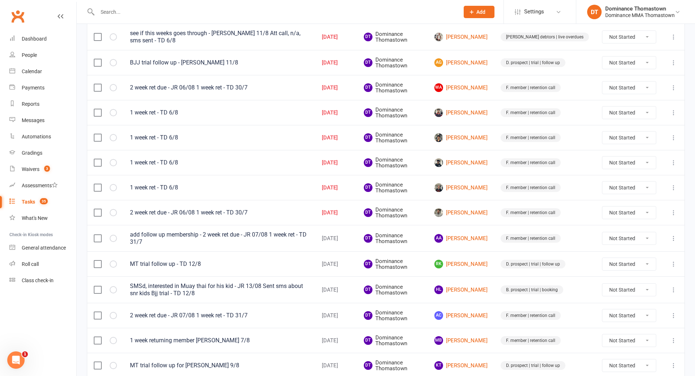
scroll to position [111, 0]
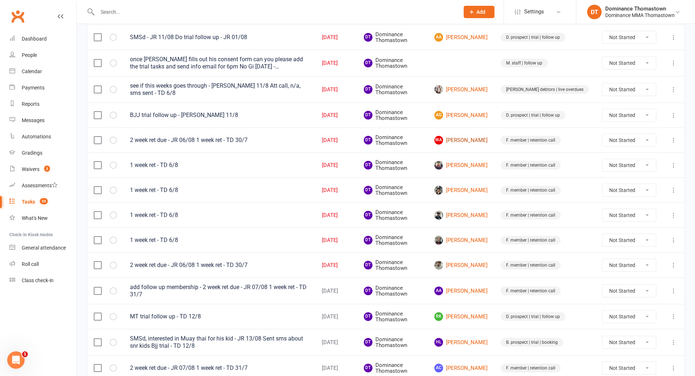
click at [478, 140] on link "WA Walid Alghazi" at bounding box center [460, 140] width 53 height 9
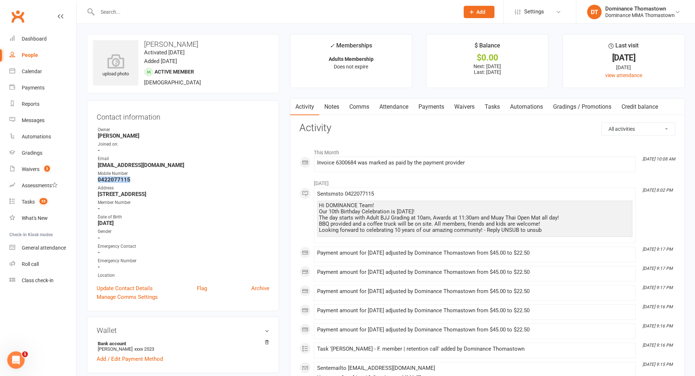
drag, startPoint x: 130, startPoint y: 178, endPoint x: 86, endPoint y: 179, distance: 44.2
click at [89, 179] on div "Contact information Owner Mim M. Joined on: - Email walghazi24@gmail.com Mobile…" at bounding box center [183, 205] width 192 height 211
copy strong "0422077115"
click at [495, 114] on link "Tasks" at bounding box center [492, 106] width 25 height 17
select select "incomplete"
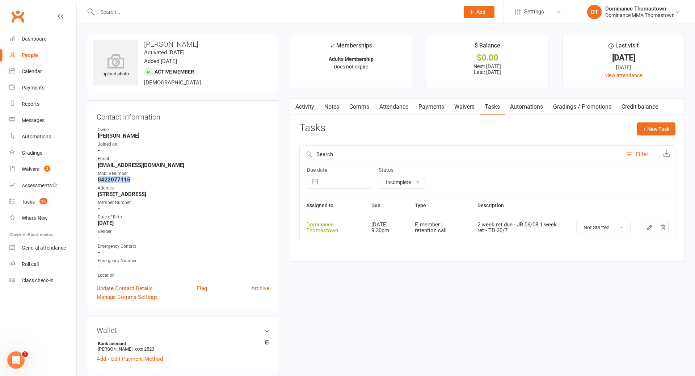
click at [627, 230] on select "Not Started In Progress Waiting Complete" at bounding box center [604, 227] width 54 height 12
select select "unstarted"
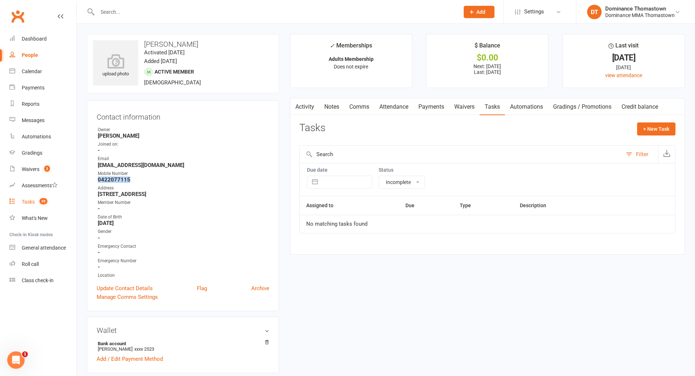
click at [37, 204] on count-badge "35" at bounding box center [42, 202] width 12 height 6
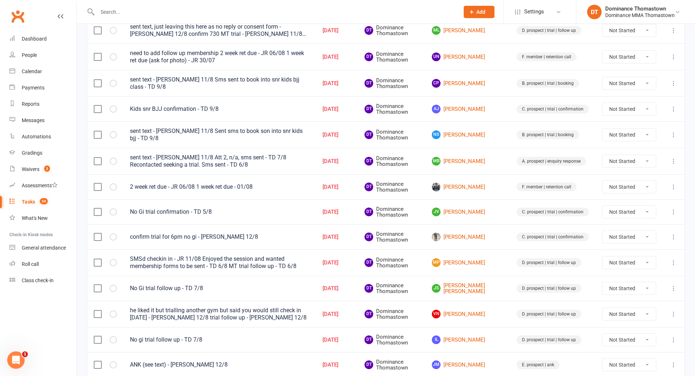
scroll to position [333, 0]
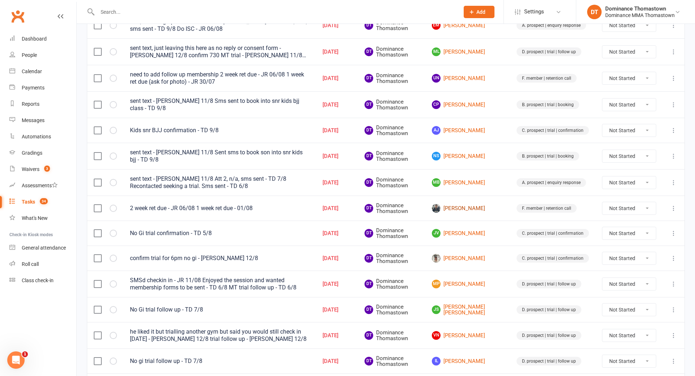
click at [469, 204] on link "[PERSON_NAME]" at bounding box center [468, 208] width 72 height 9
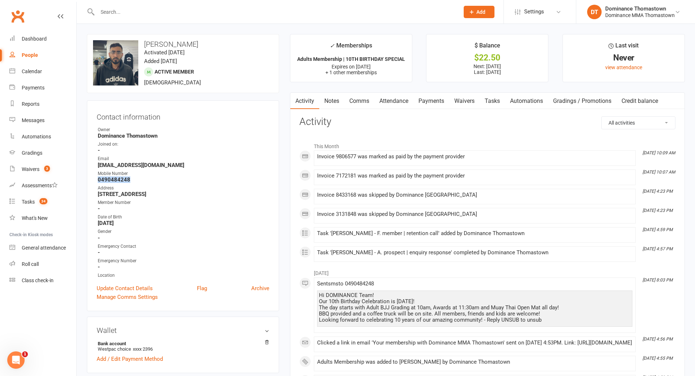
drag, startPoint x: 103, startPoint y: 179, endPoint x: 95, endPoint y: 178, distance: 8.3
click at [94, 179] on div "Contact information Owner Dominance Thomastown Joined on: - Email hassanawais01…" at bounding box center [183, 205] width 192 height 211
copy strong "0490484248"
drag, startPoint x: 497, startPoint y: 97, endPoint x: 501, endPoint y: 101, distance: 5.9
click at [497, 97] on link "Tasks" at bounding box center [492, 101] width 25 height 17
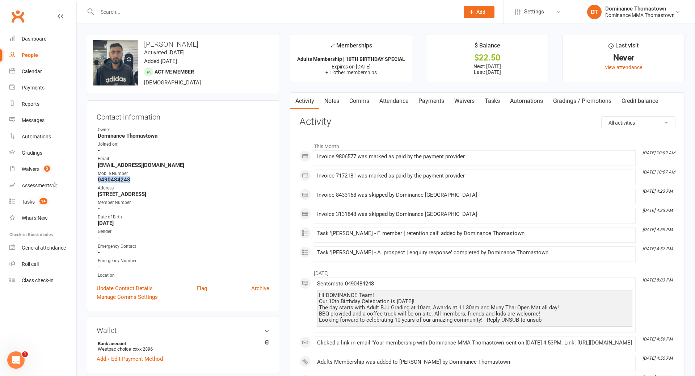
select select "incomplete"
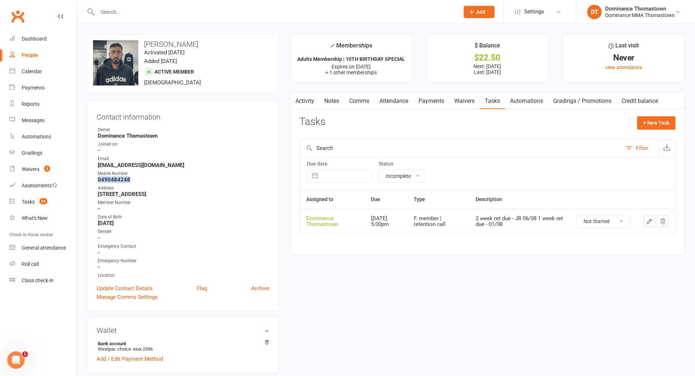
click at [610, 217] on select "Not Started In Progress Waiting Complete" at bounding box center [604, 221] width 54 height 12
select select "unstarted"
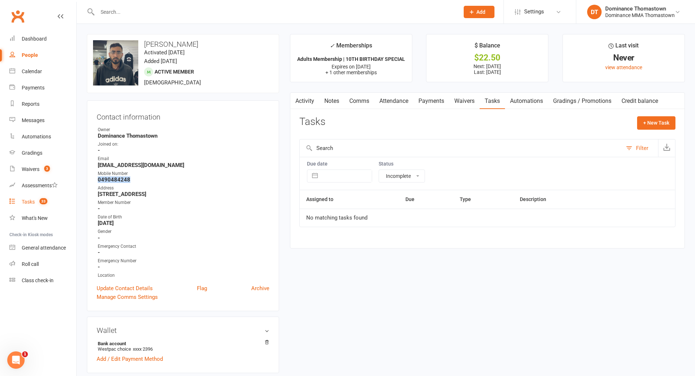
click at [46, 200] on span "33" at bounding box center [43, 201] width 8 height 6
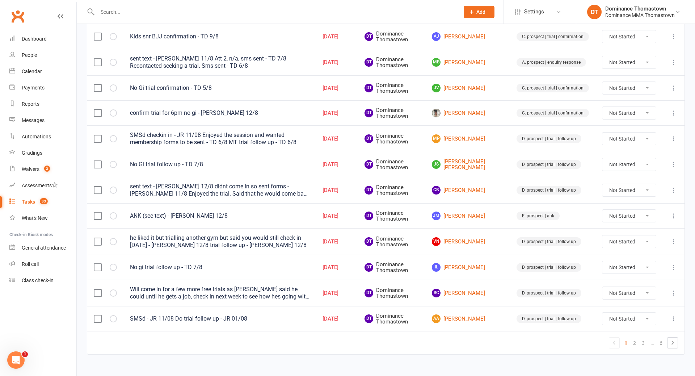
scroll to position [456, 0]
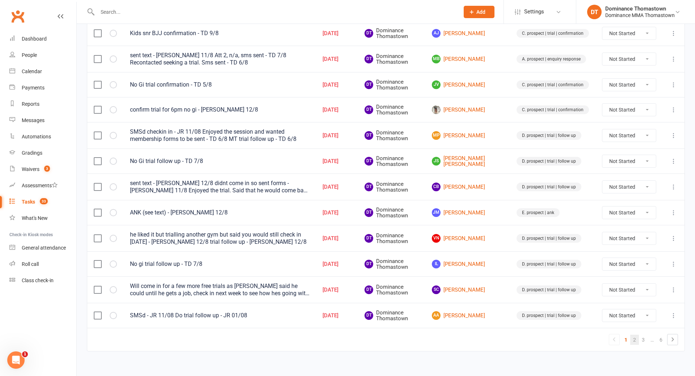
click at [634, 334] on link "2" at bounding box center [634, 339] width 9 height 10
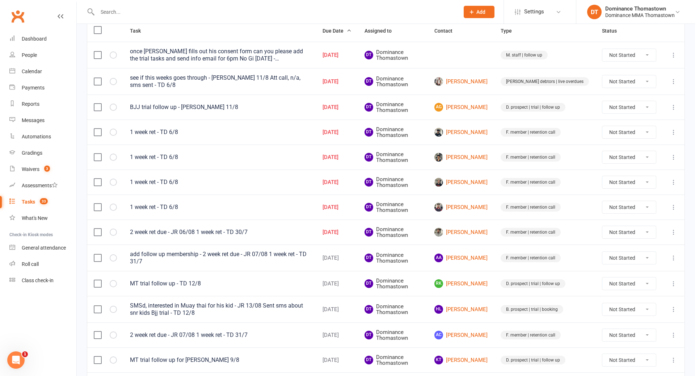
scroll to position [53, 0]
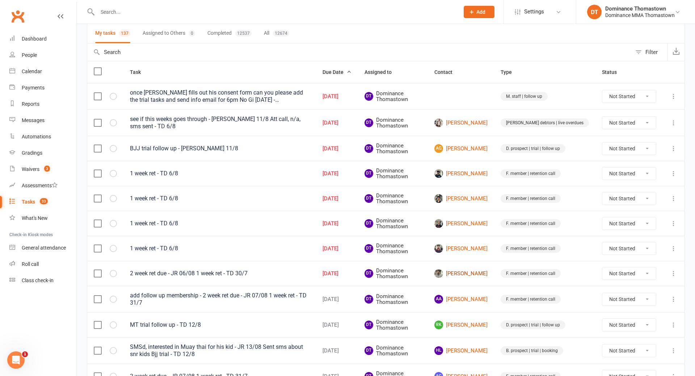
click at [479, 270] on link "Nicholas Bagiartakis" at bounding box center [460, 273] width 53 height 9
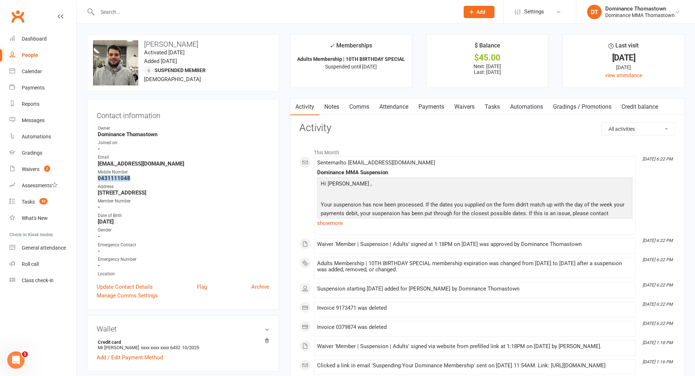
drag, startPoint x: 118, startPoint y: 178, endPoint x: 159, endPoint y: 172, distance: 41.3
click at [91, 177] on div "Contact information Owner Dominance Thomastown Joined on: - Email npeterbag@gma…" at bounding box center [183, 204] width 192 height 211
click at [500, 105] on link "Tasks" at bounding box center [492, 106] width 25 height 17
select select "incomplete"
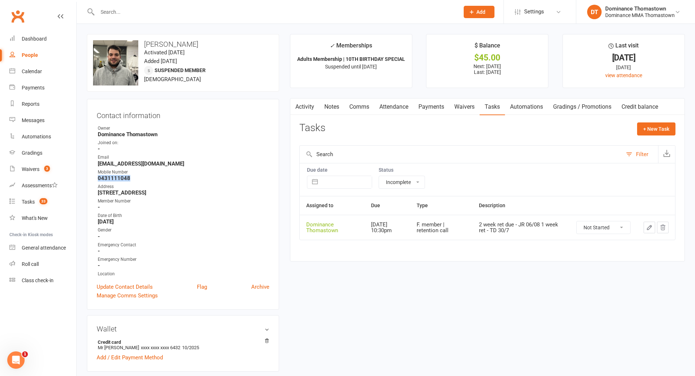
drag, startPoint x: 440, startPoint y: 106, endPoint x: 443, endPoint y: 109, distance: 4.1
click at [440, 107] on link "Payments" at bounding box center [431, 106] width 36 height 17
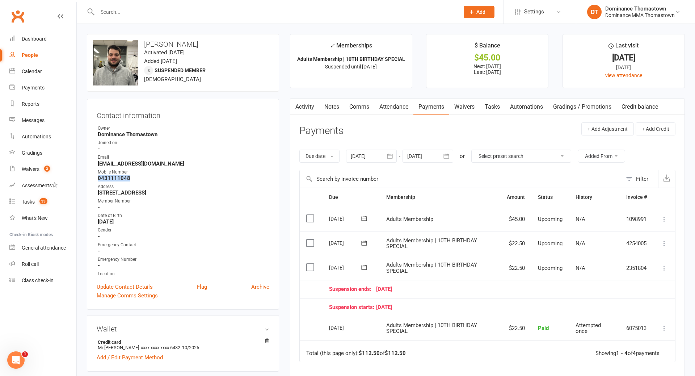
drag, startPoint x: 499, startPoint y: 106, endPoint x: 502, endPoint y: 110, distance: 4.9
click at [499, 107] on link "Tasks" at bounding box center [492, 106] width 25 height 17
select select "incomplete"
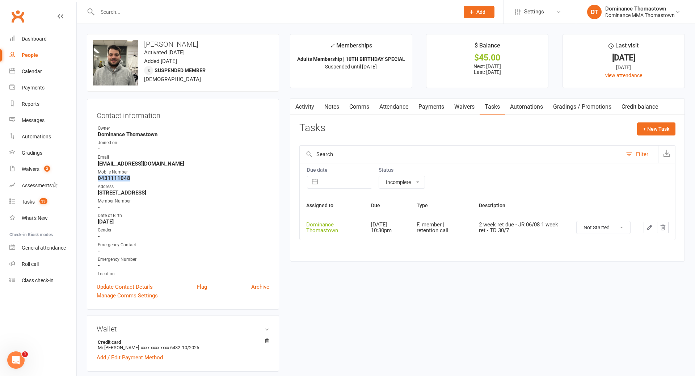
click at [647, 225] on icon "button" at bounding box center [649, 227] width 7 height 7
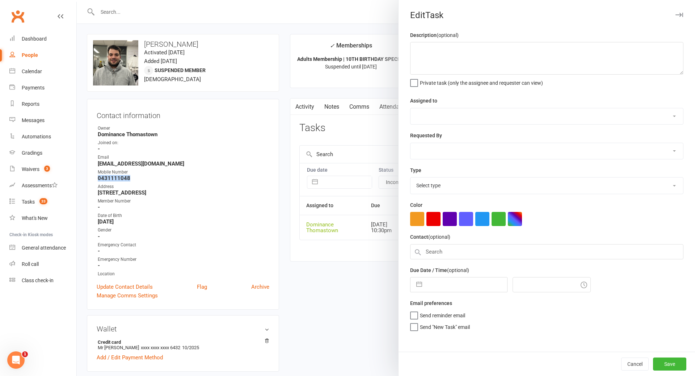
type textarea "2 week ret due - JR 06/08 1 week ret - TD 30/7"
select select "12547"
type input "[DATE]"
type input "10:30pm"
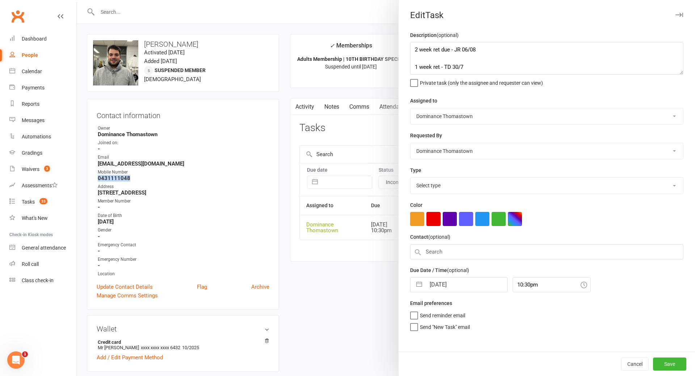
select select "3814"
select select "6"
select select "2025"
select select "7"
select select "2025"
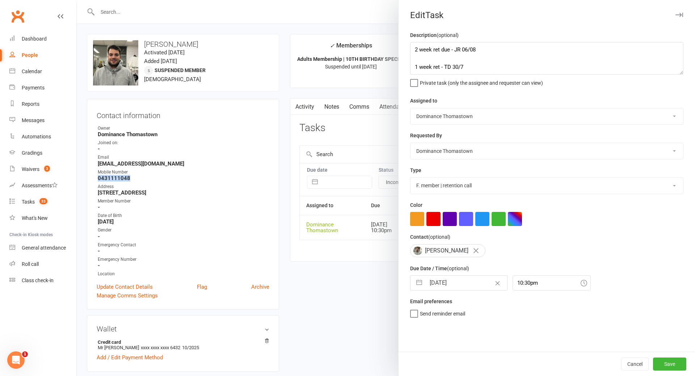
select select "8"
select select "2025"
drag, startPoint x: 470, startPoint y: 286, endPoint x: 474, endPoint y: 287, distance: 4.2
click at [470, 286] on input "[DATE]" at bounding box center [466, 282] width 81 height 14
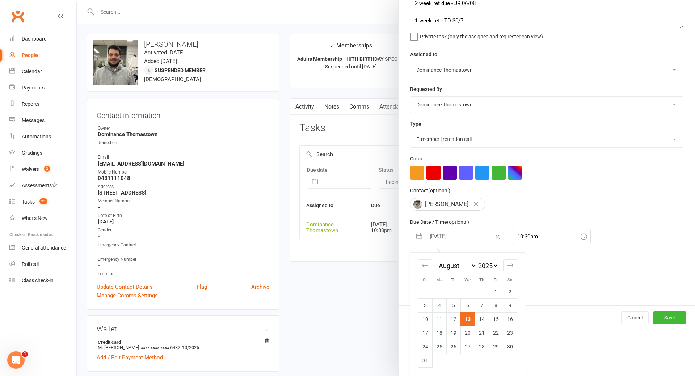
drag, startPoint x: 469, startPoint y: 333, endPoint x: 500, endPoint y: 337, distance: 31.7
click at [469, 333] on td "20" at bounding box center [468, 333] width 14 height 14
type input "20 Aug 2025"
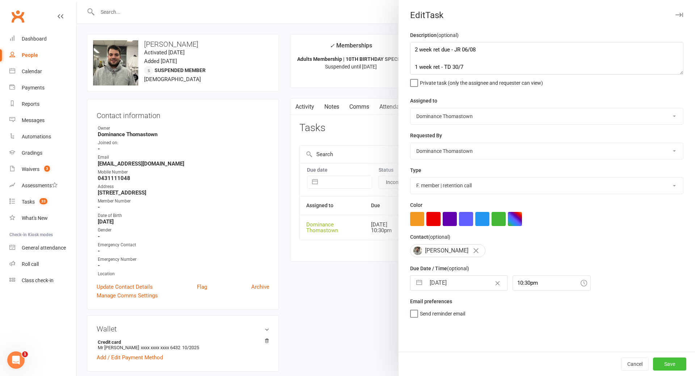
click at [667, 362] on button "Save" at bounding box center [669, 363] width 33 height 13
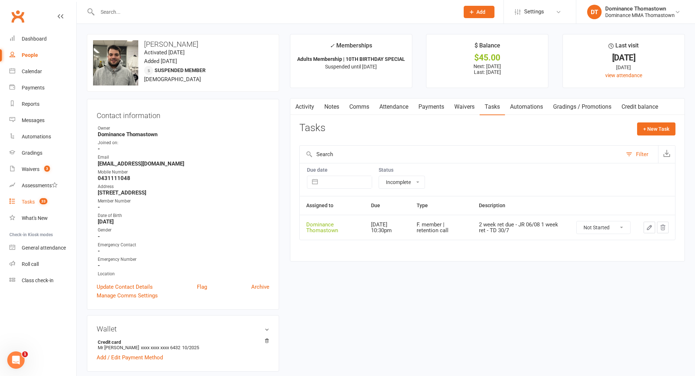
click at [29, 203] on div "Tasks" at bounding box center [28, 202] width 13 height 6
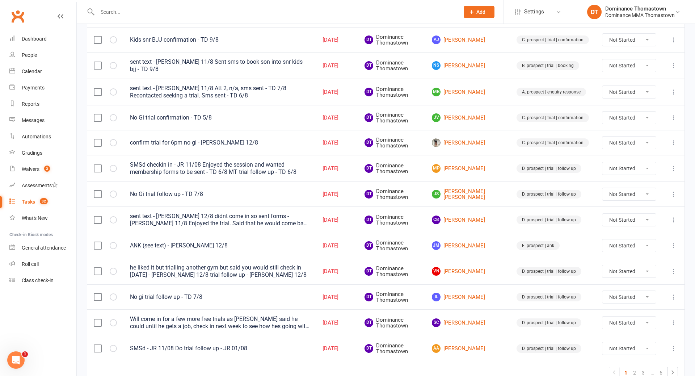
scroll to position [456, 0]
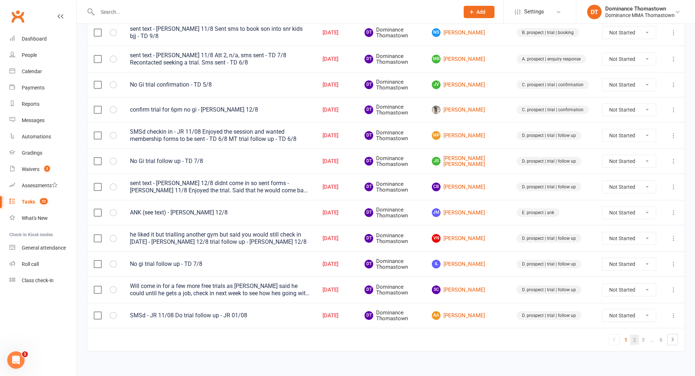
click at [633, 334] on link "2" at bounding box center [634, 339] width 9 height 10
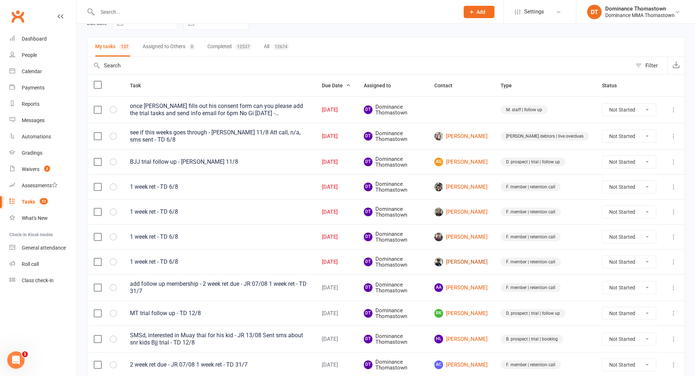
scroll to position [39, 0]
click at [488, 262] on link "Pranav Jaswal" at bounding box center [460, 262] width 53 height 9
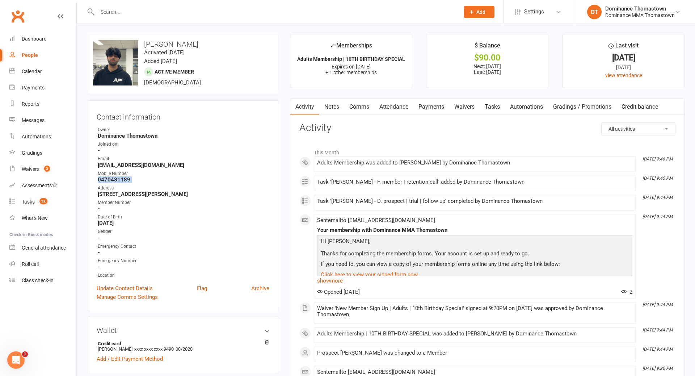
drag, startPoint x: 104, startPoint y: 180, endPoint x: 96, endPoint y: 180, distance: 8.0
click at [96, 180] on div "Contact information Owner Dominance Thomastown Joined on: - Email pranavjaswal2…" at bounding box center [183, 205] width 192 height 211
copy render-form-field "0470431189"
click at [504, 107] on link "Tasks" at bounding box center [492, 106] width 25 height 17
select select "incomplete"
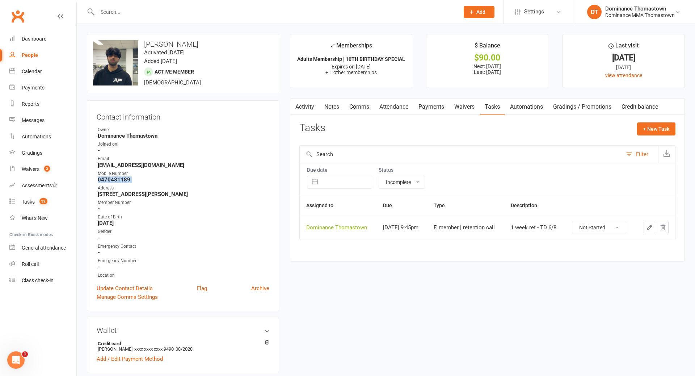
click at [646, 225] on icon "button" at bounding box center [649, 227] width 7 height 7
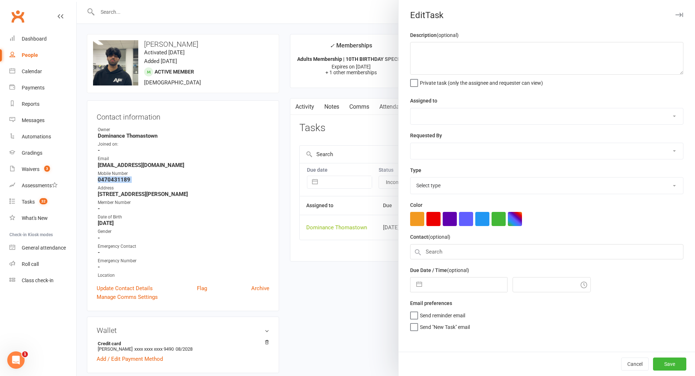
type textarea "1 week ret - TD 6/8"
select select "12547"
type input "[DATE]"
type input "9:45pm"
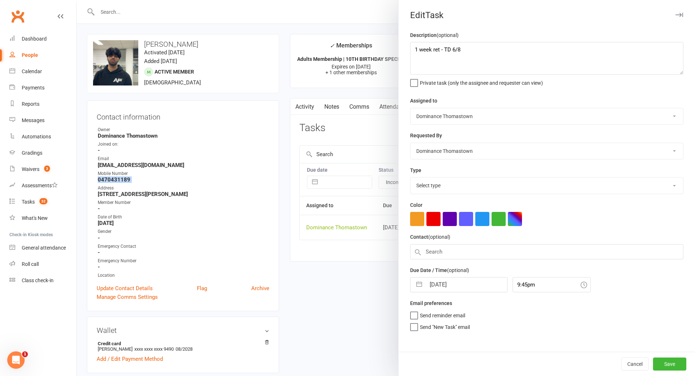
select select "3814"
drag, startPoint x: 414, startPoint y: 48, endPoint x: 425, endPoint y: 51, distance: 10.5
click at [415, 48] on textarea "1 week ret - TD 6/8" at bounding box center [546, 58] width 273 height 33
click at [417, 47] on textarea "1 week ret - TD 6/8" at bounding box center [546, 58] width 273 height 33
click at [419, 48] on textarea "1 week ret - TD 6/8" at bounding box center [546, 58] width 273 height 33
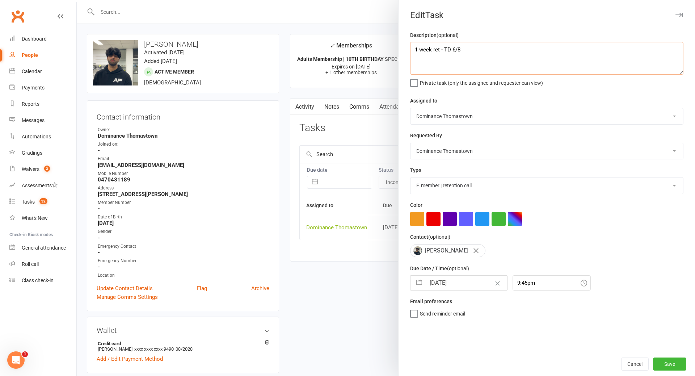
click at [421, 49] on textarea "1 week ret - TD 6/8" at bounding box center [546, 58] width 273 height 33
click at [424, 50] on textarea "1 week ret - TD 6/8" at bounding box center [546, 58] width 273 height 33
click at [434, 57] on textarea "1 week ret - TD 6/8" at bounding box center [546, 58] width 273 height 33
click at [427, 55] on textarea "1 week ret - TD 6/8" at bounding box center [546, 58] width 273 height 33
click at [424, 47] on textarea "1 week ret - TD 6/8" at bounding box center [546, 58] width 273 height 33
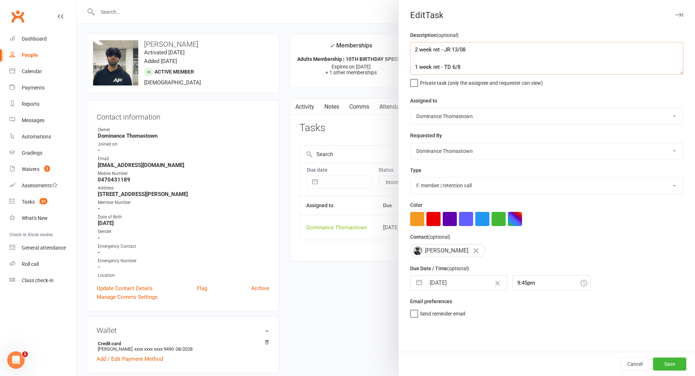
type textarea "2 week ret - JR 13/08 1 week ret - TD 6/8"
click at [465, 277] on input "[DATE]" at bounding box center [466, 282] width 81 height 14
select select "6"
select select "2025"
select select "7"
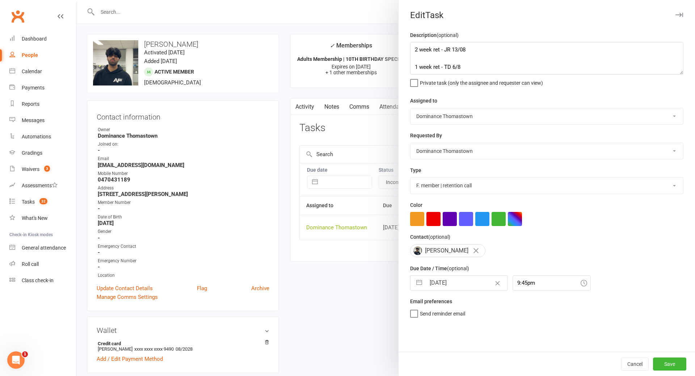
select select "2025"
select select "8"
select select "2025"
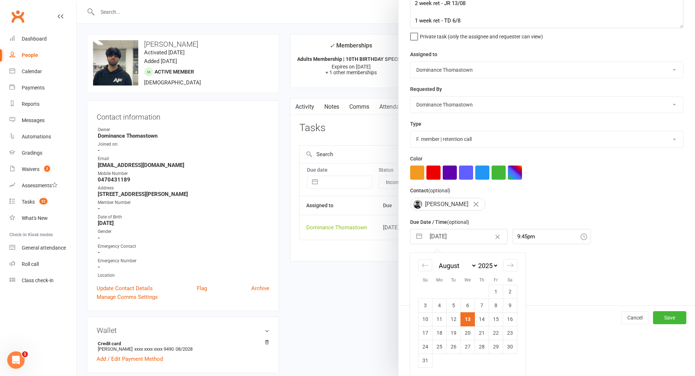
scroll to position [47, 0]
click at [468, 329] on td "20" at bounding box center [468, 333] width 14 height 14
type input "20 Aug 2025"
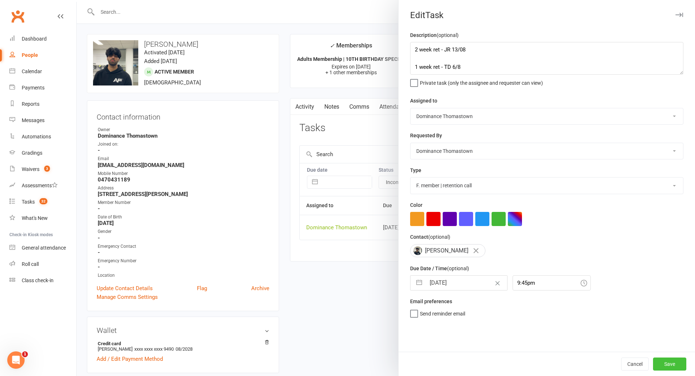
click at [659, 360] on button "Save" at bounding box center [669, 363] width 33 height 13
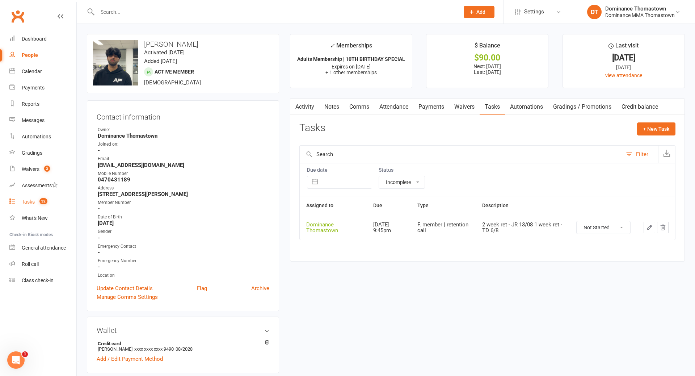
click at [38, 198] on link "Tasks 32" at bounding box center [42, 202] width 67 height 16
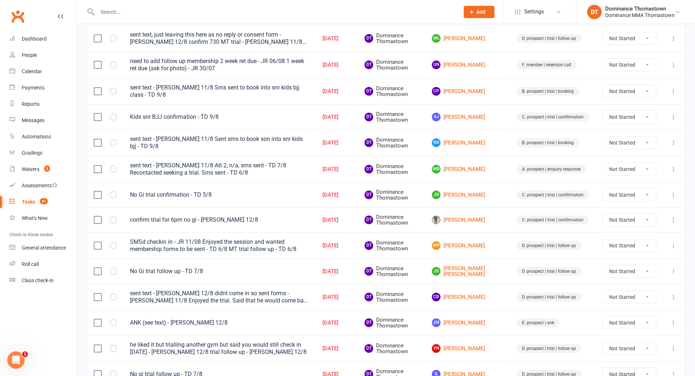
scroll to position [456, 0]
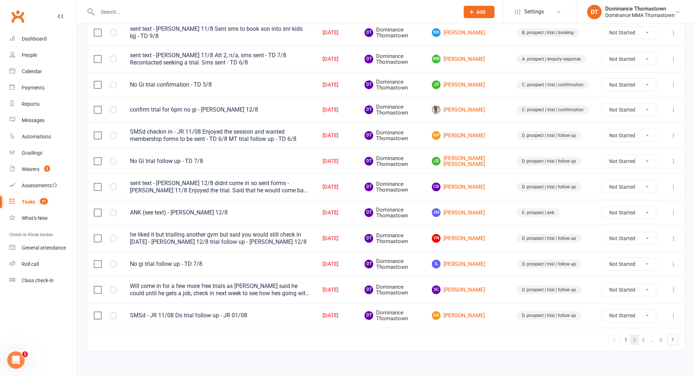
click at [633, 334] on link "2" at bounding box center [634, 339] width 9 height 10
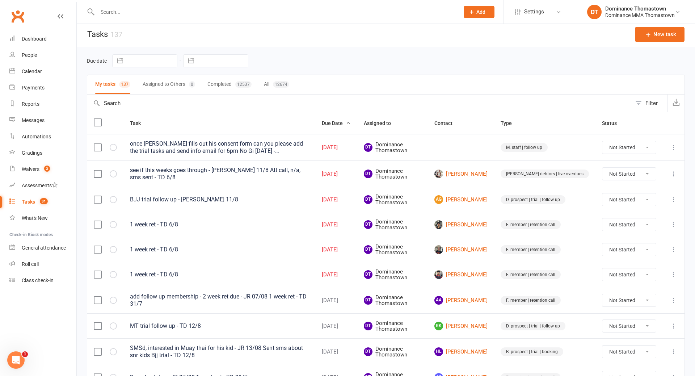
scroll to position [1, 0]
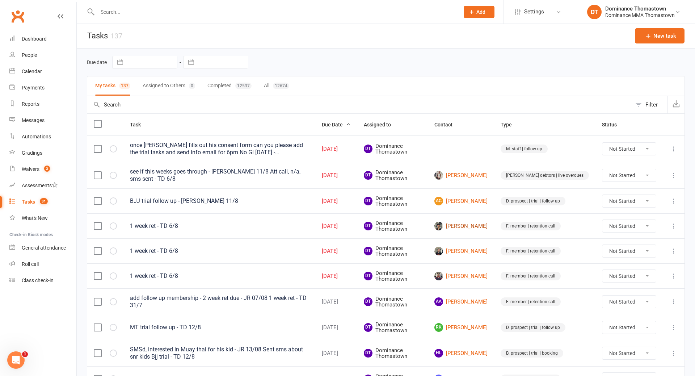
click at [481, 225] on link "Eitan Gomez" at bounding box center [460, 226] width 53 height 9
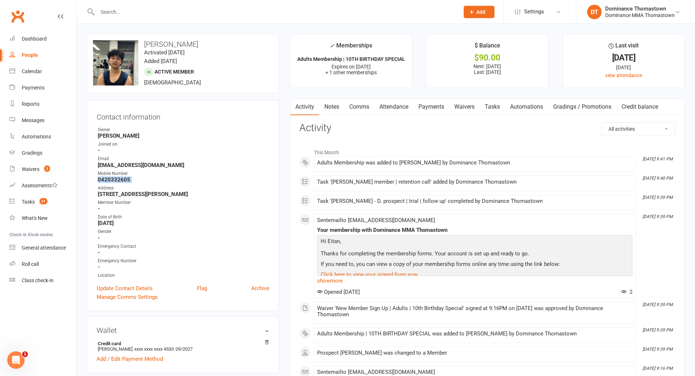
drag, startPoint x: 109, startPoint y: 179, endPoint x: 93, endPoint y: 179, distance: 15.6
click at [93, 179] on div "Contact information Owner Mim M. Joined on: - Email eitan22gomez@gmail.com Mobi…" at bounding box center [183, 205] width 192 height 211
drag, startPoint x: 493, startPoint y: 110, endPoint x: 509, endPoint y: 119, distance: 17.9
click at [494, 110] on link "Tasks" at bounding box center [492, 106] width 25 height 17
select select "incomplete"
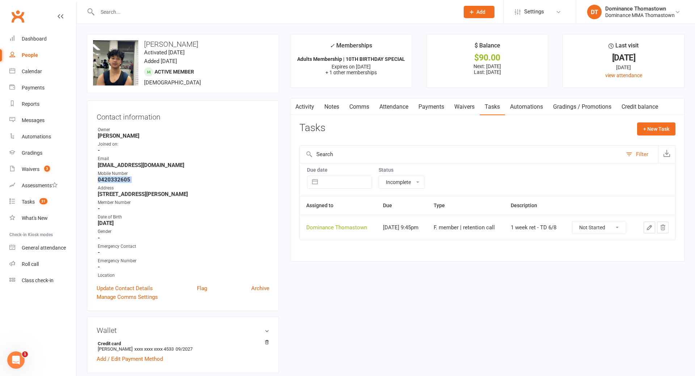
click at [645, 226] on button "button" at bounding box center [650, 228] width 12 height 12
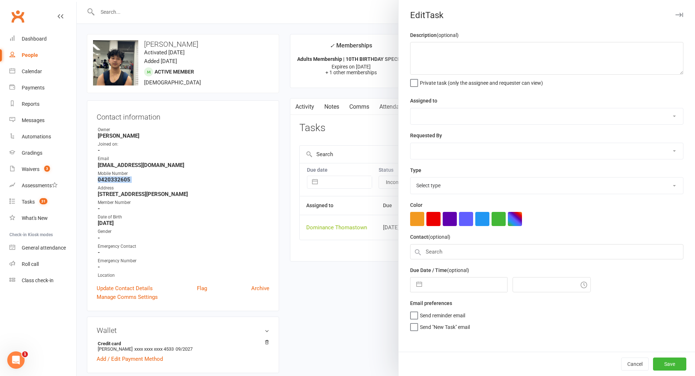
type textarea "1 week ret - TD 6/8"
select select "12547"
type input "[DATE]"
type input "9:45pm"
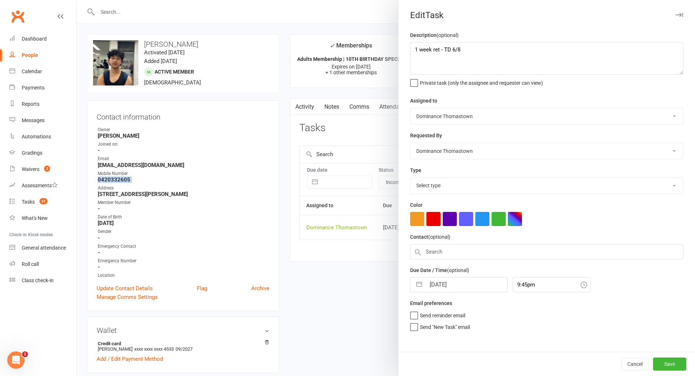
select select "3814"
drag, startPoint x: 416, startPoint y: 52, endPoint x: 463, endPoint y: 58, distance: 47.8
click at [416, 52] on textarea "1 week ret - TD 6/8" at bounding box center [546, 58] width 273 height 33
click at [471, 47] on textarea "1 week ret - TD 6/8" at bounding box center [546, 58] width 273 height 33
type textarea "2 week ret due - JR 13/08 1 week ret - TD 6/8"
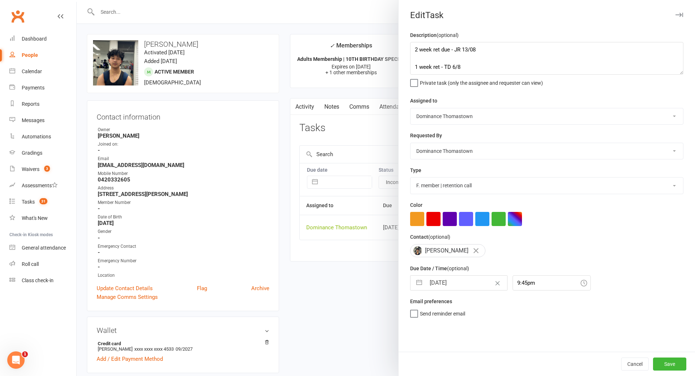
click at [448, 279] on input "[DATE]" at bounding box center [466, 282] width 81 height 14
select select "6"
select select "2025"
select select "7"
select select "2025"
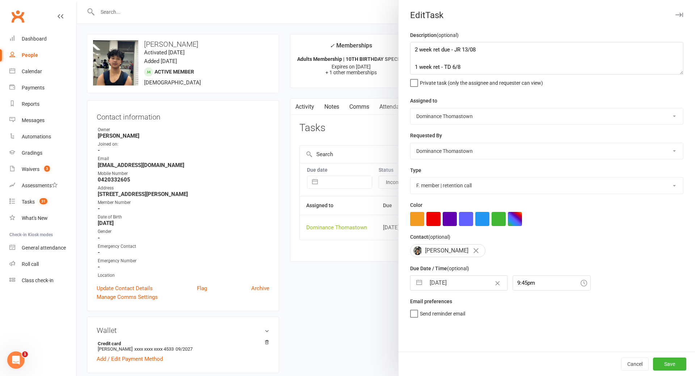
select select "8"
select select "2025"
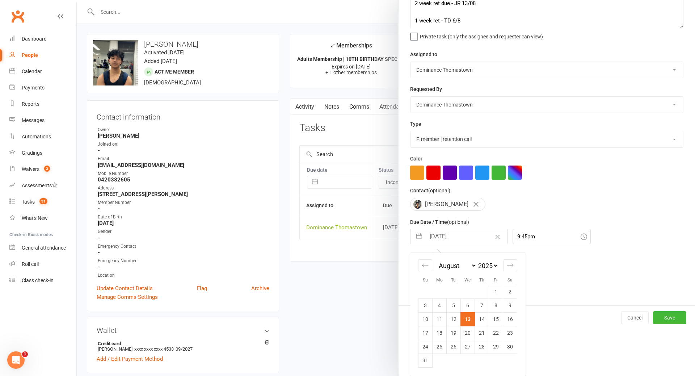
click at [469, 330] on td "20" at bounding box center [468, 333] width 14 height 14
type input "20 Aug 2025"
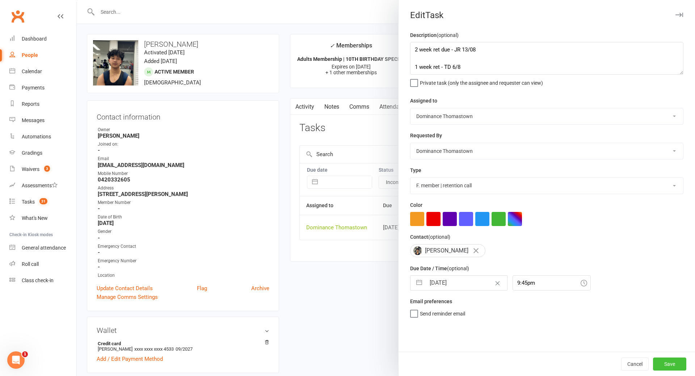
click at [673, 365] on button "Save" at bounding box center [669, 363] width 33 height 13
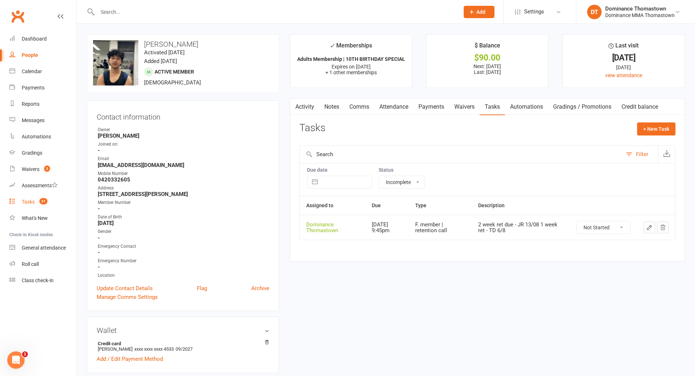
click at [41, 204] on count-badge "31" at bounding box center [42, 202] width 12 height 6
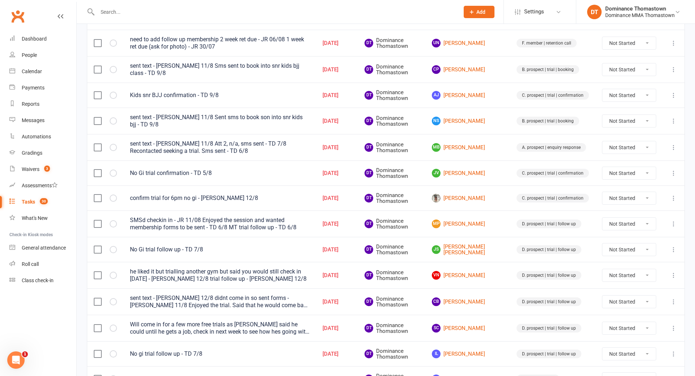
scroll to position [456, 0]
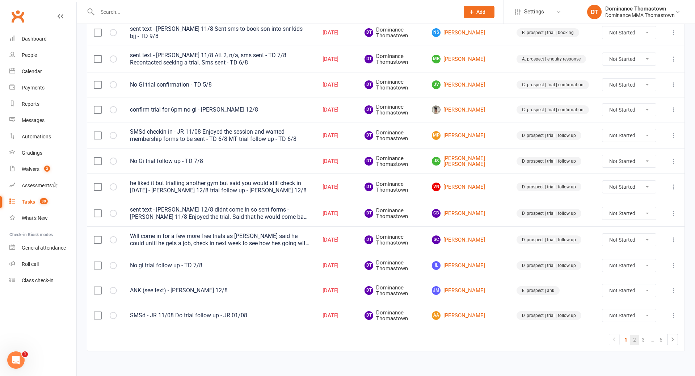
click at [637, 334] on link "2" at bounding box center [634, 339] width 9 height 10
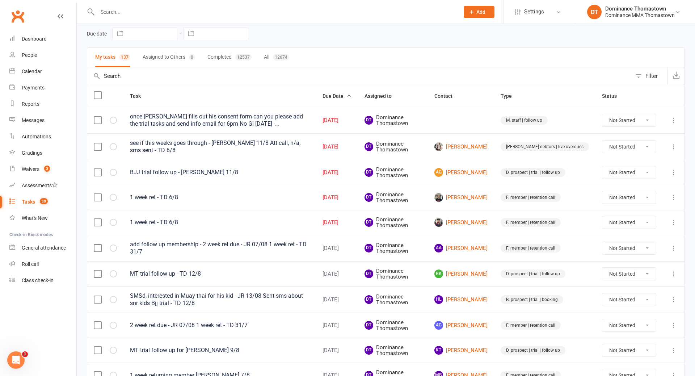
scroll to position [1, 0]
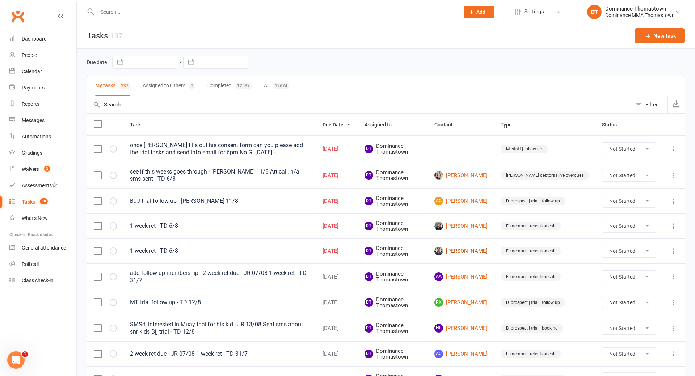
click at [488, 247] on link "Peter Stoinis" at bounding box center [460, 250] width 53 height 9
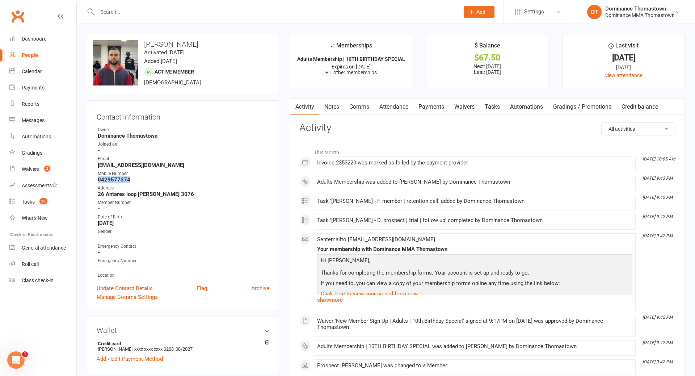
drag, startPoint x: 117, startPoint y: 177, endPoint x: 97, endPoint y: 176, distance: 20.3
click at [98, 176] on strong "0429577374" at bounding box center [184, 179] width 172 height 7
copy strong "0429577374"
drag, startPoint x: 484, startPoint y: 111, endPoint x: 490, endPoint y: 111, distance: 5.8
click at [484, 111] on link "Tasks" at bounding box center [492, 106] width 25 height 17
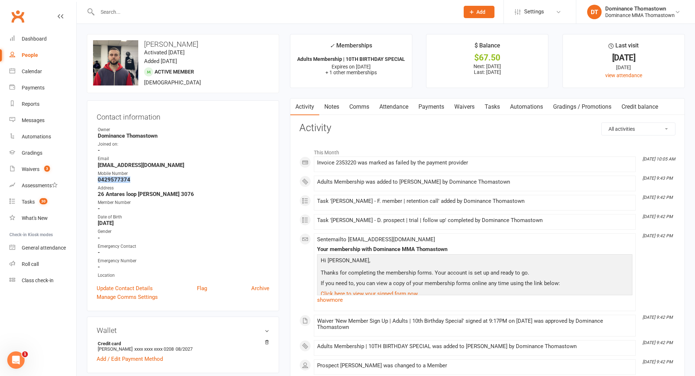
select select "incomplete"
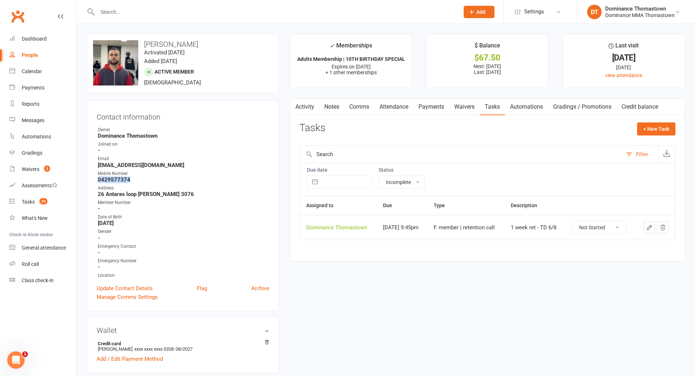
click at [648, 230] on icon "button" at bounding box center [649, 227] width 7 height 7
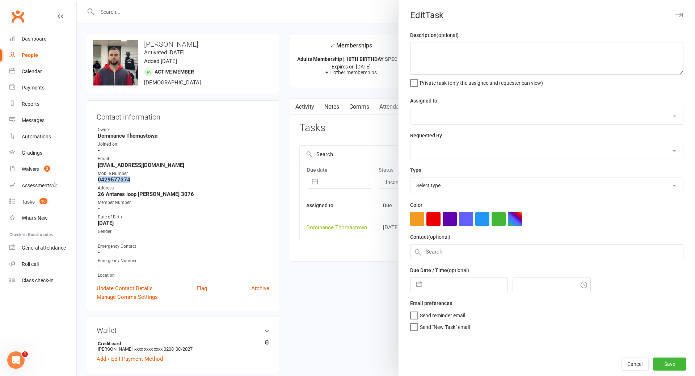
type textarea "1 week ret - TD 6/8"
select select "12547"
type input "[DATE]"
type input "9:45pm"
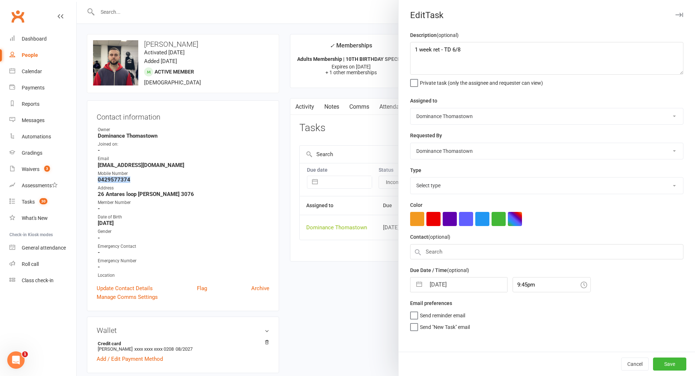
select select "3814"
drag, startPoint x: 413, startPoint y: 47, endPoint x: 423, endPoint y: 49, distance: 9.6
click at [415, 48] on textarea "1 week ret - TD 6/8" at bounding box center [546, 58] width 273 height 33
click at [426, 47] on textarea "1 week ret - TD 6/8" at bounding box center [546, 58] width 273 height 33
type textarea "2 week ret due - JR 13/08 1 week ret - TD 6/8"
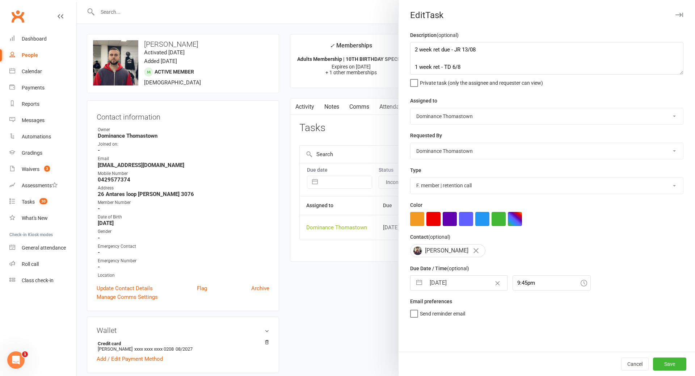
select select "6"
select select "2025"
select select "7"
select select "2025"
select select "8"
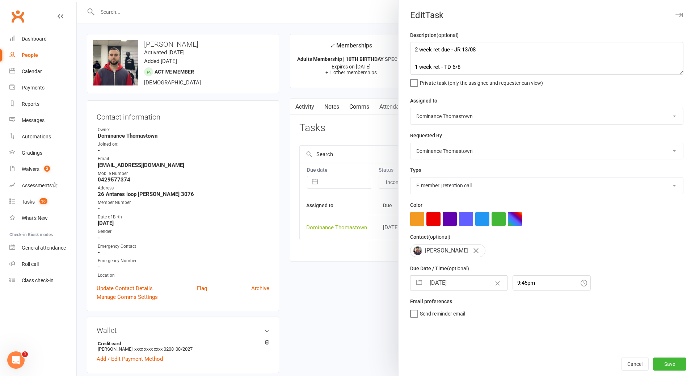
select select "2025"
click at [458, 285] on input "[DATE]" at bounding box center [466, 282] width 81 height 14
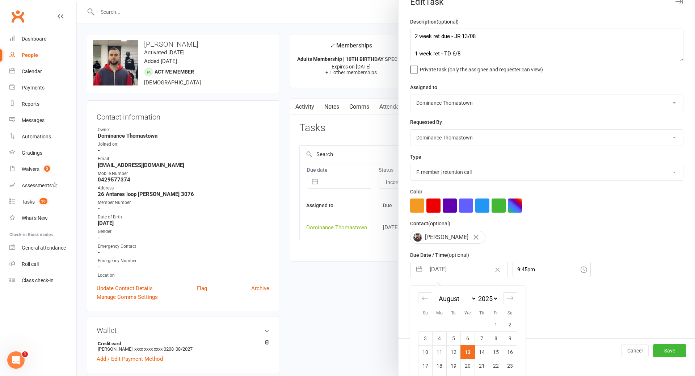
scroll to position [14, 0]
drag, startPoint x: 470, startPoint y: 365, endPoint x: 475, endPoint y: 365, distance: 4.7
click at [470, 365] on td "20" at bounding box center [468, 365] width 14 height 14
type input "20 Aug 2025"
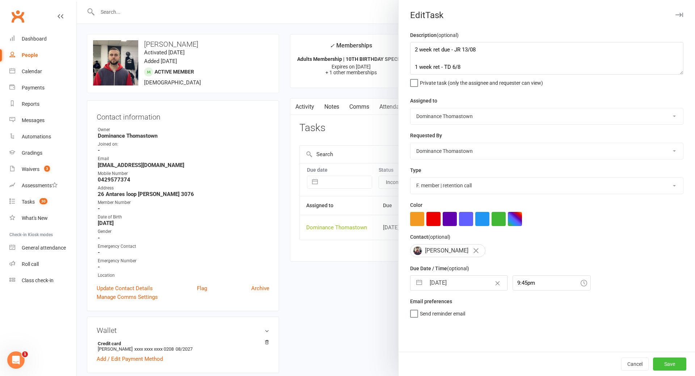
click at [684, 363] on button "Save" at bounding box center [669, 363] width 33 height 13
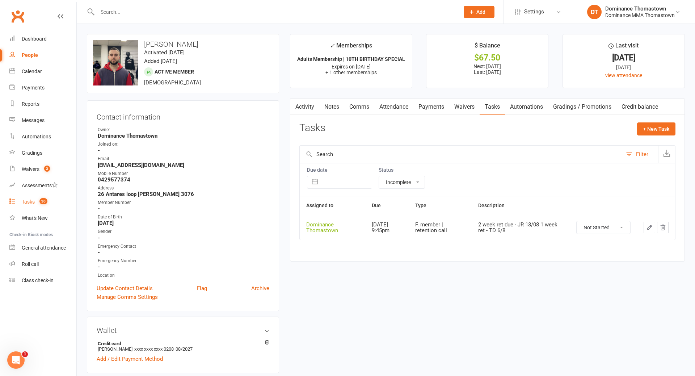
click at [32, 201] on div "Tasks" at bounding box center [28, 202] width 13 height 6
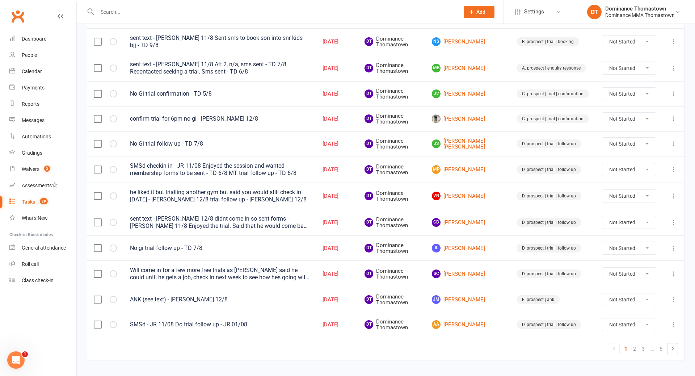
scroll to position [456, 0]
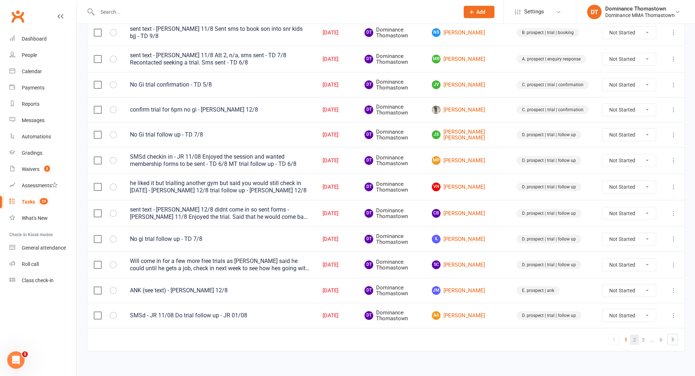
click at [634, 334] on link "2" at bounding box center [634, 339] width 9 height 10
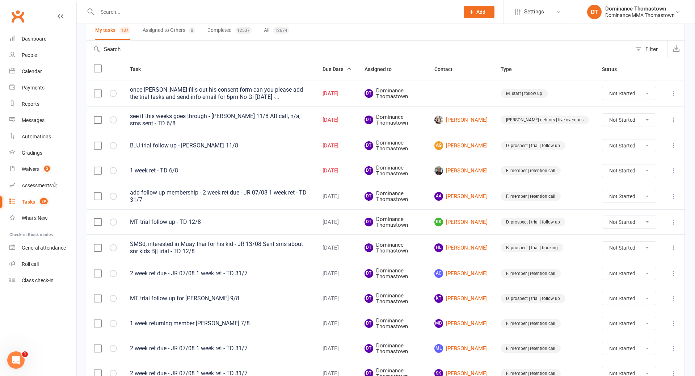
scroll to position [0, 0]
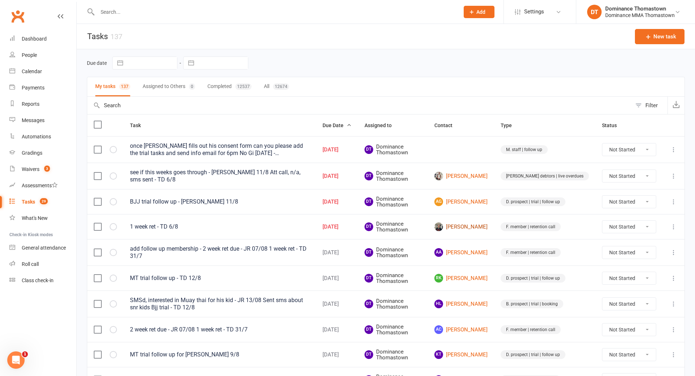
click at [474, 225] on link "Sam Ryan" at bounding box center [460, 226] width 53 height 9
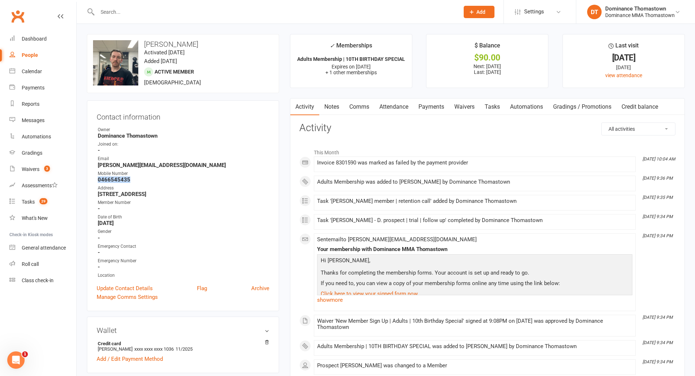
drag, startPoint x: 133, startPoint y: 180, endPoint x: 85, endPoint y: 179, distance: 47.8
copy strong "0466545435"
drag, startPoint x: 488, startPoint y: 106, endPoint x: 495, endPoint y: 117, distance: 12.9
click at [489, 107] on link "Tasks" at bounding box center [492, 106] width 25 height 17
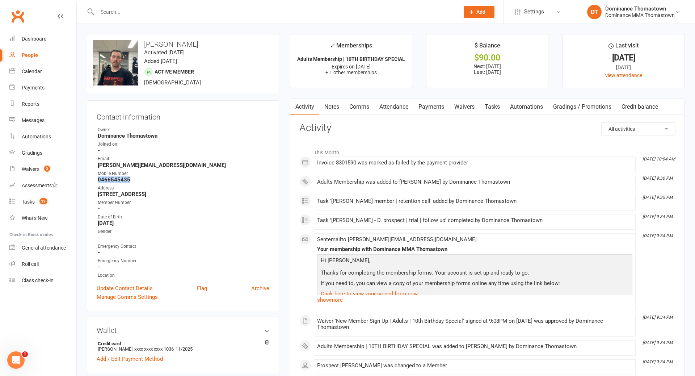
select select "incomplete"
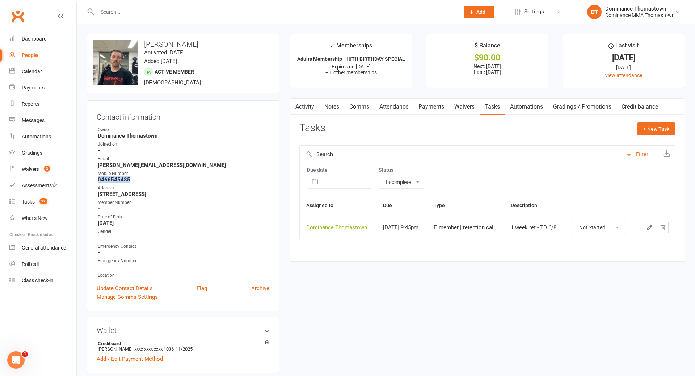
click at [652, 227] on icon "button" at bounding box center [649, 227] width 7 height 7
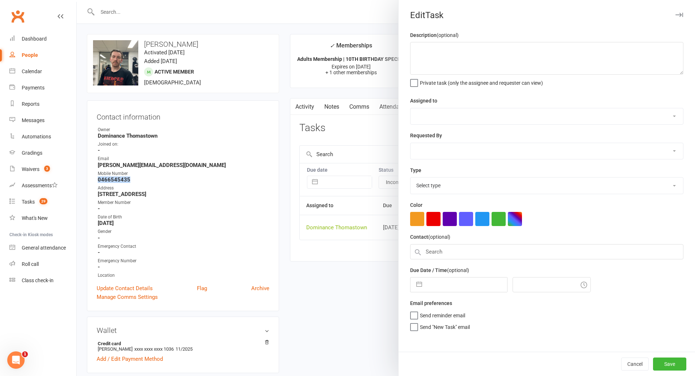
type textarea "1 week ret - TD 6/8"
select select "12547"
type input "[DATE]"
type input "9:45pm"
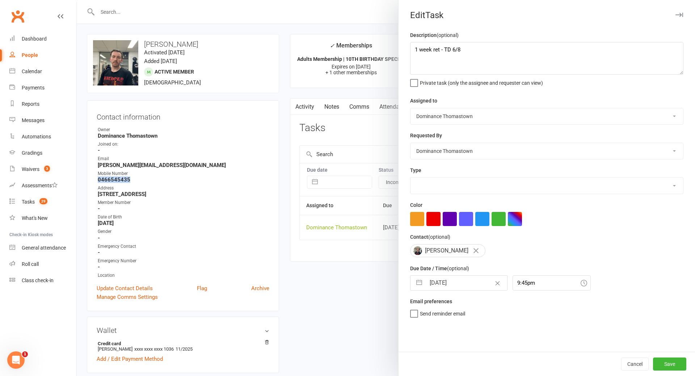
select select "3814"
click at [414, 49] on textarea "1 week ret - TD 6/8" at bounding box center [546, 58] width 273 height 33
click at [436, 49] on textarea "1 week ret - TD 6/8" at bounding box center [546, 58] width 273 height 33
type textarea "2 week ret due - JR 13/08 1 week ret - TD 6/8"
click at [446, 290] on input "[DATE]" at bounding box center [466, 282] width 81 height 14
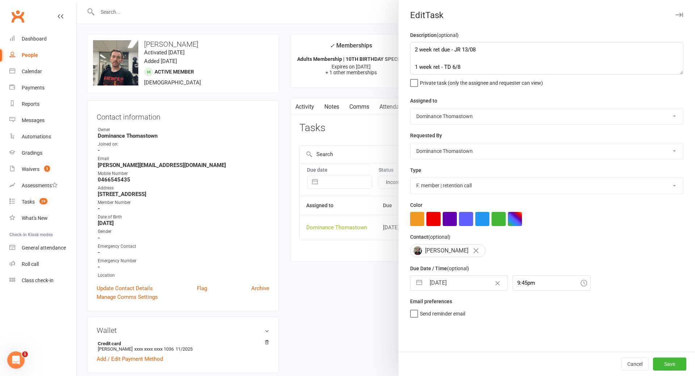
select select "6"
select select "2025"
select select "7"
select select "2025"
select select "8"
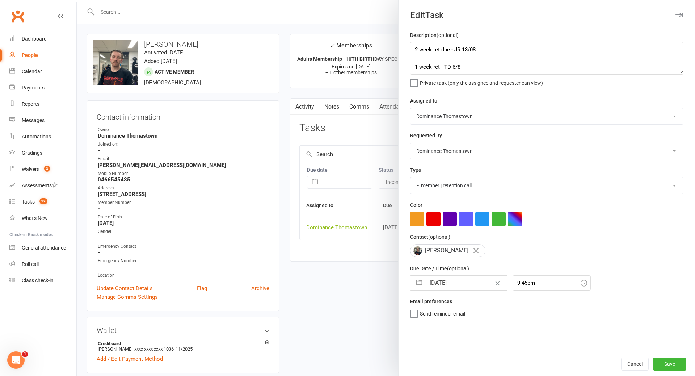
select select "2025"
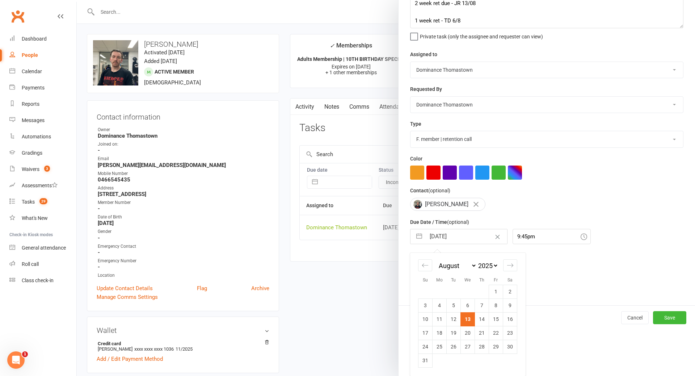
click at [472, 334] on td "20" at bounding box center [468, 333] width 14 height 14
type input "20 Aug 2025"
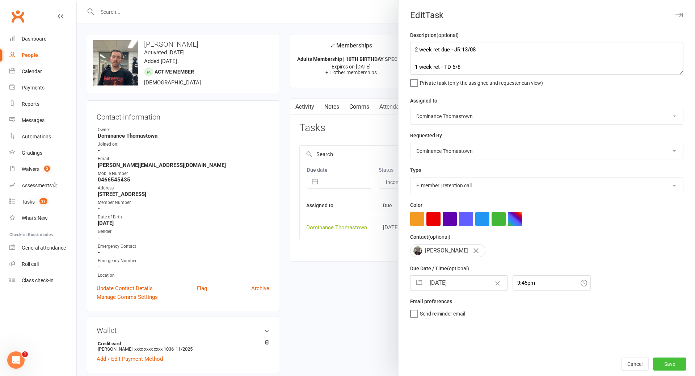
click at [667, 366] on button "Save" at bounding box center [669, 363] width 33 height 13
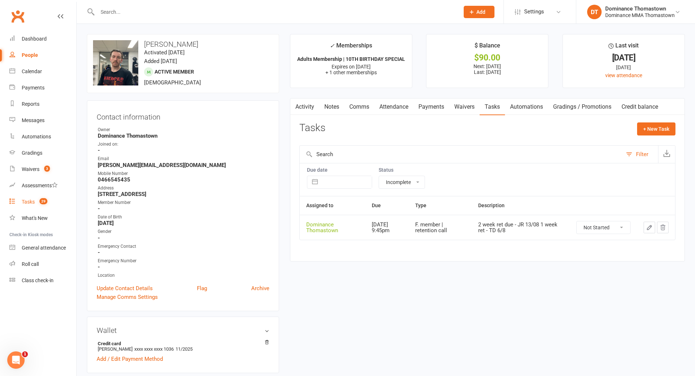
click at [42, 197] on link "Tasks 29" at bounding box center [42, 202] width 67 height 16
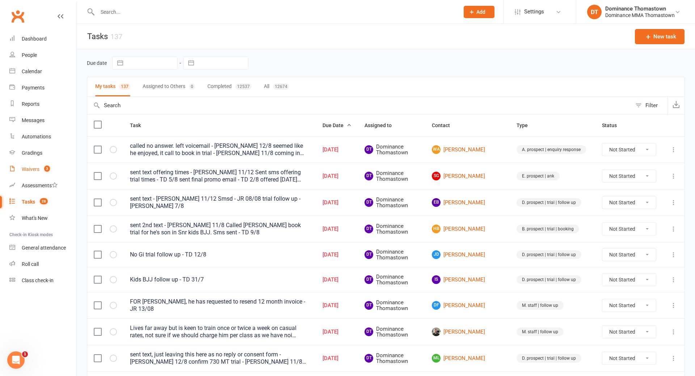
click at [39, 171] on div "Waivers" at bounding box center [31, 169] width 18 height 6
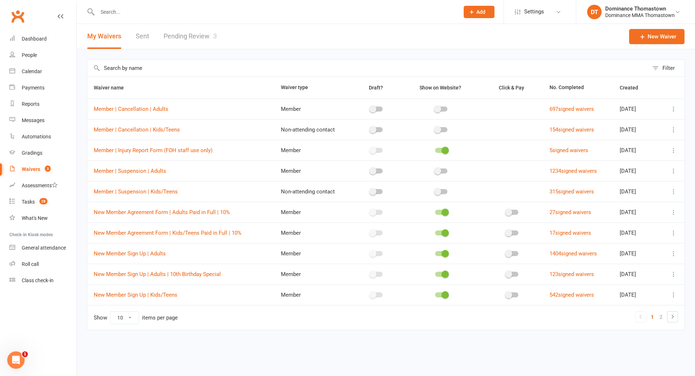
click at [174, 36] on link "Pending Review 3" at bounding box center [190, 36] width 53 height 25
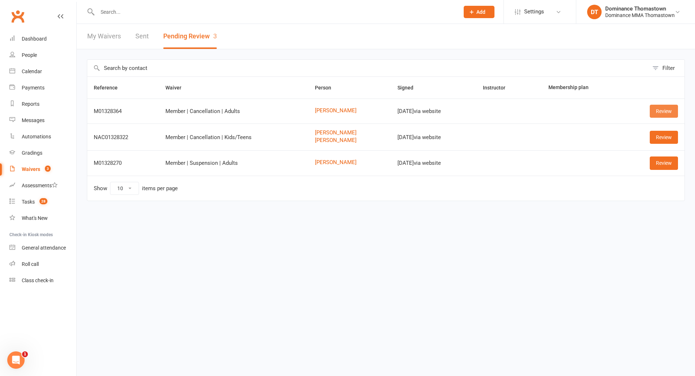
click at [667, 111] on link "Review" at bounding box center [664, 111] width 28 height 13
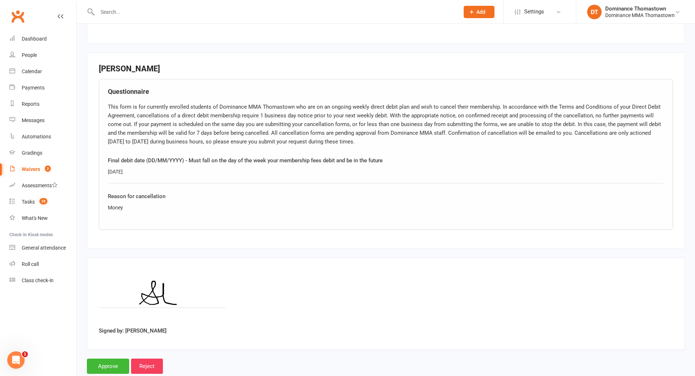
scroll to position [321, 0]
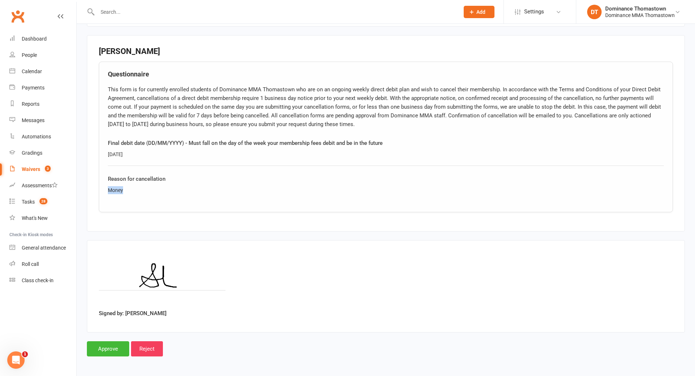
drag, startPoint x: 112, startPoint y: 191, endPoint x: 98, endPoint y: 191, distance: 14.1
click at [98, 191] on fieldset "Alex Tran Questionnaire Final debit date (DD/MM/YYYY) - Must fall on the day of…" at bounding box center [386, 133] width 598 height 196
copy div "Money"
click at [119, 349] on input "Approve" at bounding box center [108, 348] width 42 height 15
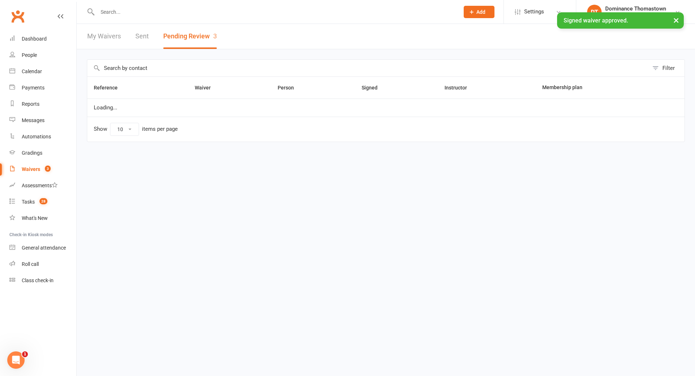
click at [175, 12] on div "× Signed waiver approved." at bounding box center [343, 12] width 686 height 0
click at [174, 10] on input "text" at bounding box center [274, 12] width 359 height 10
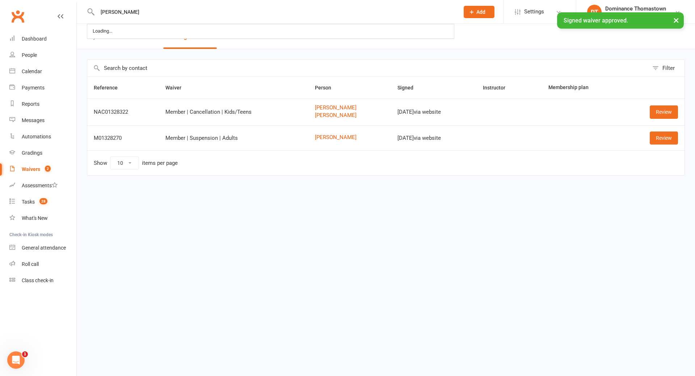
type input "alex tra"
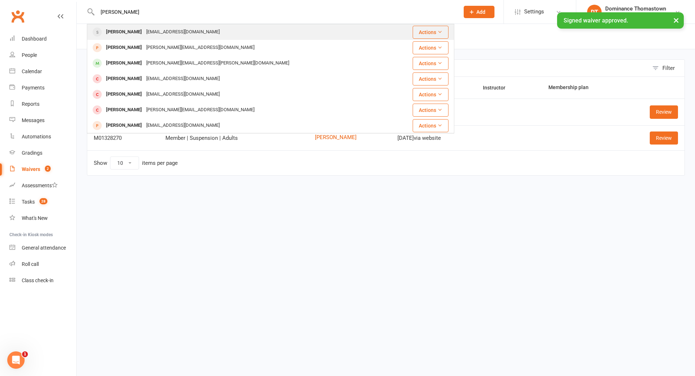
click at [152, 32] on div "alextrahn@gmail.com" at bounding box center [183, 32] width 78 height 10
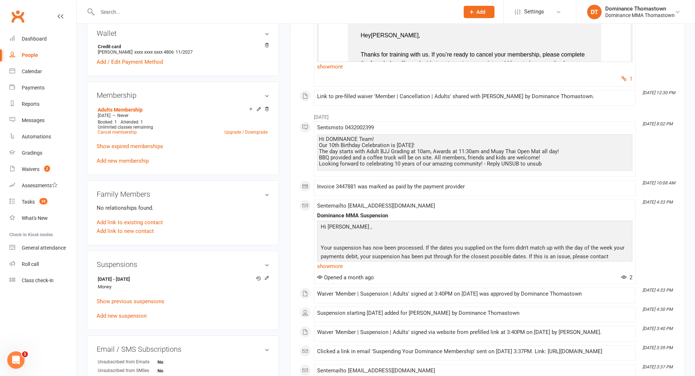
scroll to position [283, 0]
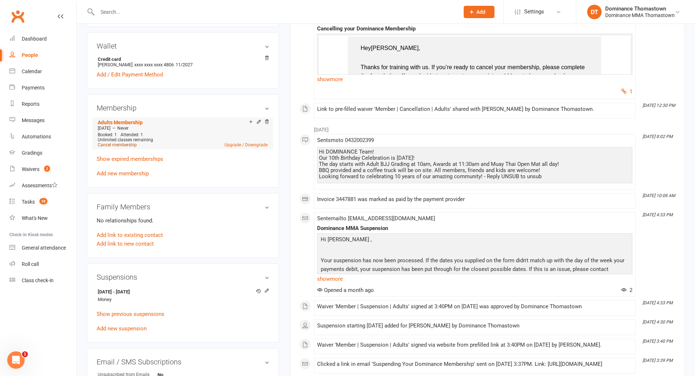
click at [121, 144] on link "Cancel membership" at bounding box center [117, 144] width 39 height 5
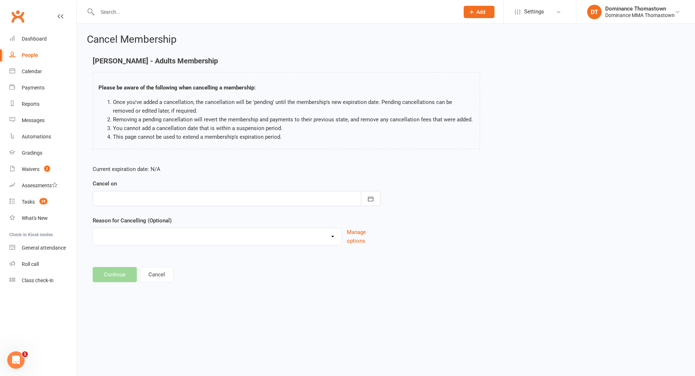
click at [212, 196] on div at bounding box center [237, 198] width 288 height 15
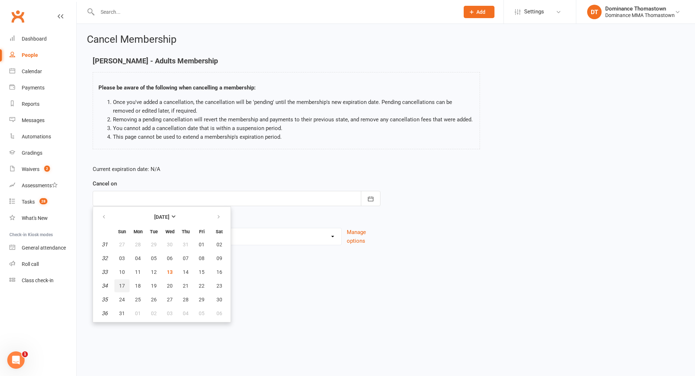
click at [121, 283] on span "17" at bounding box center [122, 286] width 6 height 6
type input "17 Aug 2025"
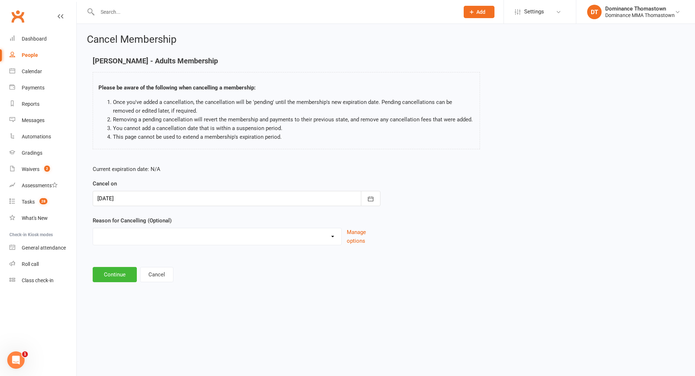
click at [145, 235] on select "Holiday Injury Other reason" at bounding box center [217, 235] width 248 height 14
select select "2"
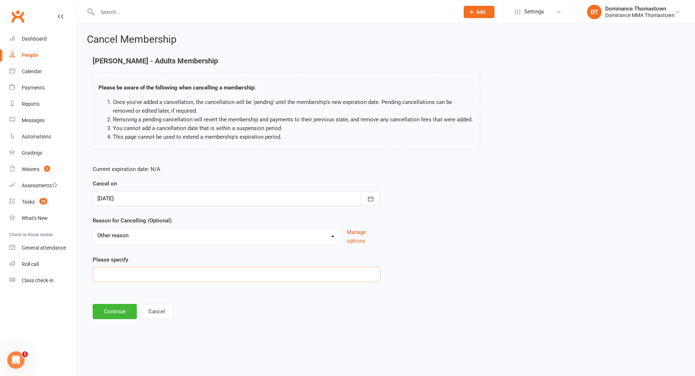
drag, startPoint x: 140, startPoint y: 273, endPoint x: 144, endPoint y: 274, distance: 4.1
click at [142, 273] on input at bounding box center [237, 274] width 288 height 15
paste input "Money"
type input "Money"
click at [128, 312] on button "Continue" at bounding box center [115, 311] width 44 height 15
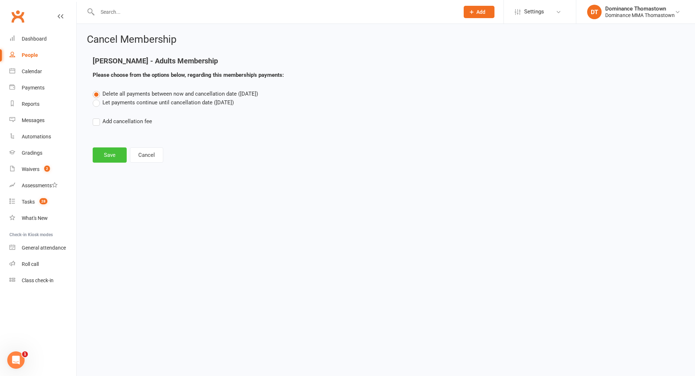
click at [111, 153] on button "Save" at bounding box center [110, 154] width 34 height 15
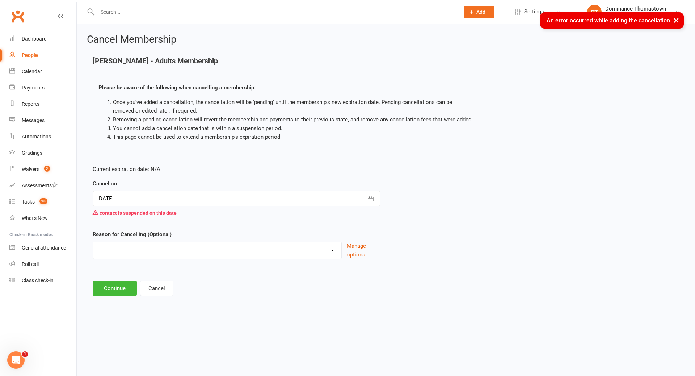
click at [126, 195] on div at bounding box center [237, 198] width 288 height 15
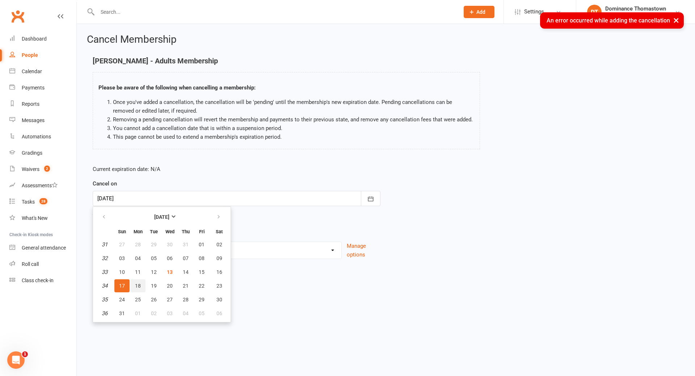
click at [137, 284] on span "18" at bounding box center [138, 286] width 6 height 6
type input "18 Aug 2025"
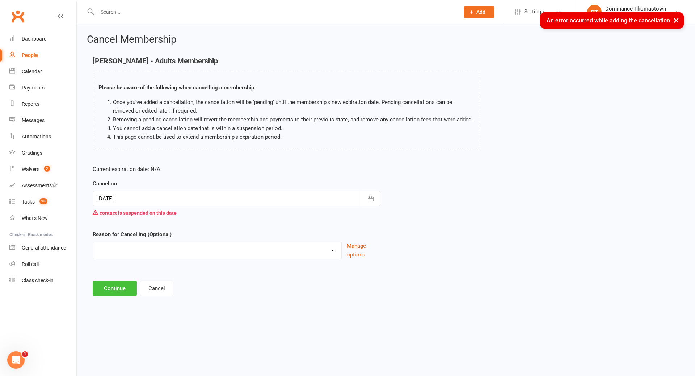
click at [123, 289] on button "Continue" at bounding box center [115, 288] width 44 height 15
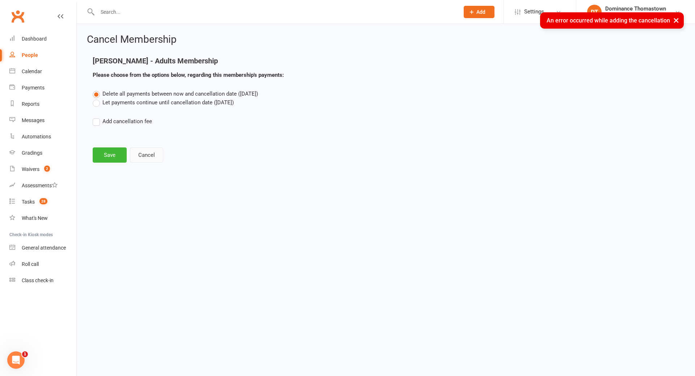
click at [149, 159] on button "Cancel" at bounding box center [146, 154] width 33 height 15
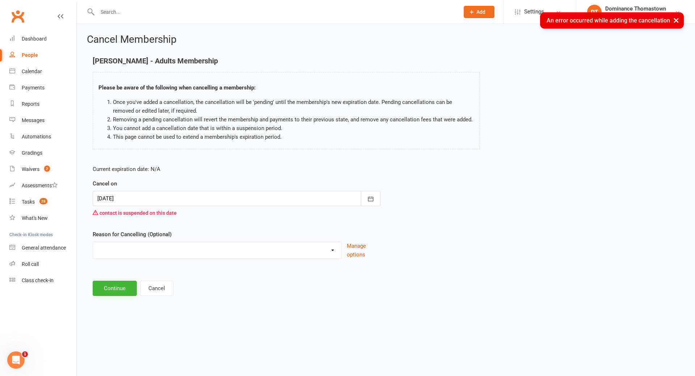
click at [140, 249] on select "Holiday Injury Other reason" at bounding box center [217, 249] width 248 height 14
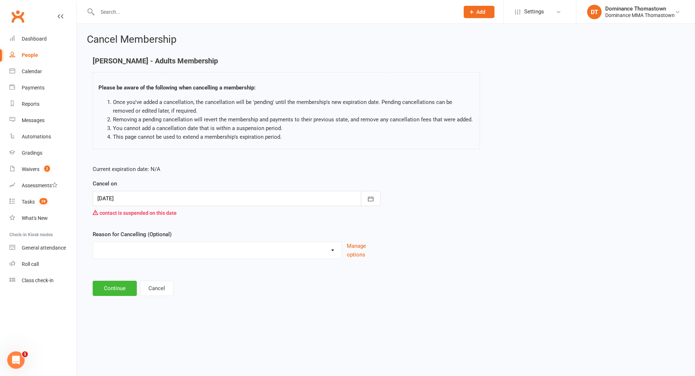
select select "2"
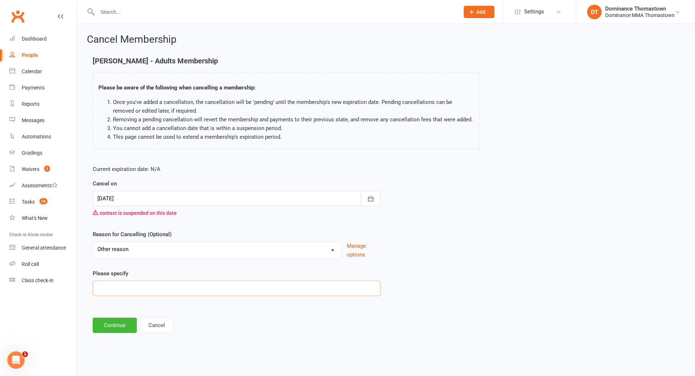
click at [139, 287] on input at bounding box center [237, 288] width 288 height 15
paste input "Money"
type input "Money"
click at [113, 323] on button "Continue" at bounding box center [115, 324] width 44 height 15
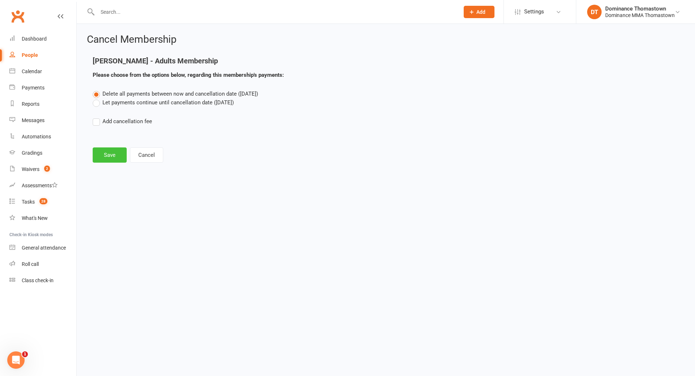
click at [123, 156] on button "Save" at bounding box center [110, 154] width 34 height 15
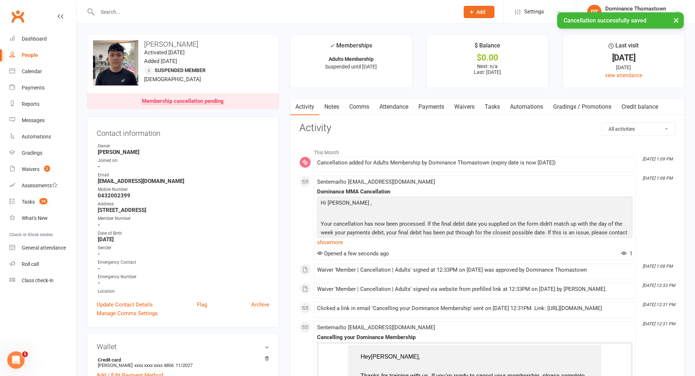
click at [423, 104] on link "Payments" at bounding box center [431, 106] width 36 height 17
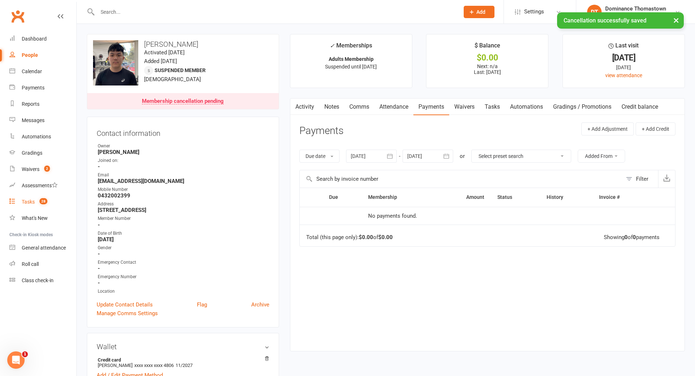
click at [39, 201] on count-badge "28" at bounding box center [42, 202] width 12 height 6
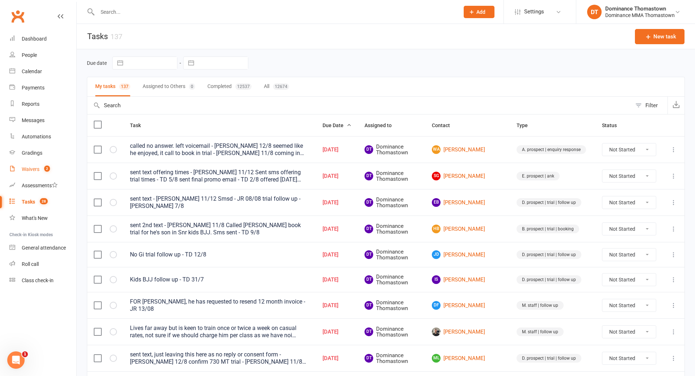
click at [40, 165] on link "Waivers 2" at bounding box center [42, 169] width 67 height 16
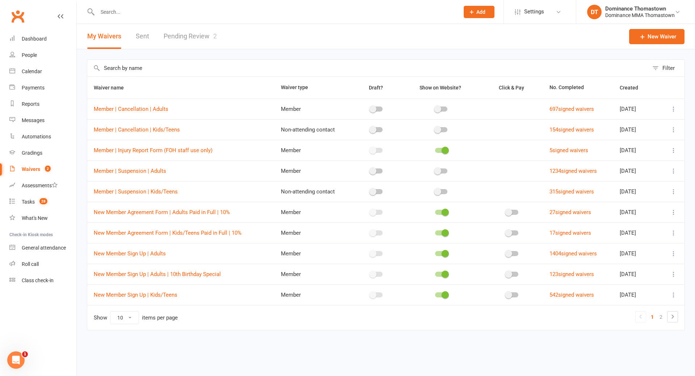
click at [177, 43] on link "Pending Review 2" at bounding box center [190, 36] width 53 height 25
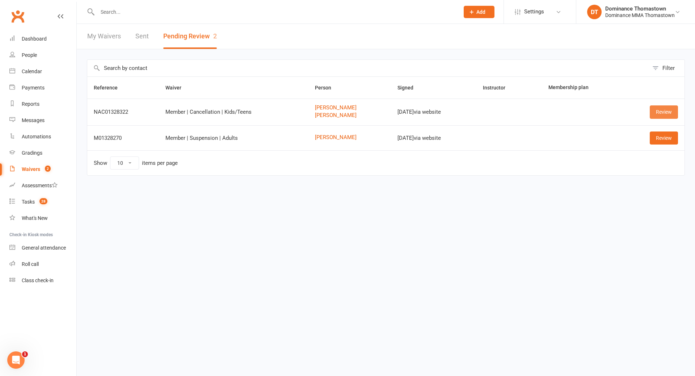
click at [665, 113] on link "Review" at bounding box center [664, 111] width 28 height 13
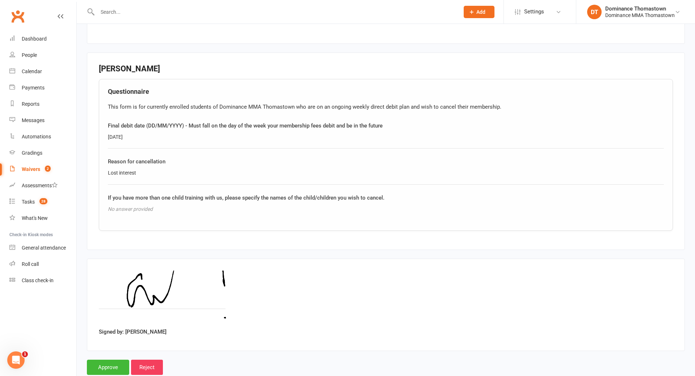
scroll to position [596, 0]
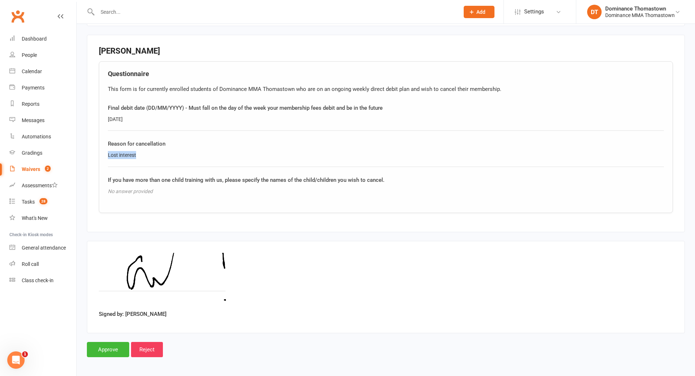
drag, startPoint x: 135, startPoint y: 155, endPoint x: 105, endPoint y: 155, distance: 30.0
click at [105, 155] on div "Questionnaire This form is for currently enrolled students of Dominance MMA Tho…" at bounding box center [386, 137] width 574 height 152
click at [118, 345] on input "Approve" at bounding box center [108, 349] width 42 height 15
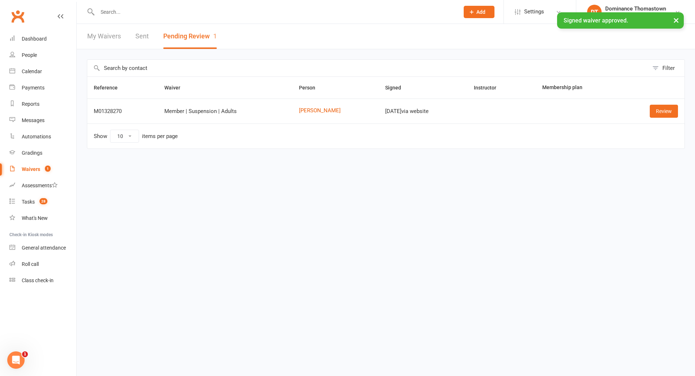
click at [166, 10] on input "text" at bounding box center [274, 12] width 359 height 10
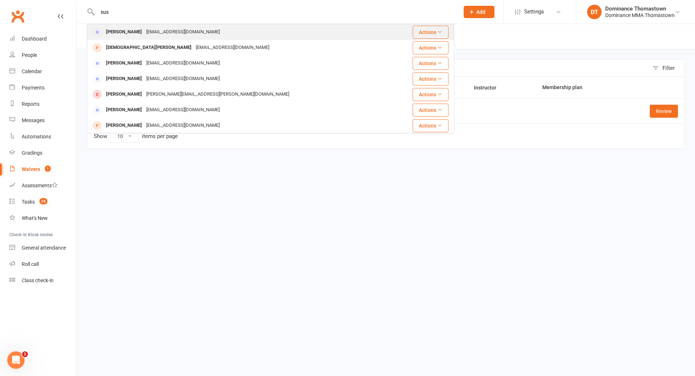
type input "sus"
click at [175, 35] on div "[EMAIL_ADDRESS][DOMAIN_NAME]" at bounding box center [183, 32] width 78 height 10
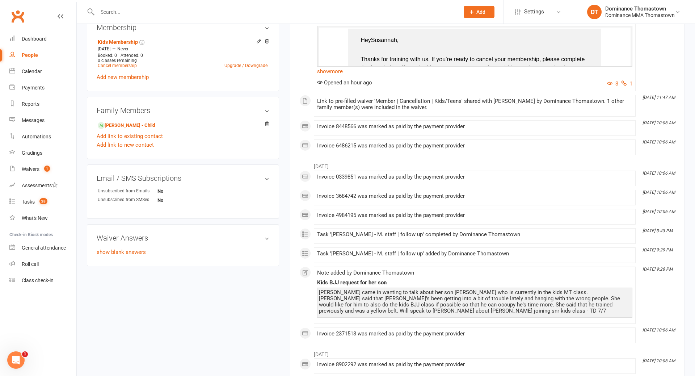
scroll to position [185, 0]
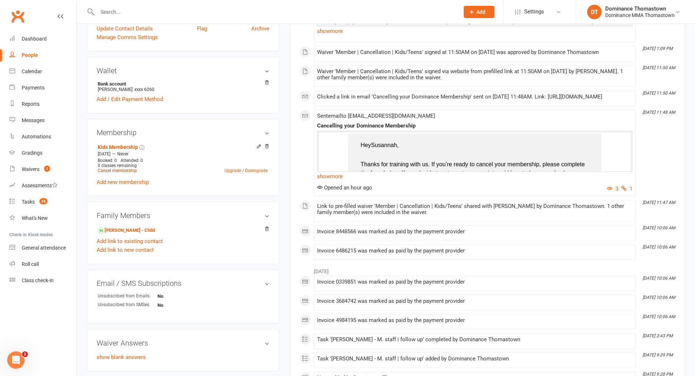
click at [132, 169] on link "Cancel membership" at bounding box center [117, 170] width 39 height 5
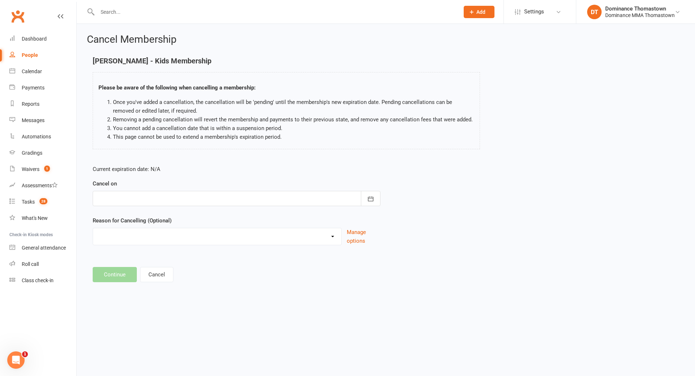
drag, startPoint x: 165, startPoint y: 200, endPoint x: 164, endPoint y: 207, distance: 6.6
click at [165, 200] on div at bounding box center [237, 198] width 288 height 15
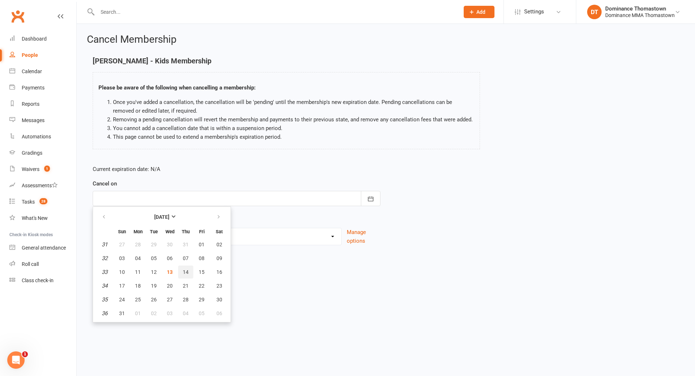
click at [186, 269] on span "14" at bounding box center [186, 272] width 6 height 6
type input "[DATE]"
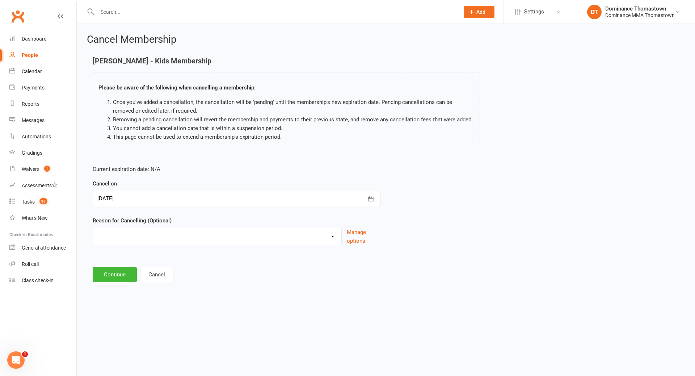
click at [162, 237] on select "Holiday Injury Other reason" at bounding box center [217, 235] width 248 height 14
select select "2"
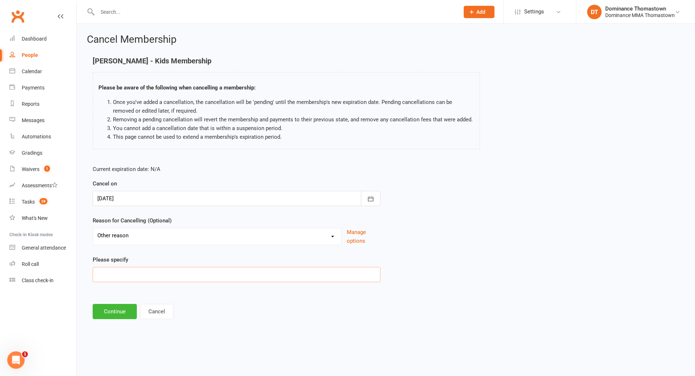
click at [159, 274] on input at bounding box center [237, 274] width 288 height 15
paste input "Lost interest"
type input "Lost interest"
click at [130, 310] on button "Continue" at bounding box center [115, 311] width 44 height 15
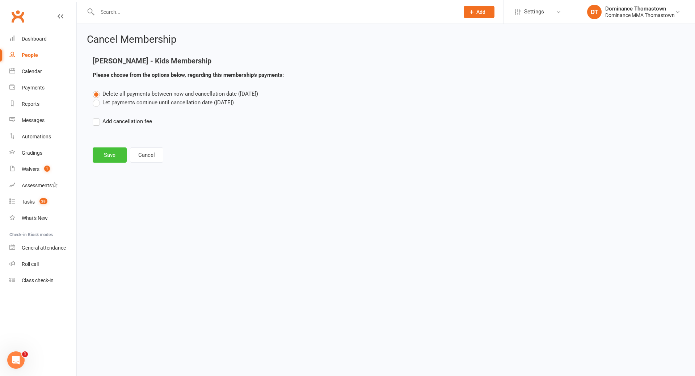
click at [119, 155] on button "Save" at bounding box center [110, 154] width 34 height 15
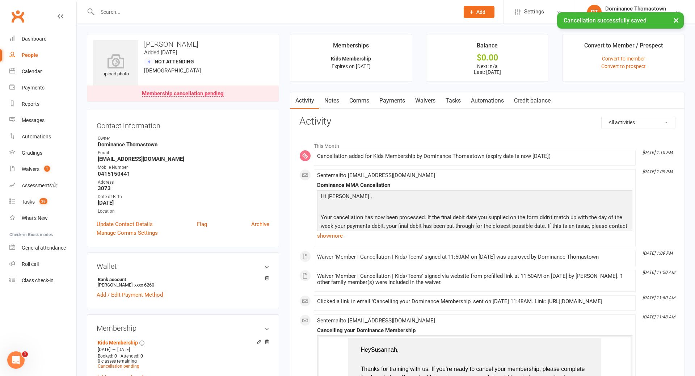
click at [387, 104] on link "Payments" at bounding box center [392, 100] width 36 height 17
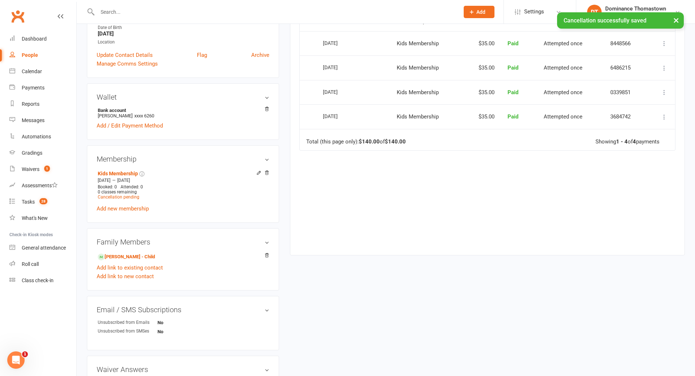
scroll to position [214, 0]
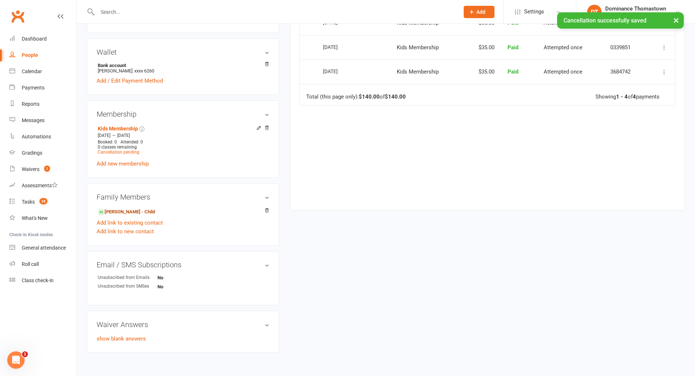
click at [143, 208] on link "[PERSON_NAME] - Child" at bounding box center [126, 212] width 57 height 8
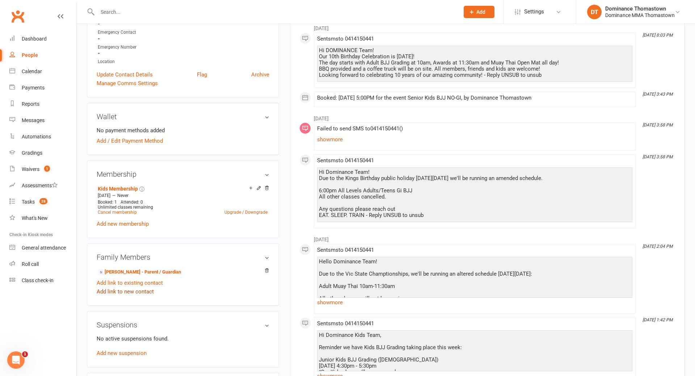
scroll to position [211, 0]
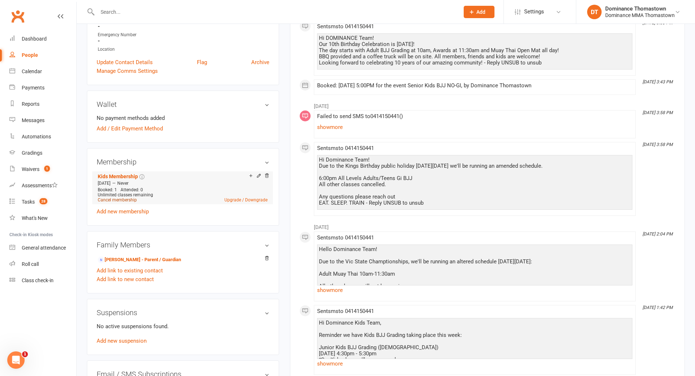
click at [121, 197] on link "Cancel membership" at bounding box center [117, 199] width 39 height 5
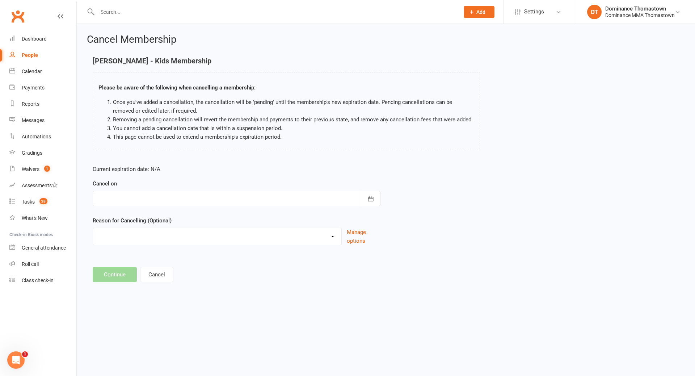
drag, startPoint x: 197, startPoint y: 196, endPoint x: 197, endPoint y: 201, distance: 4.7
click at [197, 196] on div at bounding box center [237, 198] width 288 height 15
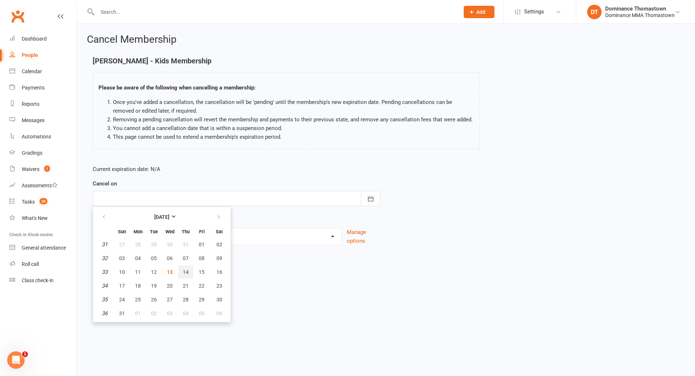
click at [182, 271] on button "14" at bounding box center [185, 271] width 15 height 13
type input "[DATE]"
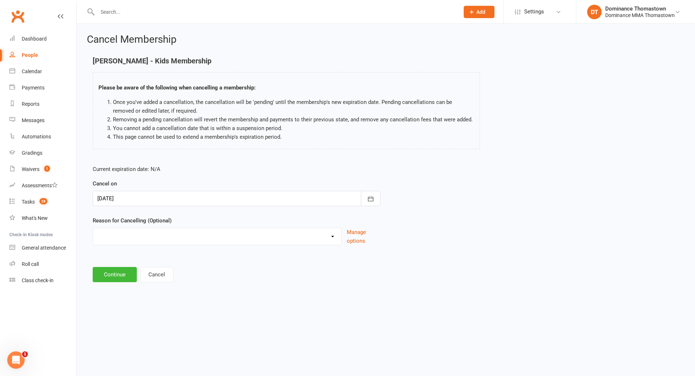
click at [162, 236] on select "Holiday Injury Other reason" at bounding box center [217, 235] width 248 height 14
select select "2"
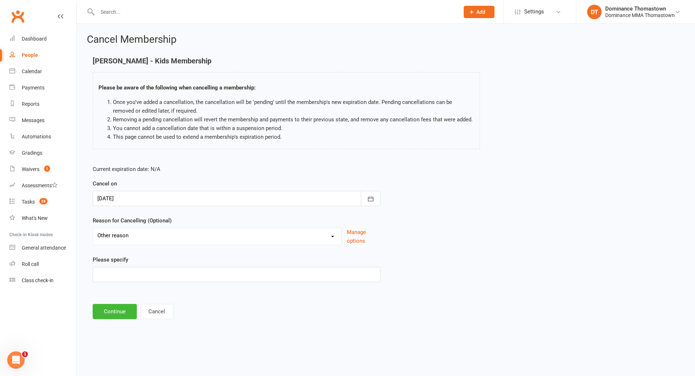
drag, startPoint x: 125, startPoint y: 283, endPoint x: 132, endPoint y: 279, distance: 7.8
click at [126, 283] on div "Current expiration date: N/A Cancel on 14 Aug 2025 August 2025 Sun Mon Tue Wed …" at bounding box center [236, 225] width 299 height 133
click at [134, 278] on input at bounding box center [237, 274] width 288 height 15
paste input "Lost interest"
type input "Lost interest"
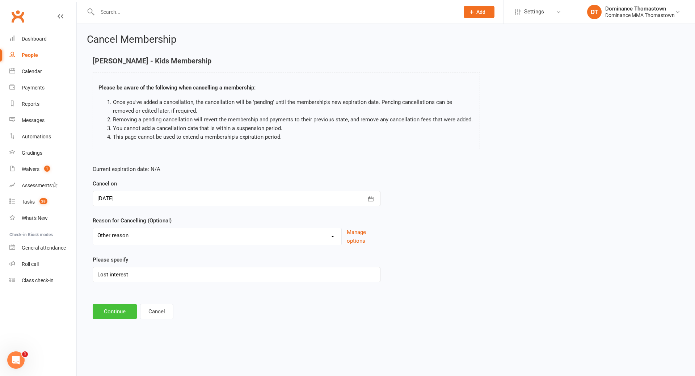
click at [126, 308] on button "Continue" at bounding box center [115, 311] width 44 height 15
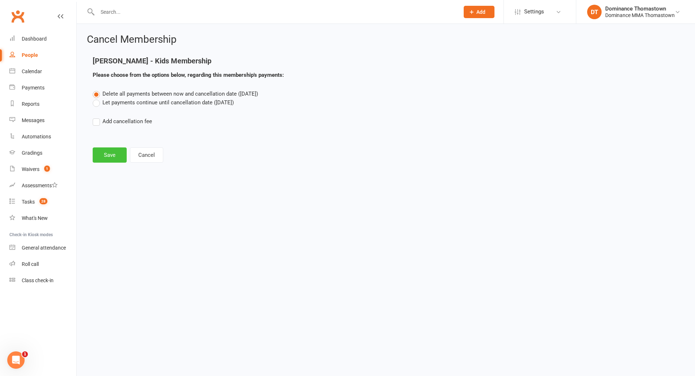
click at [107, 149] on button "Save" at bounding box center [110, 154] width 34 height 15
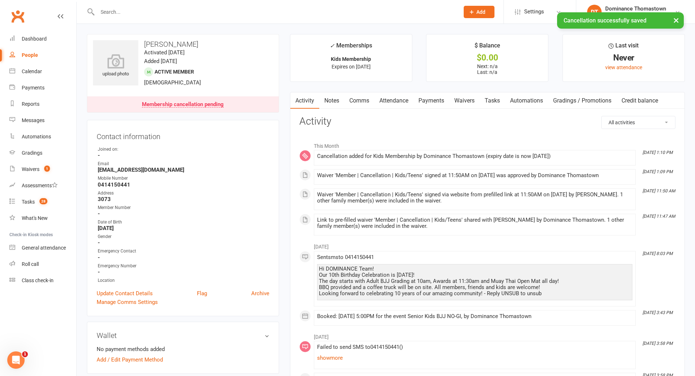
drag, startPoint x: 421, startPoint y: 100, endPoint x: 421, endPoint y: 105, distance: 4.7
click at [421, 100] on link "Payments" at bounding box center [431, 100] width 36 height 17
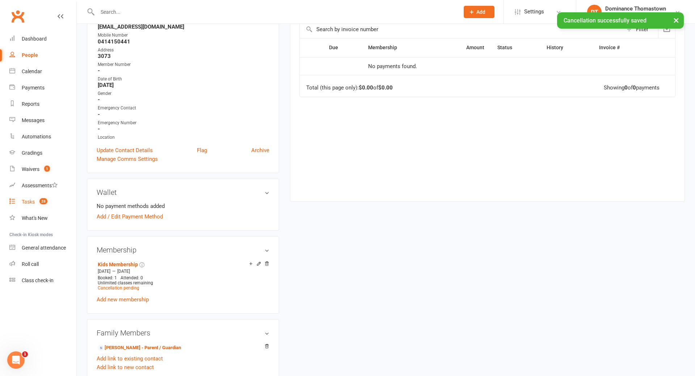
scroll to position [145, 0]
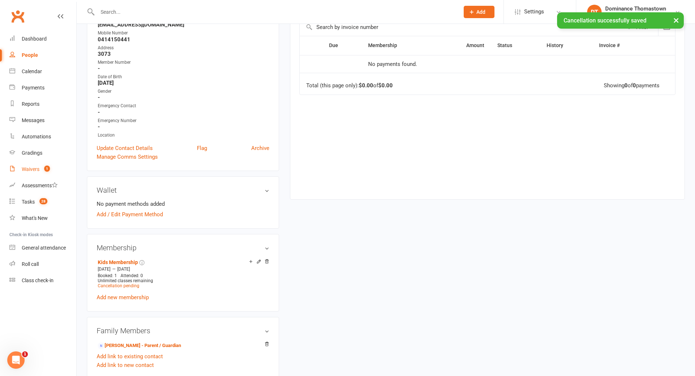
click at [51, 170] on link "Waivers 1" at bounding box center [42, 169] width 67 height 16
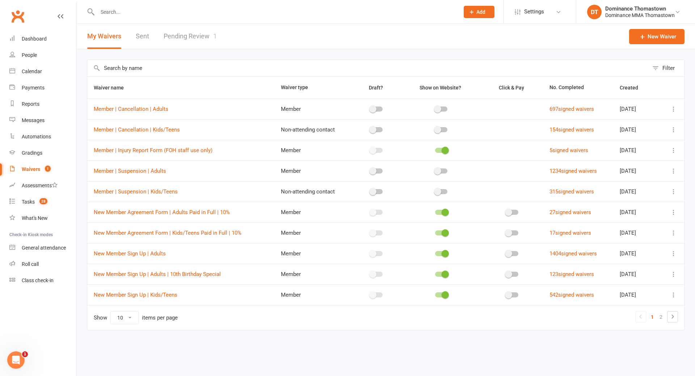
click at [187, 31] on link "Pending Review 1" at bounding box center [190, 36] width 53 height 25
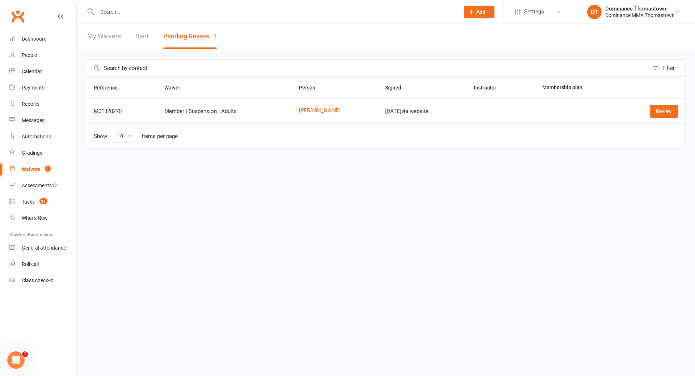
click at [195, 16] on input "text" at bounding box center [274, 12] width 359 height 10
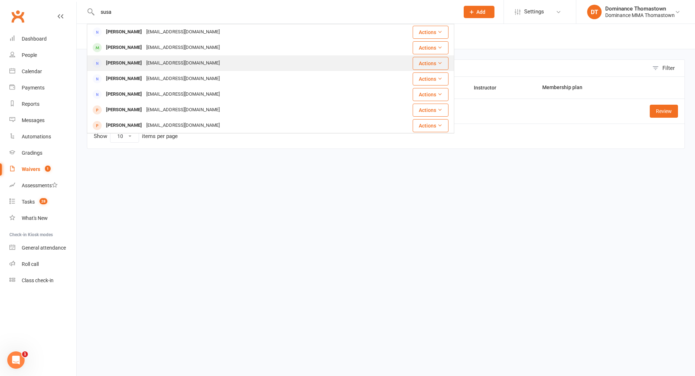
type input "susa"
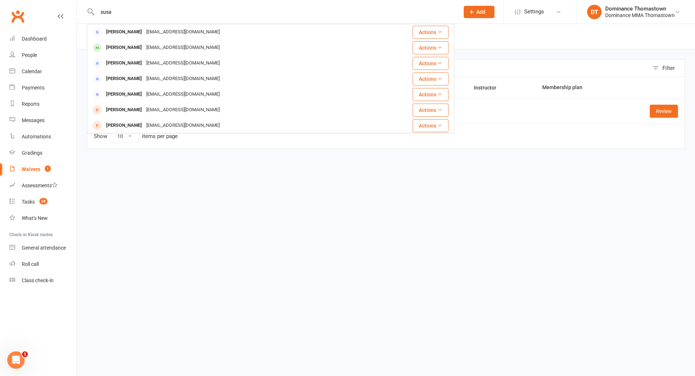
click at [167, 60] on div "[EMAIL_ADDRESS][DOMAIN_NAME]" at bounding box center [183, 63] width 78 height 10
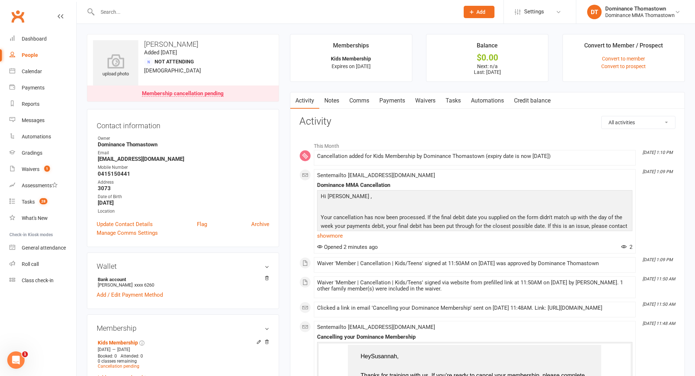
click at [466, 100] on link "Tasks" at bounding box center [452, 100] width 25 height 17
select select "incomplete"
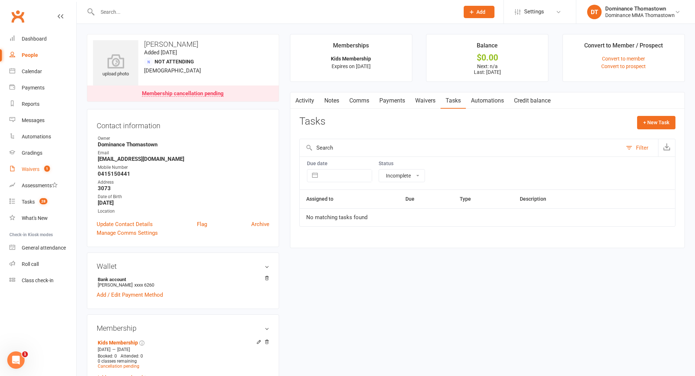
click at [26, 170] on div "Waivers" at bounding box center [31, 169] width 18 height 6
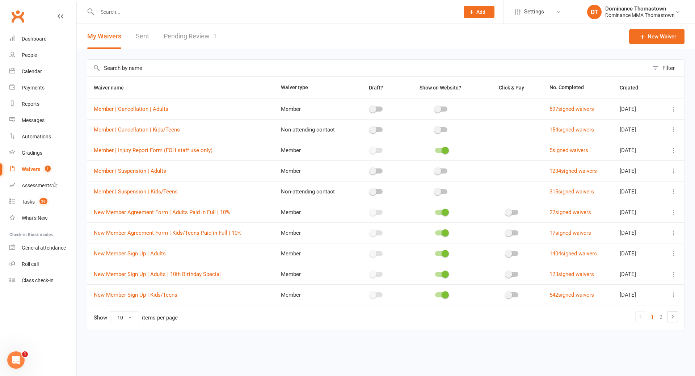
click at [190, 30] on link "Pending Review 1" at bounding box center [190, 36] width 53 height 25
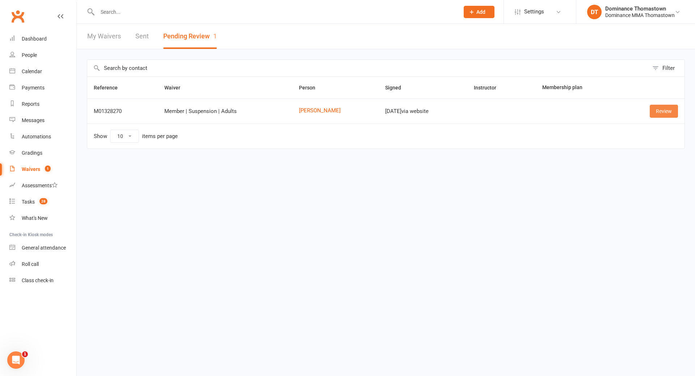
click at [669, 112] on link "Review" at bounding box center [664, 111] width 28 height 13
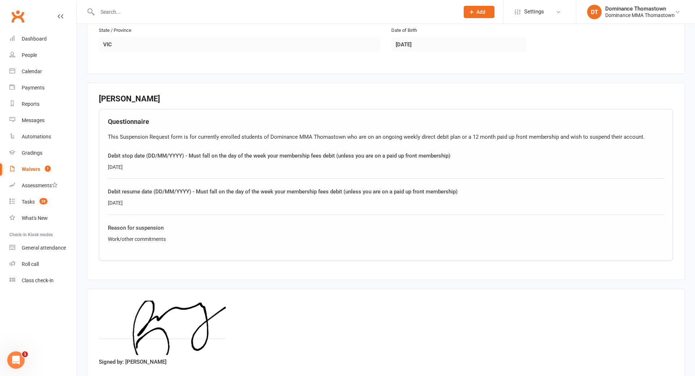
scroll to position [322, 0]
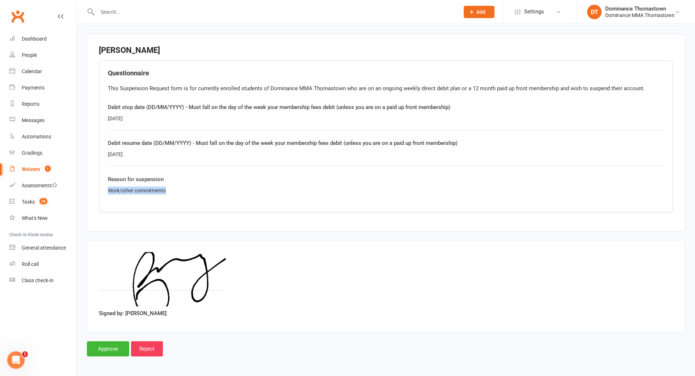
drag, startPoint x: 155, startPoint y: 188, endPoint x: 101, endPoint y: 187, distance: 54.7
click at [100, 188] on div "Questionnaire This Suspension Request form is for currently enrolled students o…" at bounding box center [386, 136] width 574 height 152
click at [117, 353] on input "Approve" at bounding box center [108, 348] width 42 height 15
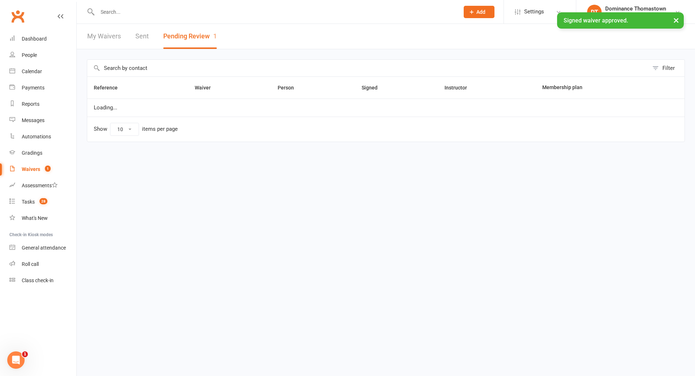
click at [117, 9] on input "text" at bounding box center [274, 12] width 359 height 10
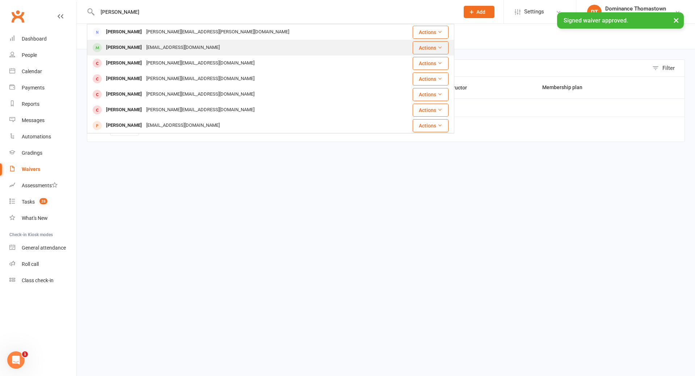
type input "kenny t"
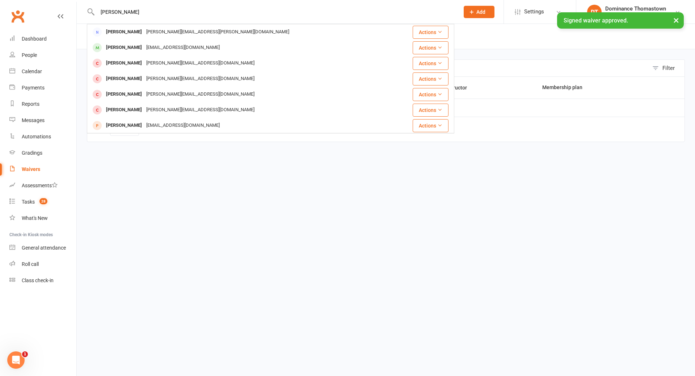
click at [144, 50] on div "[EMAIL_ADDRESS][DOMAIN_NAME]" at bounding box center [183, 47] width 78 height 10
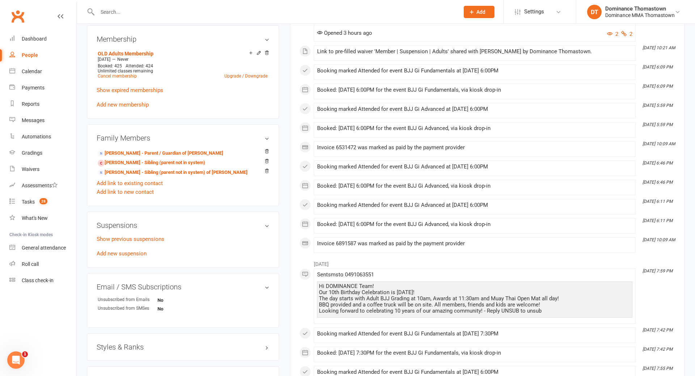
scroll to position [368, 0]
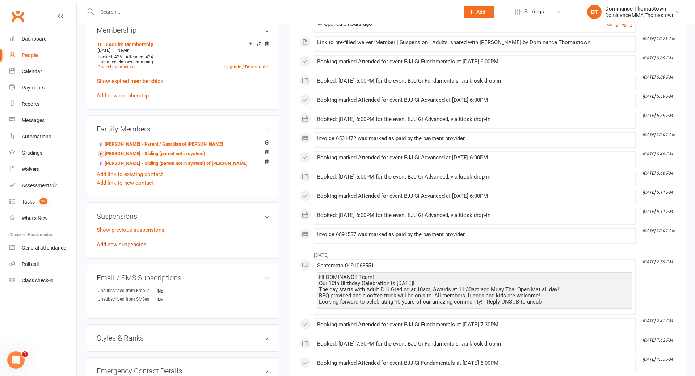
click at [138, 243] on link "Add new suspension" at bounding box center [122, 244] width 50 height 7
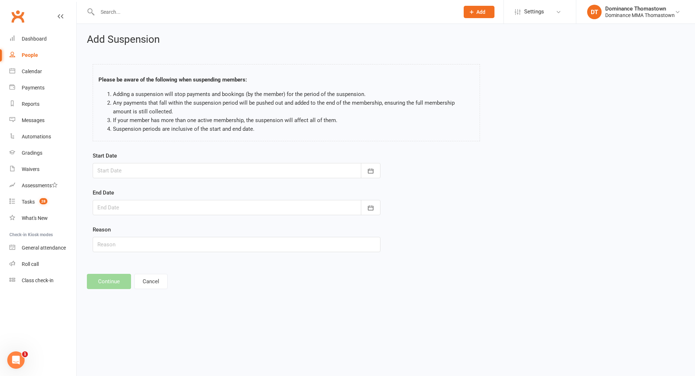
click at [145, 174] on div at bounding box center [237, 170] width 288 height 15
click at [139, 256] on span "18" at bounding box center [138, 258] width 6 height 6
type input "18 Aug 2025"
click at [145, 211] on div at bounding box center [237, 207] width 288 height 15
click at [220, 225] on icon "button" at bounding box center [218, 226] width 5 height 6
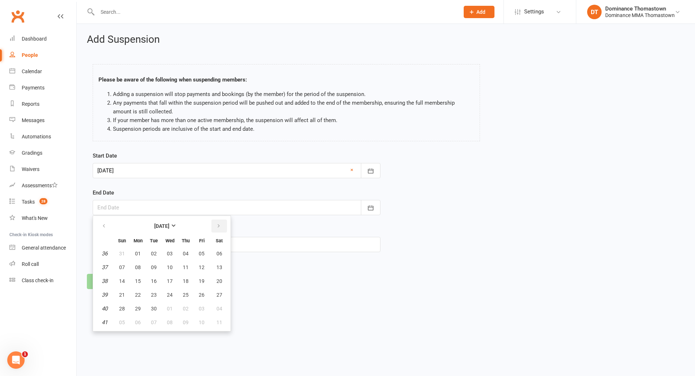
click at [220, 225] on icon "button" at bounding box center [218, 226] width 5 height 6
click at [142, 307] on button "27" at bounding box center [137, 308] width 15 height 13
type input "27 Oct 2025"
drag, startPoint x: 130, startPoint y: 238, endPoint x: 136, endPoint y: 242, distance: 7.2
click at [132, 240] on input "text" at bounding box center [237, 244] width 288 height 15
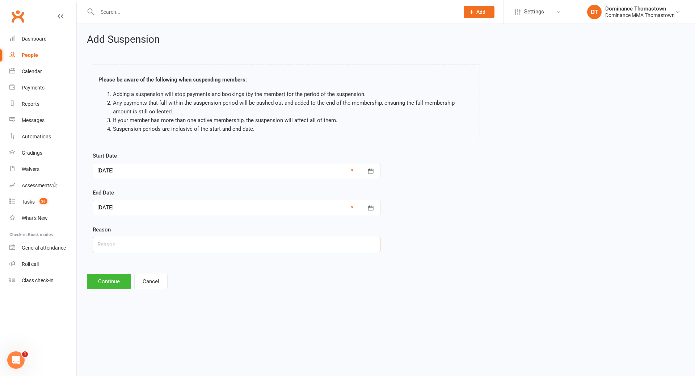
paste input "Work/other commitments"
type input "Work/other commitments"
click at [114, 285] on button "Continue" at bounding box center [109, 281] width 44 height 15
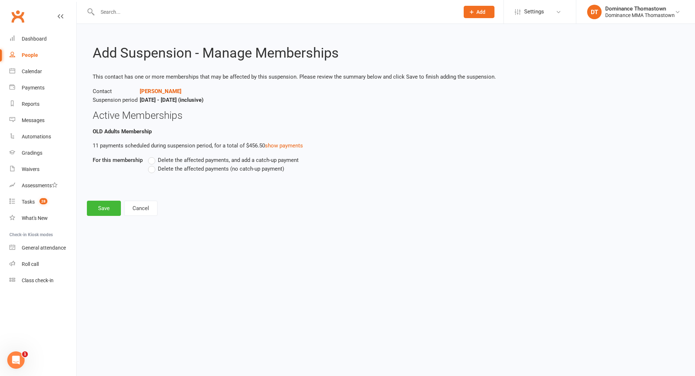
click at [155, 169] on label "Delete the affected payments (no catch-up payment)" at bounding box center [216, 168] width 136 height 9
click at [153, 164] on input "Delete the affected payments (no catch-up payment)" at bounding box center [150, 164] width 5 height 0
click at [105, 207] on button "Save" at bounding box center [104, 208] width 34 height 15
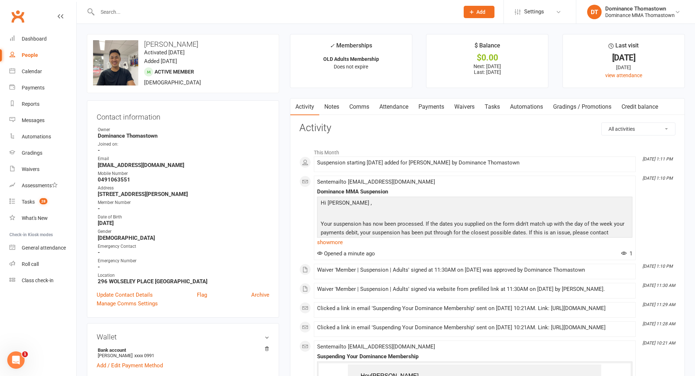
click at [495, 106] on link "Tasks" at bounding box center [492, 106] width 25 height 17
select select "incomplete"
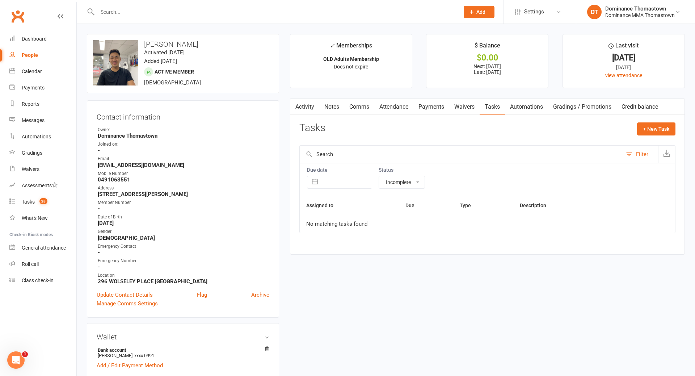
click at [434, 102] on link "Payments" at bounding box center [431, 106] width 36 height 17
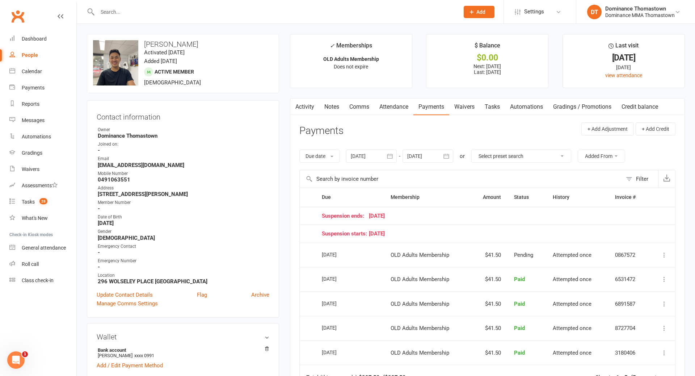
click at [240, 12] on input "text" at bounding box center [274, 12] width 359 height 10
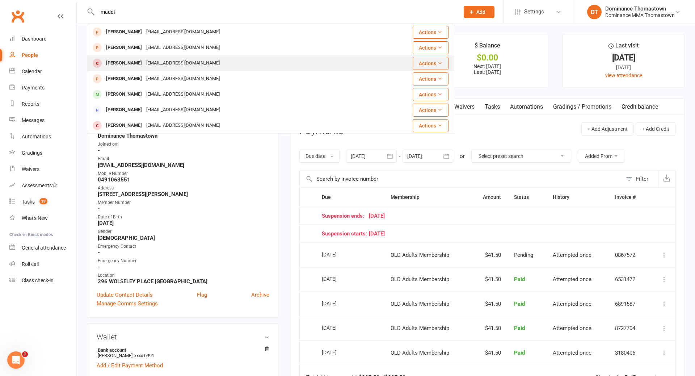
type input "maddi"
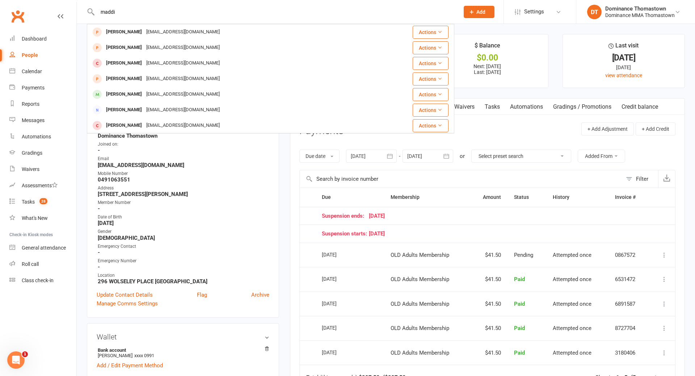
click at [195, 65] on div "[EMAIL_ADDRESS][DOMAIN_NAME]" at bounding box center [183, 63] width 78 height 10
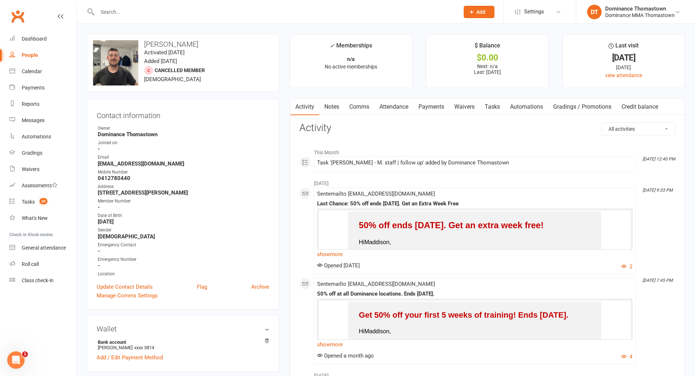
click at [497, 111] on link "Tasks" at bounding box center [492, 106] width 25 height 17
select select "incomplete"
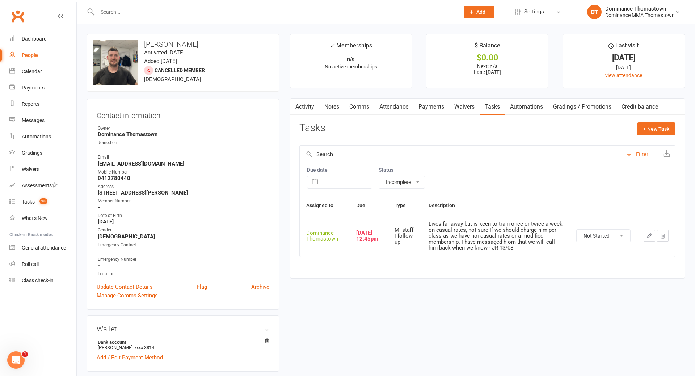
drag, startPoint x: 339, startPoint y: 249, endPoint x: 332, endPoint y: 273, distance: 24.1
click at [333, 266] on div "Assigned to Due Type Description Dominance Thomastown Aug 13, 2025 12:45pm M. s…" at bounding box center [487, 231] width 376 height 71
click at [372, 278] on main "✓ Memberships n/a No active memberships $ Balance $0.00 Next: n/a Last: 17 Apr …" at bounding box center [487, 160] width 406 height 252
click at [606, 237] on select "Not Started In Progress Waiting Complete" at bounding box center [604, 235] width 54 height 12
click at [661, 236] on icon "button" at bounding box center [663, 235] width 5 height 5
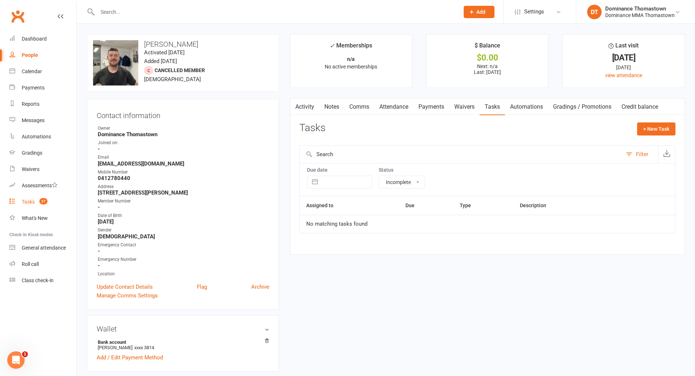
click at [42, 204] on span "27" at bounding box center [43, 201] width 8 height 6
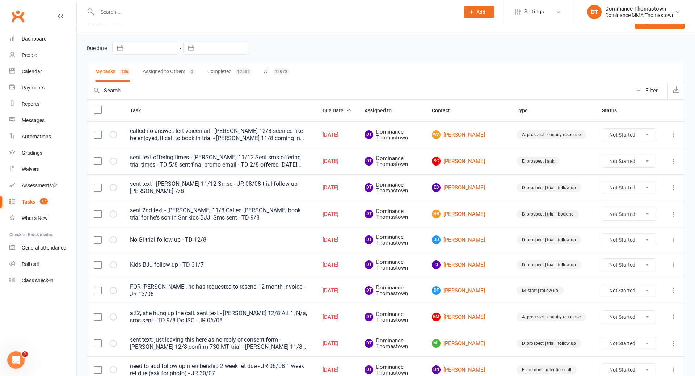
scroll to position [35, 0]
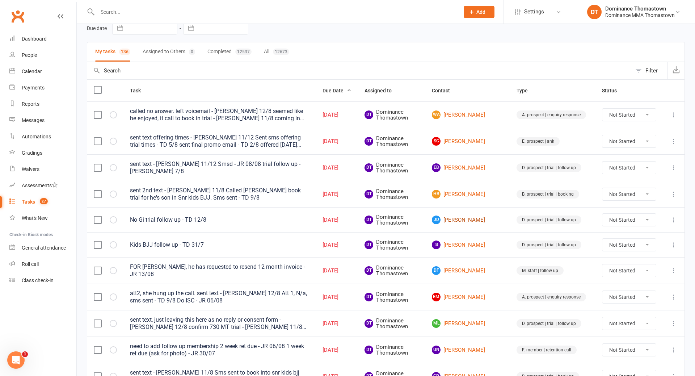
click at [484, 220] on link "JD Jane Dodds" at bounding box center [468, 219] width 72 height 9
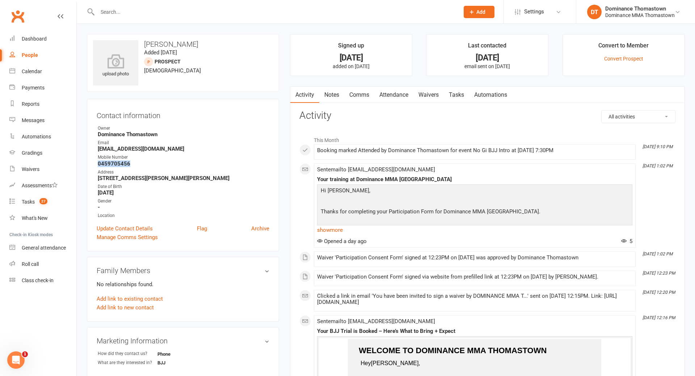
drag, startPoint x: 131, startPoint y: 163, endPoint x: 96, endPoint y: 162, distance: 35.1
click at [96, 162] on div "Contact information Owner Dominance Thomastown Email janecatherine5@gmail.com M…" at bounding box center [183, 175] width 192 height 152
click at [466, 93] on link "Tasks" at bounding box center [456, 95] width 25 height 17
select select "incomplete"
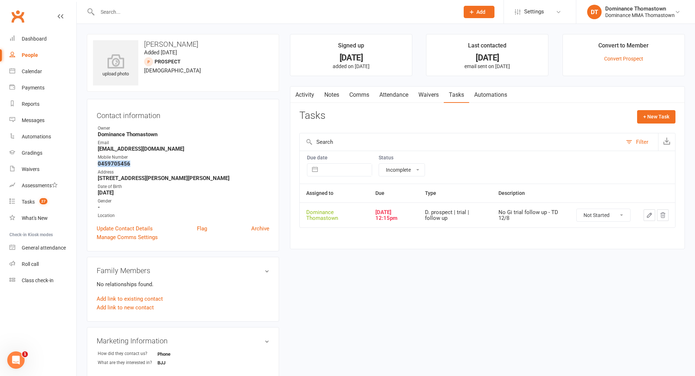
scroll to position [11, 0]
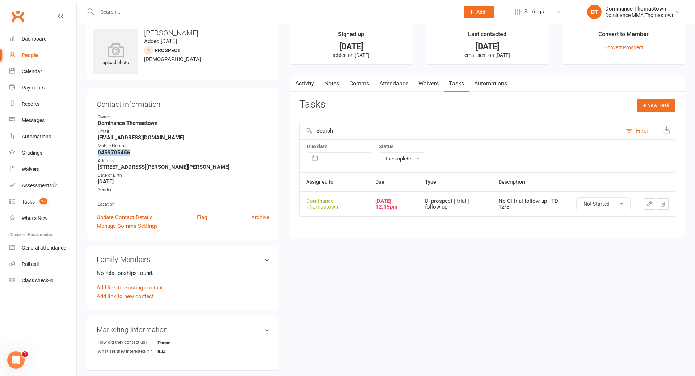
click at [651, 203] on icon "button" at bounding box center [649, 204] width 7 height 7
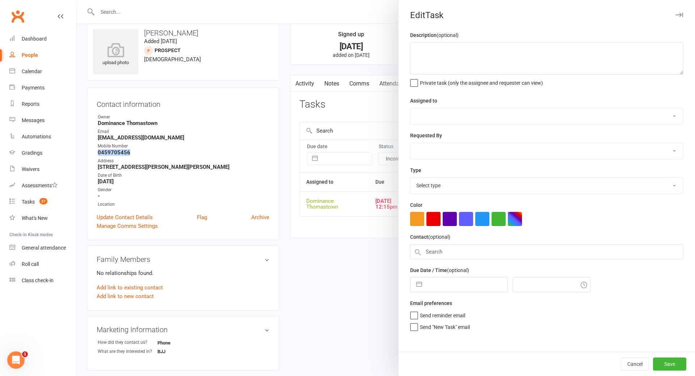
type textarea "No Gi trial follow up - TD 12/8"
select select "12547"
type input "[DATE]"
type input "12:15pm"
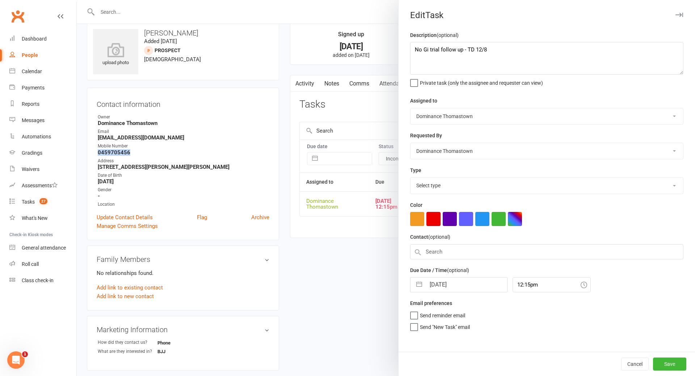
select select "3812"
drag, startPoint x: 413, startPoint y: 47, endPoint x: 426, endPoint y: 50, distance: 13.4
click at [413, 47] on textarea "No Gi trial follow up - TD 12/8" at bounding box center [546, 58] width 273 height 33
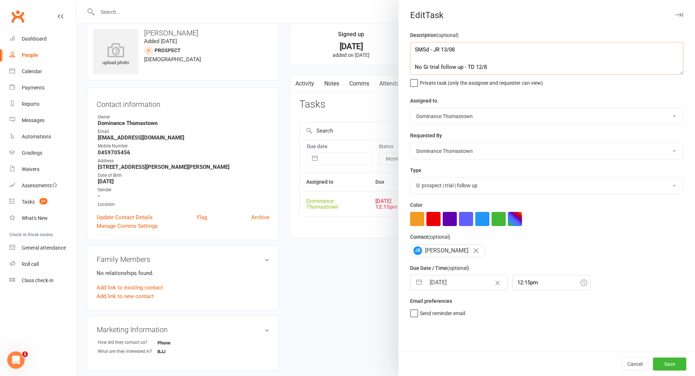
type textarea "SMSd - JR 13/08 No Gi trial follow up - TD 12/8"
click at [443, 285] on input "[DATE]" at bounding box center [466, 282] width 81 height 14
select select "6"
select select "2025"
select select "7"
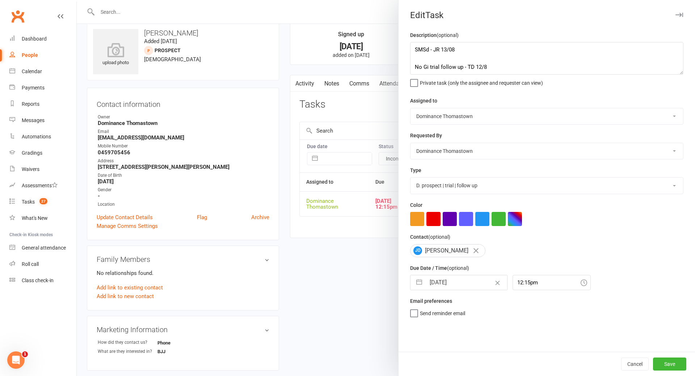
select select "2025"
select select "8"
select select "2025"
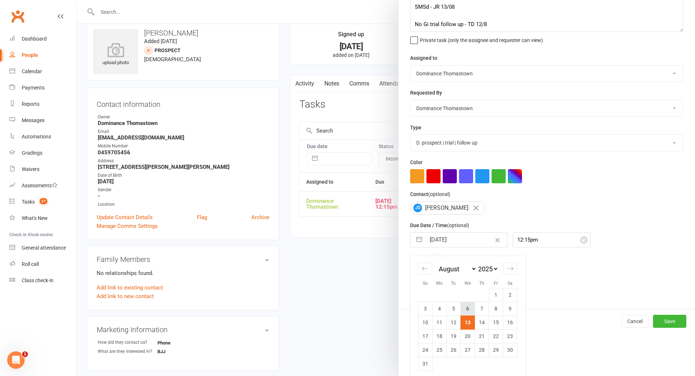
scroll to position [47, 0]
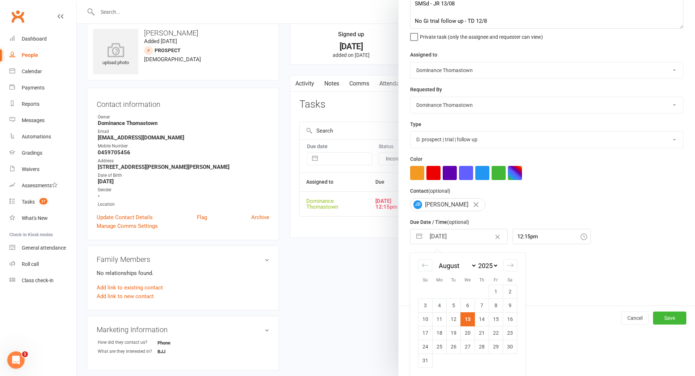
click at [476, 316] on td "14" at bounding box center [482, 319] width 14 height 14
type input "[DATE]"
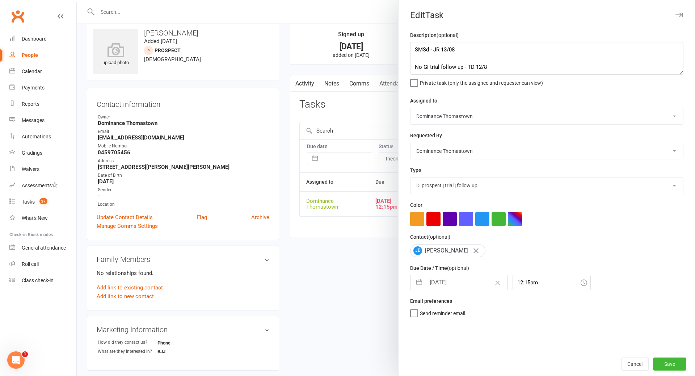
scroll to position [0, 0]
click at [672, 363] on button "Save" at bounding box center [669, 363] width 33 height 13
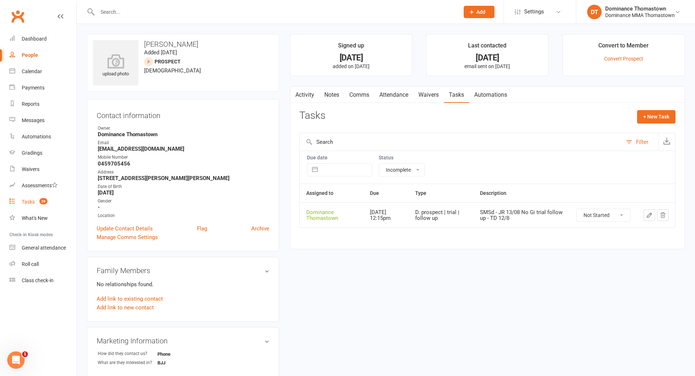
click at [42, 195] on link "Tasks 26" at bounding box center [42, 202] width 67 height 16
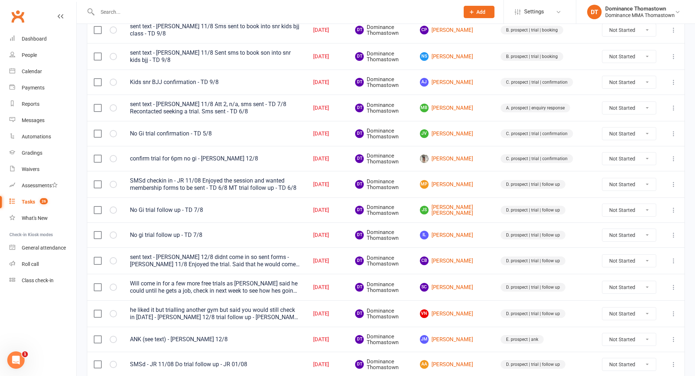
scroll to position [356, 0]
click at [467, 154] on link "[PERSON_NAME]" at bounding box center [454, 158] width 68 height 9
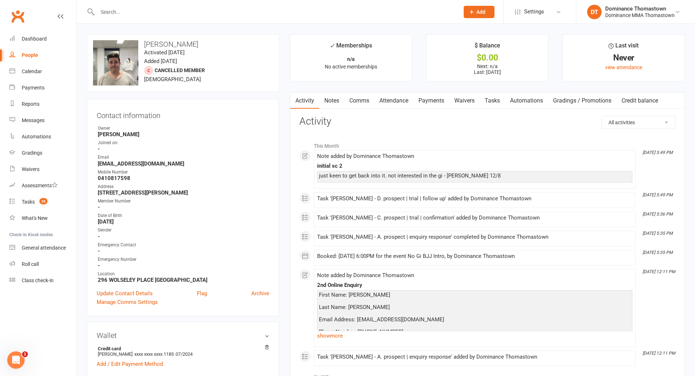
drag, startPoint x: 426, startPoint y: 97, endPoint x: 431, endPoint y: 101, distance: 6.7
click at [426, 97] on link "Payments" at bounding box center [431, 100] width 36 height 17
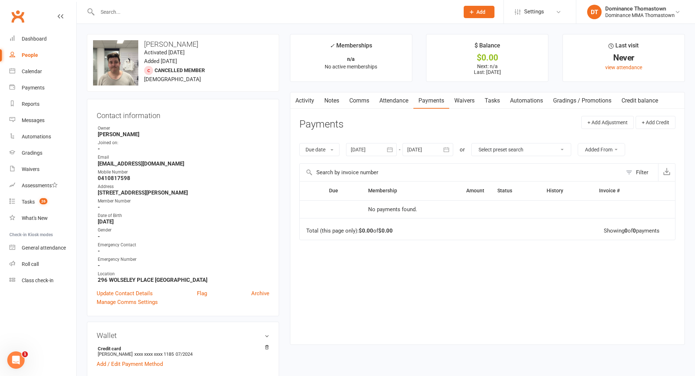
click at [498, 99] on link "Tasks" at bounding box center [492, 100] width 25 height 17
select select "incomplete"
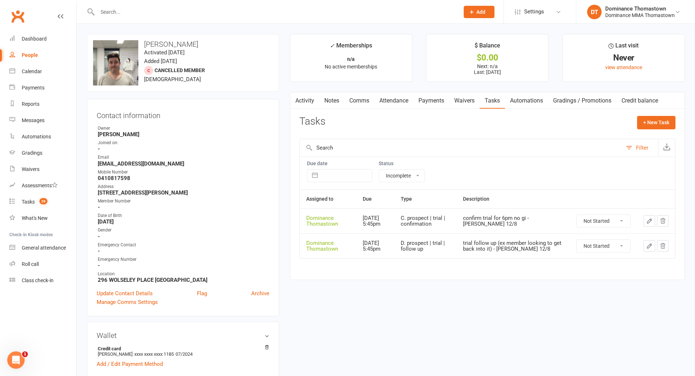
click at [398, 100] on link "Attendance" at bounding box center [393, 100] width 39 height 17
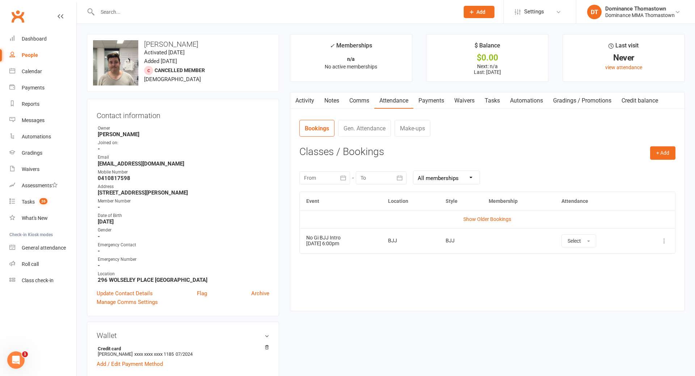
click at [484, 101] on link "Tasks" at bounding box center [492, 100] width 25 height 17
select select "incomplete"
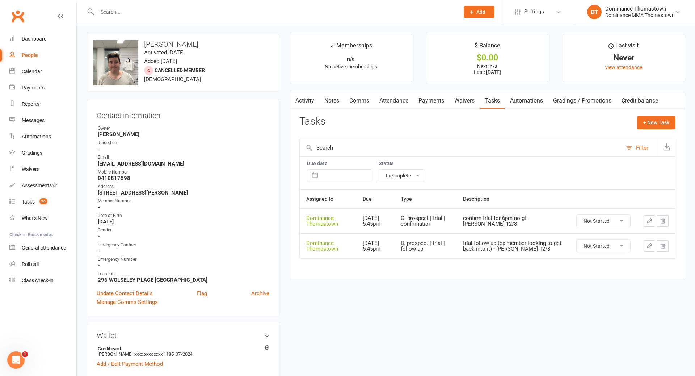
click at [434, 103] on link "Payments" at bounding box center [431, 100] width 36 height 17
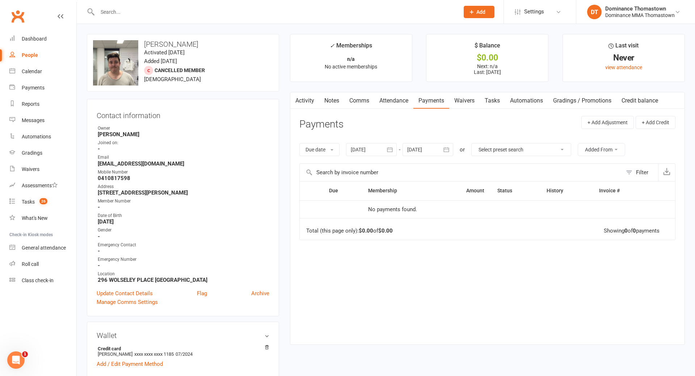
click at [395, 101] on link "Attendance" at bounding box center [393, 100] width 39 height 17
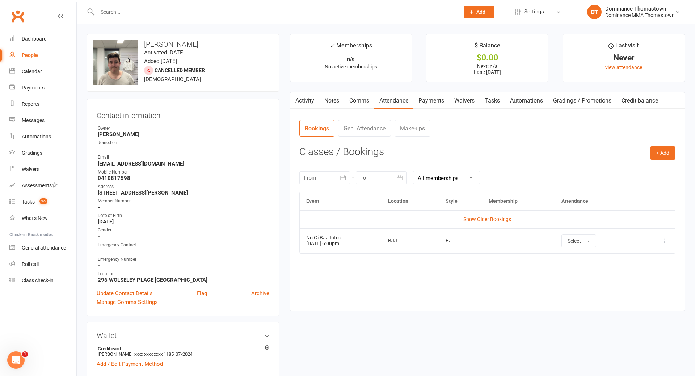
click at [497, 102] on link "Tasks" at bounding box center [492, 100] width 25 height 17
select select "incomplete"
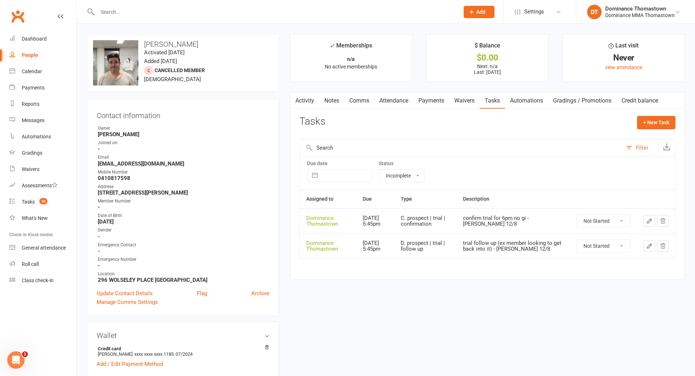
click at [352, 103] on link "Comms" at bounding box center [359, 100] width 30 height 17
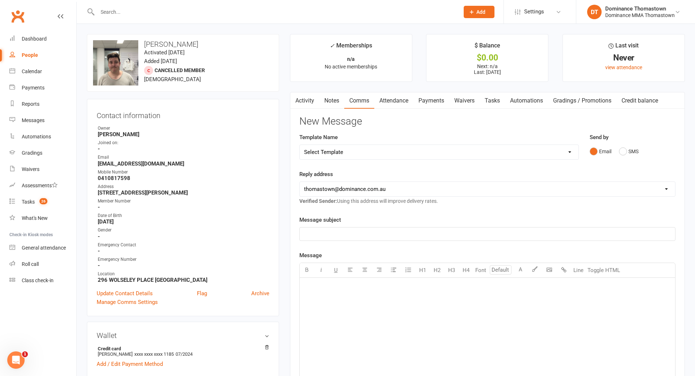
click at [376, 152] on select "Select Template [Email] MARKETING | 10TH BIRTHDAY SPECIAL | CANCELLED MEMBERS […" at bounding box center [439, 152] width 279 height 14
click at [389, 159] on select "Select Template [Email] MARKETING | 10TH BIRTHDAY SPECIAL | CANCELLED MEMBERS […" at bounding box center [439, 152] width 279 height 14
select select "13"
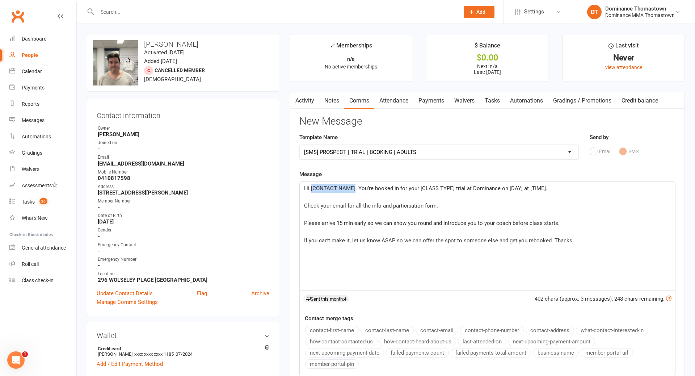
drag, startPoint x: 354, startPoint y: 188, endPoint x: 310, endPoint y: 190, distance: 44.2
click at [310, 190] on span "Hi [CONTACT NAME]. You’re booked in for your [CLASS TYPE] trial at Dominance on…" at bounding box center [425, 188] width 243 height 7
drag, startPoint x: 425, startPoint y: 189, endPoint x: 393, endPoint y: 190, distance: 31.9
click at [393, 190] on span "Hi Hudson. You’re booked in for your [CLASS TYPE] trial at Dominance on [DAY] a…" at bounding box center [424, 188] width 240 height 7
click at [575, 241] on p "If you can’t make it, let us know ASAP so we can offer the spot to someone else…" at bounding box center [487, 240] width 367 height 9
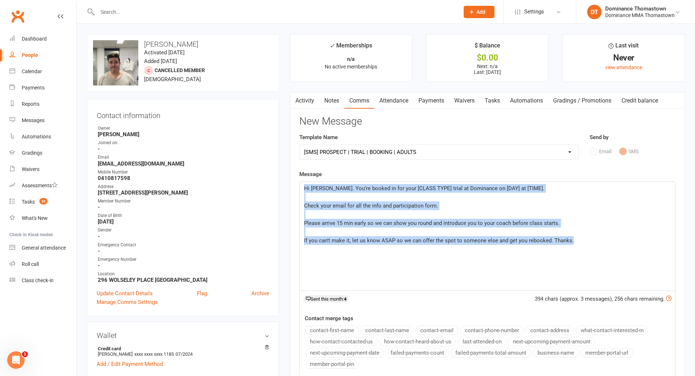
drag, startPoint x: 575, startPoint y: 241, endPoint x: 296, endPoint y: 189, distance: 283.9
click at [296, 189] on div "Activity Notes Comms Attendance Payments Waivers Tasks Automations Gradings / P…" at bounding box center [487, 267] width 395 height 351
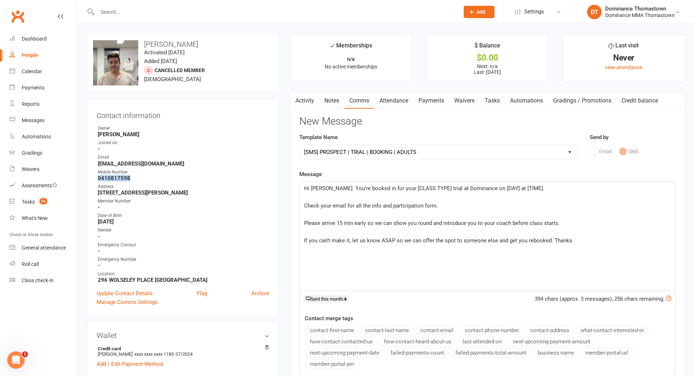
drag, startPoint x: 131, startPoint y: 177, endPoint x: 96, endPoint y: 178, distance: 35.2
click at [97, 178] on li "Mobile Number 0410817598" at bounding box center [183, 175] width 173 height 13
click at [462, 101] on link "Waivers" at bounding box center [464, 100] width 30 height 17
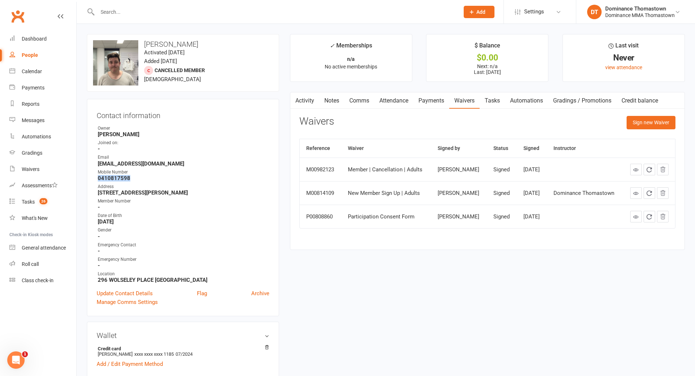
click at [405, 100] on link "Attendance" at bounding box center [393, 100] width 39 height 17
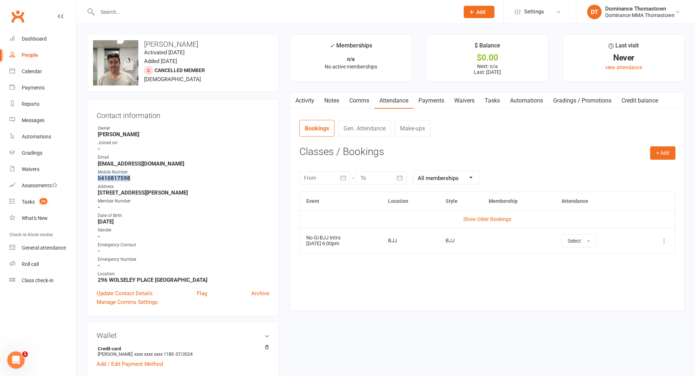
click at [468, 107] on link "Waivers" at bounding box center [464, 100] width 30 height 17
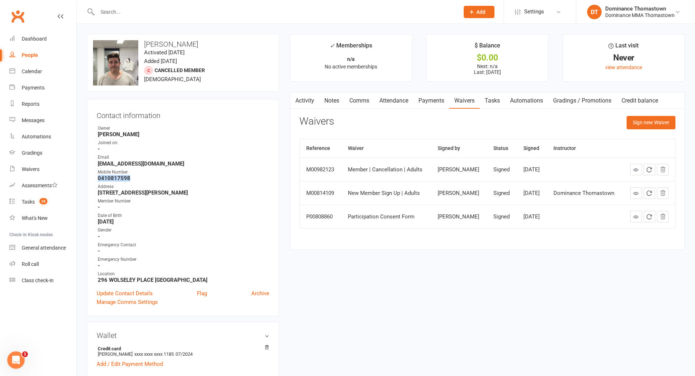
click at [492, 104] on link "Tasks" at bounding box center [492, 100] width 25 height 17
select select "incomplete"
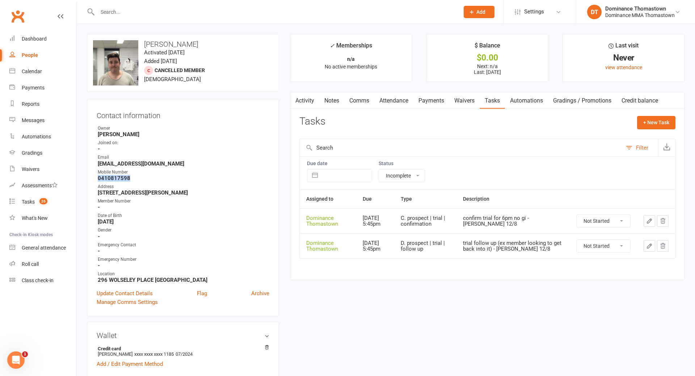
click at [602, 222] on select "Not Started In Progress Waiting Complete" at bounding box center [604, 221] width 54 height 12
select select "unstarted"
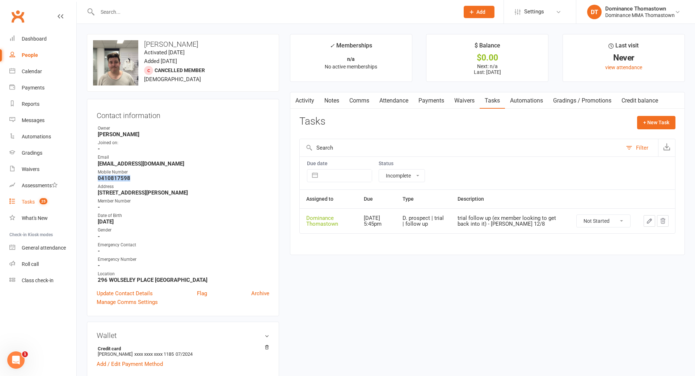
click at [57, 203] on link "Tasks 25" at bounding box center [42, 202] width 67 height 16
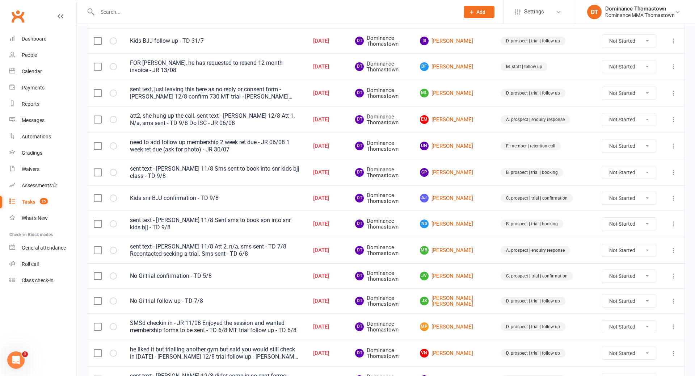
scroll to position [216, 0]
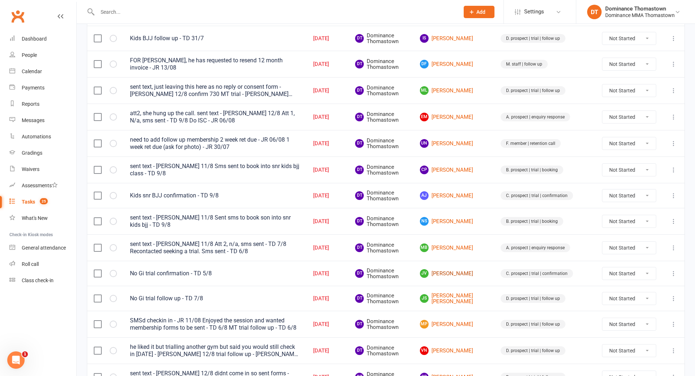
click at [480, 269] on link "JV Jason Verma" at bounding box center [454, 273] width 68 height 9
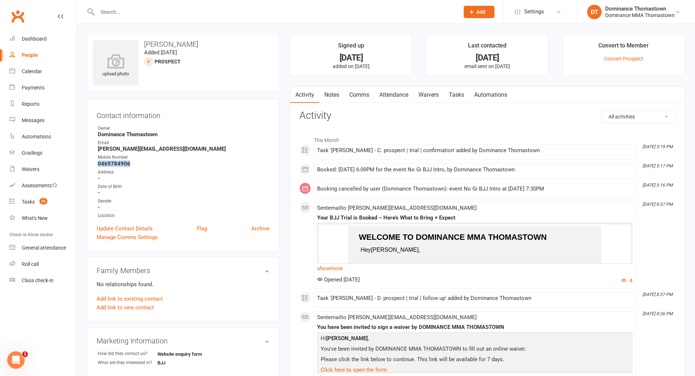
drag, startPoint x: 129, startPoint y: 164, endPoint x: 98, endPoint y: 165, distance: 31.1
click at [98, 165] on strong "0469784906" at bounding box center [184, 163] width 172 height 7
click at [393, 93] on link "Attendance" at bounding box center [393, 95] width 39 height 17
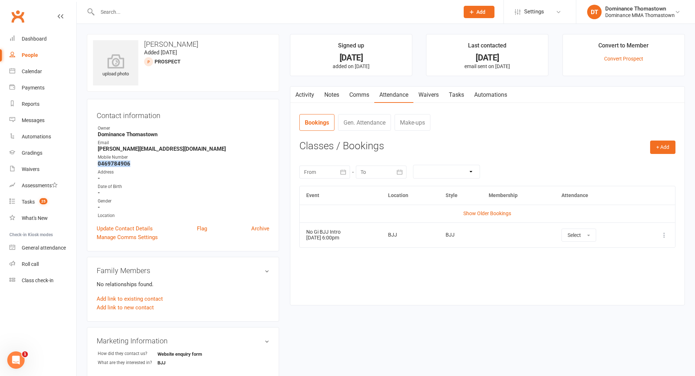
drag, startPoint x: 431, startPoint y: 94, endPoint x: 438, endPoint y: 99, distance: 8.3
click at [431, 95] on link "Waivers" at bounding box center [428, 95] width 30 height 17
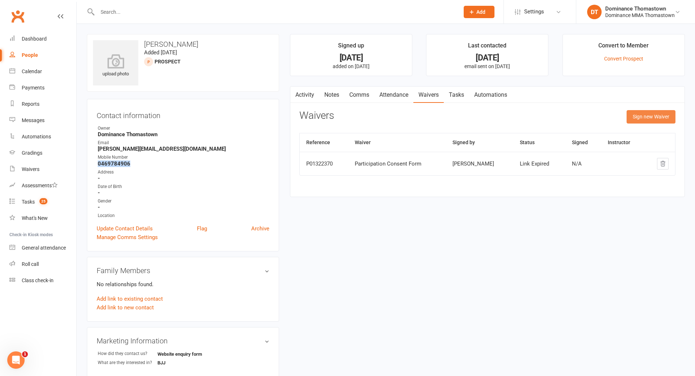
click at [669, 121] on button "Sign new Waiver" at bounding box center [651, 116] width 49 height 13
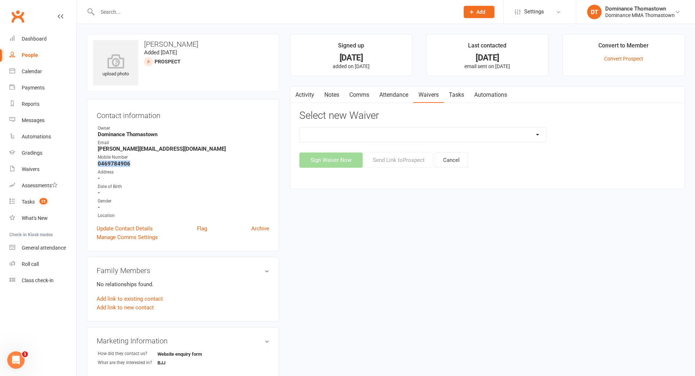
click at [511, 133] on select "Member | Cancellation | Adults Member | Injury Report Form (FOH staff use only)…" at bounding box center [423, 134] width 246 height 14
select select "375"
drag, startPoint x: 407, startPoint y: 162, endPoint x: 404, endPoint y: 167, distance: 6.0
click at [407, 163] on button "Send Link to Prospect" at bounding box center [398, 159] width 68 height 15
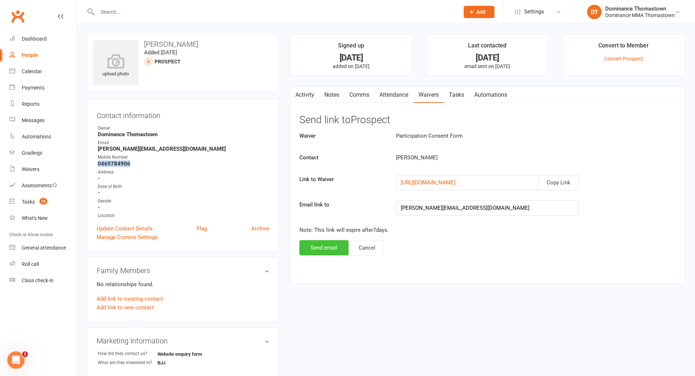
click at [339, 248] on button "Send email" at bounding box center [323, 247] width 49 height 15
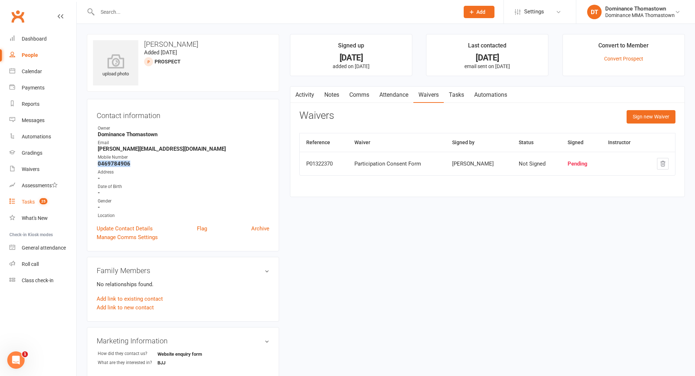
click at [48, 201] on link "Tasks 25" at bounding box center [42, 202] width 67 height 16
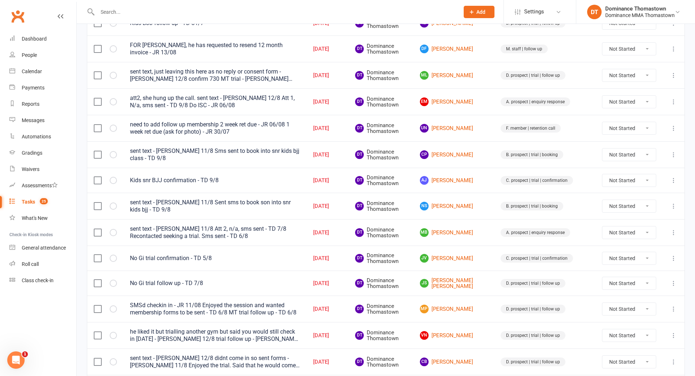
scroll to position [234, 0]
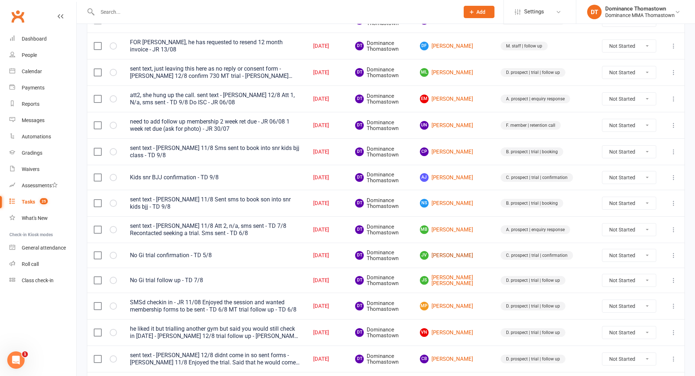
click at [465, 251] on link "JV Jason Verma" at bounding box center [454, 255] width 68 height 9
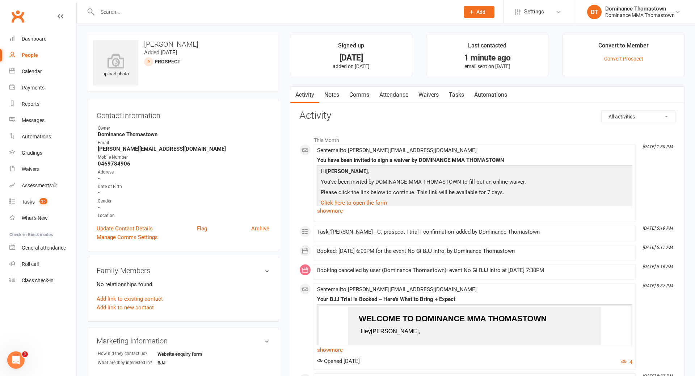
drag, startPoint x: 446, startPoint y: 92, endPoint x: 451, endPoint y: 93, distance: 5.2
click at [447, 93] on link "Tasks" at bounding box center [456, 95] width 25 height 17
select select "incomplete"
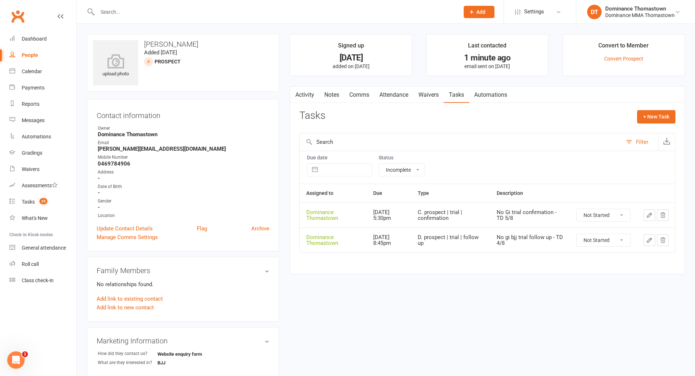
click at [612, 213] on select "Not Started In Progress Waiting Complete" at bounding box center [604, 215] width 54 height 12
select select "unstarted"
click at [50, 204] on link "Tasks 25" at bounding box center [42, 202] width 67 height 16
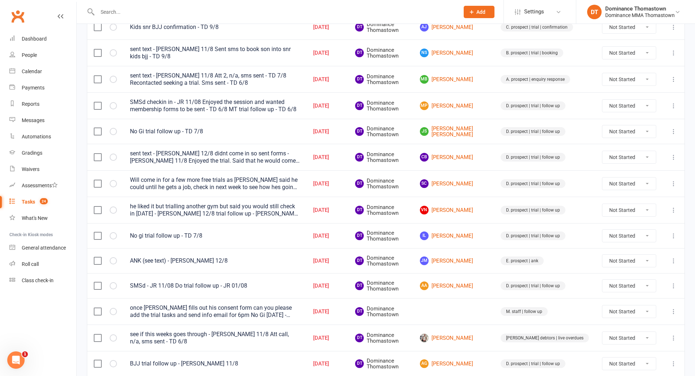
scroll to position [456, 0]
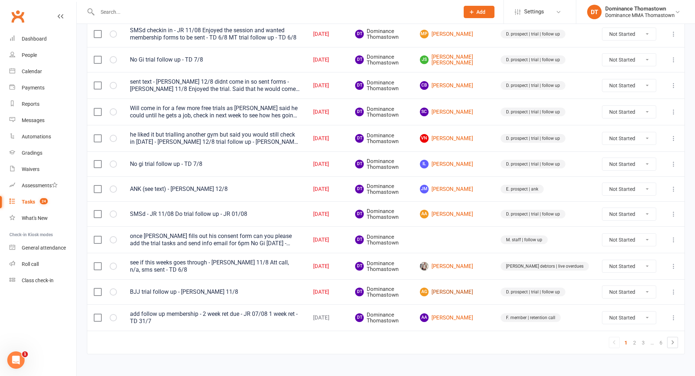
click at [472, 287] on link "AG Atiksh Goudicharla" at bounding box center [454, 291] width 68 height 9
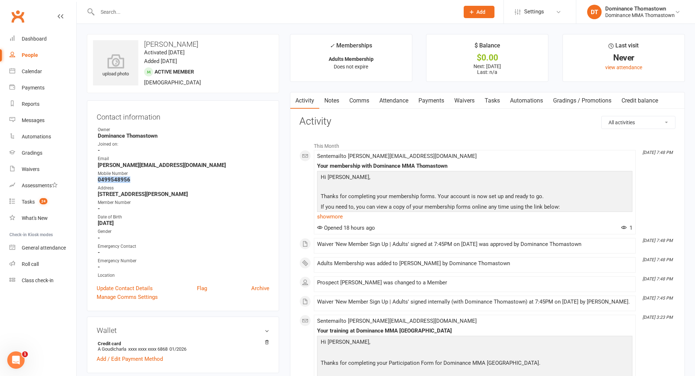
drag, startPoint x: 138, startPoint y: 178, endPoint x: 88, endPoint y: 178, distance: 49.9
click at [88, 178] on div "Contact information Owner Dominance Thomastown Joined on: - Email atiksh.goudic…" at bounding box center [183, 205] width 192 height 211
click at [491, 105] on link "Tasks" at bounding box center [492, 100] width 25 height 17
select select "incomplete"
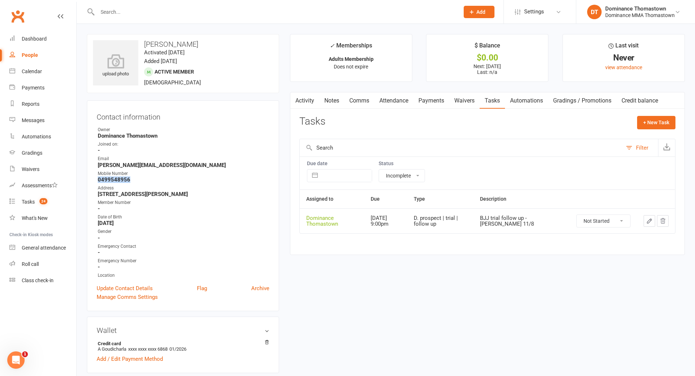
click at [602, 222] on select "Not Started In Progress Waiting Complete" at bounding box center [604, 221] width 54 height 12
select select "unstarted"
click at [649, 122] on button "+ New Task" at bounding box center [656, 122] width 38 height 13
select select "12547"
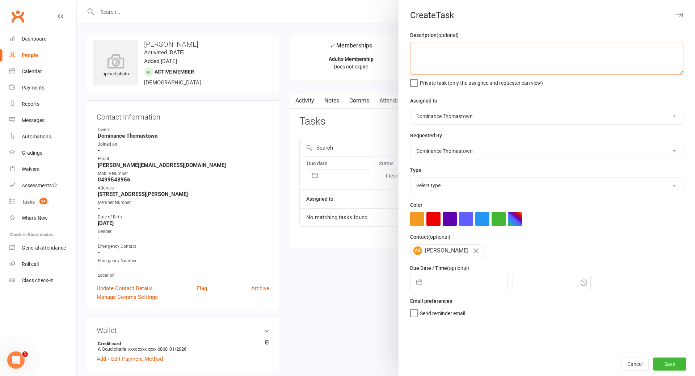
click at [456, 66] on textarea at bounding box center [546, 58] width 273 height 33
type textarea "R"
type textarea "1 week ret due (Needs membership photo) - JR 13/08"
click at [485, 186] on select "Select type A. prospect | enquiry response B. prospect | trial | booking [PERSO…" at bounding box center [546, 185] width 273 height 16
select select "3814"
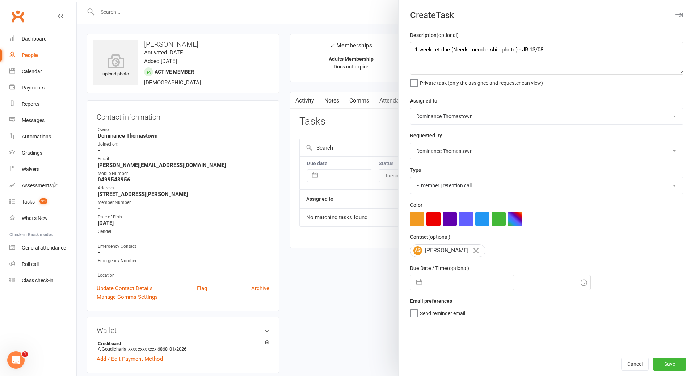
click at [464, 284] on input "text" at bounding box center [466, 282] width 81 height 14
select select "6"
select select "2025"
select select "7"
select select "2025"
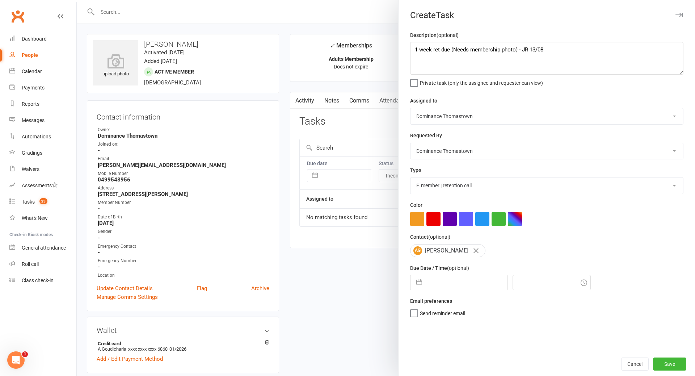
select select "8"
select select "2025"
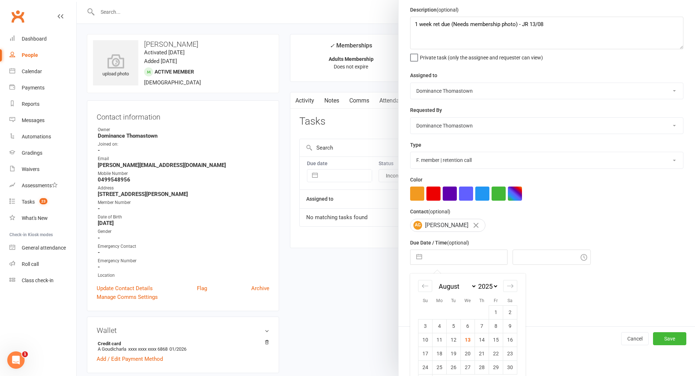
scroll to position [47, 0]
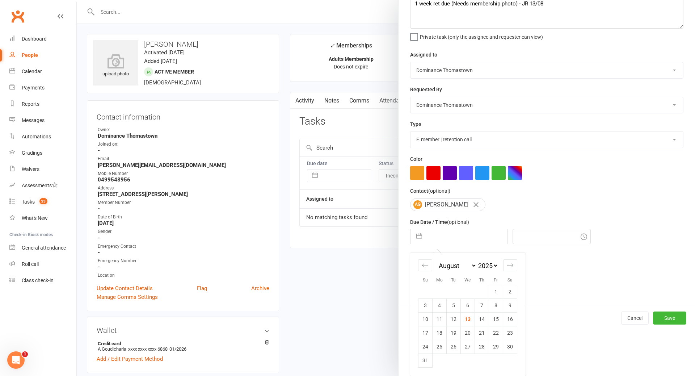
click at [468, 331] on td "20" at bounding box center [468, 333] width 14 height 14
type input "20 Aug 2025"
type input "2:00pm"
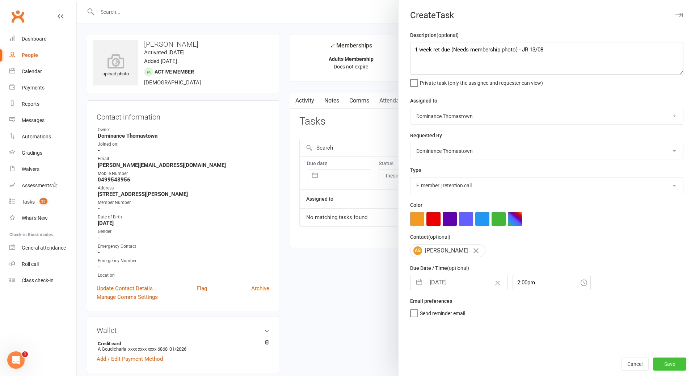
click at [666, 358] on button "Save" at bounding box center [669, 363] width 33 height 13
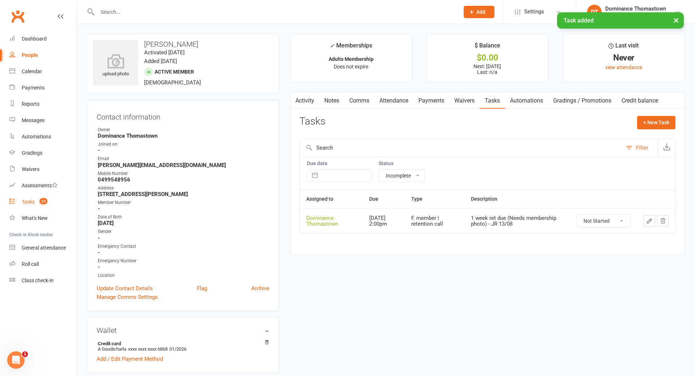
click at [32, 200] on div "Tasks" at bounding box center [28, 202] width 13 height 6
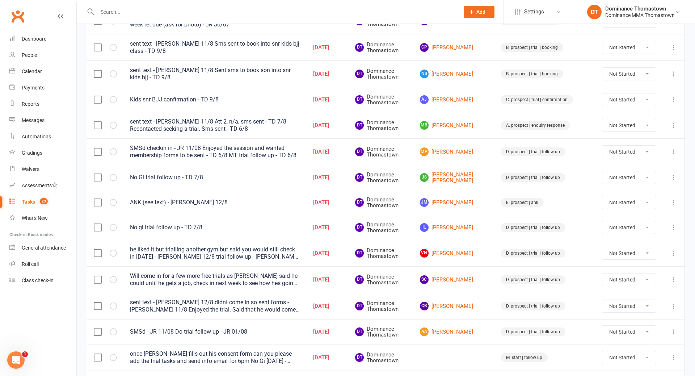
scroll to position [340, 0]
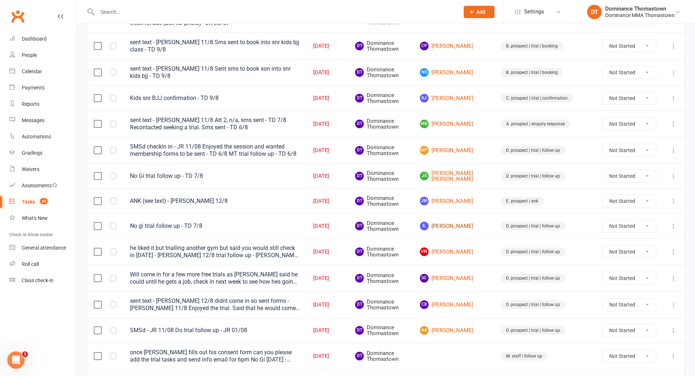
click at [465, 222] on link "IL Isabel Luchetta" at bounding box center [454, 226] width 68 height 9
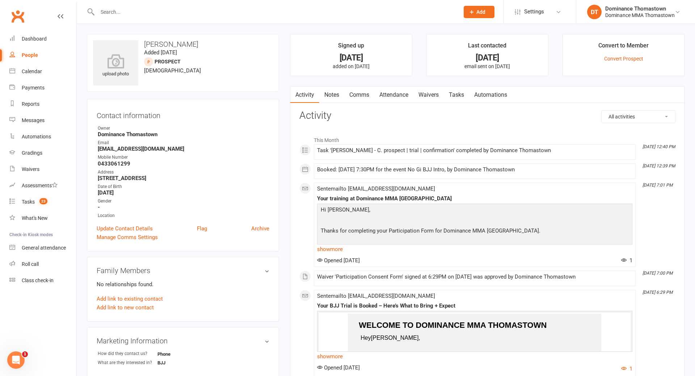
drag, startPoint x: 131, startPoint y: 163, endPoint x: 84, endPoint y: 166, distance: 47.5
click at [84, 166] on div "upload photo Isabel Luchetta Added 7 August, 2025 prospect 19 years old Contact…" at bounding box center [182, 309] width 203 height 551
drag, startPoint x: 137, startPoint y: 165, endPoint x: 90, endPoint y: 166, distance: 46.3
click at [90, 166] on div "Contact information Owner Dominance Thomastown Email isabelluchetta13@gmail.com…" at bounding box center [183, 175] width 192 height 152
click at [459, 95] on link "Tasks" at bounding box center [456, 95] width 25 height 17
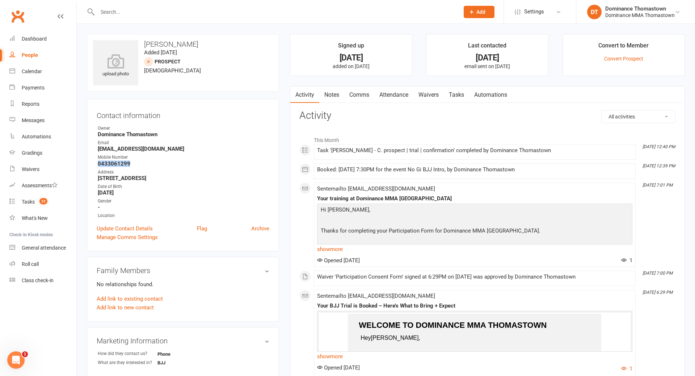
select select "incomplete"
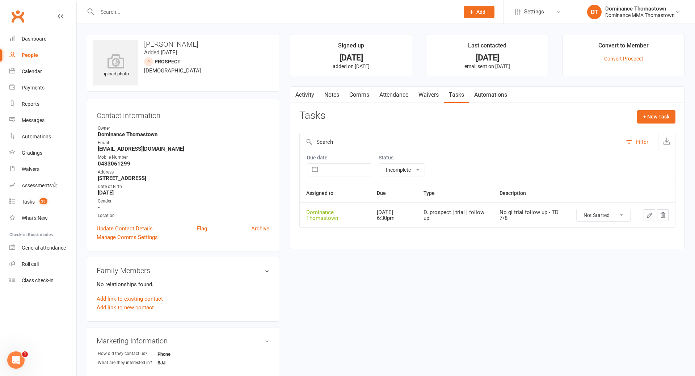
click at [642, 212] on td at bounding box center [656, 214] width 38 height 25
click at [644, 212] on button "button" at bounding box center [650, 215] width 12 height 12
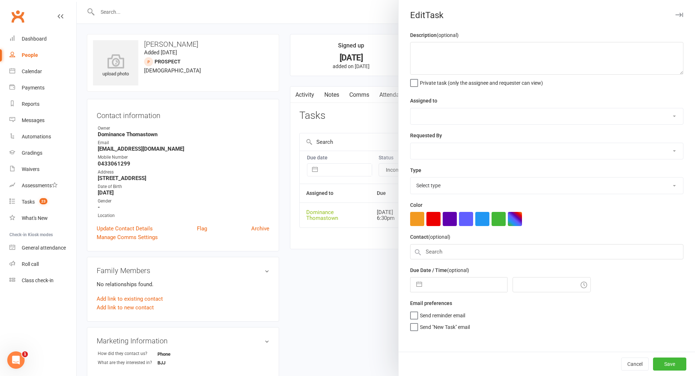
type textarea "No gi trial follow up - TD 7/8"
select select "12547"
type input "[DATE]"
type input "6:30pm"
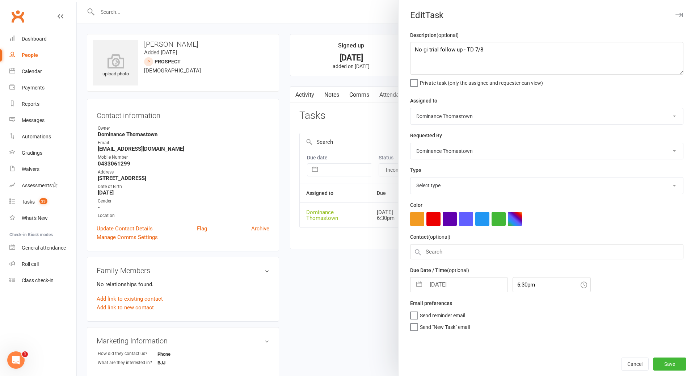
select select "3812"
click at [417, 49] on textarea "No gi trial follow up - TD 7/8" at bounding box center [546, 58] width 273 height 33
drag, startPoint x: 416, startPoint y: 50, endPoint x: 422, endPoint y: 52, distance: 6.9
click at [418, 51] on textarea "No gi trial follow up - TD 7/8" at bounding box center [546, 58] width 273 height 33
click at [413, 46] on textarea "No gi trial follow up - TD 7/8" at bounding box center [546, 58] width 273 height 33
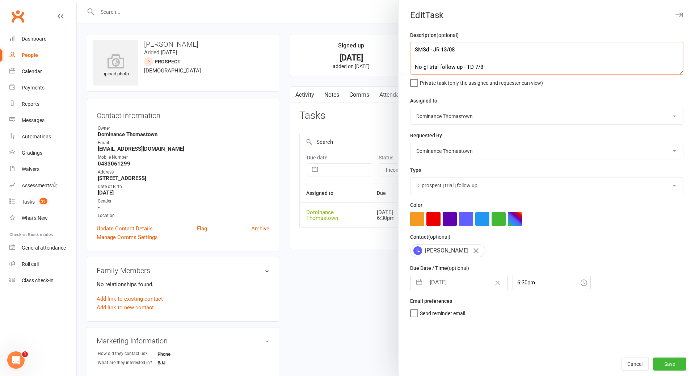
type textarea "SMSd - JR 13/08 No gi trial follow up - TD 7/8"
select select "6"
select select "2025"
select select "7"
select select "2025"
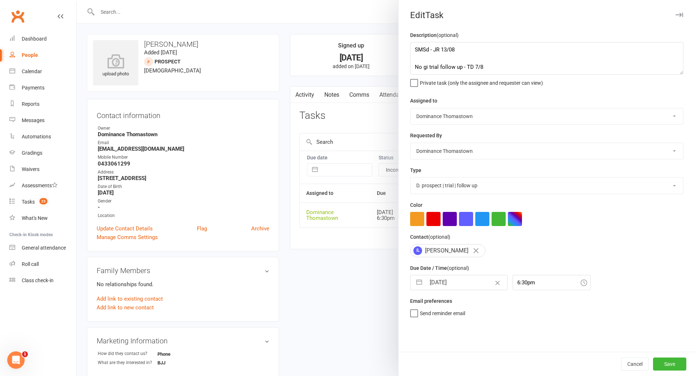
select select "8"
select select "2025"
click at [451, 287] on input "[DATE]" at bounding box center [466, 282] width 81 height 14
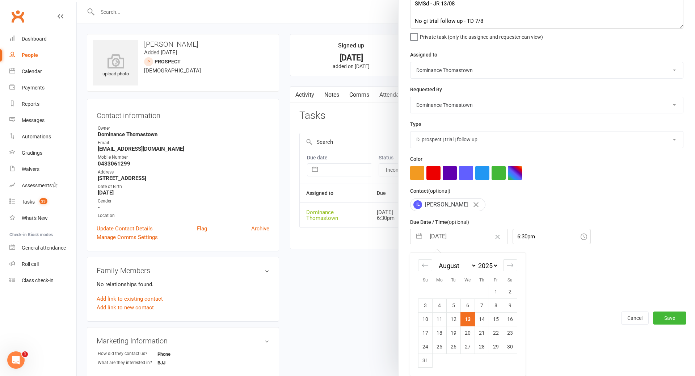
click at [481, 318] on td "14" at bounding box center [482, 319] width 14 height 14
type input "[DATE]"
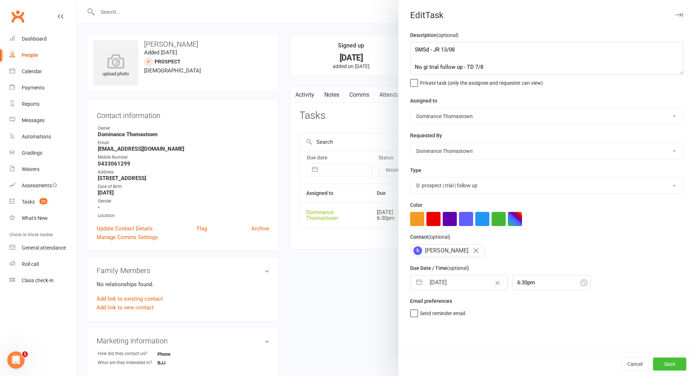
click at [662, 360] on button "Save" at bounding box center [669, 363] width 33 height 13
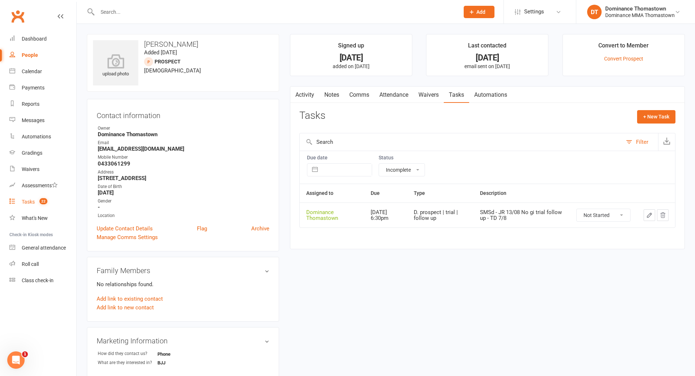
click at [36, 198] on link "Tasks 22" at bounding box center [42, 202] width 67 height 16
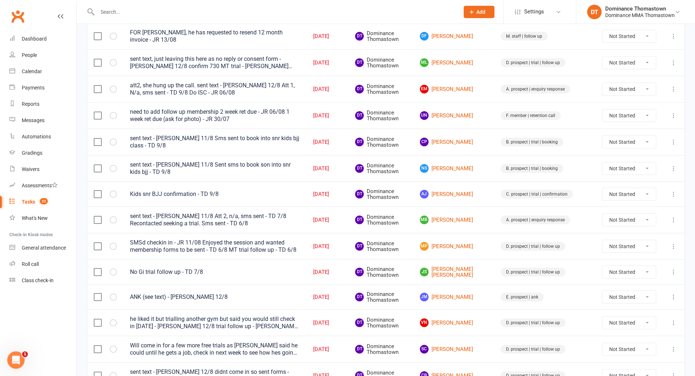
scroll to position [246, 0]
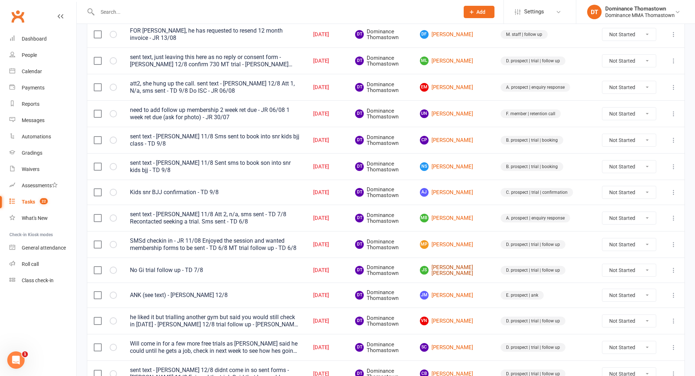
click at [468, 264] on link "JS Juan Sierra Marin" at bounding box center [454, 270] width 68 height 12
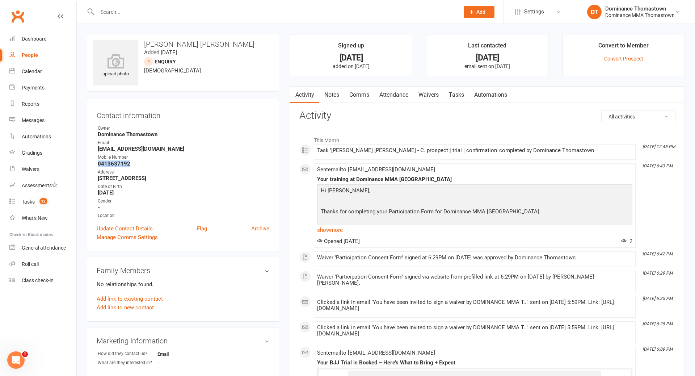
drag, startPoint x: 131, startPoint y: 164, endPoint x: 90, endPoint y: 165, distance: 40.9
click at [90, 165] on div "Contact information Owner Dominance Thomastown Email juanfesierram@gmail.com Mo…" at bounding box center [183, 175] width 192 height 152
drag, startPoint x: 452, startPoint y: 93, endPoint x: 454, endPoint y: 97, distance: 4.2
click at [452, 93] on link "Tasks" at bounding box center [456, 95] width 25 height 17
select select "incomplete"
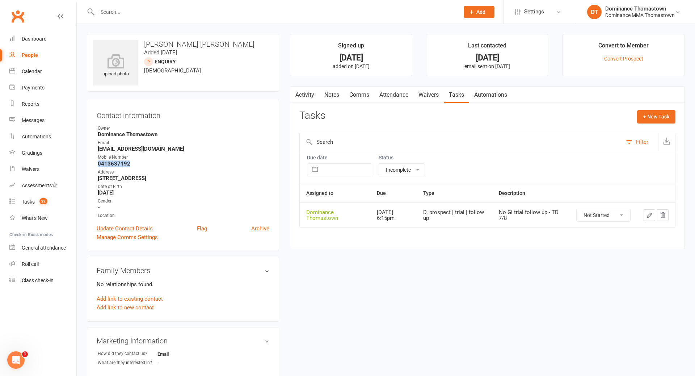
click at [646, 217] on button "button" at bounding box center [650, 215] width 12 height 12
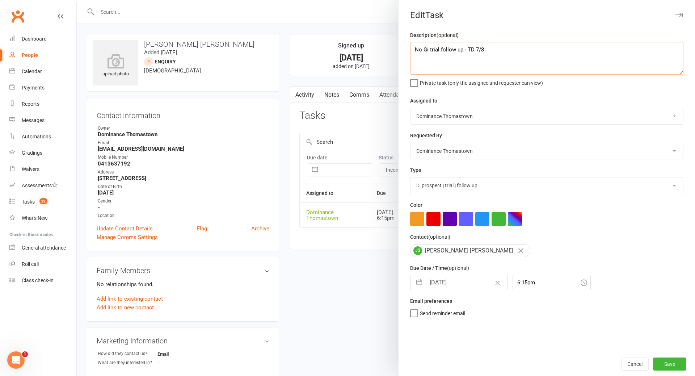
click at [414, 51] on textarea "No Gi trial follow up - TD 7/8" at bounding box center [546, 58] width 273 height 33
click at [452, 287] on input "[DATE]" at bounding box center [466, 282] width 81 height 14
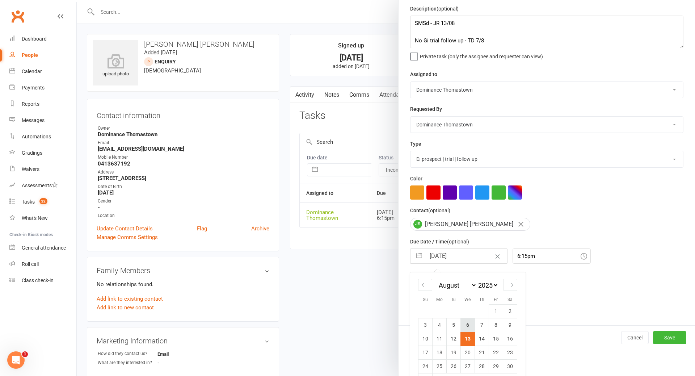
scroll to position [37, 0]
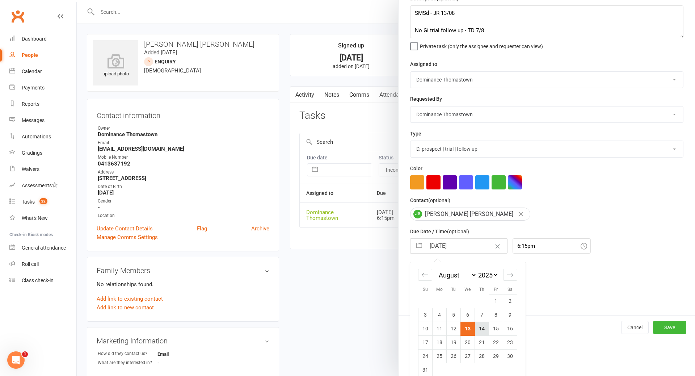
click at [483, 330] on td "14" at bounding box center [482, 328] width 14 height 14
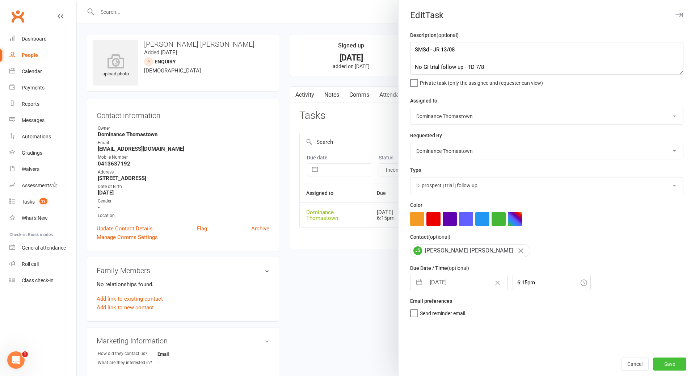
click at [669, 364] on button "Save" at bounding box center [669, 363] width 33 height 13
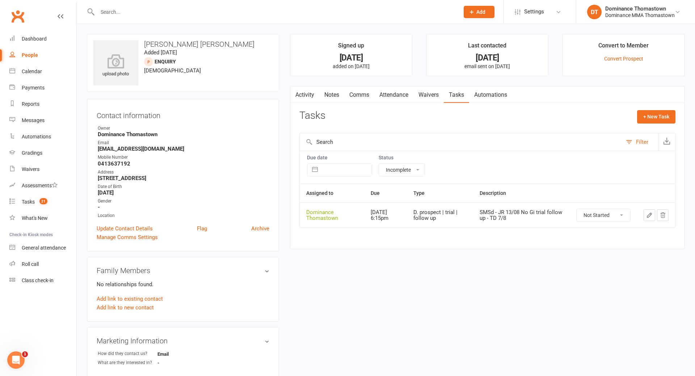
scroll to position [0, 0]
